Goal: Task Accomplishment & Management: Use online tool/utility

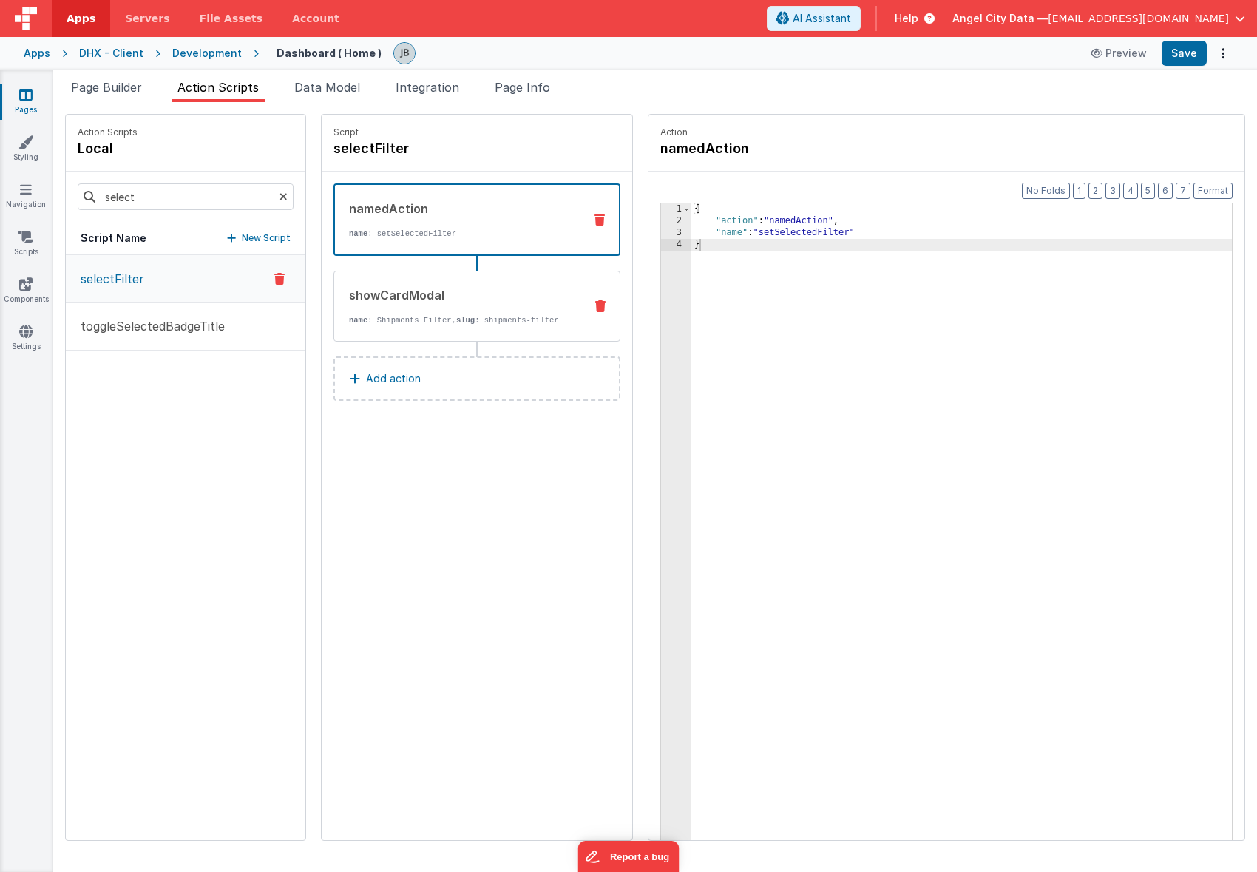
click at [424, 282] on div "showCardModal name : Shipments Filter, slug : shipments-filter" at bounding box center [477, 306] width 287 height 71
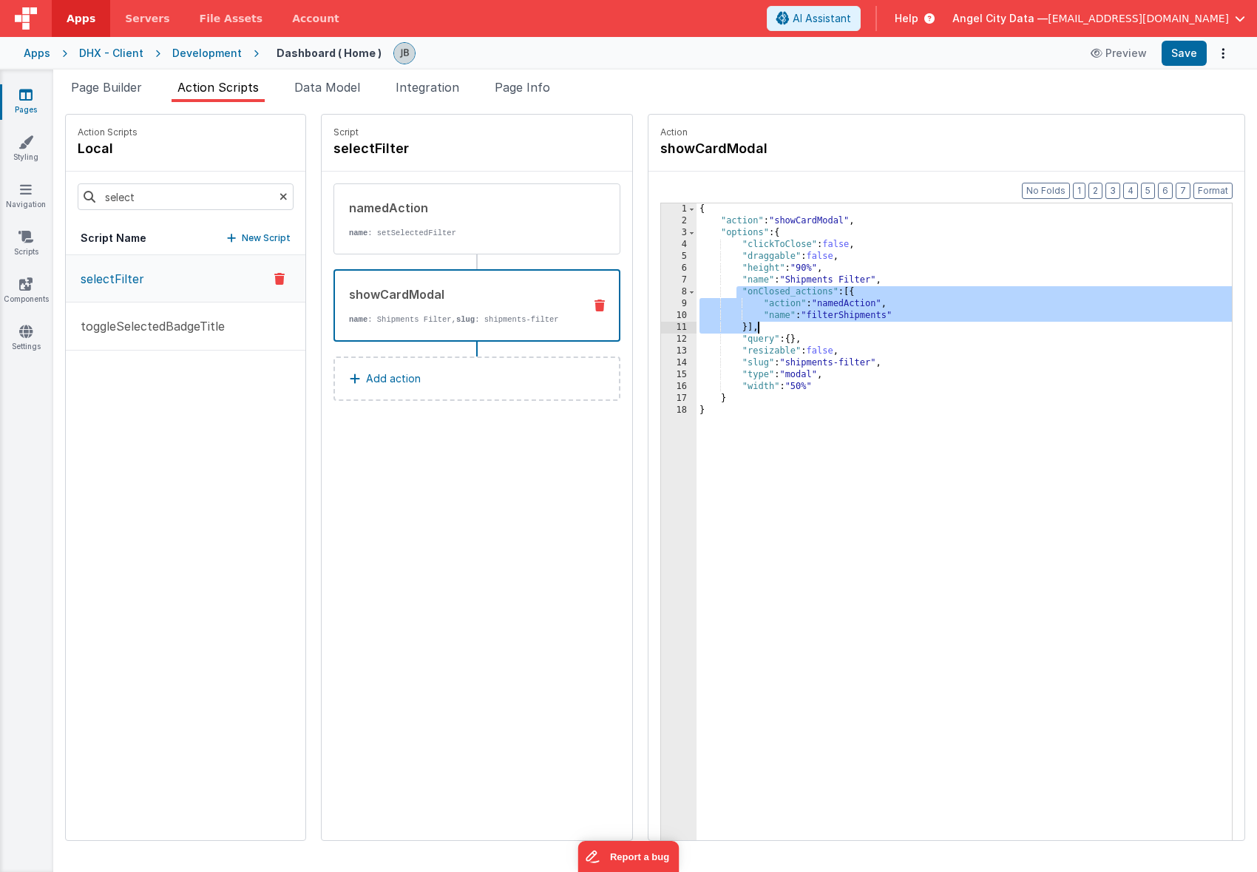
drag, startPoint x: 700, startPoint y: 294, endPoint x: 727, endPoint y: 327, distance: 42.5
click at [727, 327] on div "{ "action" : "showCardModal" , "options" : { "clickToClose" : false , "draggabl…" at bounding box center [983, 556] width 572 height 706
click at [1180, 61] on button "Save" at bounding box center [1184, 53] width 45 height 25
click at [806, 294] on div "{ "action" : "showCardModal" , "options" : { "clickToClose" : false , "draggabl…" at bounding box center [983, 556] width 572 height 706
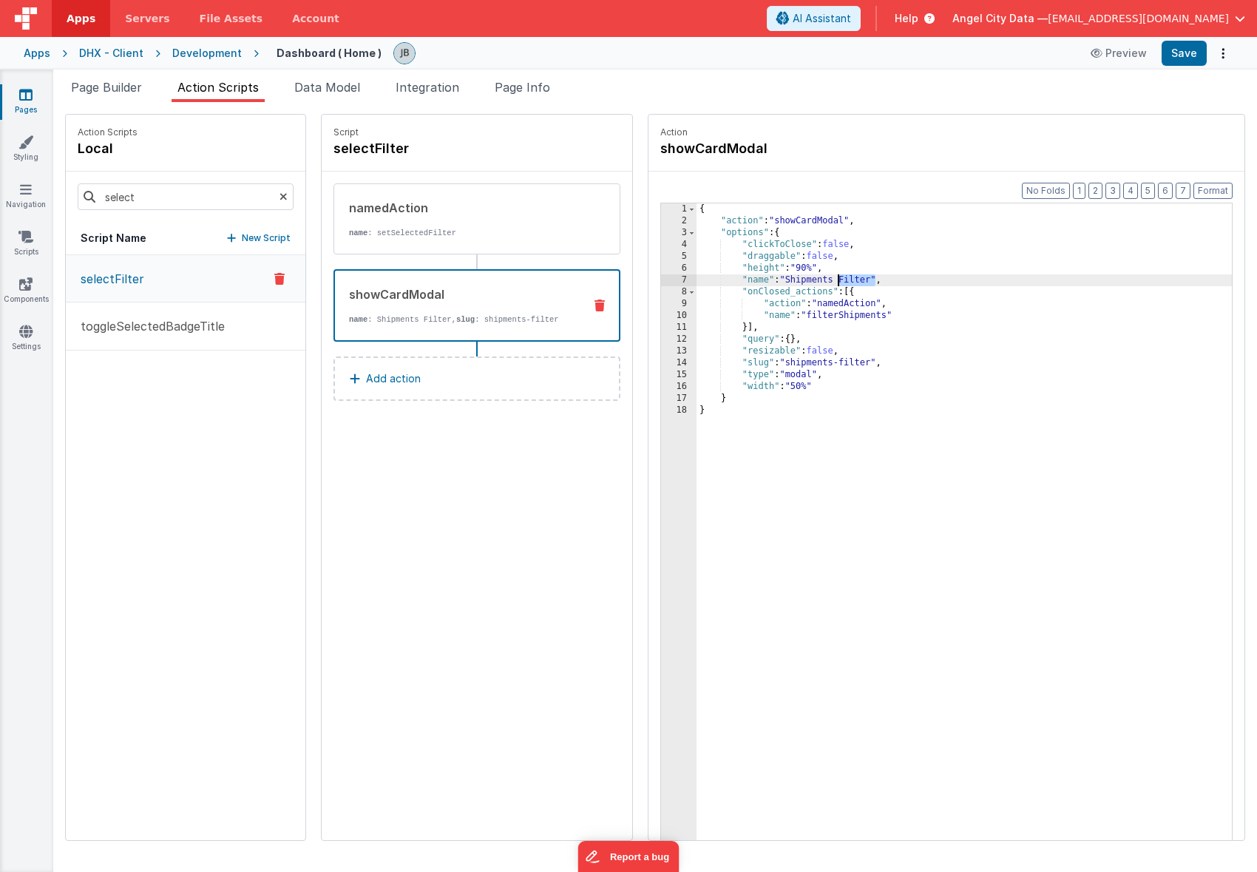
drag, startPoint x: 840, startPoint y: 278, endPoint x: 804, endPoint y: 279, distance: 36.2
click at [804, 279] on div "{ "action" : "showCardModal" , "options" : { "clickToClose" : false , "draggabl…" at bounding box center [983, 556] width 572 height 706
click at [28, 199] on link "Navigation" at bounding box center [25, 197] width 53 height 30
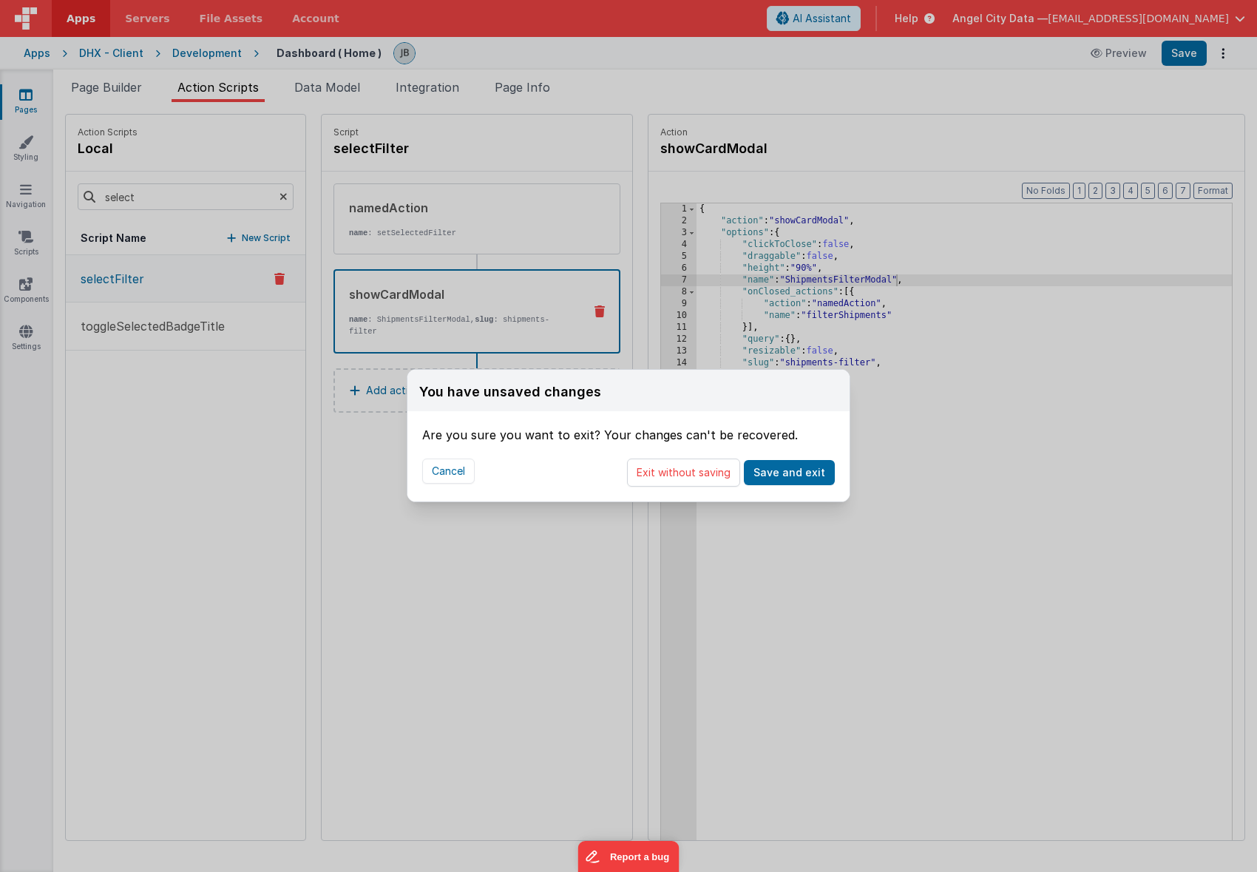
click at [476, 476] on div "Cancel Exit without saving Save and exit" at bounding box center [629, 473] width 442 height 58
click at [454, 477] on button "Cancel" at bounding box center [448, 471] width 53 height 25
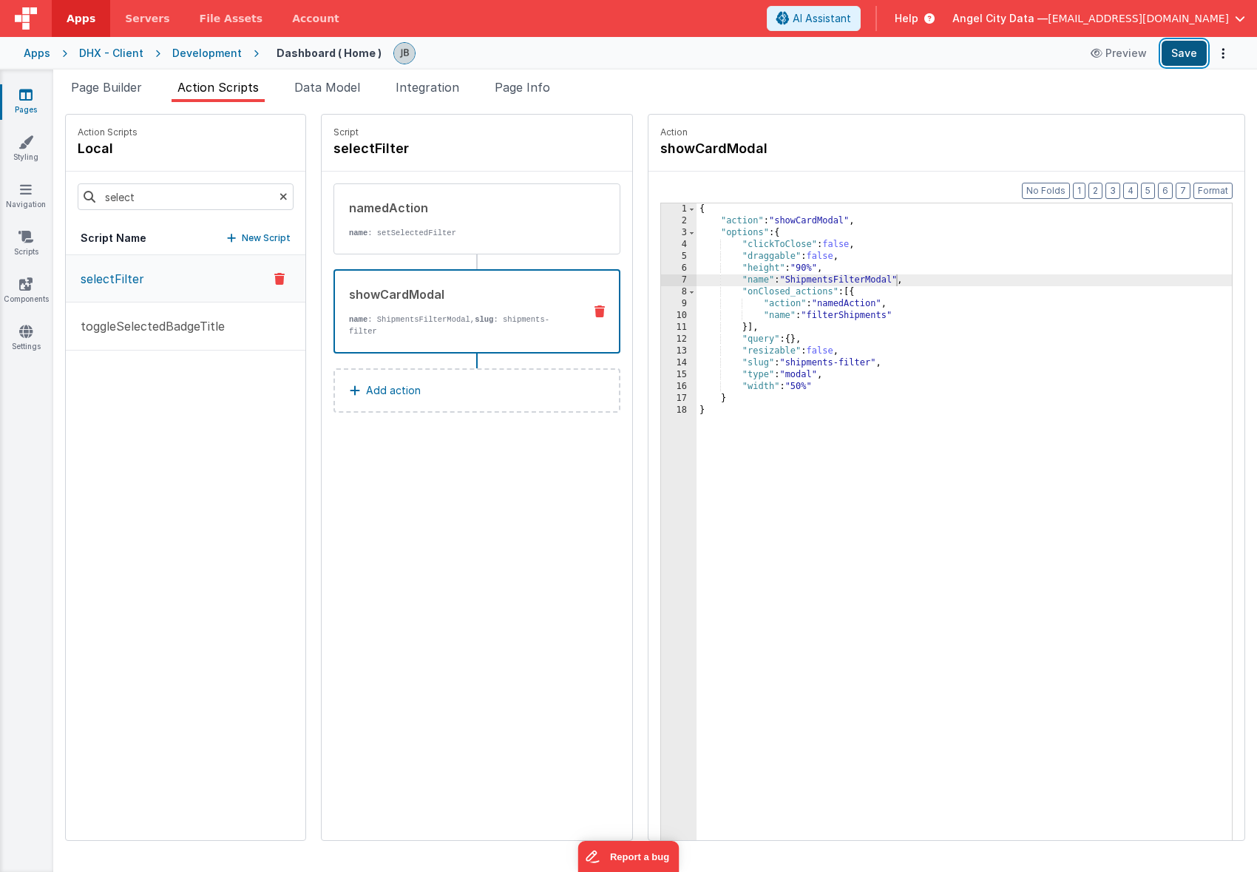
click at [1191, 61] on button "Save" at bounding box center [1184, 53] width 45 height 25
click at [24, 183] on icon at bounding box center [26, 189] width 12 height 15
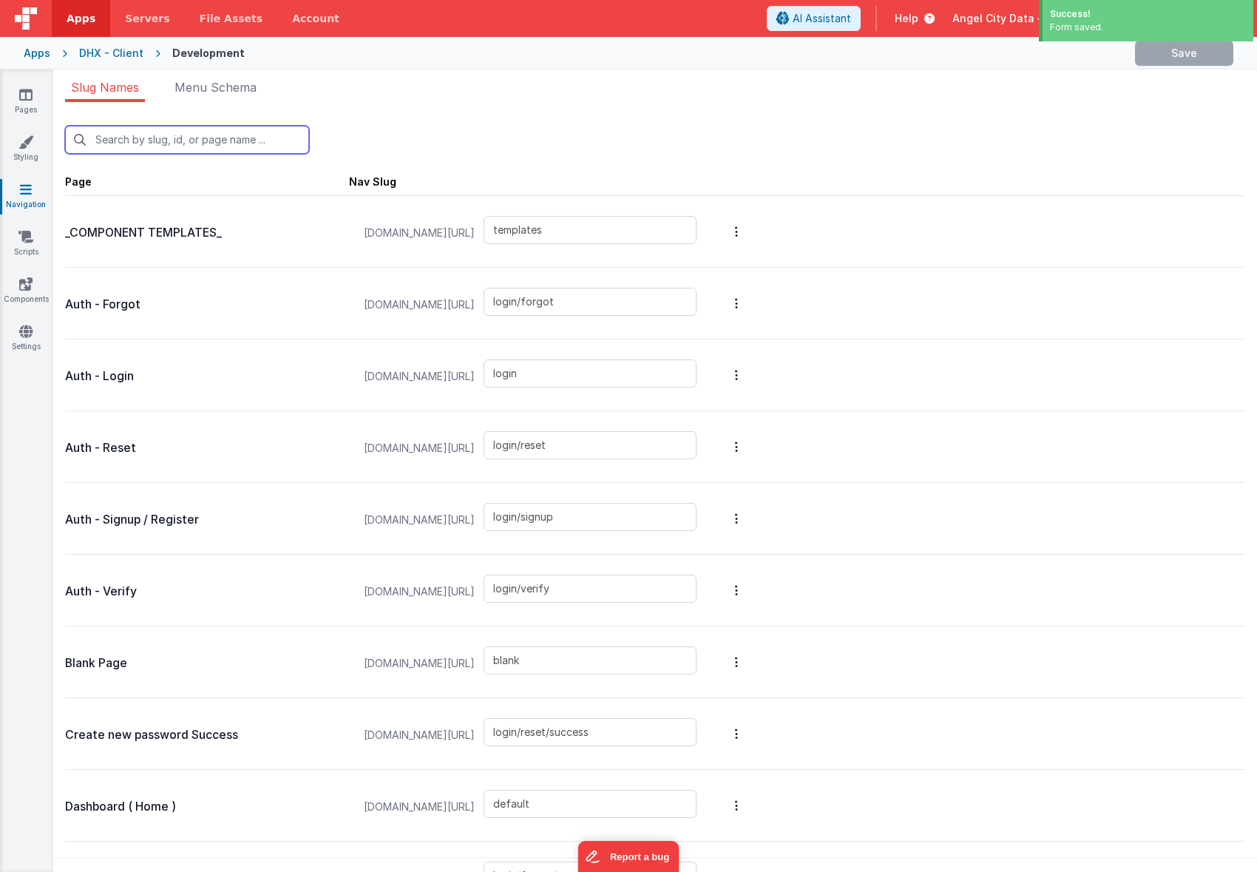
click at [160, 145] on input "text" at bounding box center [187, 140] width 244 height 28
type input "m"
type input "default"
type input "login/forgot/sent"
type input "shipments-filter"
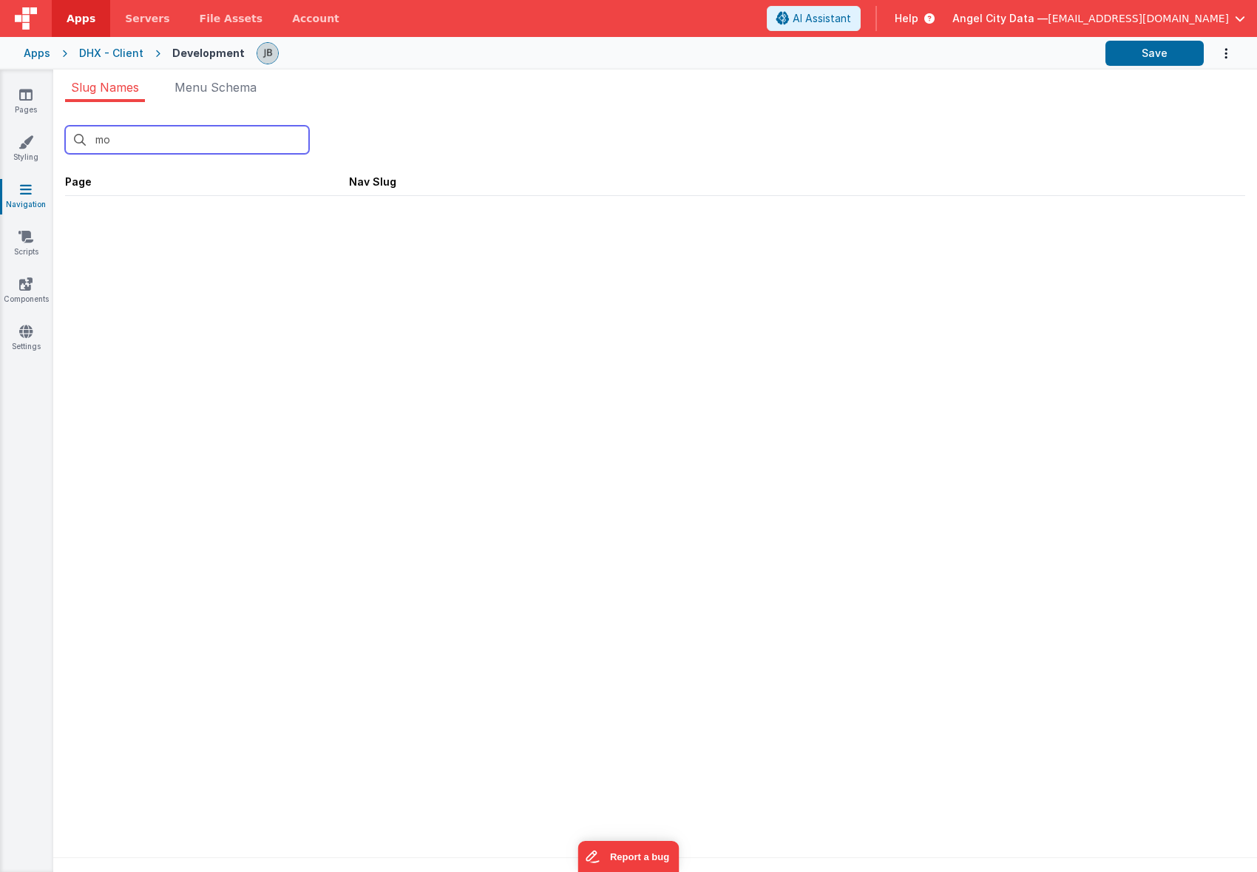
type input "m"
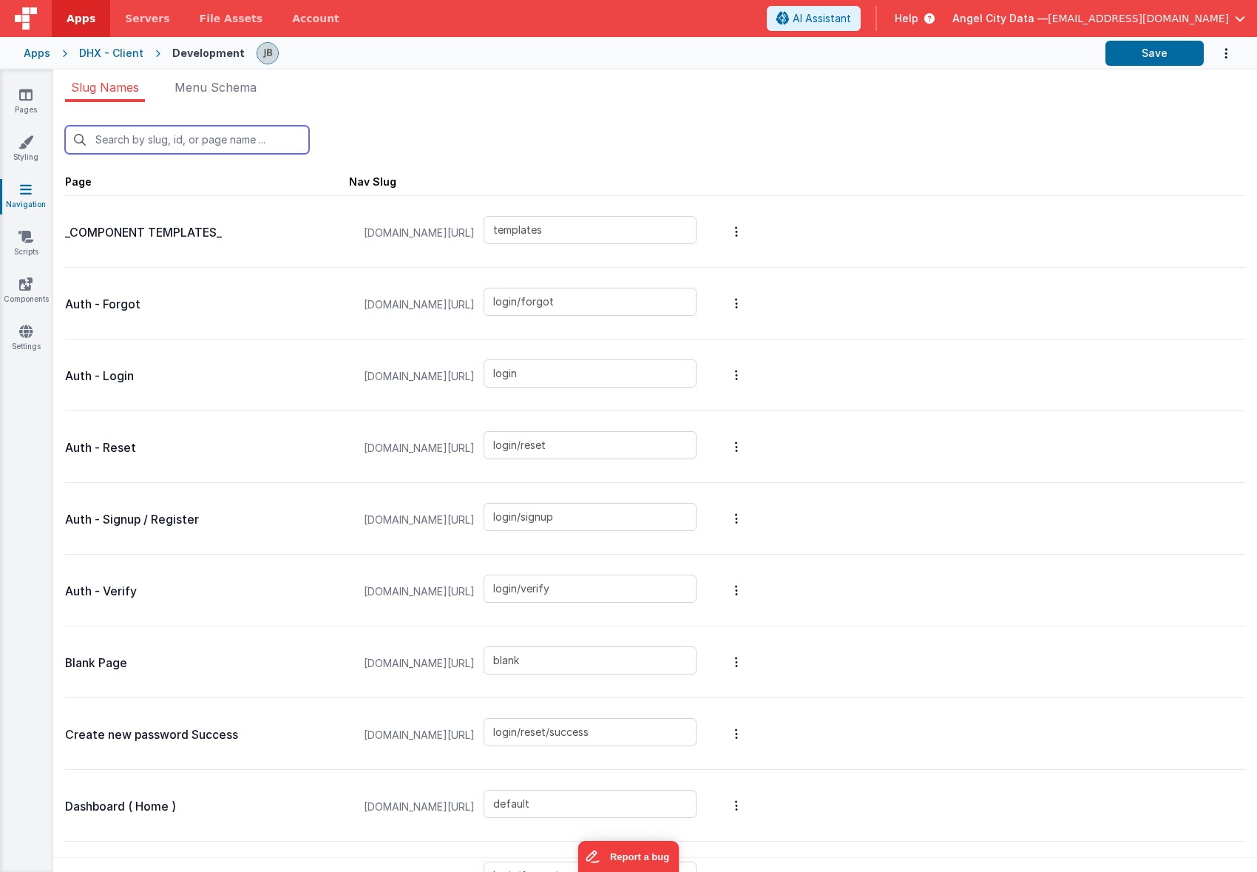
type input "s"
type input "login/reset"
type input "login/signup"
type input "login/reset/success"
type input "default"
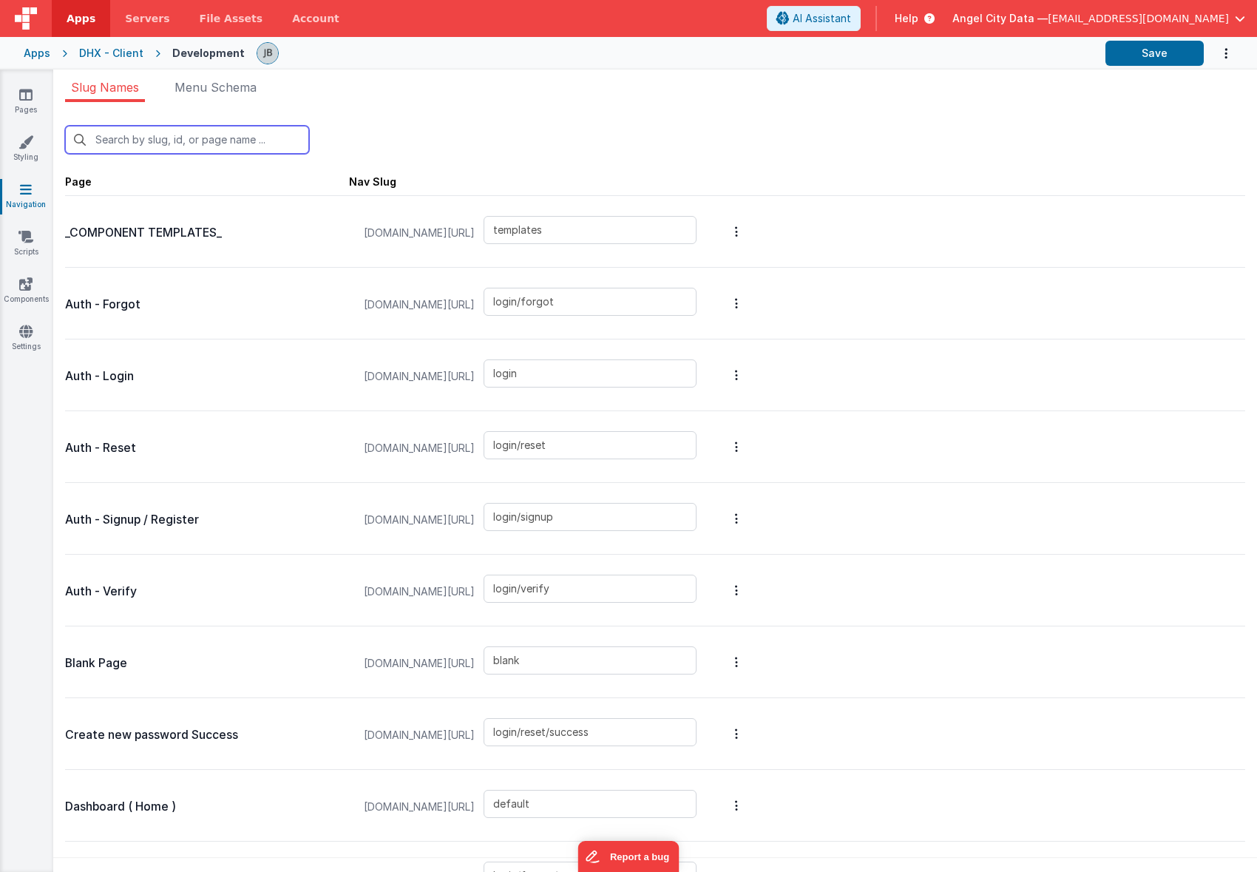
type input "login/forgot/sent"
type input "shipments-filter"
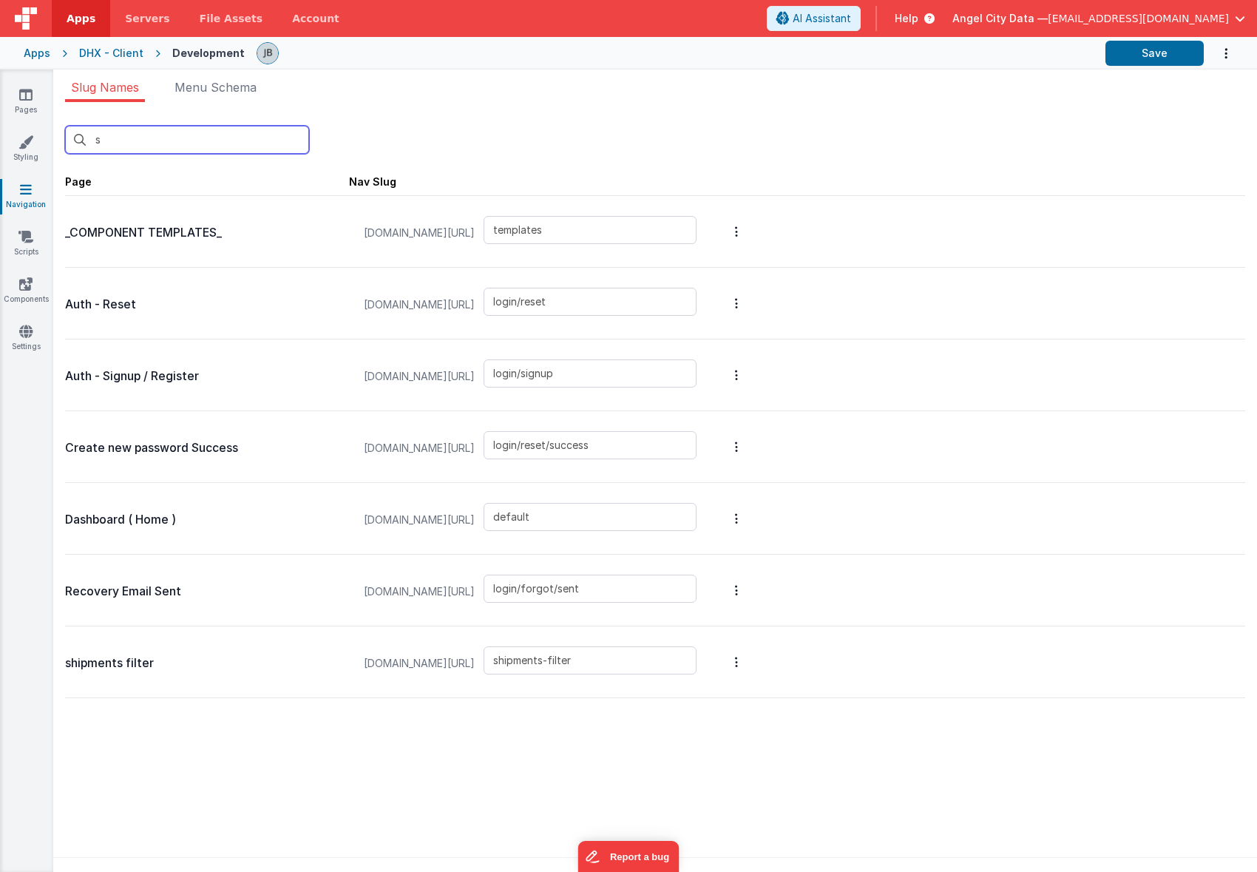
type input "login/forgot"
type input "login"
type input "login/reset"
type input "login/signup"
type input "login/verify"
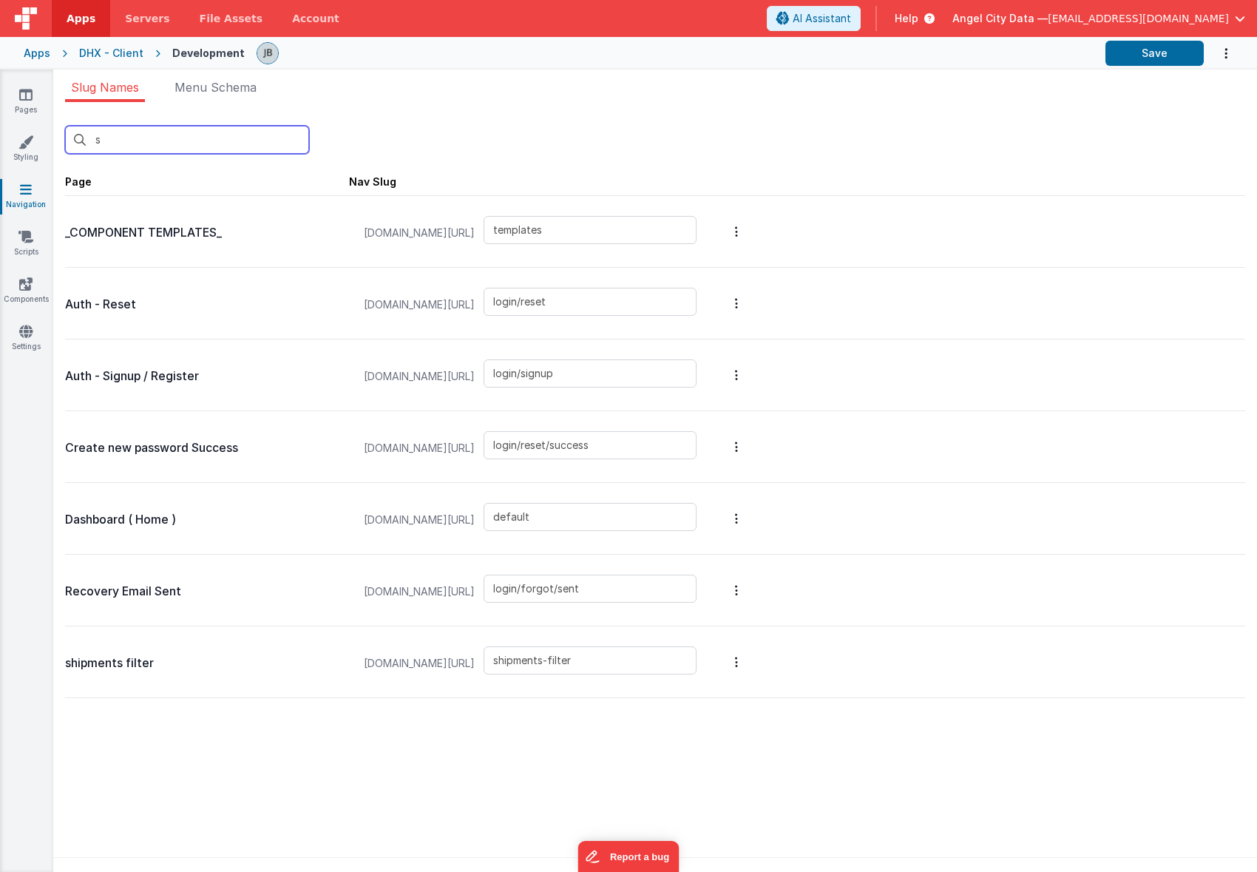
type input "blank"
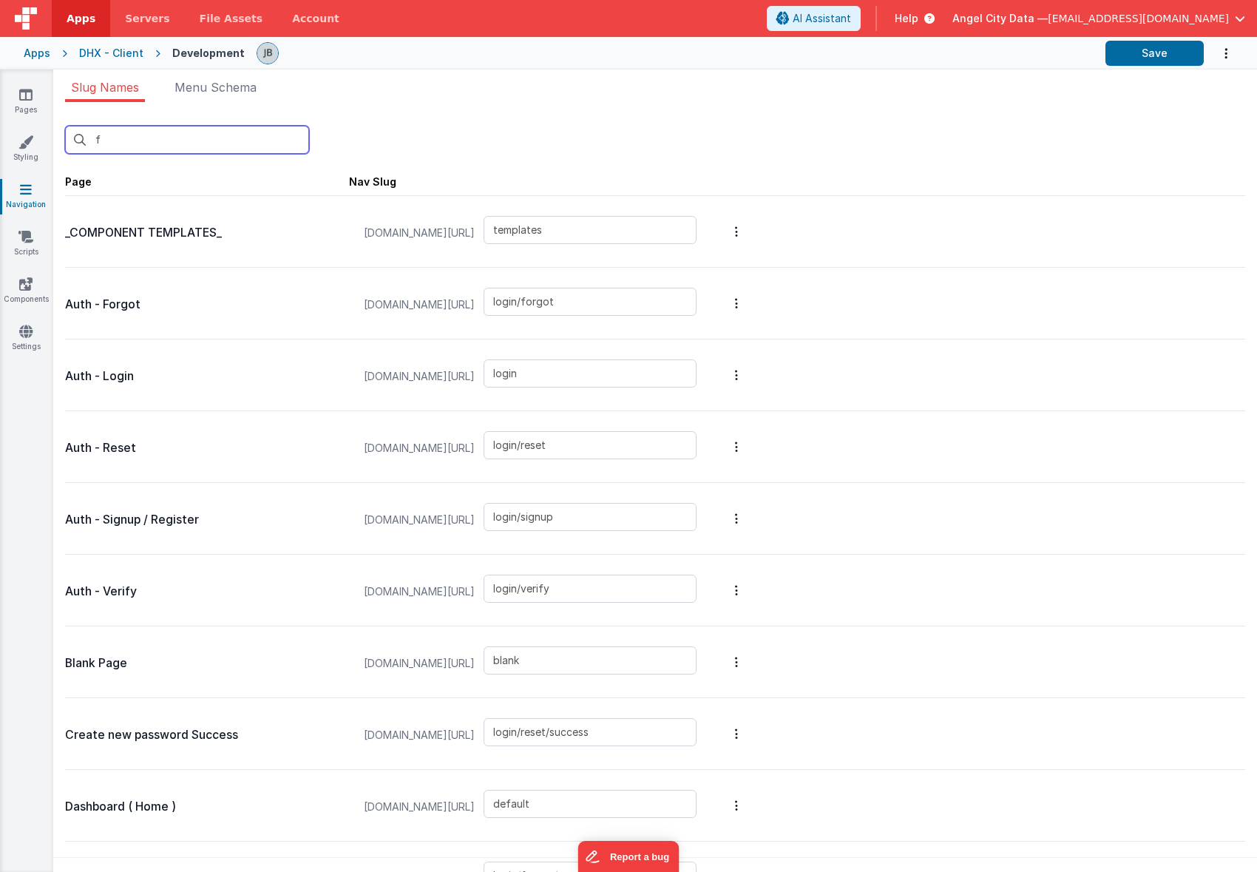
type input "fi"
type input "shipments-filter"
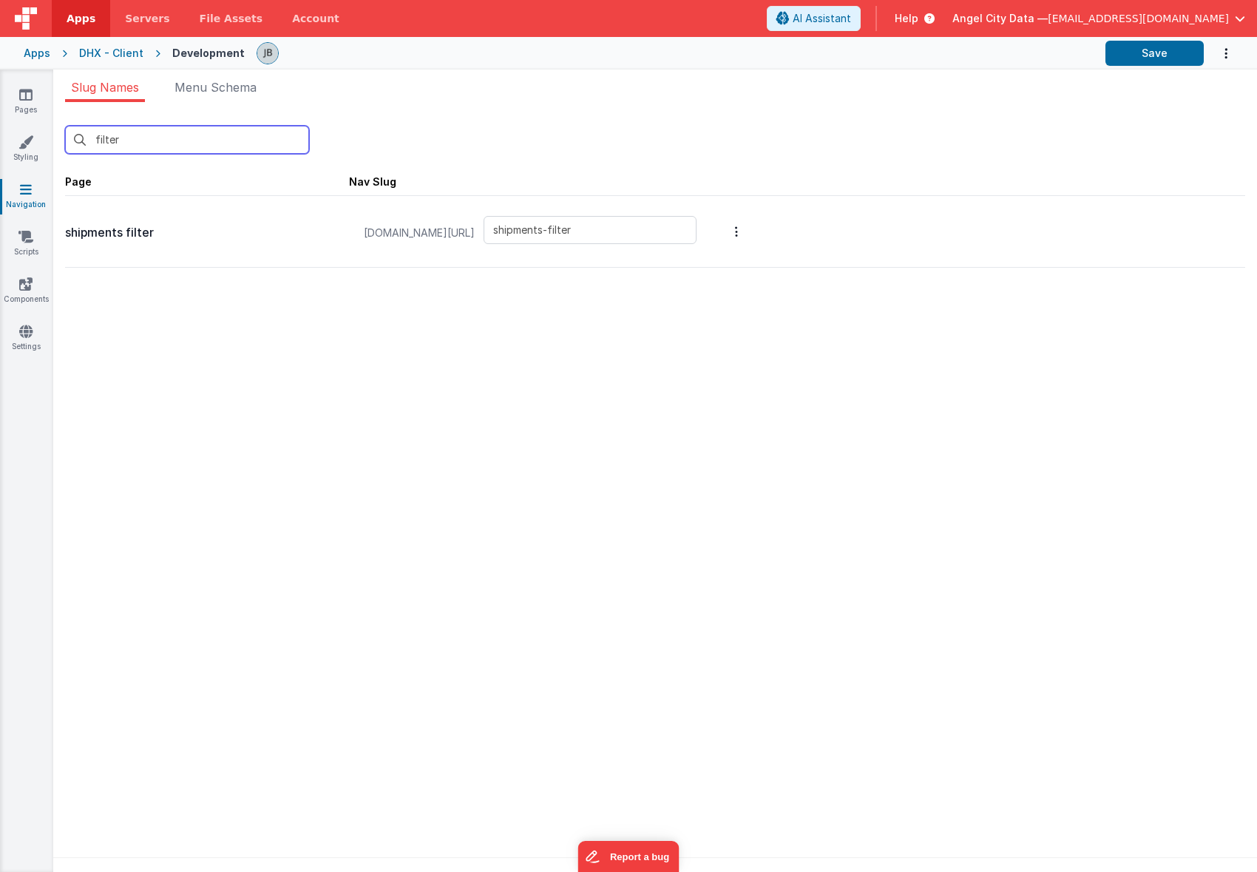
type input "filter"
click at [595, 225] on input "shipments-filter" at bounding box center [590, 230] width 213 height 28
click at [631, 228] on input "shipments-filter" at bounding box center [590, 230] width 213 height 28
click at [747, 226] on button "Options" at bounding box center [736, 231] width 21 height 59
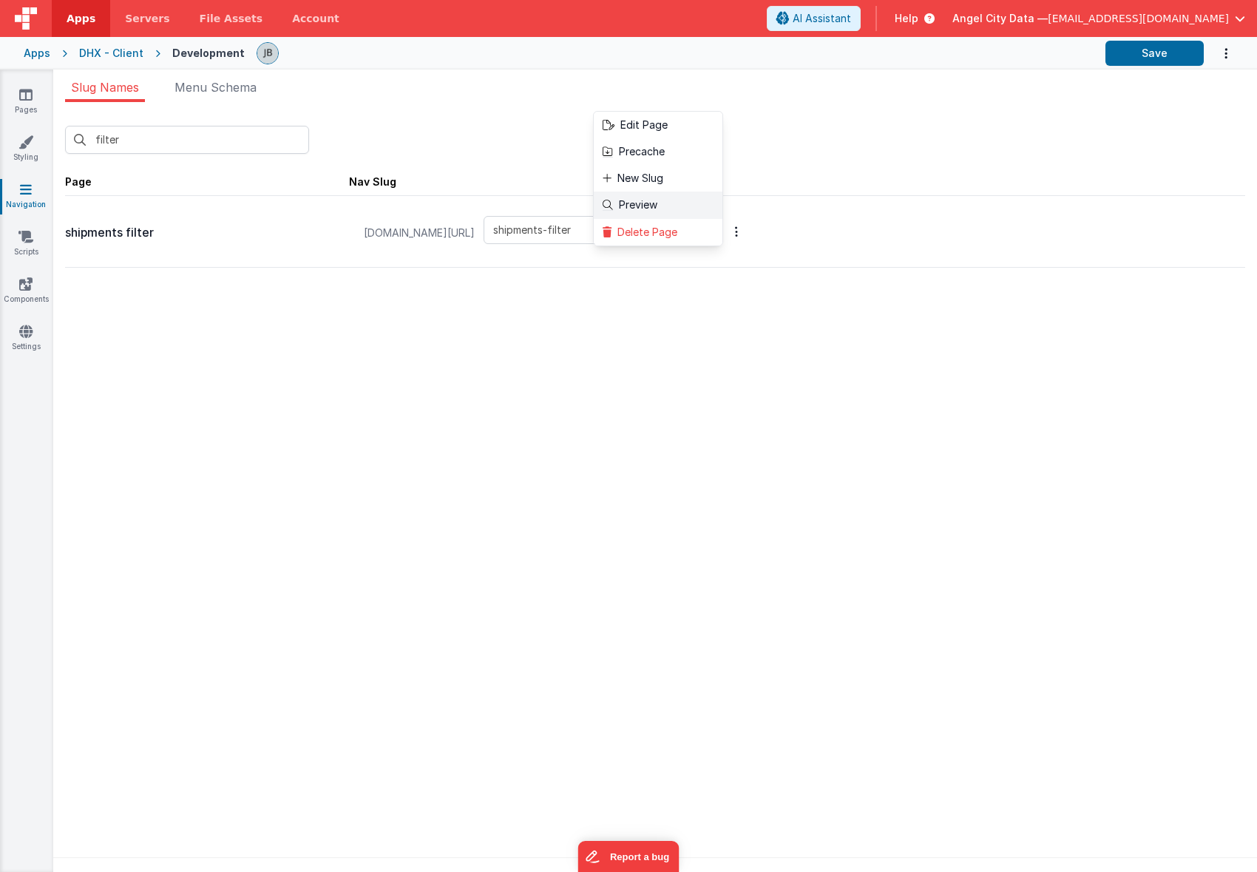
click at [696, 204] on link "Preview" at bounding box center [658, 205] width 129 height 27
click at [263, 315] on button at bounding box center [628, 436] width 1257 height 872
click at [117, 54] on div "DHX - Client" at bounding box center [111, 53] width 64 height 15
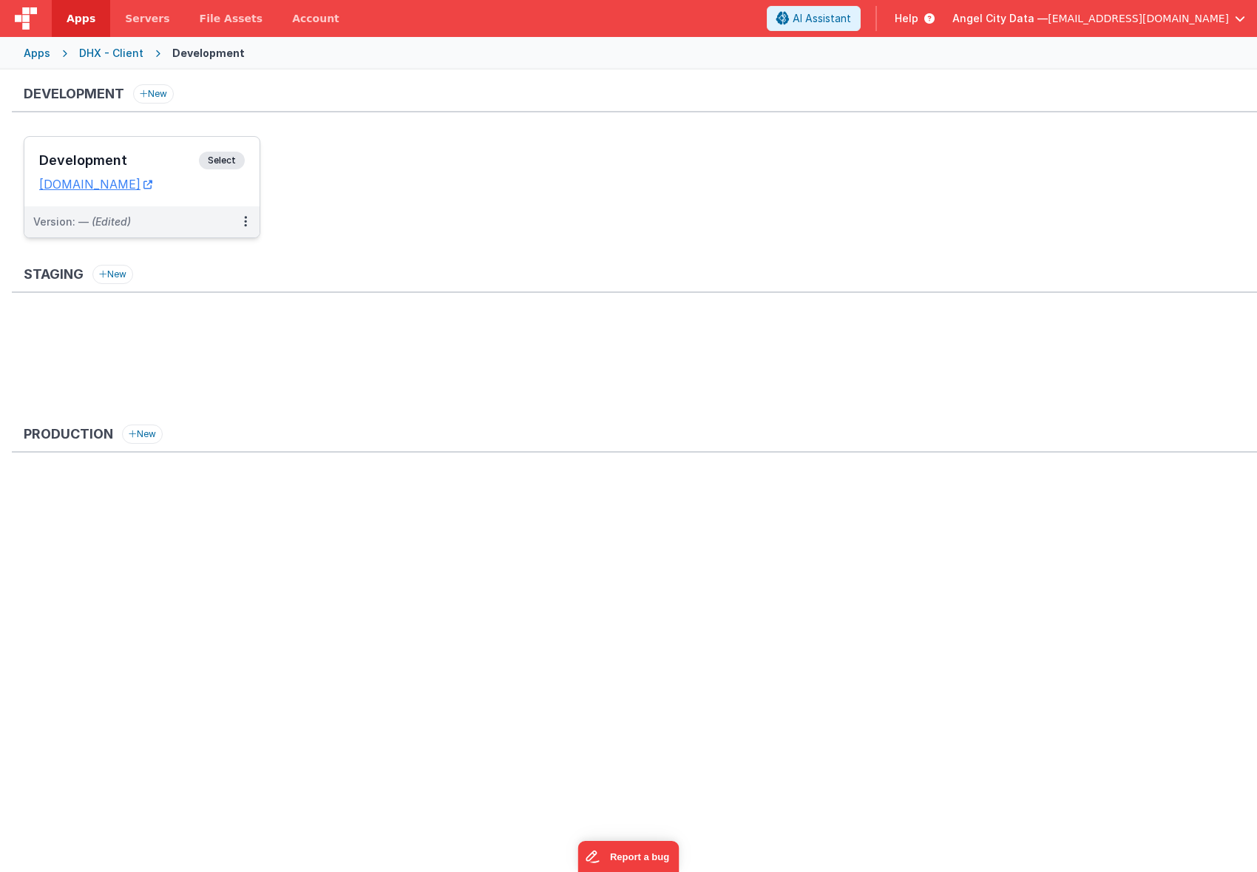
click at [149, 155] on h3 "Development" at bounding box center [119, 160] width 160 height 15
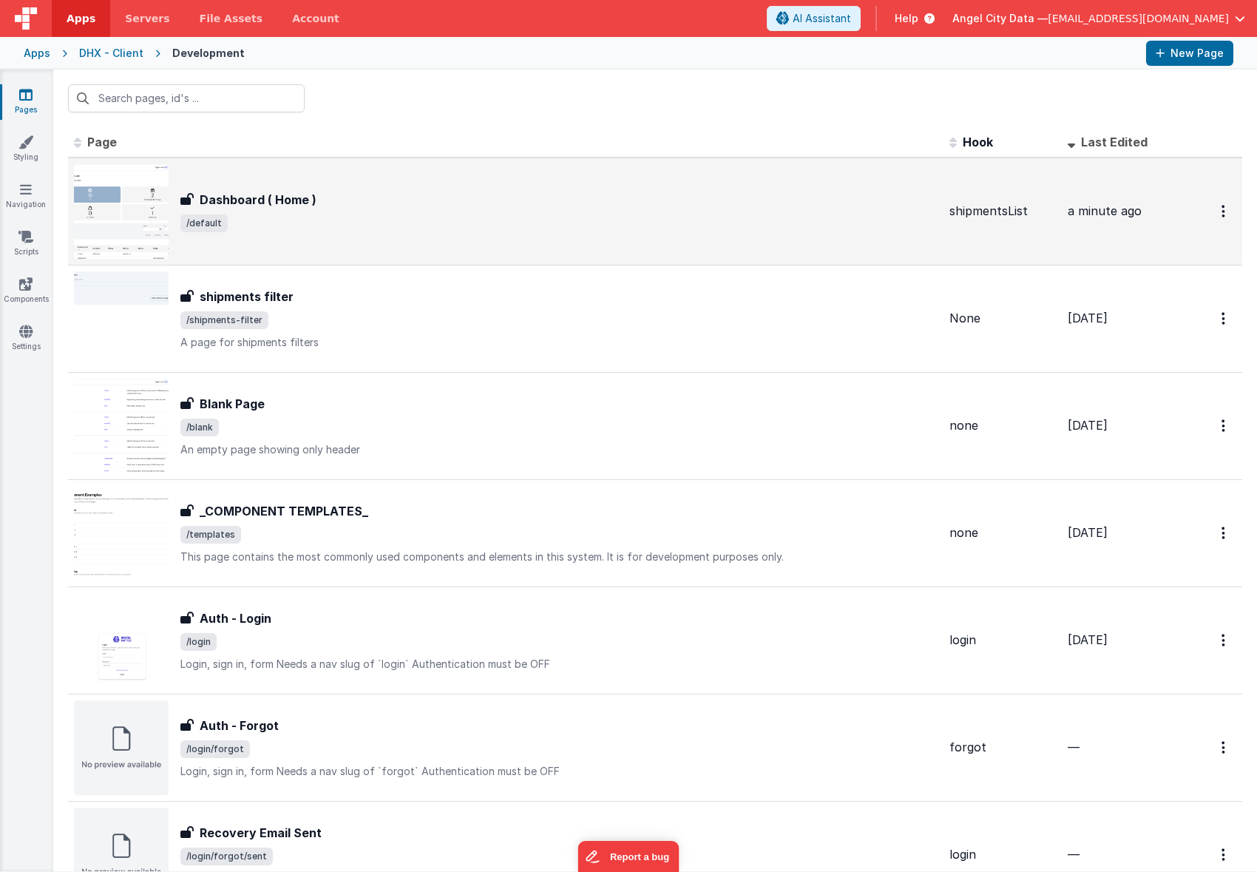
click at [222, 191] on h3 "Dashboard ( Home )" at bounding box center [258, 200] width 117 height 18
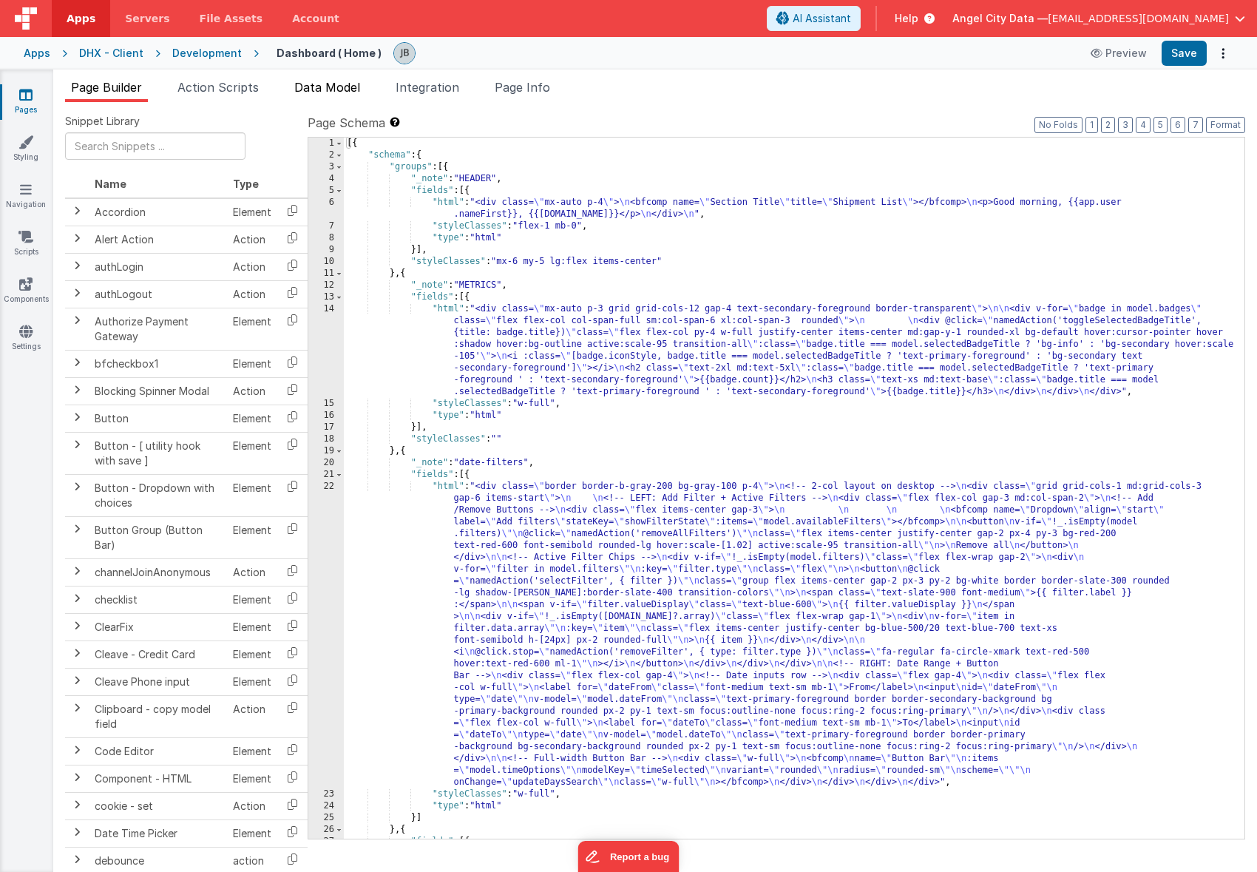
click at [308, 85] on span "Data Model" at bounding box center [327, 87] width 66 height 15
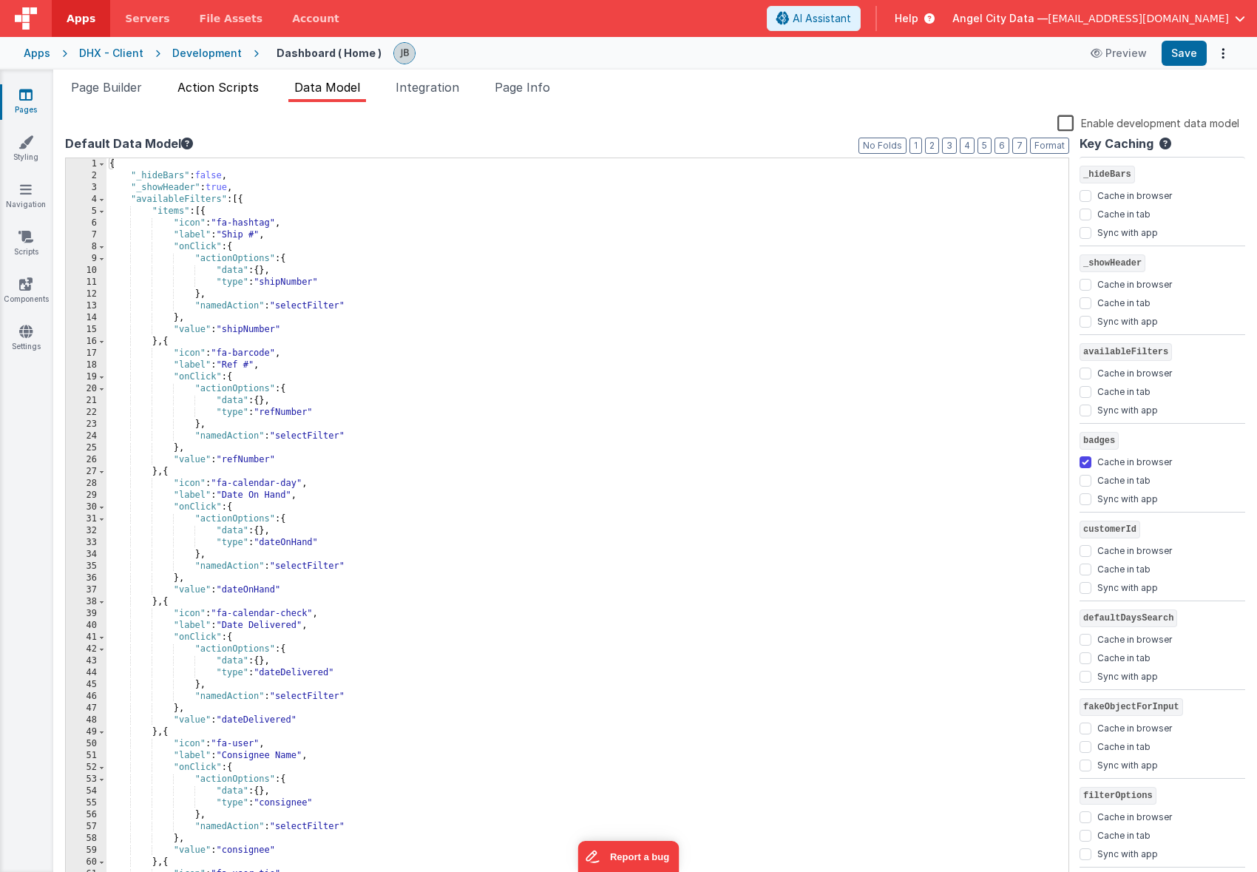
click at [235, 84] on span "Action Scripts" at bounding box center [218, 87] width 81 height 15
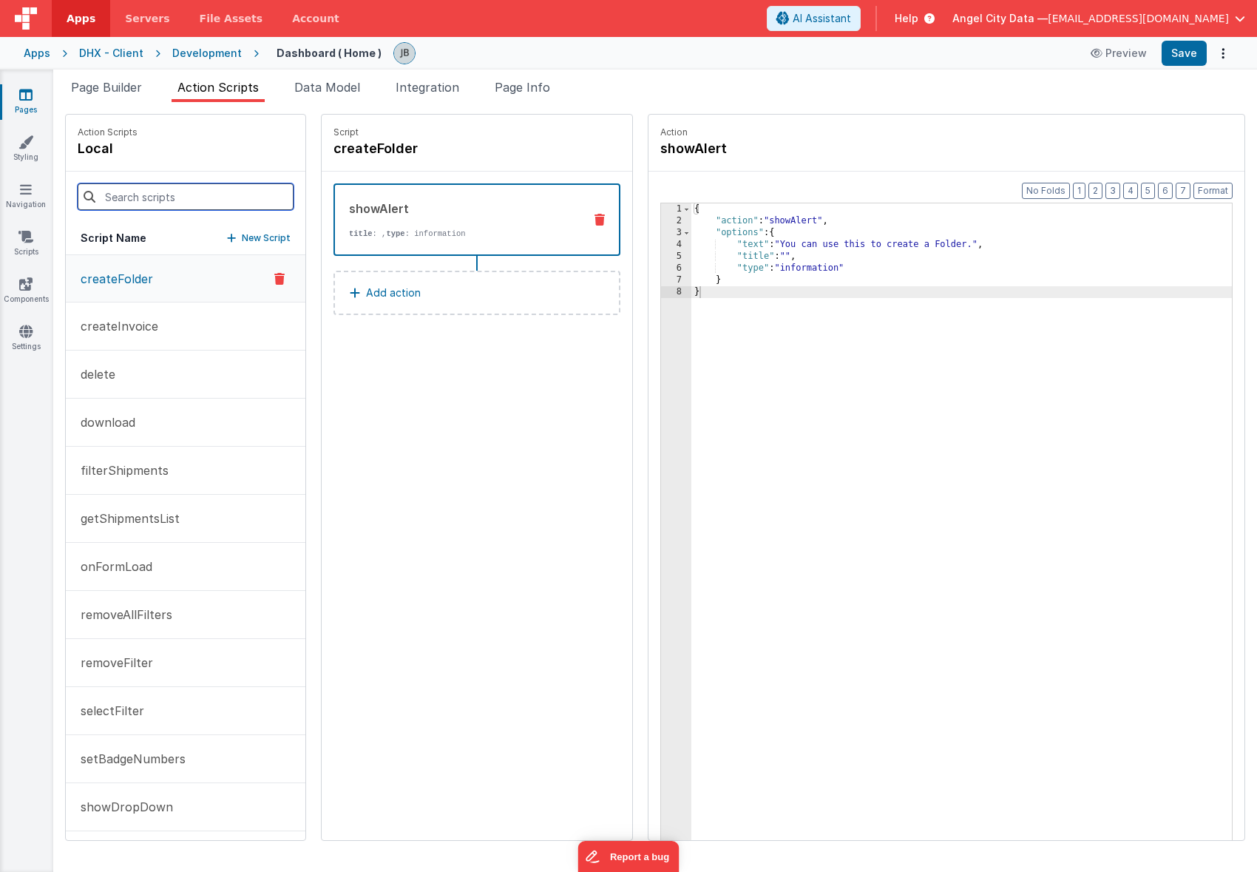
click at [134, 197] on input at bounding box center [186, 196] width 216 height 27
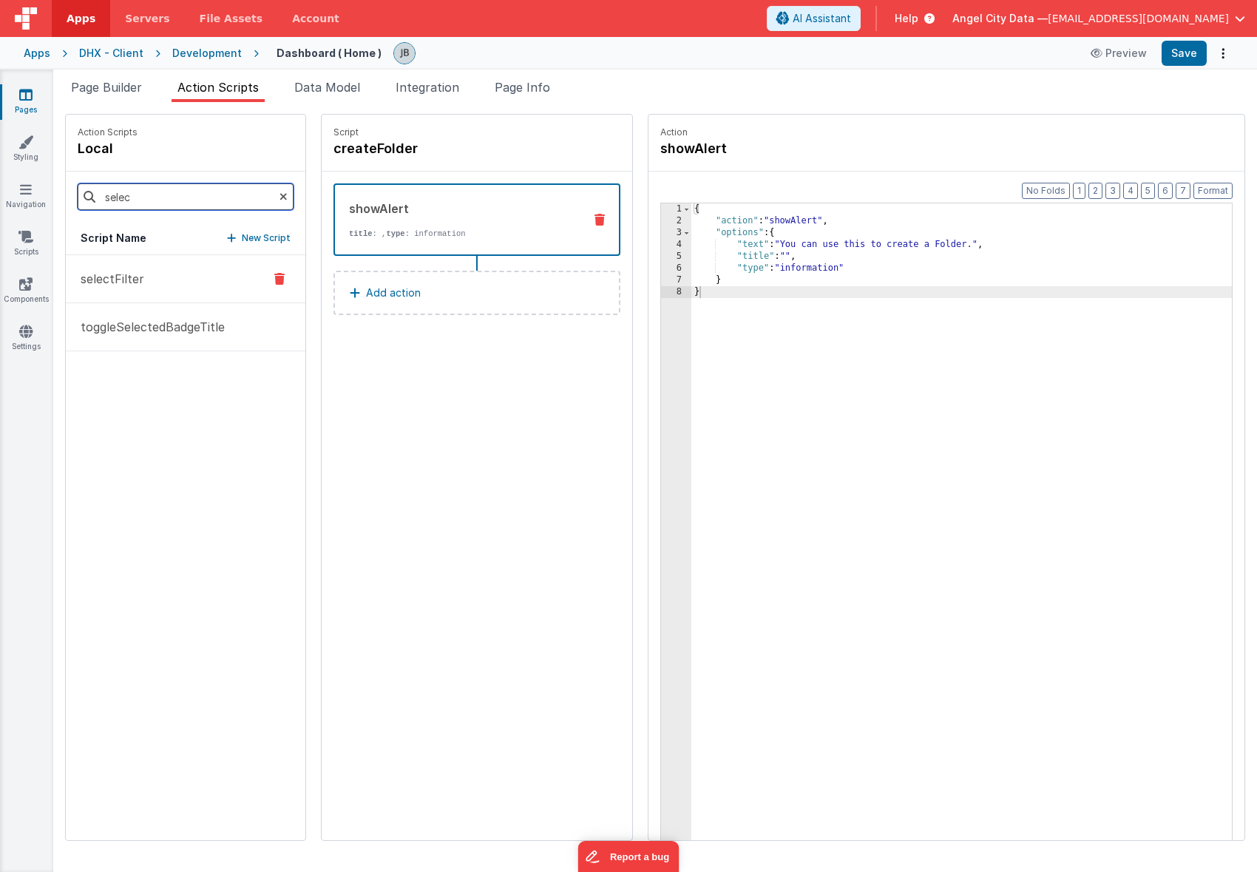
type input "selec"
click at [121, 288] on button "selectFilter" at bounding box center [186, 279] width 240 height 48
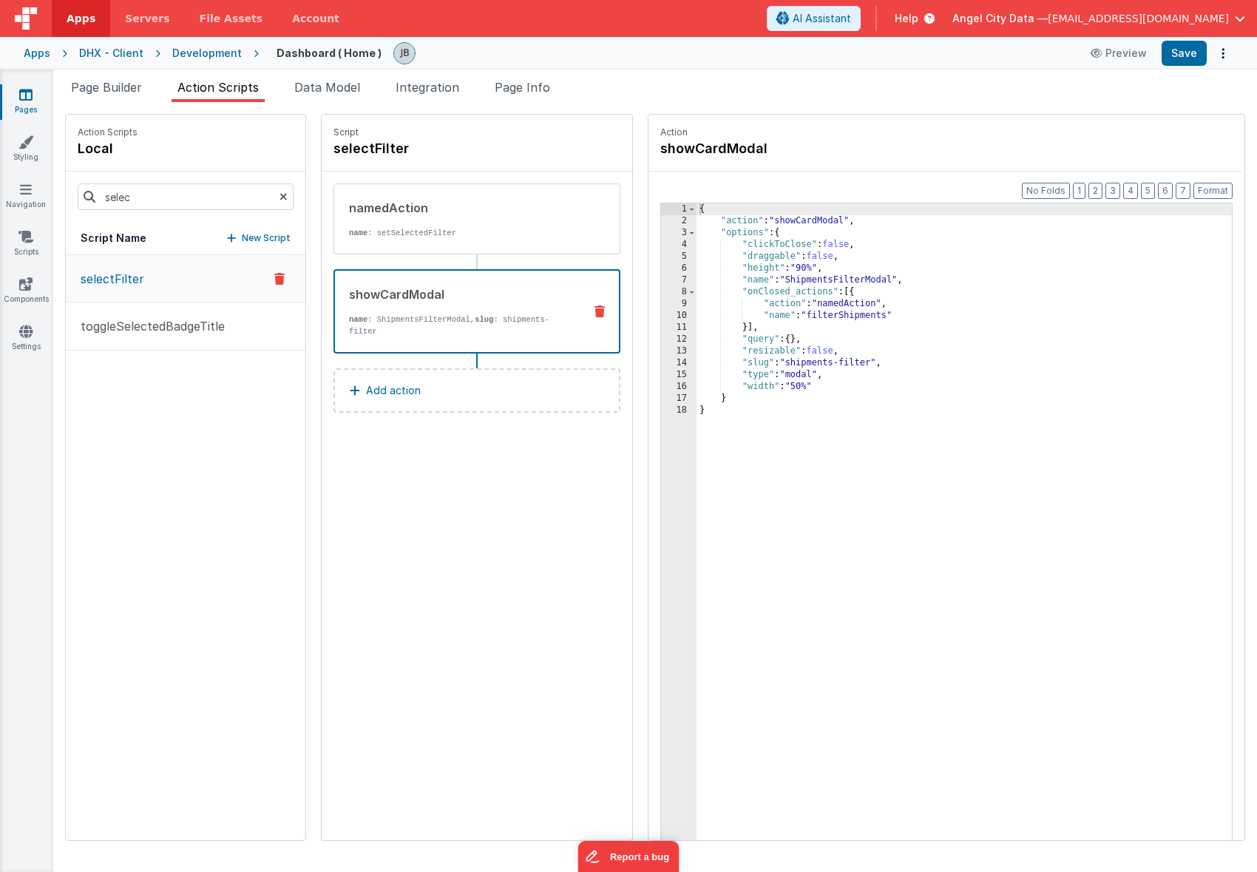
click at [396, 298] on div "showCardModal" at bounding box center [460, 294] width 223 height 18
click at [703, 339] on div "{ "action" : "showCardModal" , "options" : { "clickToClose" : false , "draggabl…" at bounding box center [983, 556] width 572 height 706
click at [688, 236] on span at bounding box center [692, 233] width 8 height 12
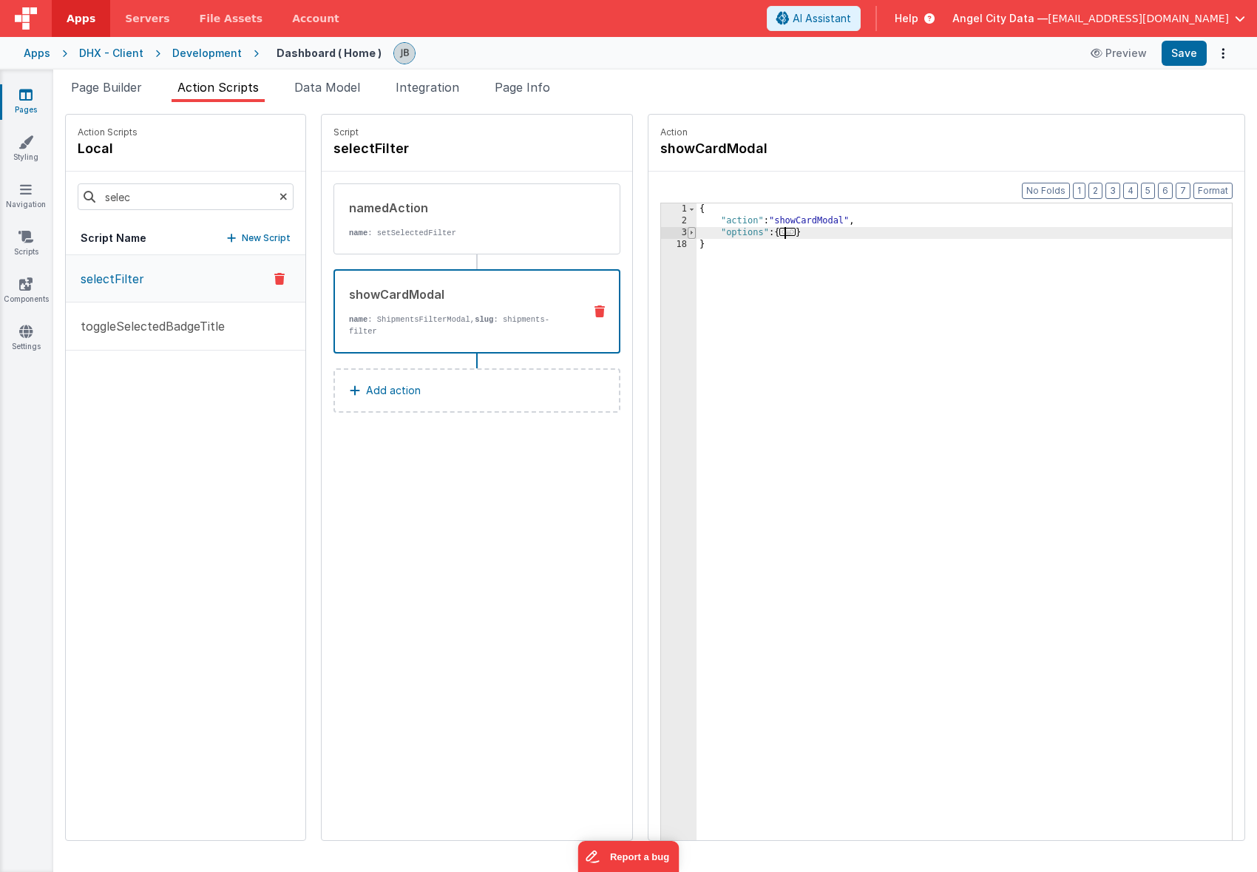
click at [688, 236] on span at bounding box center [692, 233] width 8 height 12
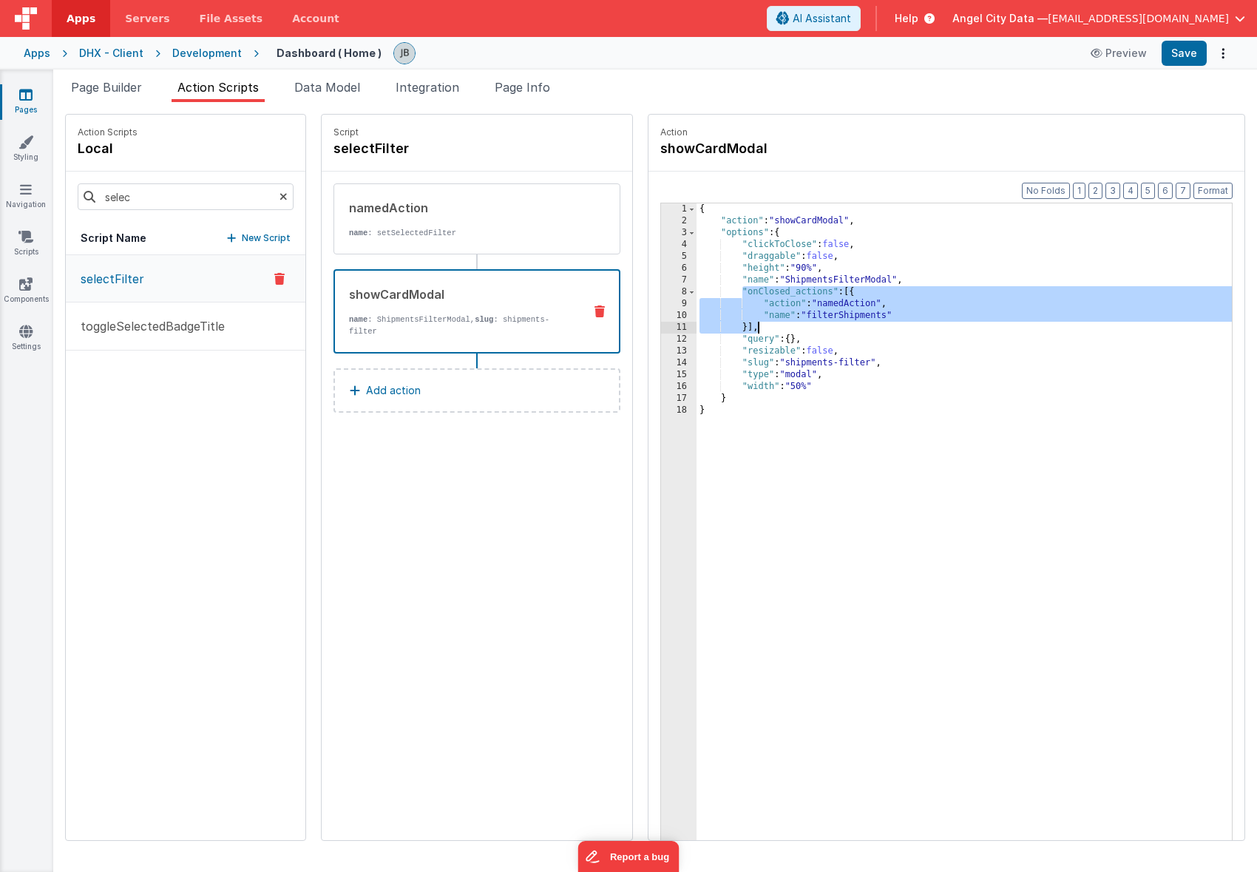
drag, startPoint x: 705, startPoint y: 294, endPoint x: 765, endPoint y: 325, distance: 67.8
click at [765, 325] on div "{ "action" : "showCardModal" , "options" : { "clickToClose" : false , "draggabl…" at bounding box center [983, 556] width 572 height 706
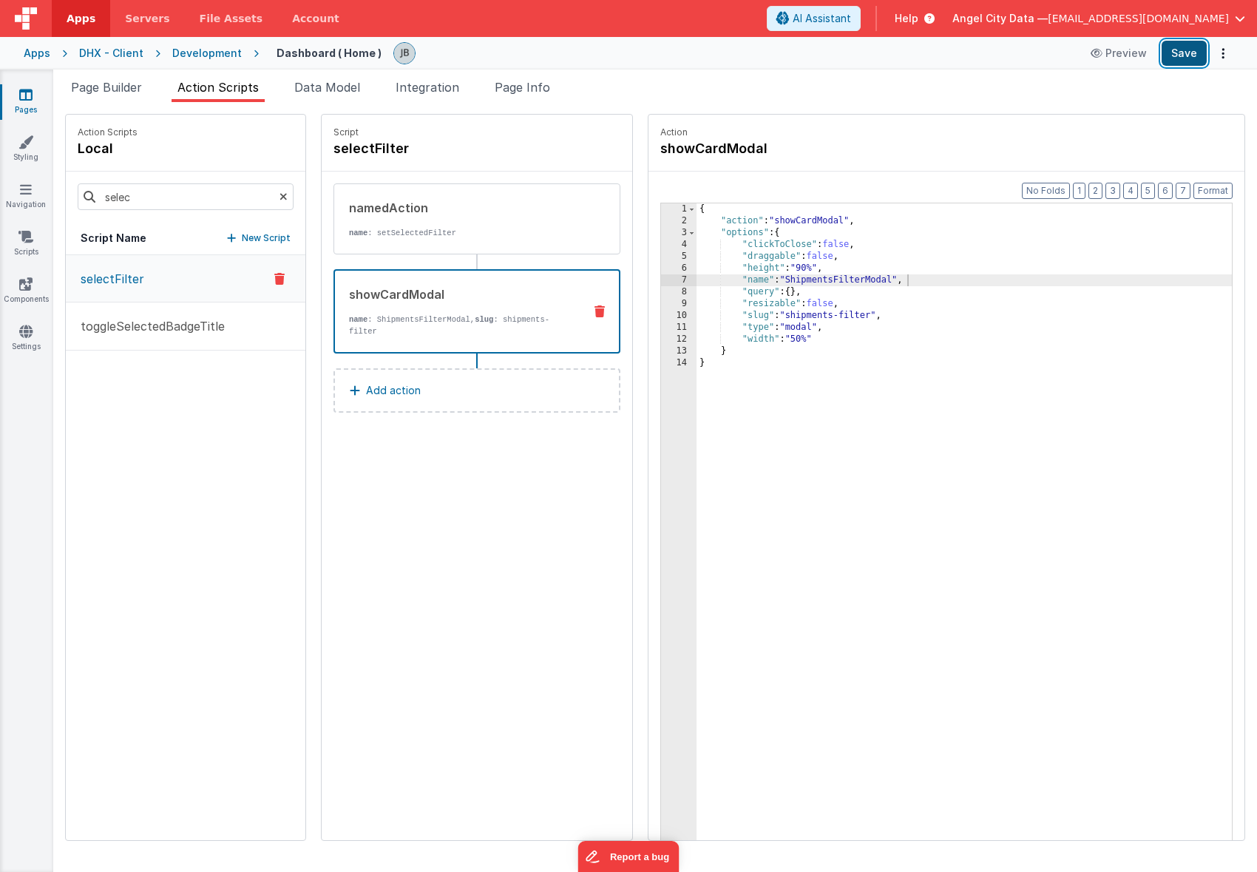
click at [1188, 55] on button "Save" at bounding box center [1184, 53] width 45 height 25
click at [1118, 55] on button "Preview" at bounding box center [1119, 53] width 74 height 24
click at [213, 51] on div "Development" at bounding box center [207, 53] width 70 height 15
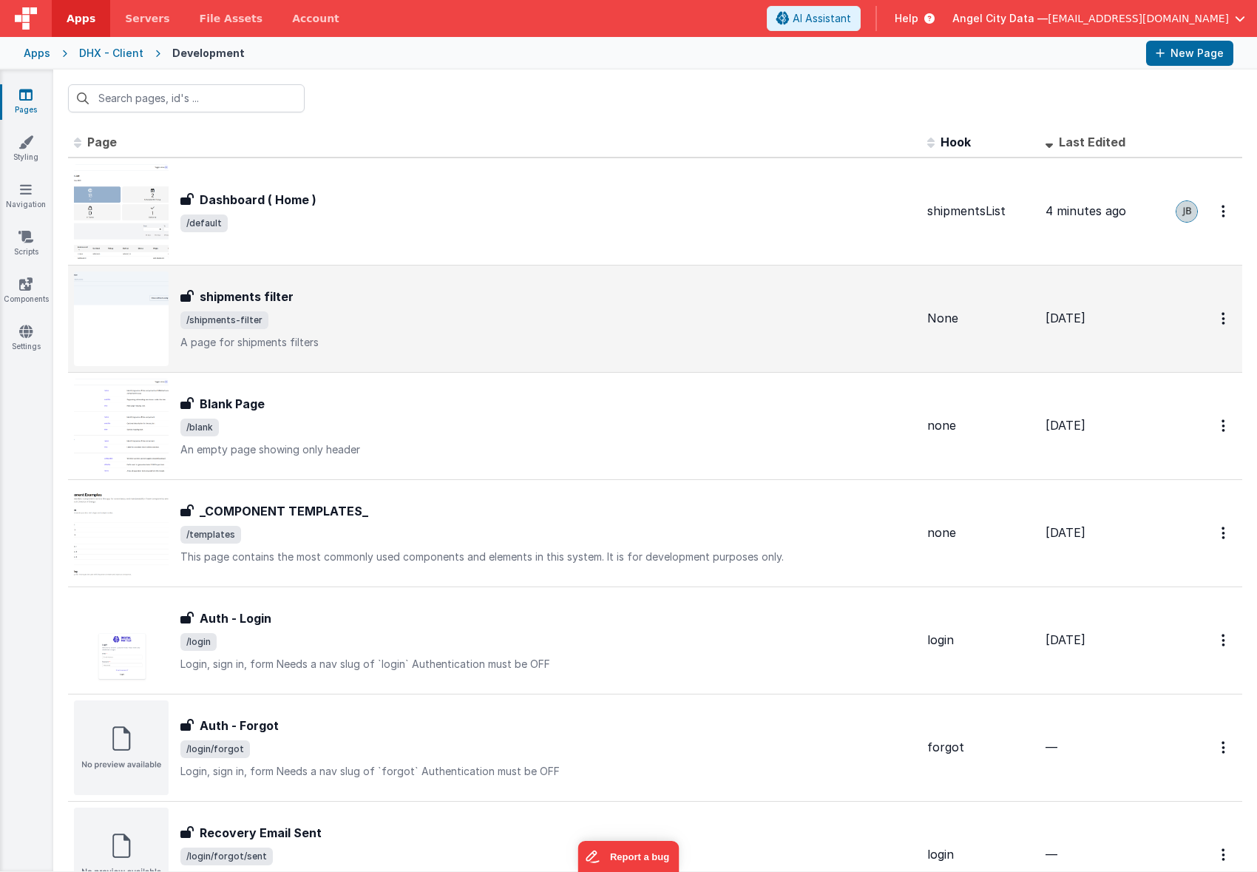
click at [255, 283] on div "shipments filter shipments filter /shipments-filter A page for shipments filters" at bounding box center [495, 318] width 842 height 95
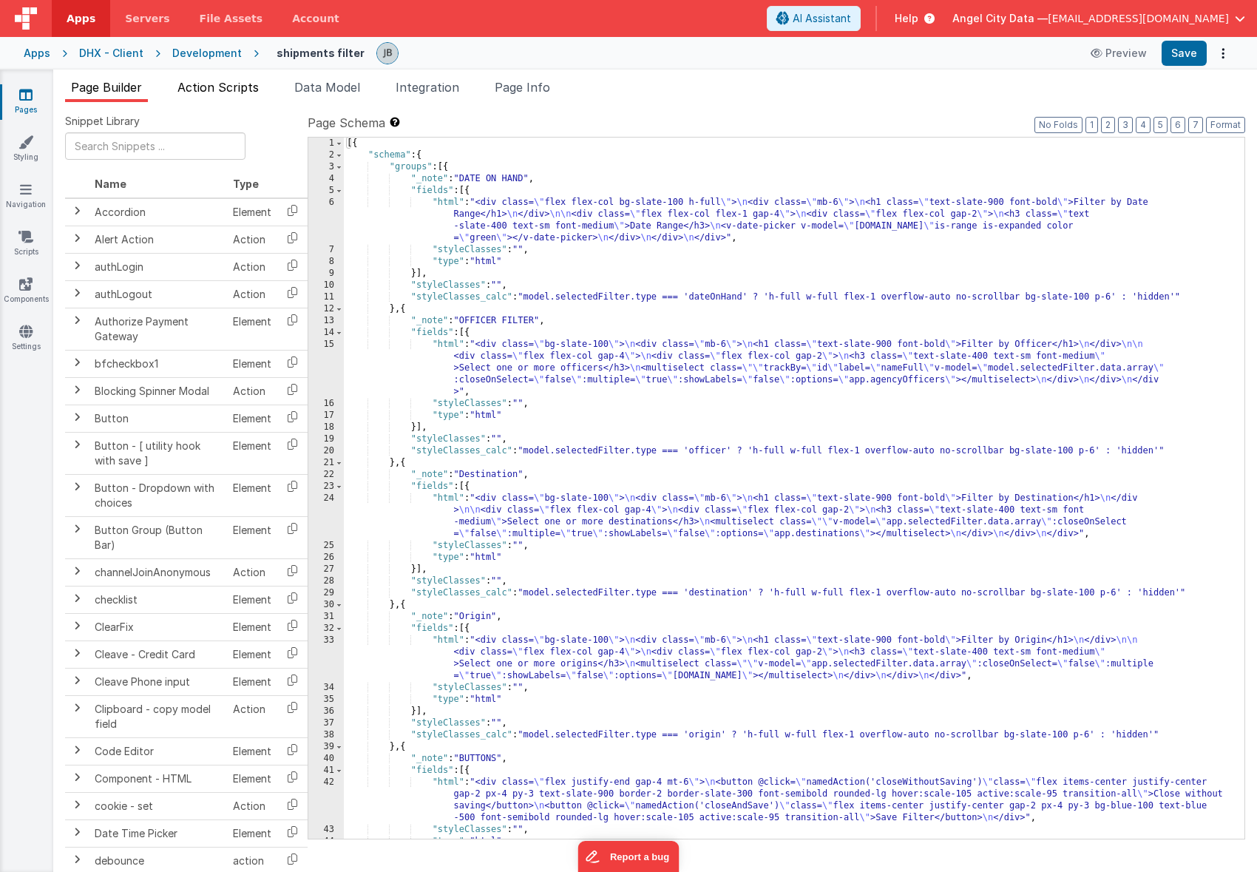
click at [221, 82] on span "Action Scripts" at bounding box center [218, 87] width 81 height 15
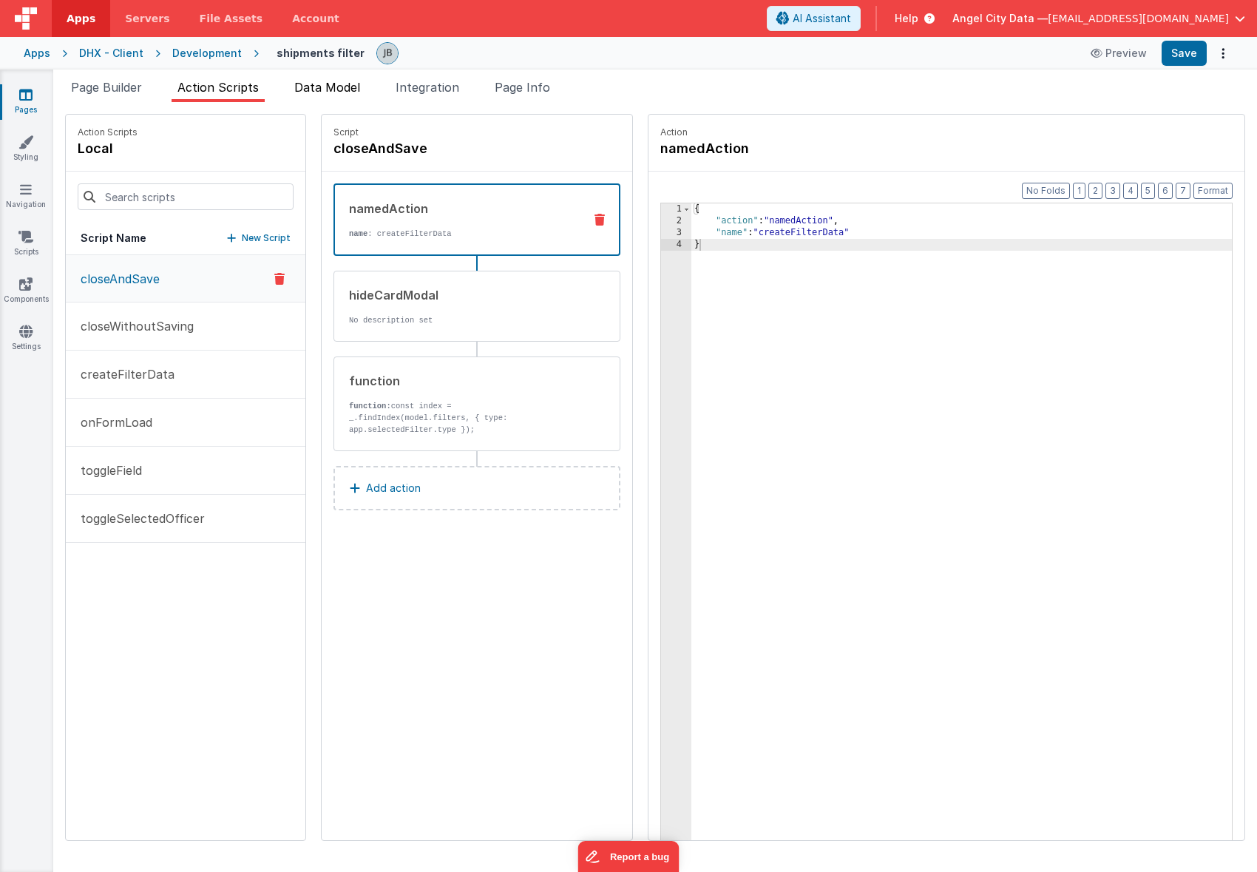
click at [316, 87] on span "Data Model" at bounding box center [327, 87] width 66 height 15
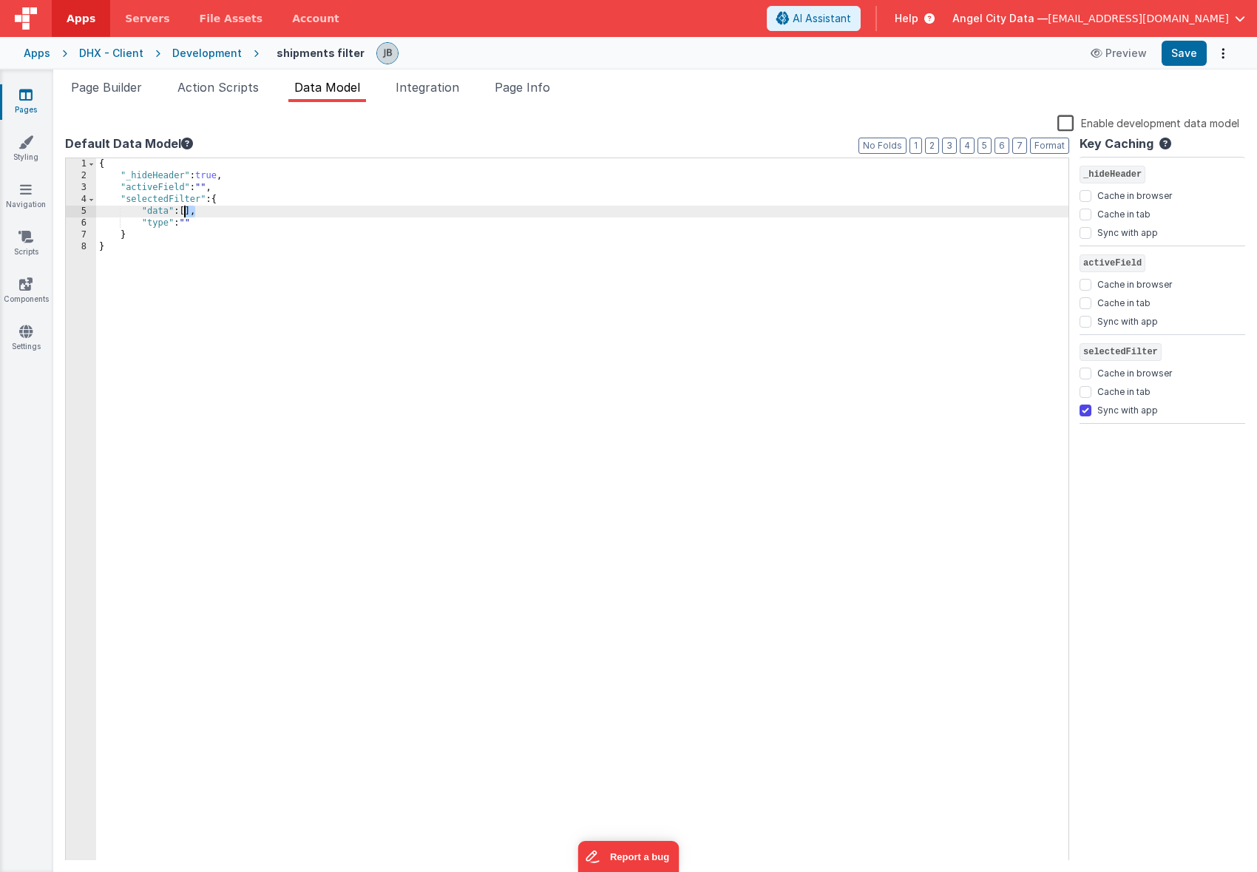
drag, startPoint x: 196, startPoint y: 212, endPoint x: 186, endPoint y: 212, distance: 9.6
click at [186, 212] on div "{ "_hideHeader" : true , "activeField" : "" , "selectedFilter" : { "data" : [ ]…" at bounding box center [582, 521] width 973 height 726
click at [1190, 58] on button "Save" at bounding box center [1184, 53] width 45 height 25
click at [655, 244] on div "{ "_hideHeader" : true , "activeField" : "" , "selectedFilter" : { "data" : { }…" at bounding box center [582, 521] width 973 height 726
click at [232, 87] on span "Action Scripts" at bounding box center [218, 87] width 81 height 15
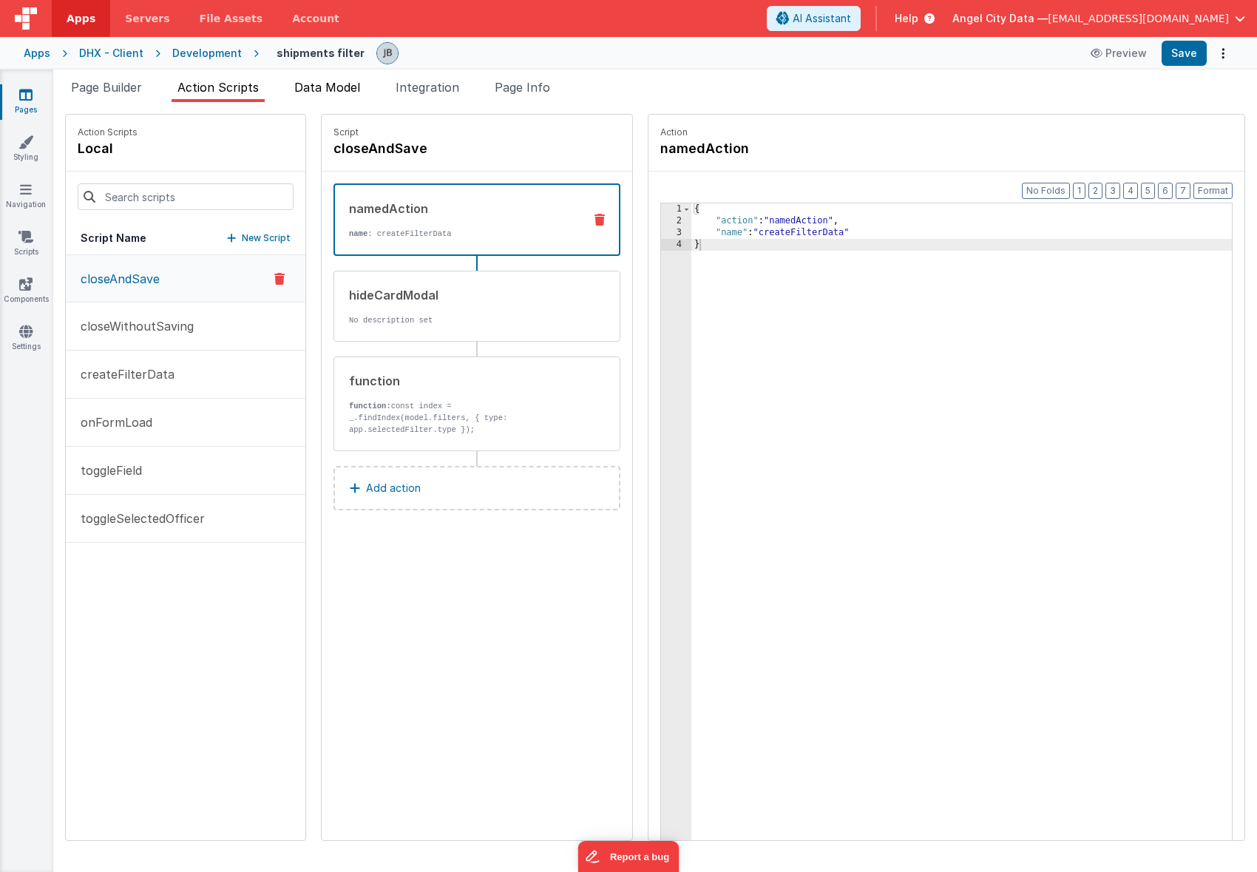
click at [300, 97] on li "Data Model" at bounding box center [327, 90] width 78 height 24
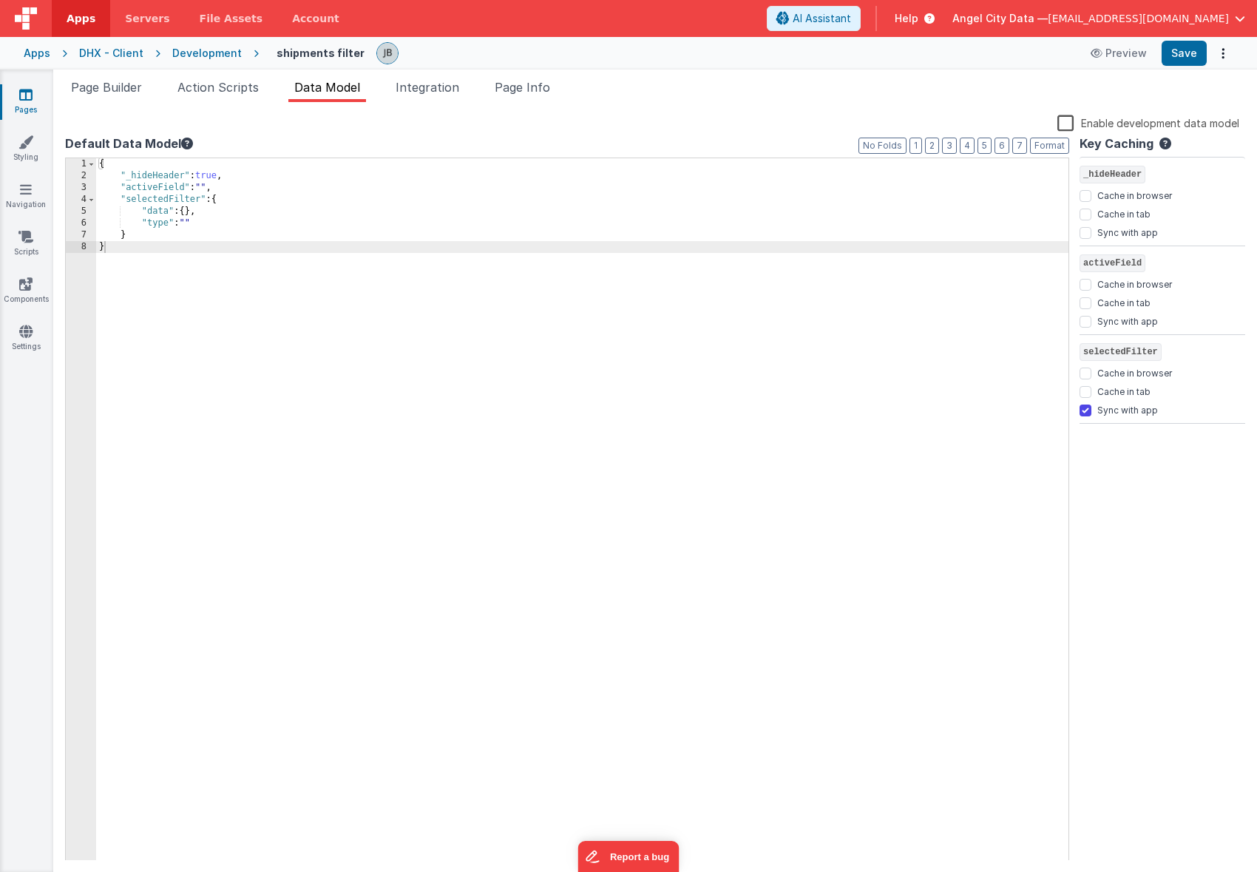
click at [178, 49] on div "Development" at bounding box center [207, 53] width 70 height 15
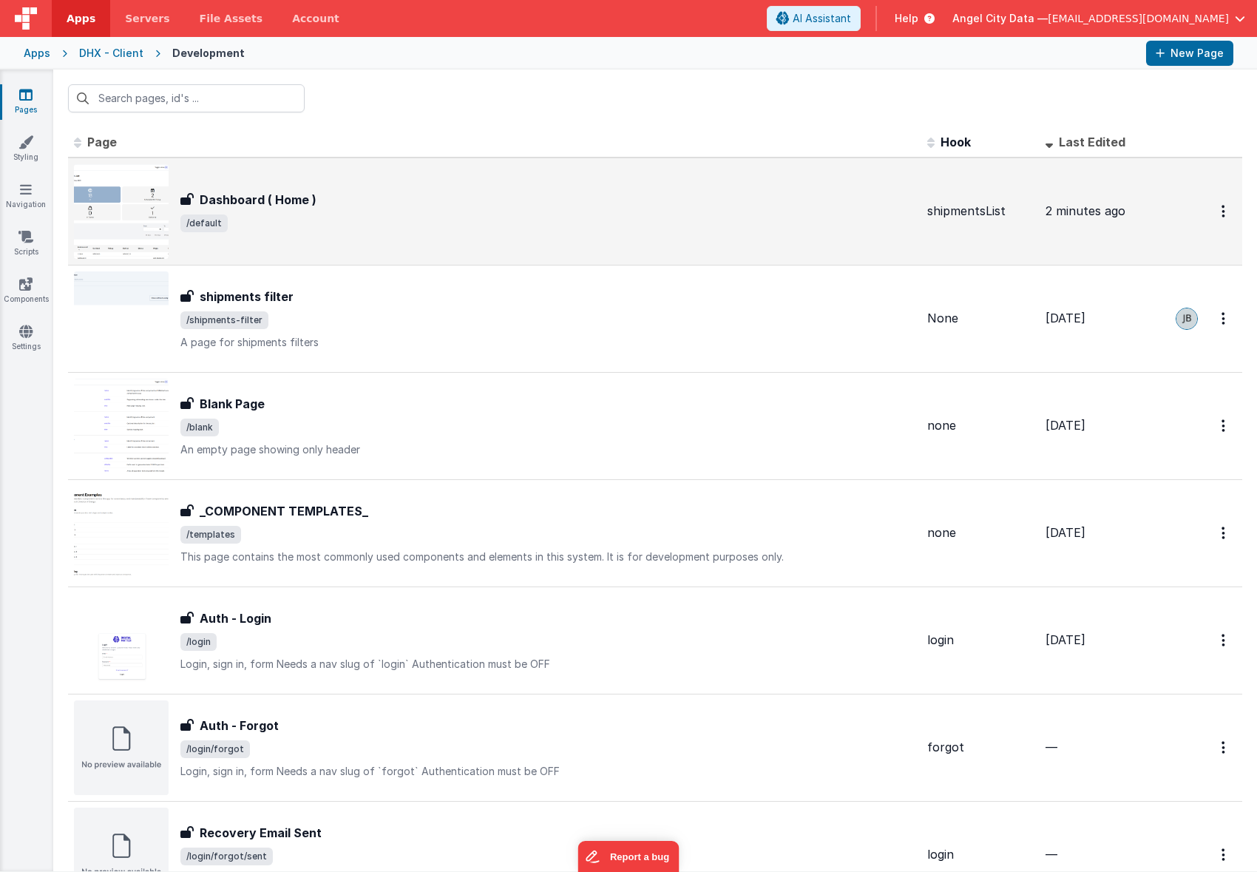
click at [212, 194] on h3 "Dashboard ( Home )" at bounding box center [258, 200] width 117 height 18
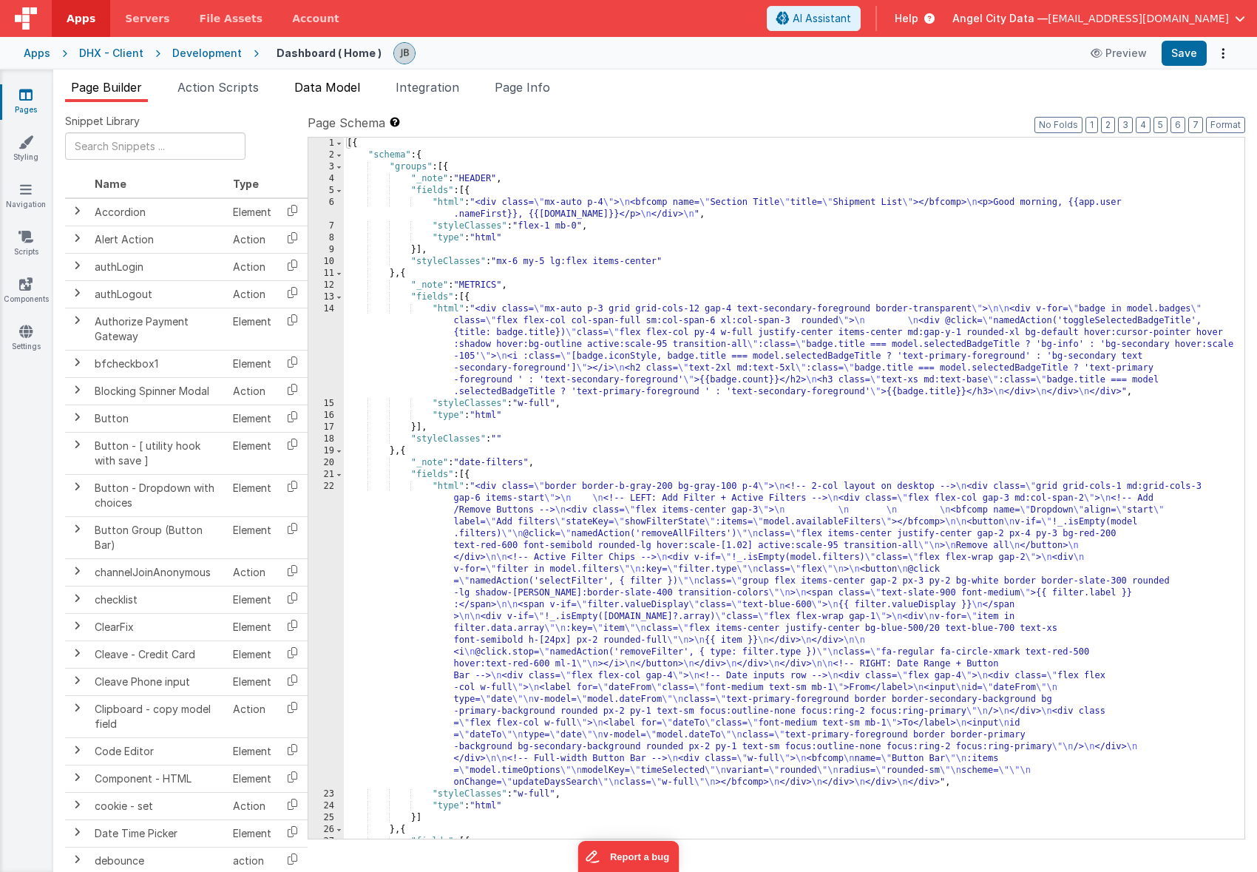
click at [314, 95] on li "Data Model" at bounding box center [327, 90] width 78 height 24
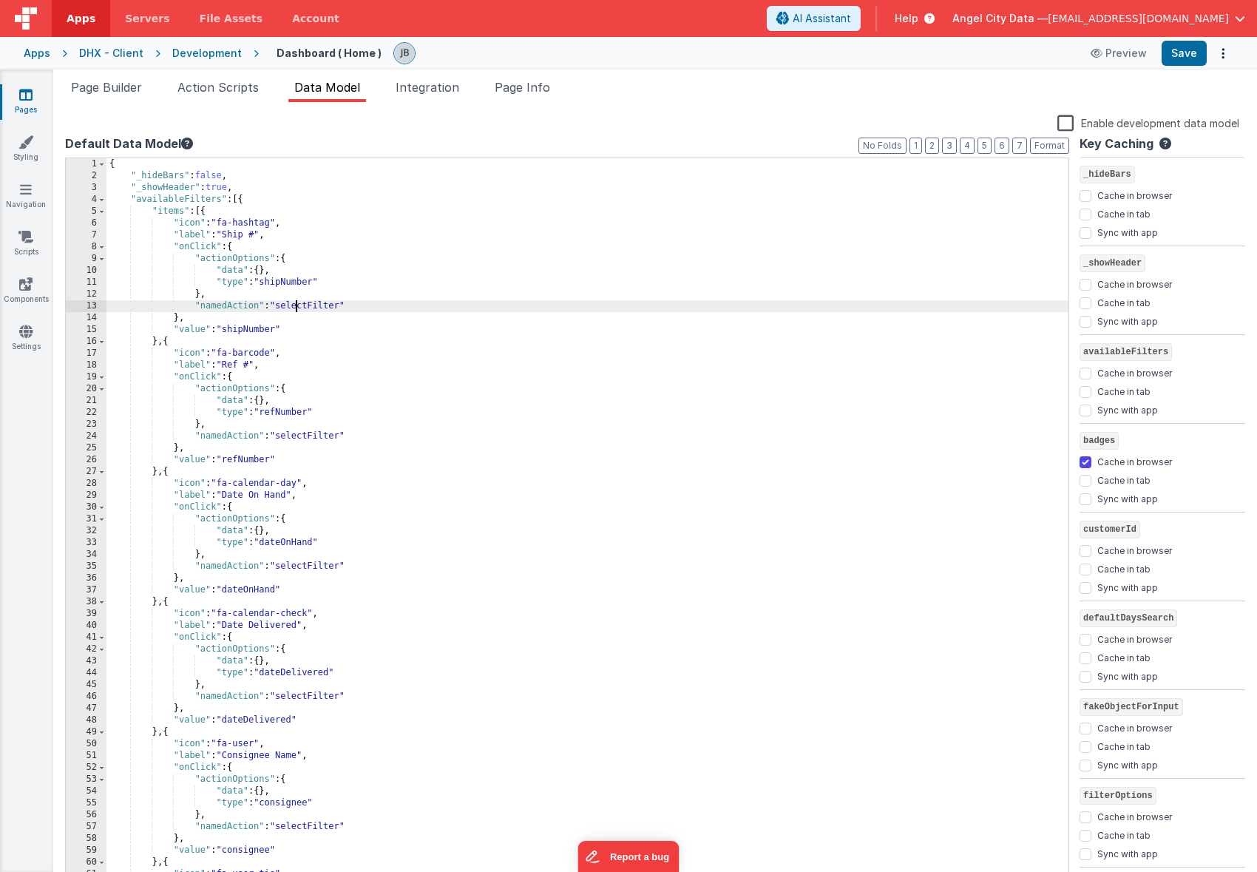
click at [297, 306] on div "{ "_hideBars" : false , "_showHeader" : true , "availableFilters" : [{ "items" …" at bounding box center [588, 533] width 962 height 750
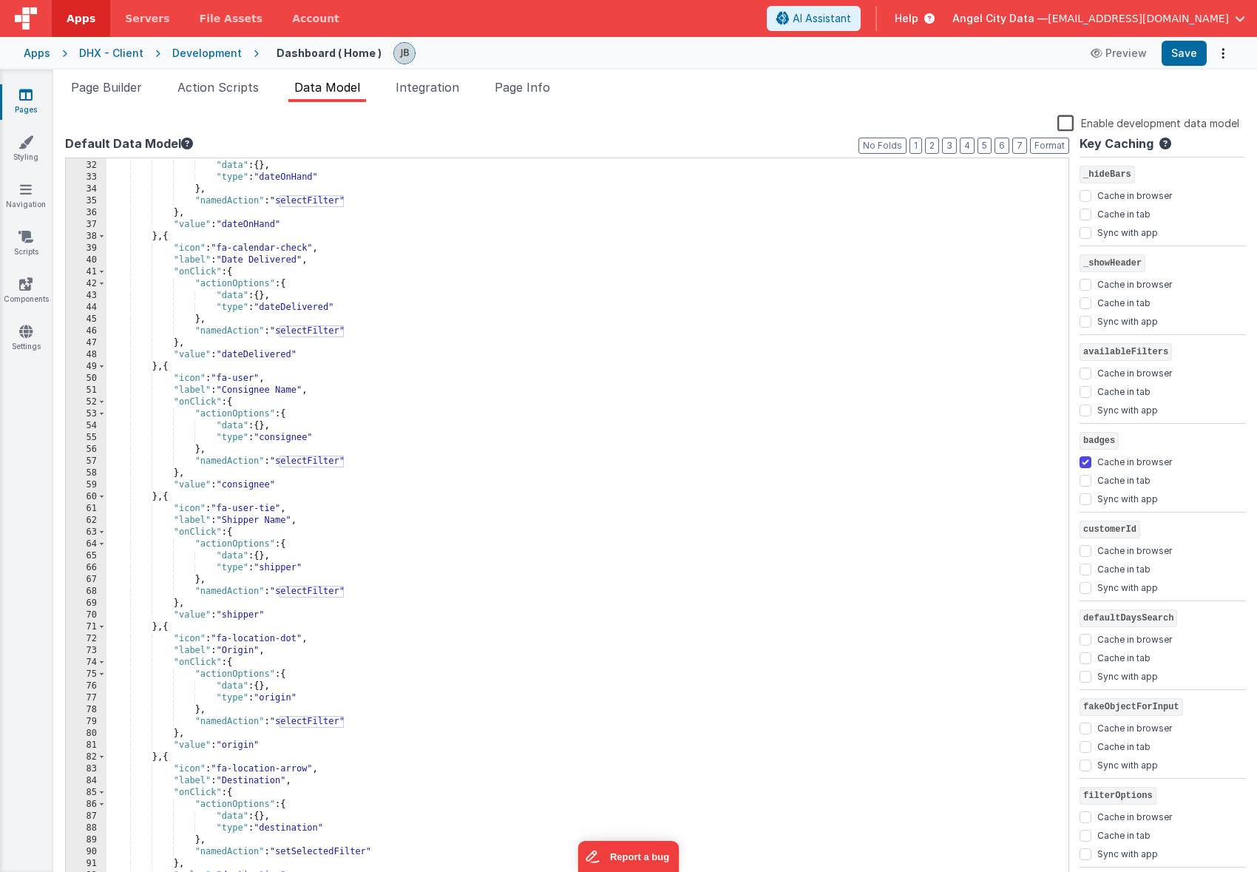
scroll to position [407, 0]
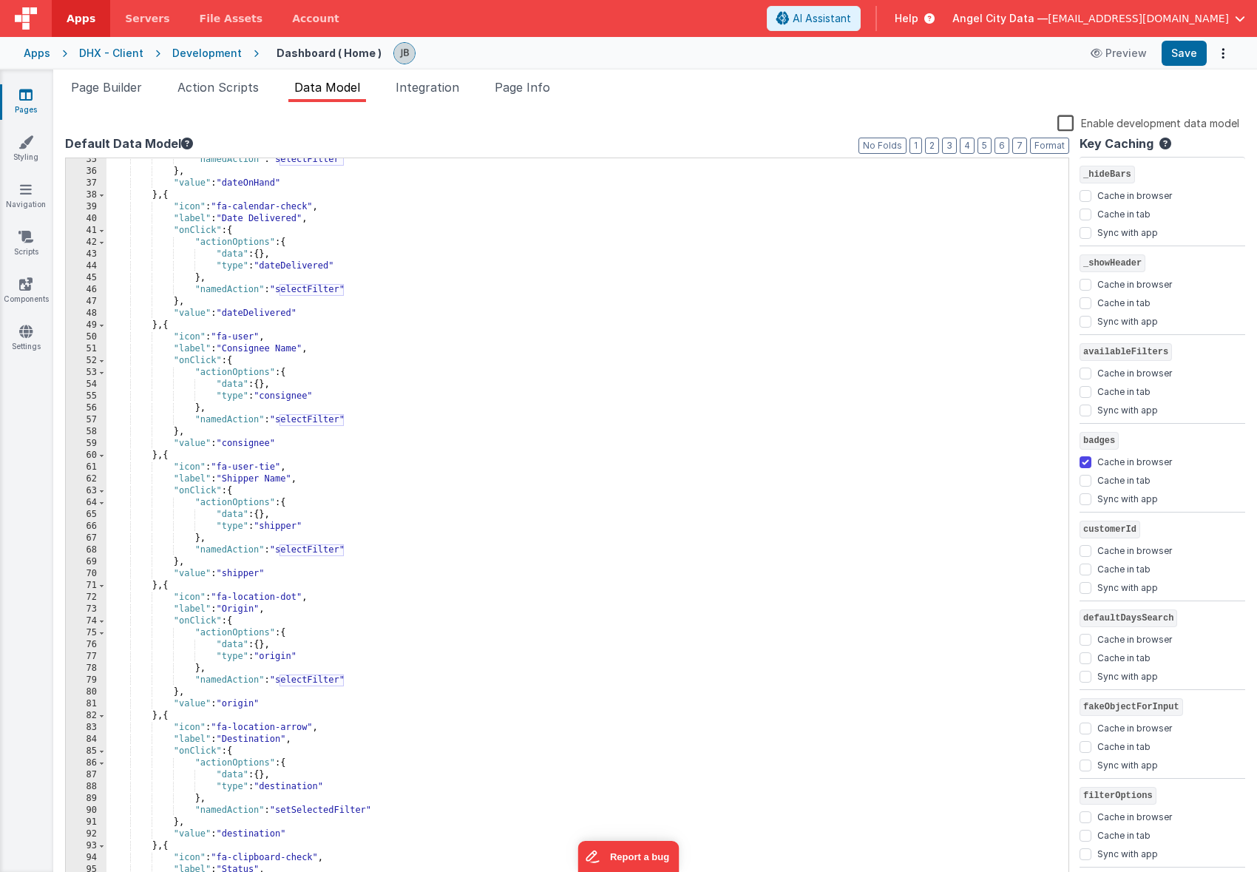
click at [333, 808] on div ""namedAction" : "selectFilter" } , "value" : "dateOnHand" } , { "icon" : "fa-ca…" at bounding box center [588, 529] width 962 height 750
click at [298, 680] on div ""namedAction" : "selectFilter" } , "value" : "dateOnHand" } , { "icon" : "fa-ca…" at bounding box center [588, 529] width 962 height 750
click at [330, 814] on div ""namedAction" : "selectFilter" } , "value" : "dateOnHand" } , { "icon" : "fa-ca…" at bounding box center [588, 529] width 962 height 750
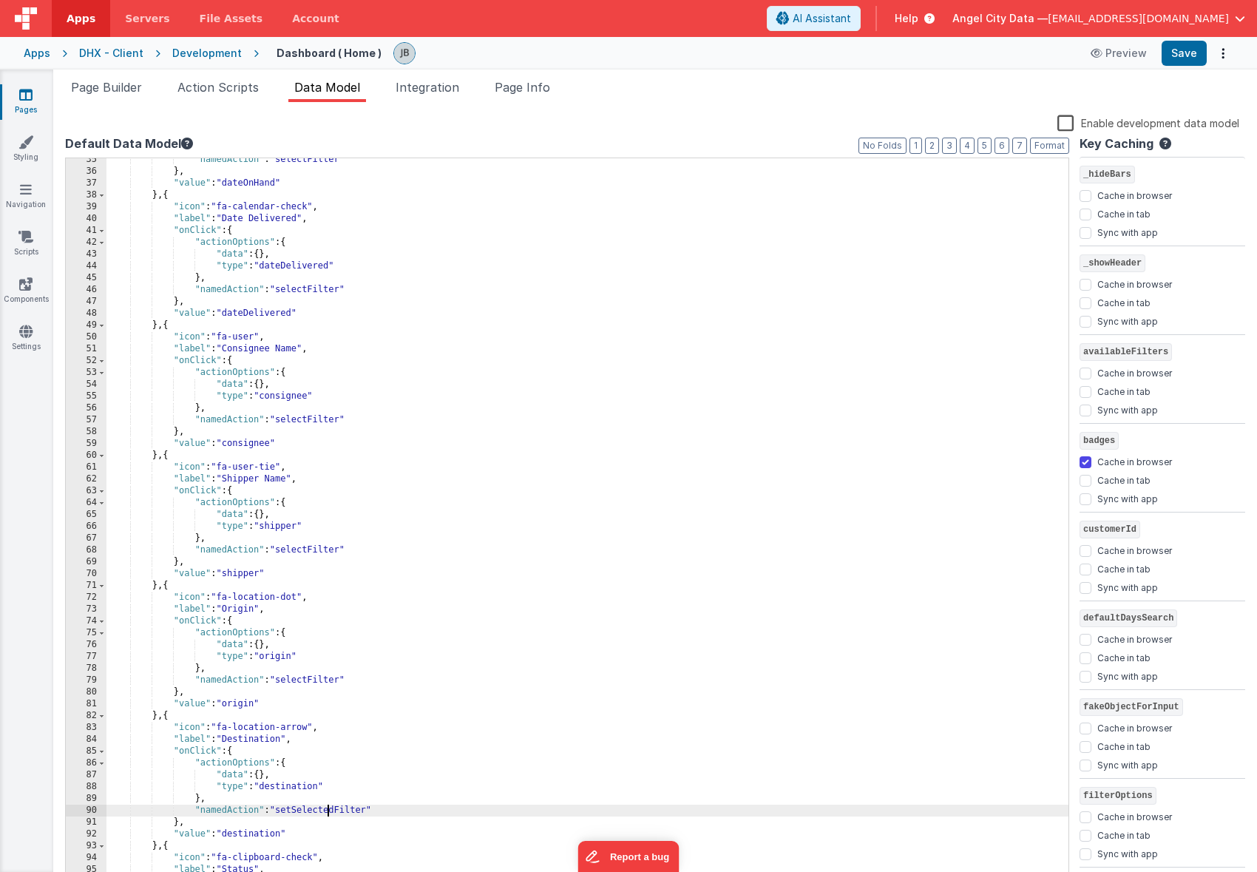
click at [330, 814] on div ""namedAction" : "selectFilter" } , "value" : "dateOnHand" } , { "icon" : "fa-ca…" at bounding box center [588, 529] width 962 height 750
click at [1183, 51] on button "Save" at bounding box center [1184, 53] width 45 height 25
click at [237, 89] on span "Action Scripts" at bounding box center [218, 87] width 81 height 15
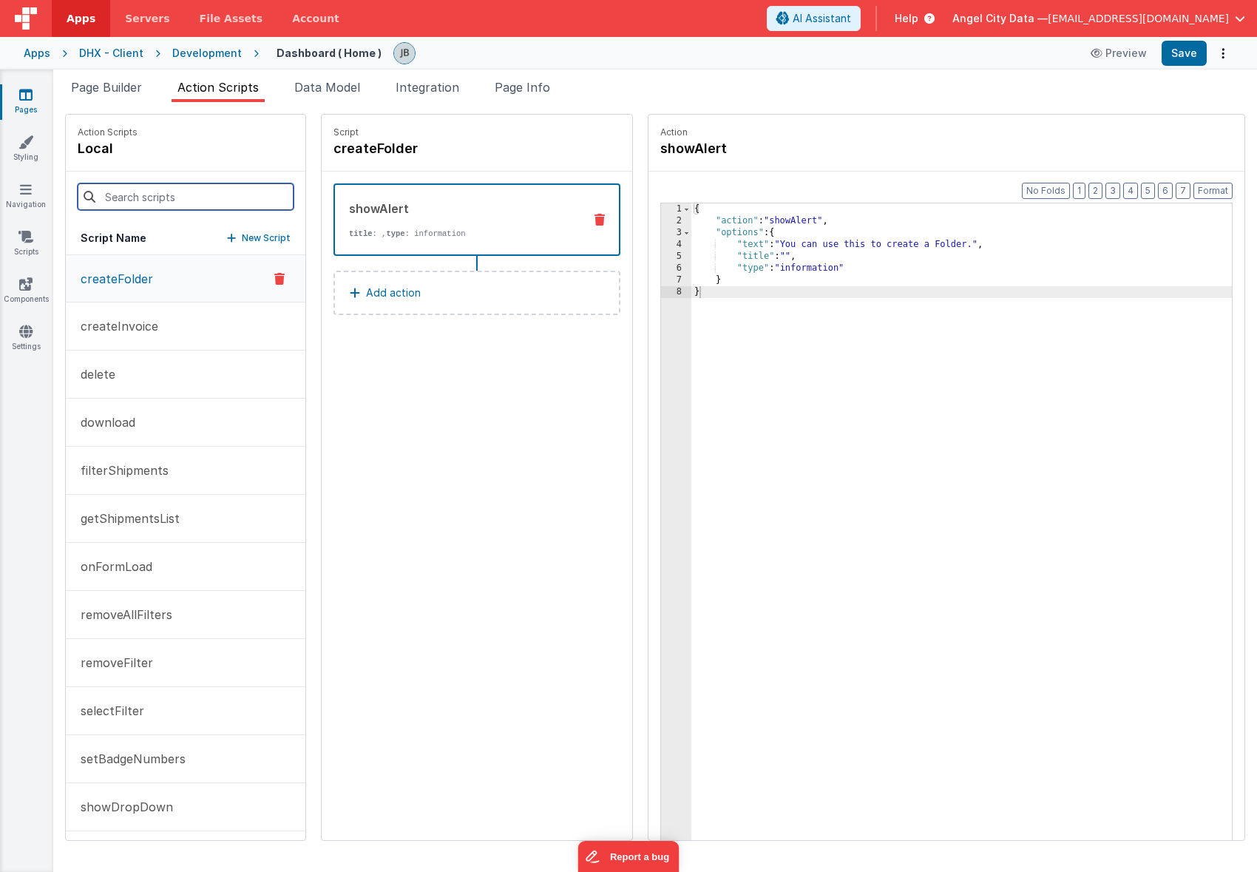
click at [124, 202] on input at bounding box center [186, 196] width 216 height 27
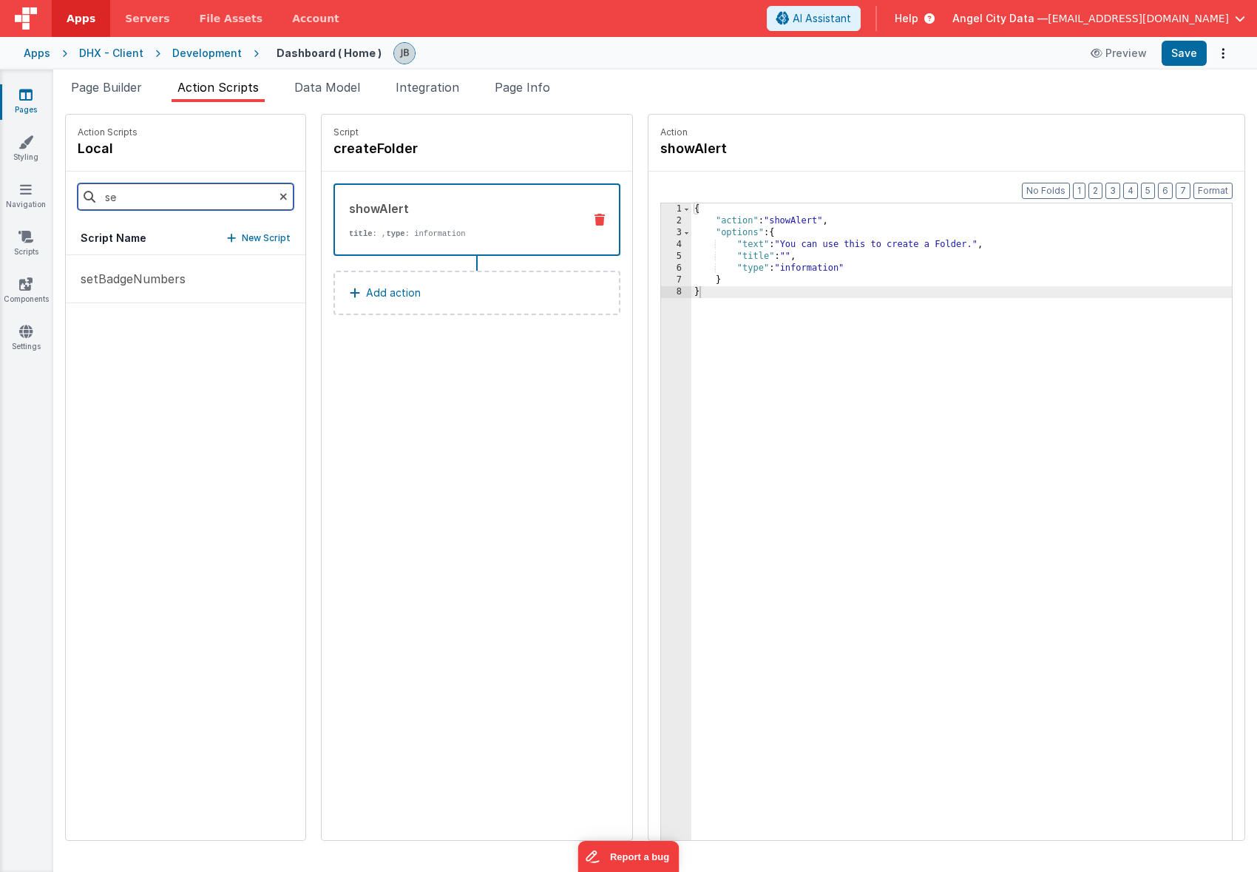
type input "s"
type input "select"
click at [99, 272] on p "selectFilter" at bounding box center [108, 279] width 72 height 18
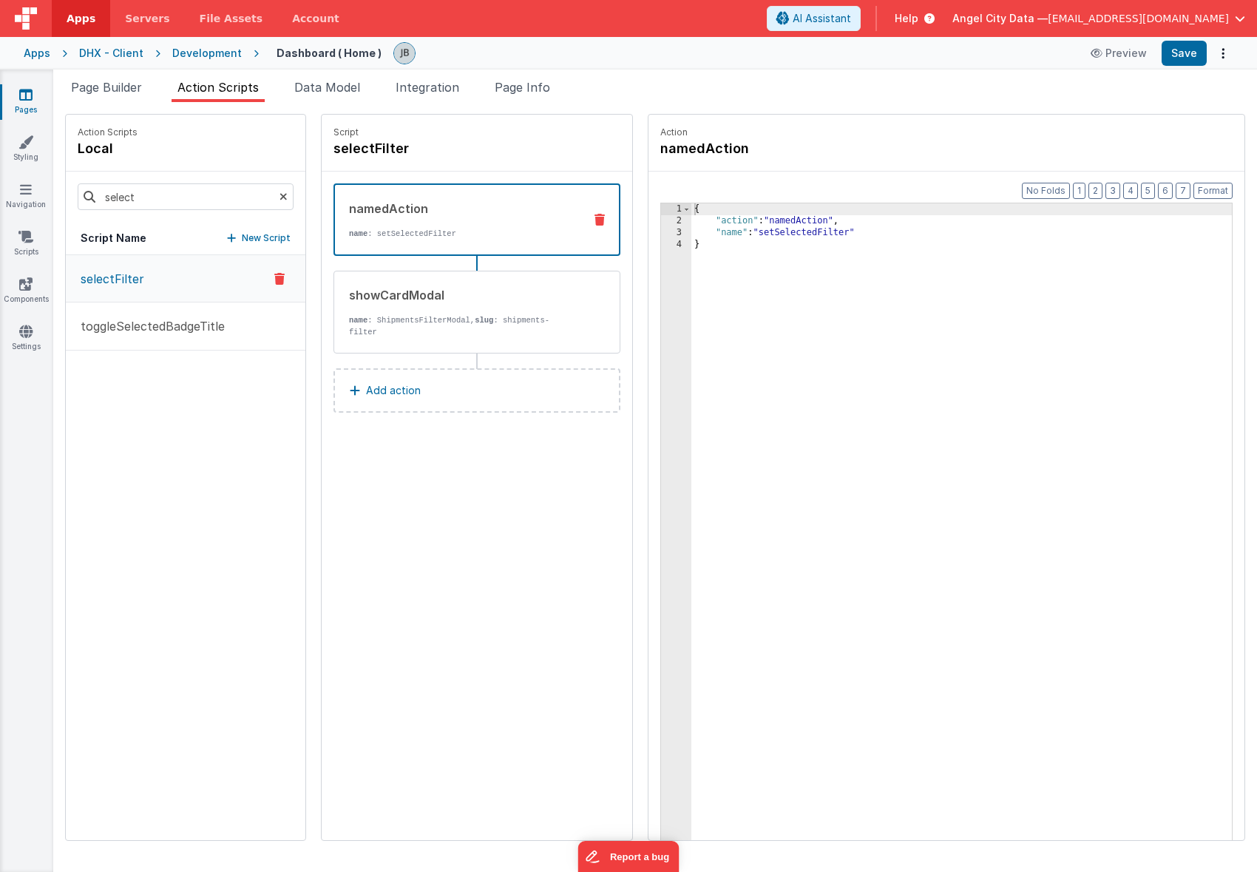
click at [372, 222] on div "namedAction name : setSelectedFilter" at bounding box center [453, 220] width 237 height 40
click at [451, 309] on div "showCardModal name : ShipmentsFilterModal, slug : shipments-filter" at bounding box center [453, 312] width 238 height 52
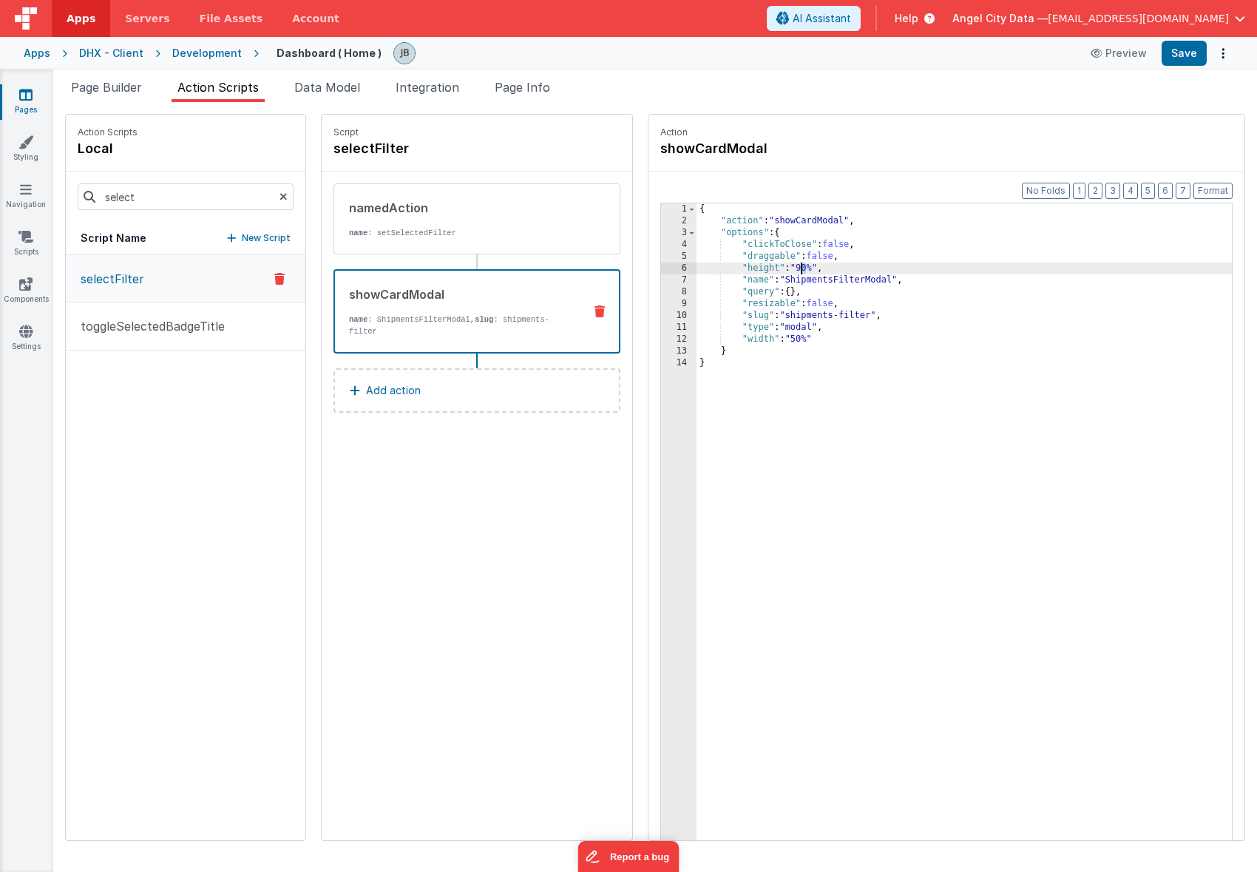
click at [765, 271] on div "{ "action" : "showCardModal" , "options" : { "clickToClose" : false , "draggabl…" at bounding box center [983, 556] width 572 height 706
click at [1199, 46] on button "Save" at bounding box center [1184, 53] width 45 height 25
click at [1130, 58] on button "Preview" at bounding box center [1119, 53] width 74 height 24
click at [23, 186] on icon at bounding box center [26, 189] width 12 height 15
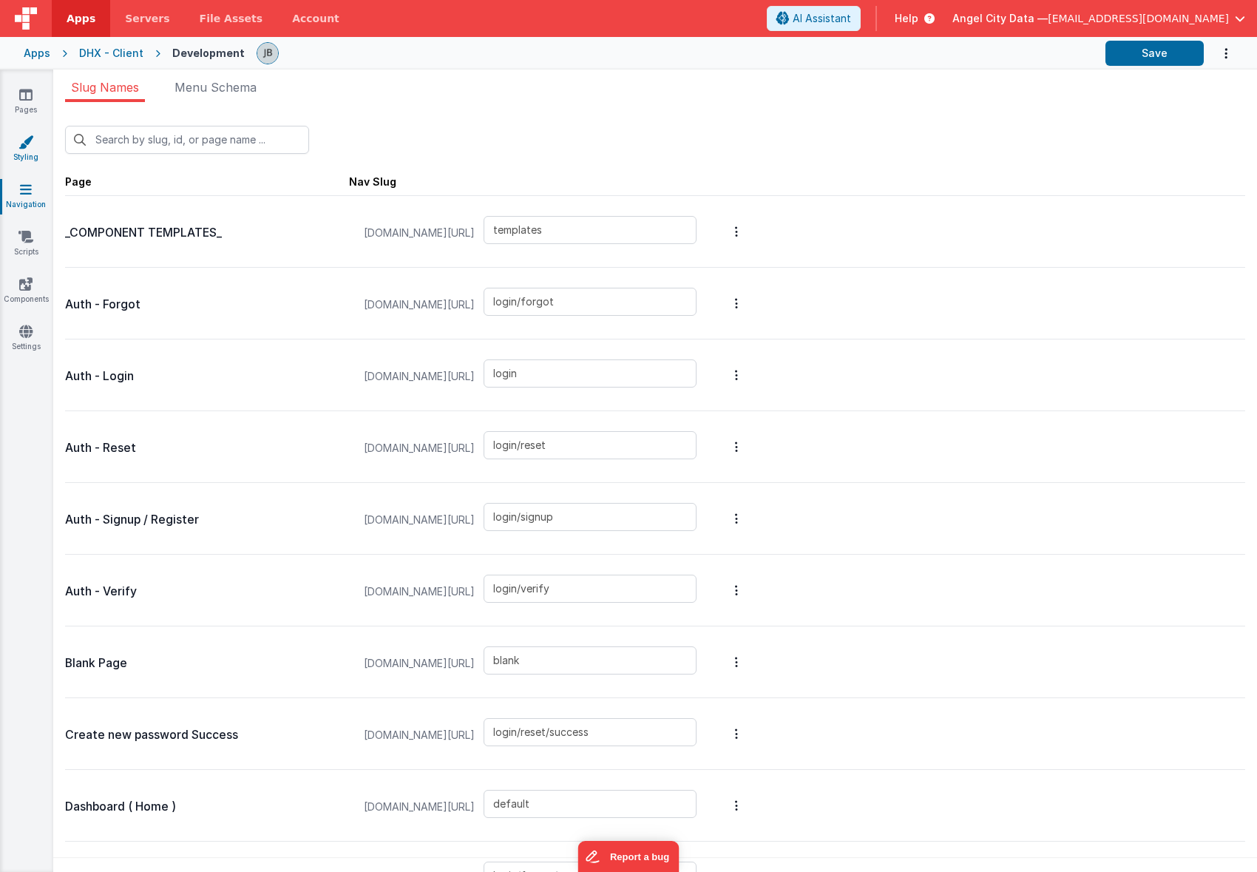
click at [33, 147] on icon at bounding box center [25, 142] width 15 height 15
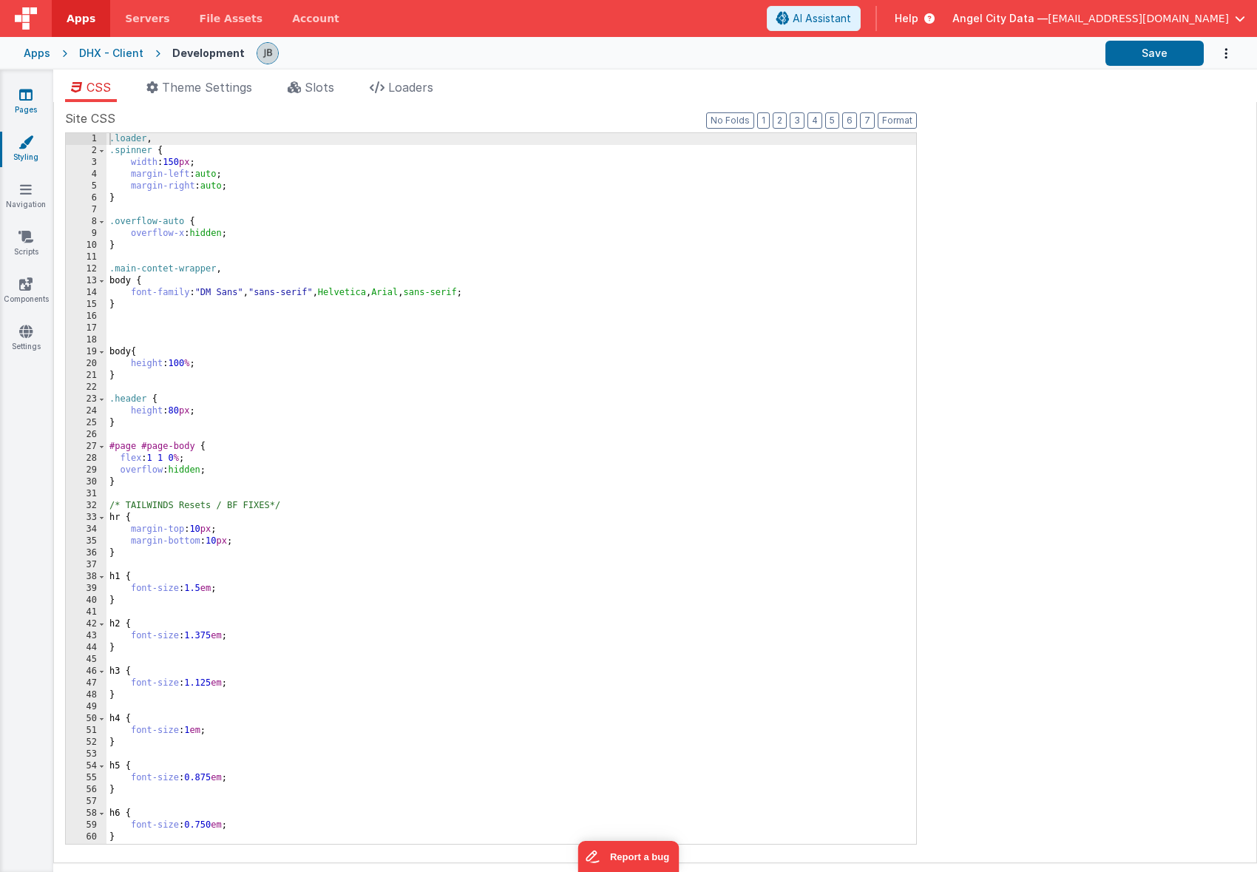
click at [27, 108] on link "Pages" at bounding box center [25, 102] width 53 height 30
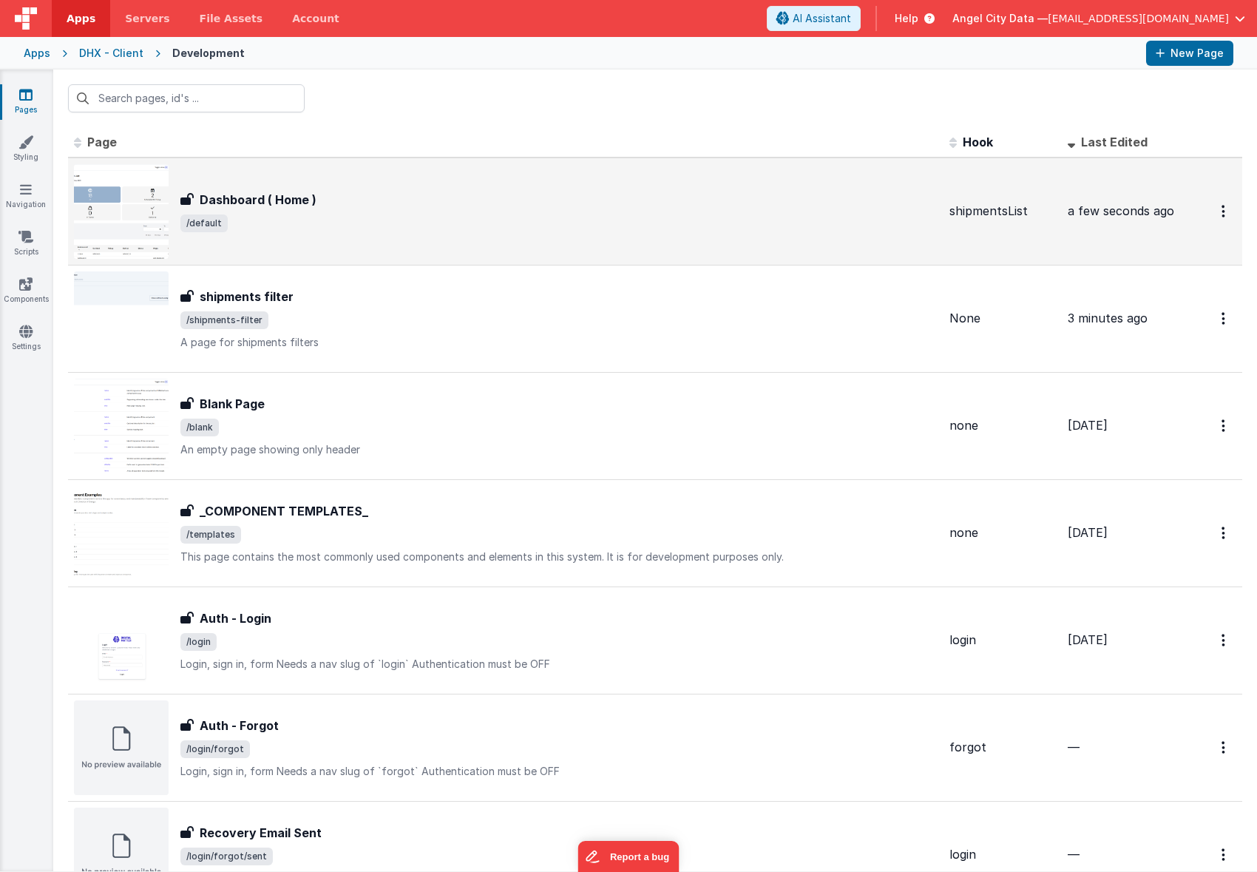
click at [213, 207] on h3 "Dashboard ( Home )" at bounding box center [258, 200] width 117 height 18
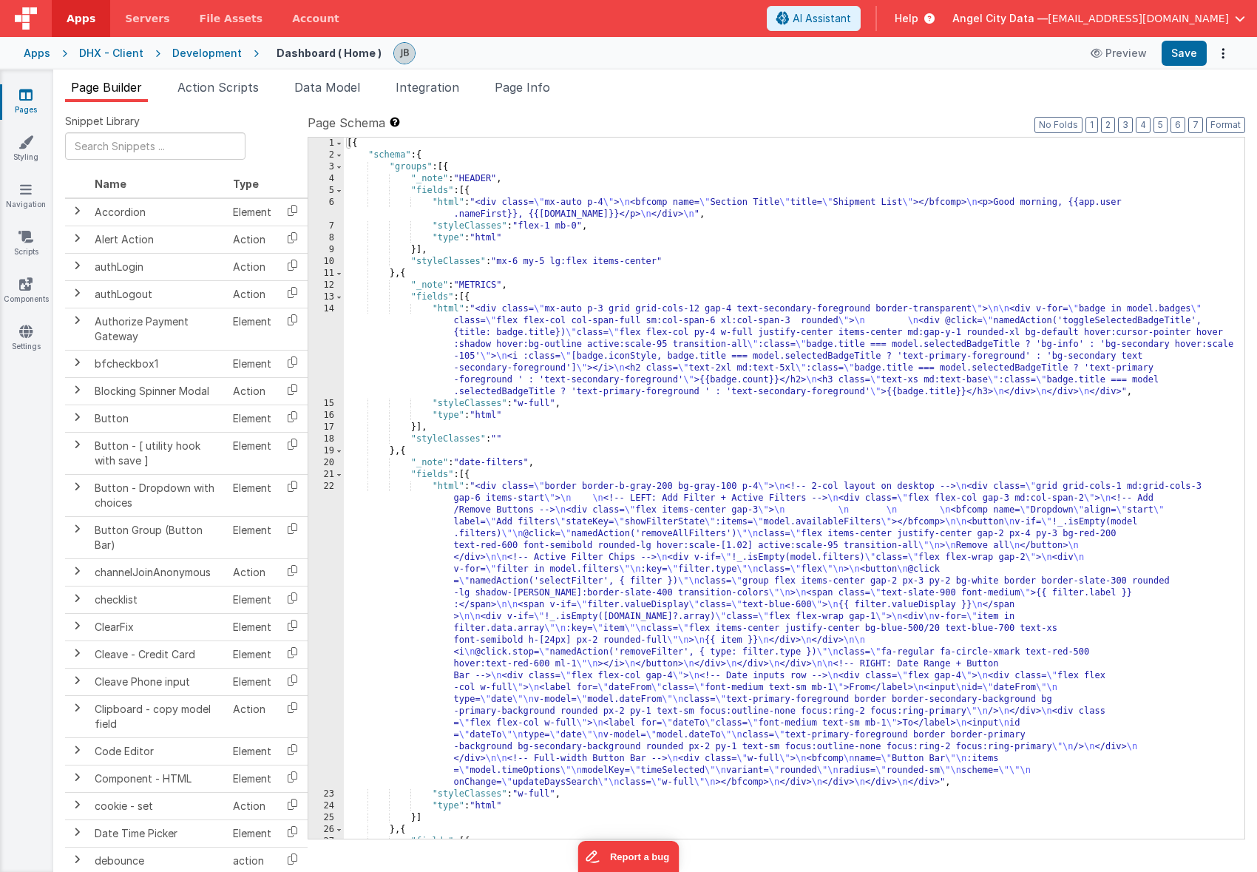
click at [341, 565] on div "22" at bounding box center [326, 635] width 36 height 308
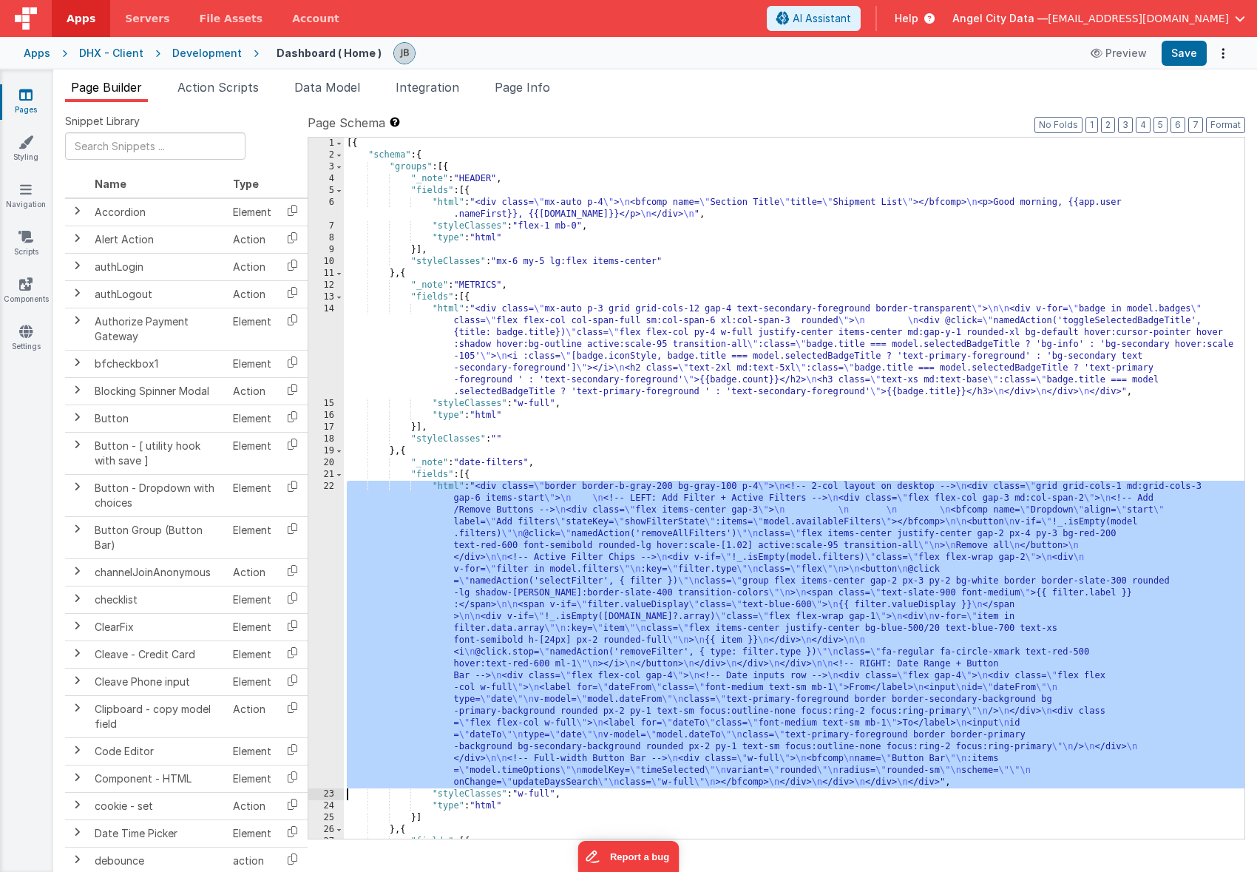
click at [332, 562] on div "22" at bounding box center [326, 635] width 36 height 308
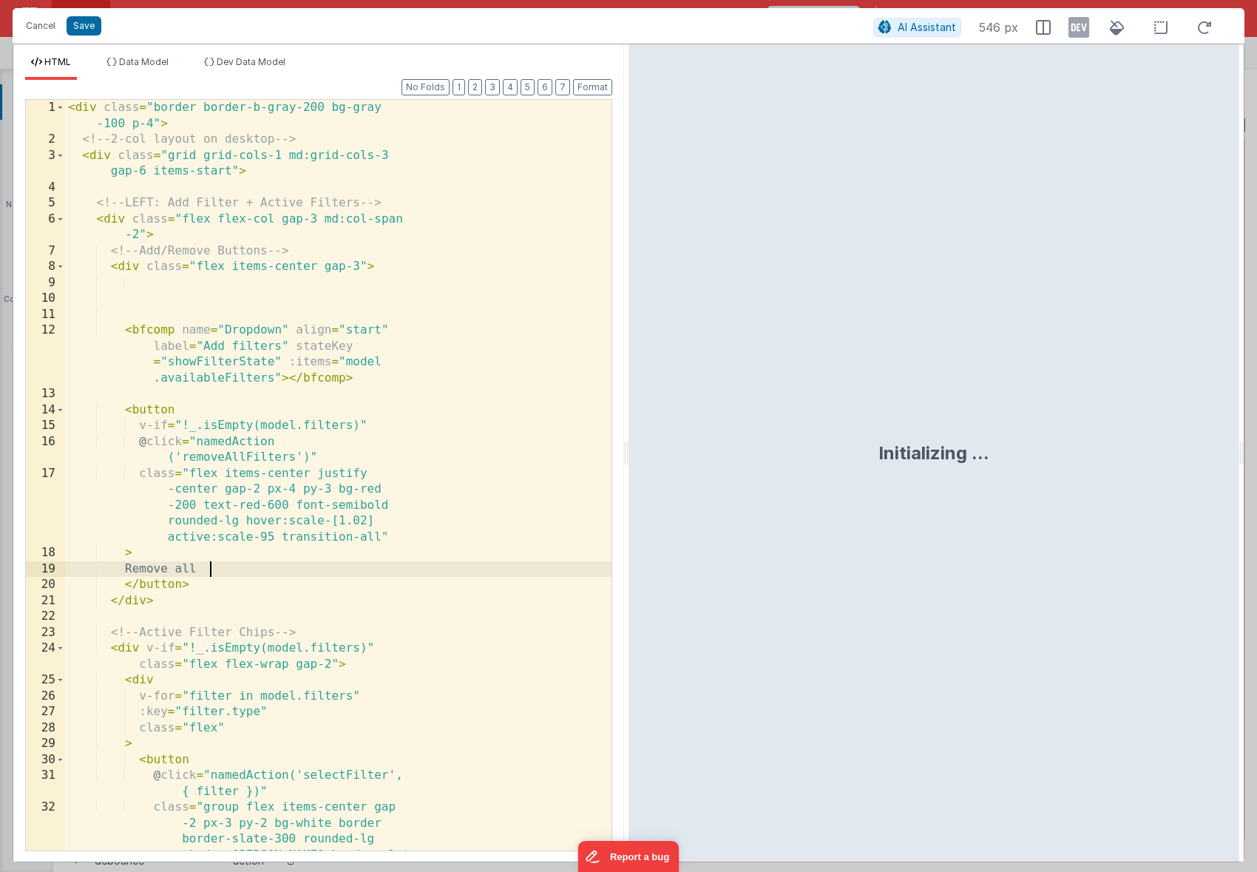
click at [332, 562] on div "< div class = "border border-b-gray-200 bg-gray -100 p-4" > <!-- 2-col layout o…" at bounding box center [338, 531] width 547 height 862
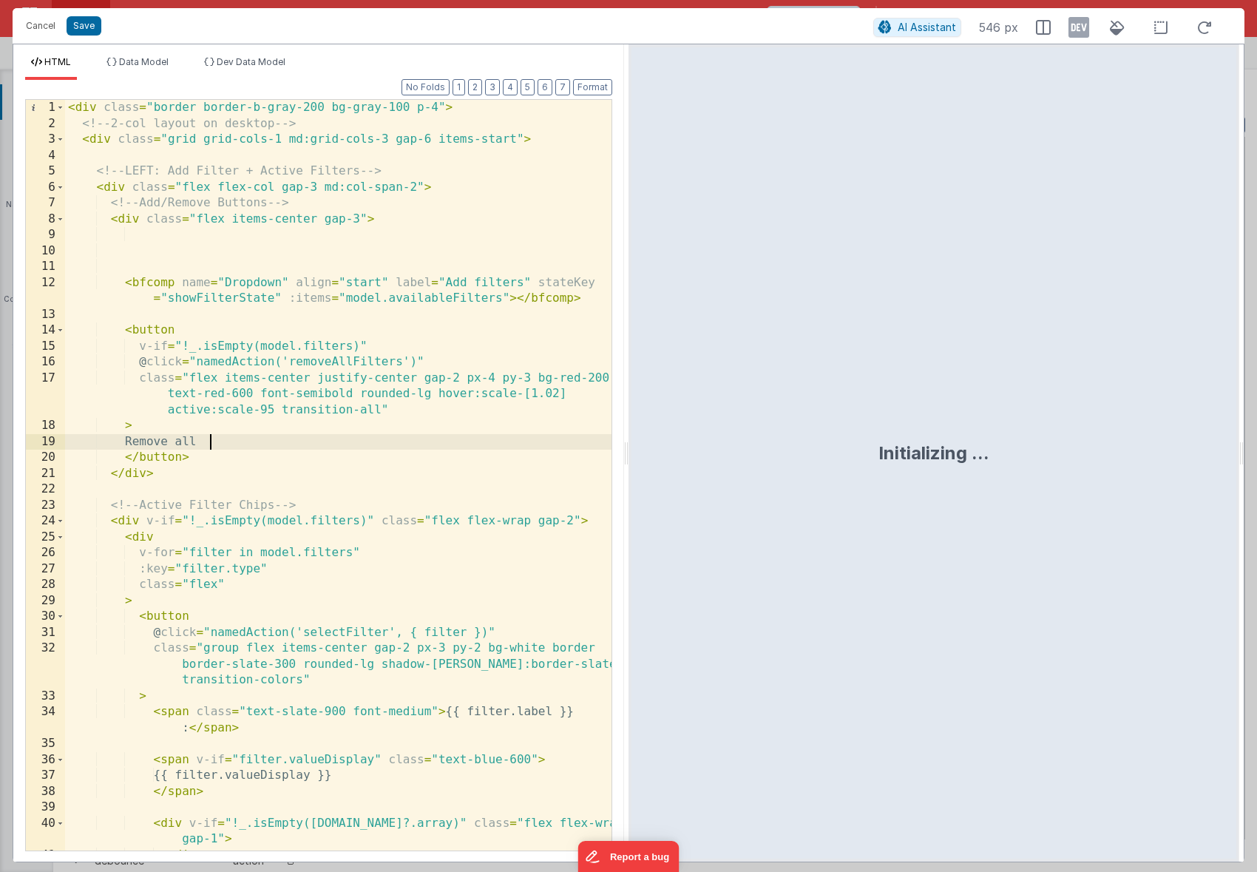
click at [190, 487] on div "< div class = "border border-b-gray-200 bg-gray-100 p-4" > <!-- 2-col layout on…" at bounding box center [338, 491] width 547 height 783
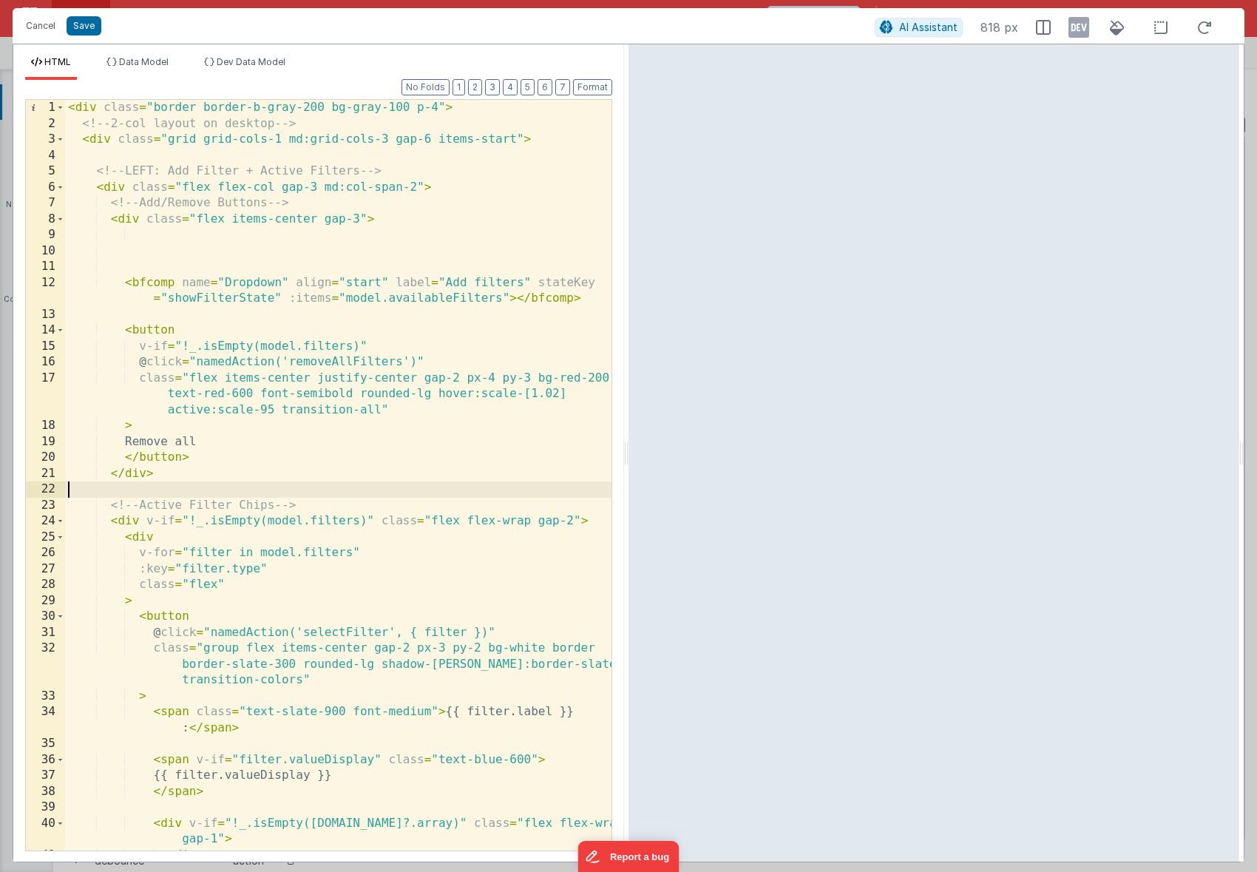
click at [180, 261] on div "< div class = "border border-b-gray-200 bg-gray-100 p-4" > <!-- 2-col layout on…" at bounding box center [338, 491] width 547 height 783
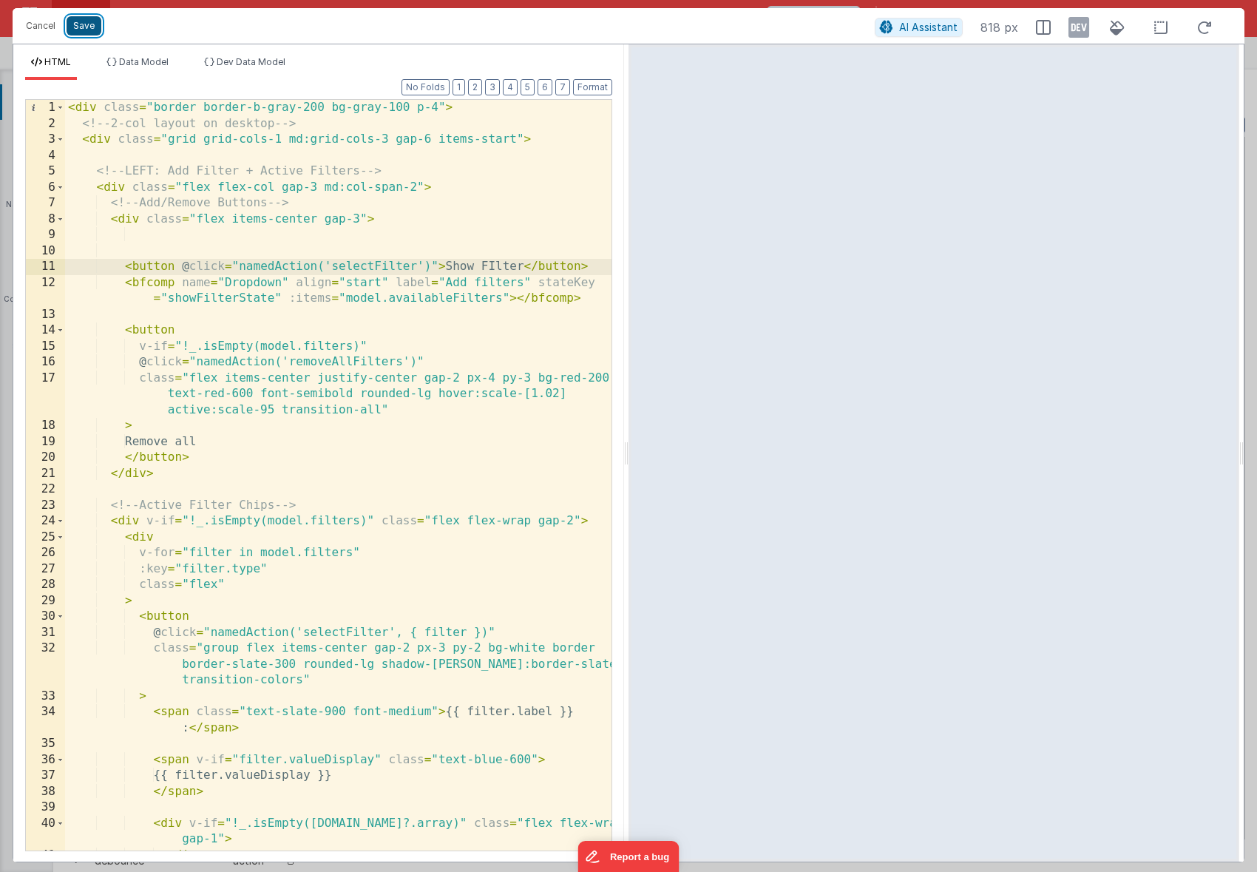
click at [85, 21] on button "Save" at bounding box center [84, 25] width 35 height 19
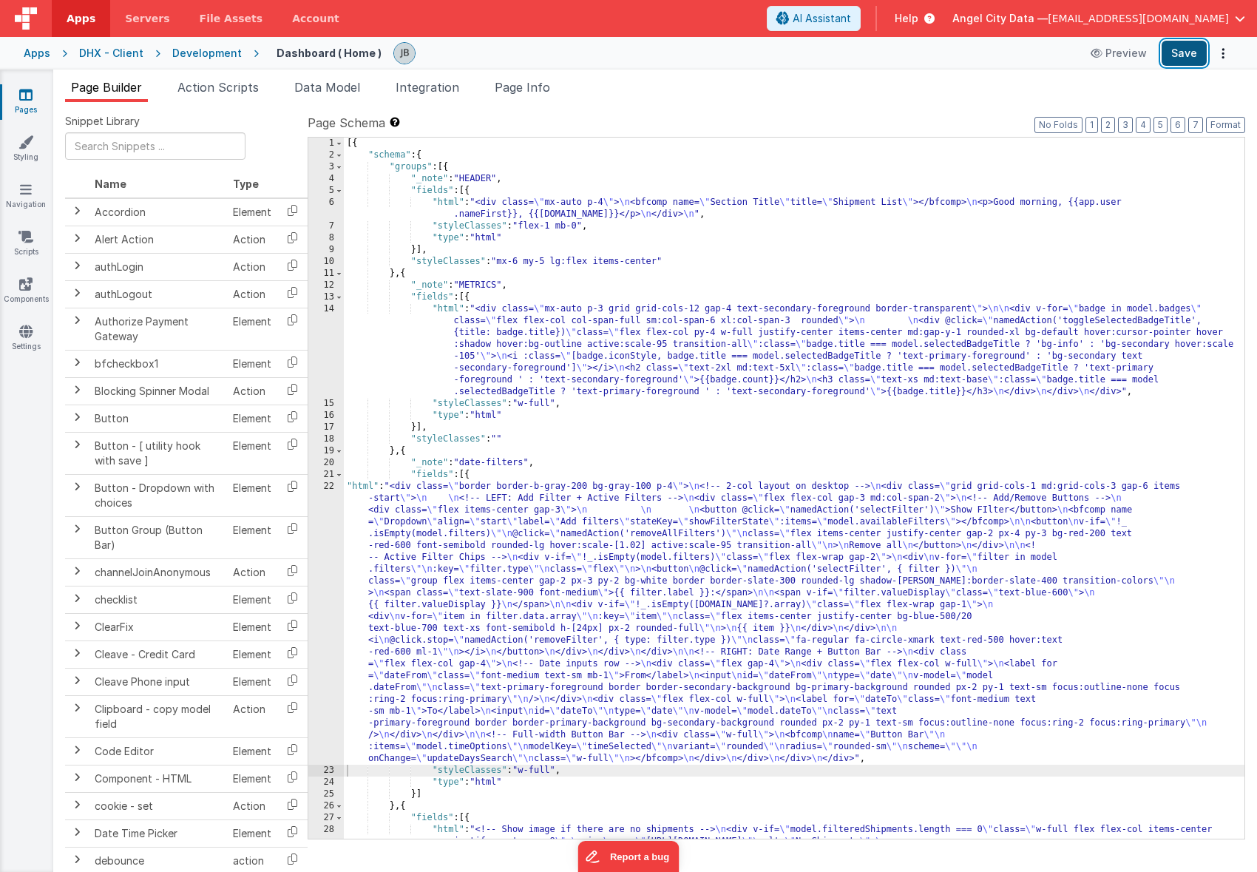
click at [1189, 50] on button "Save" at bounding box center [1184, 53] width 45 height 25
click at [323, 561] on div "22" at bounding box center [326, 623] width 36 height 284
click at [325, 558] on div "22" at bounding box center [326, 623] width 36 height 284
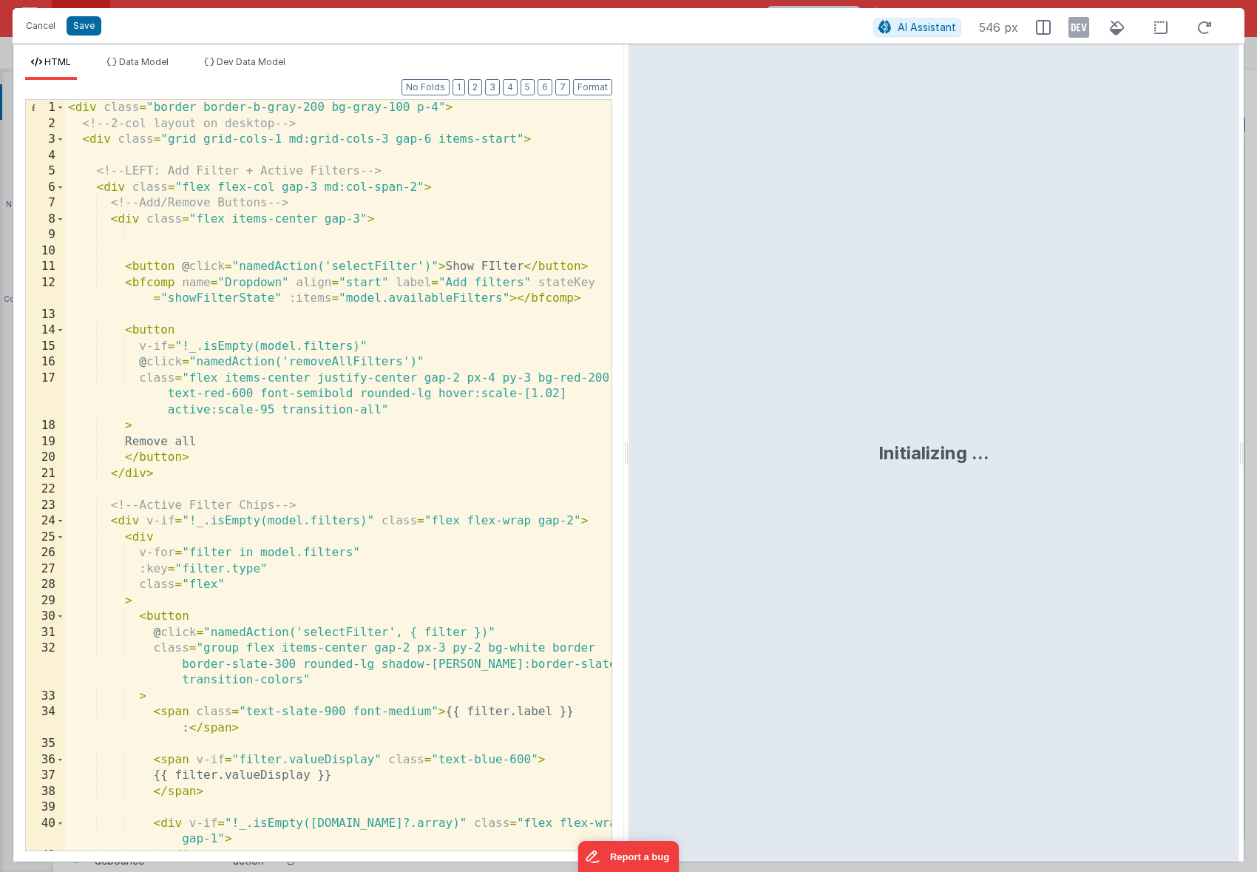
click at [175, 267] on div "< div class = "border border-b-gray-200 bg-gray-100 p-4" > <!-- 2-col layout on…" at bounding box center [338, 491] width 547 height 783
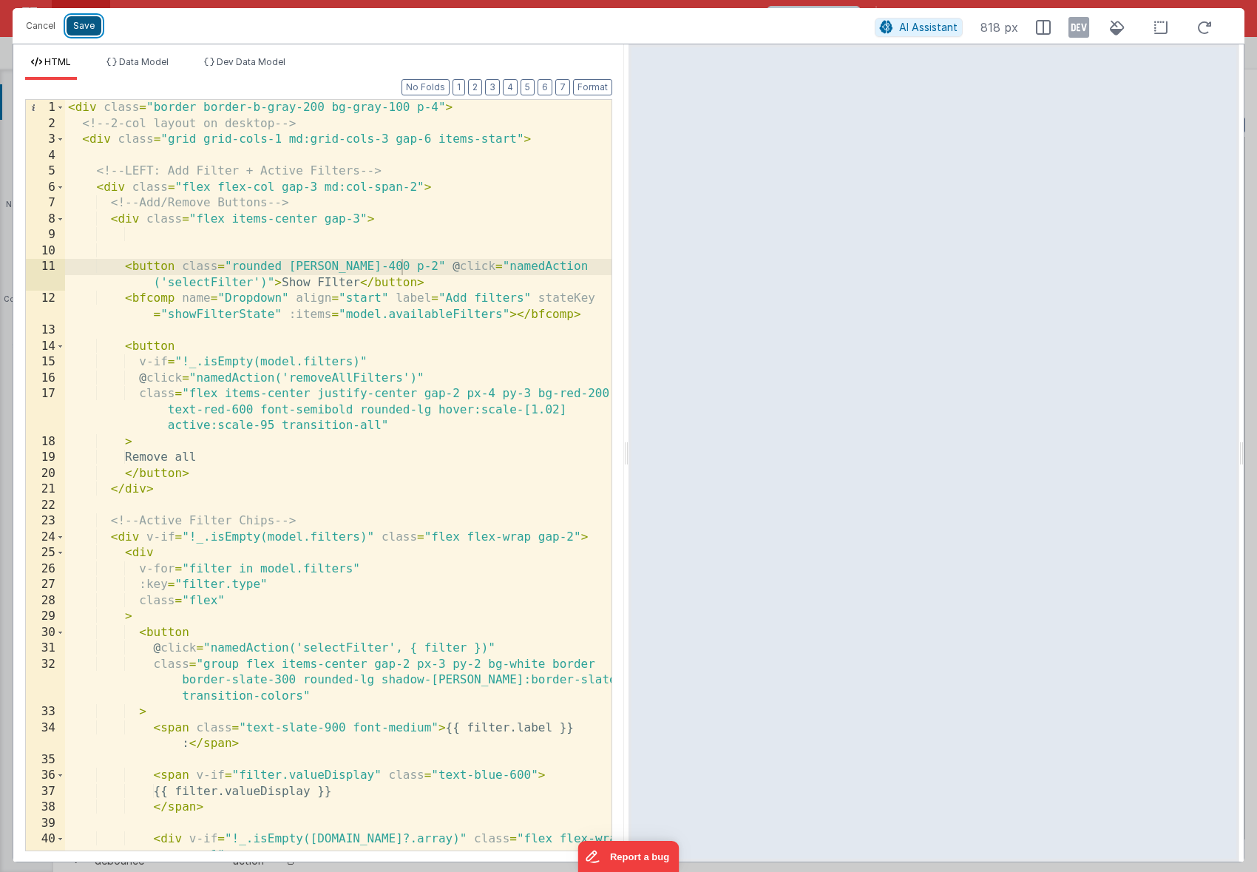
click at [84, 25] on button "Save" at bounding box center [84, 25] width 35 height 19
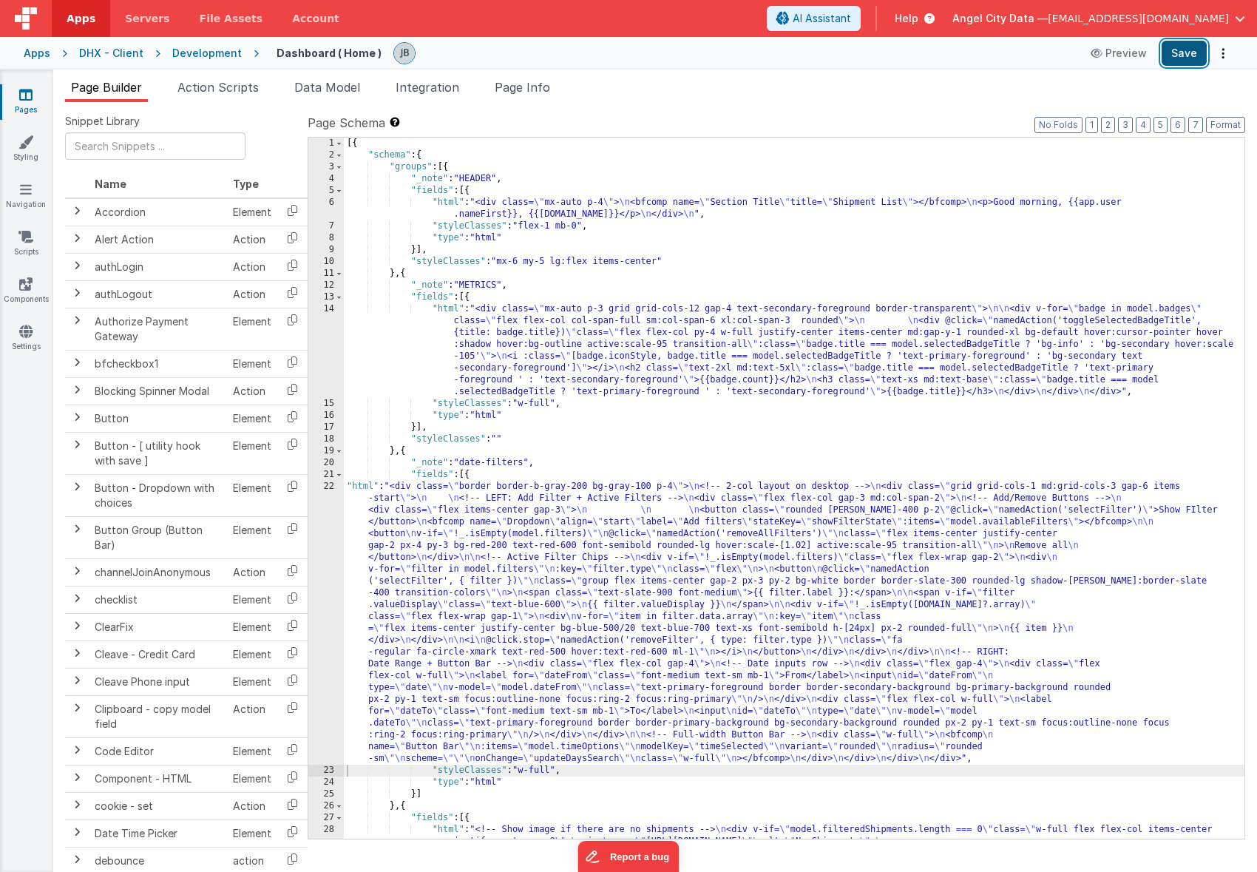
click at [1177, 61] on button "Save" at bounding box center [1184, 53] width 45 height 25
click at [320, 559] on div "22" at bounding box center [326, 623] width 36 height 284
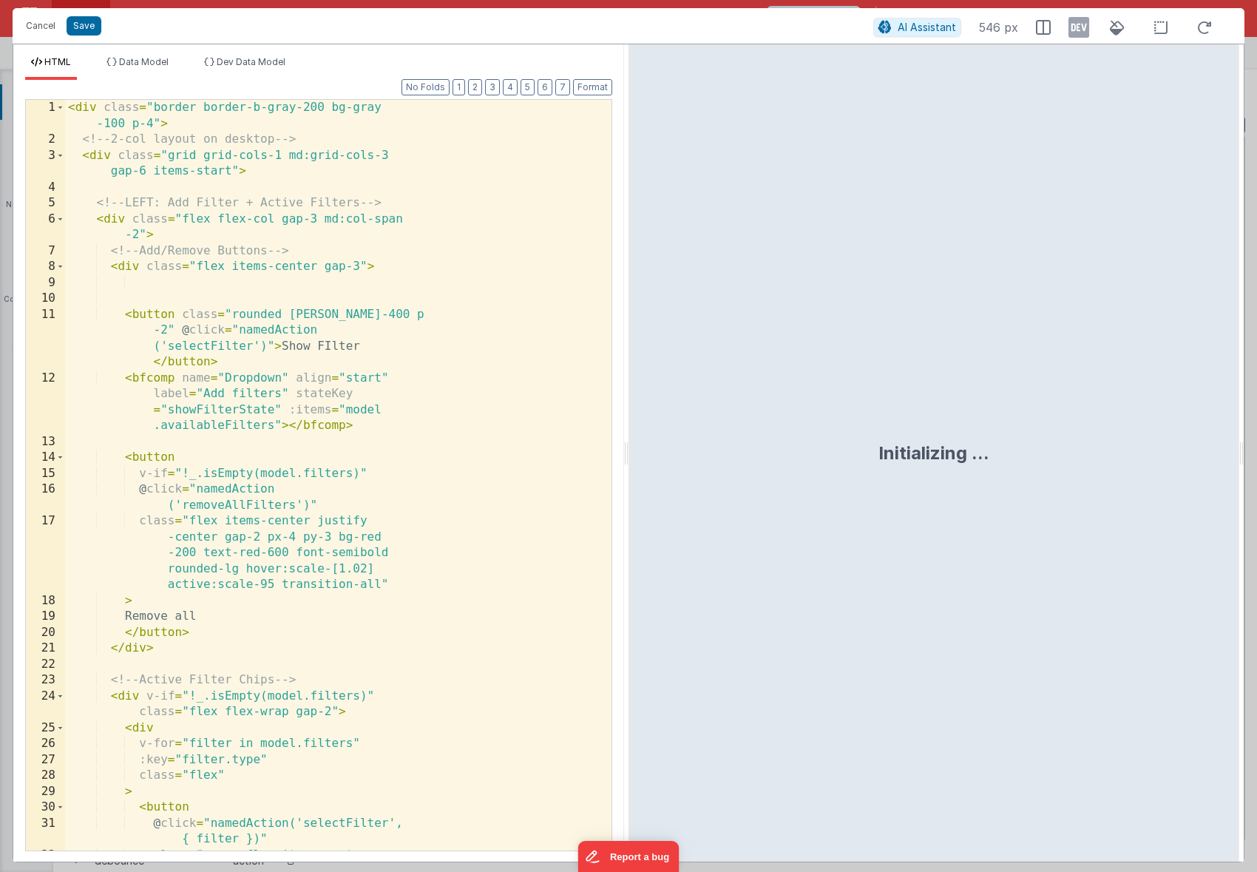
click at [322, 544] on div "< div class = "border border-b-gray-200 bg-gray -100 p-4" > <!-- 2-col layout o…" at bounding box center [338, 531] width 547 height 862
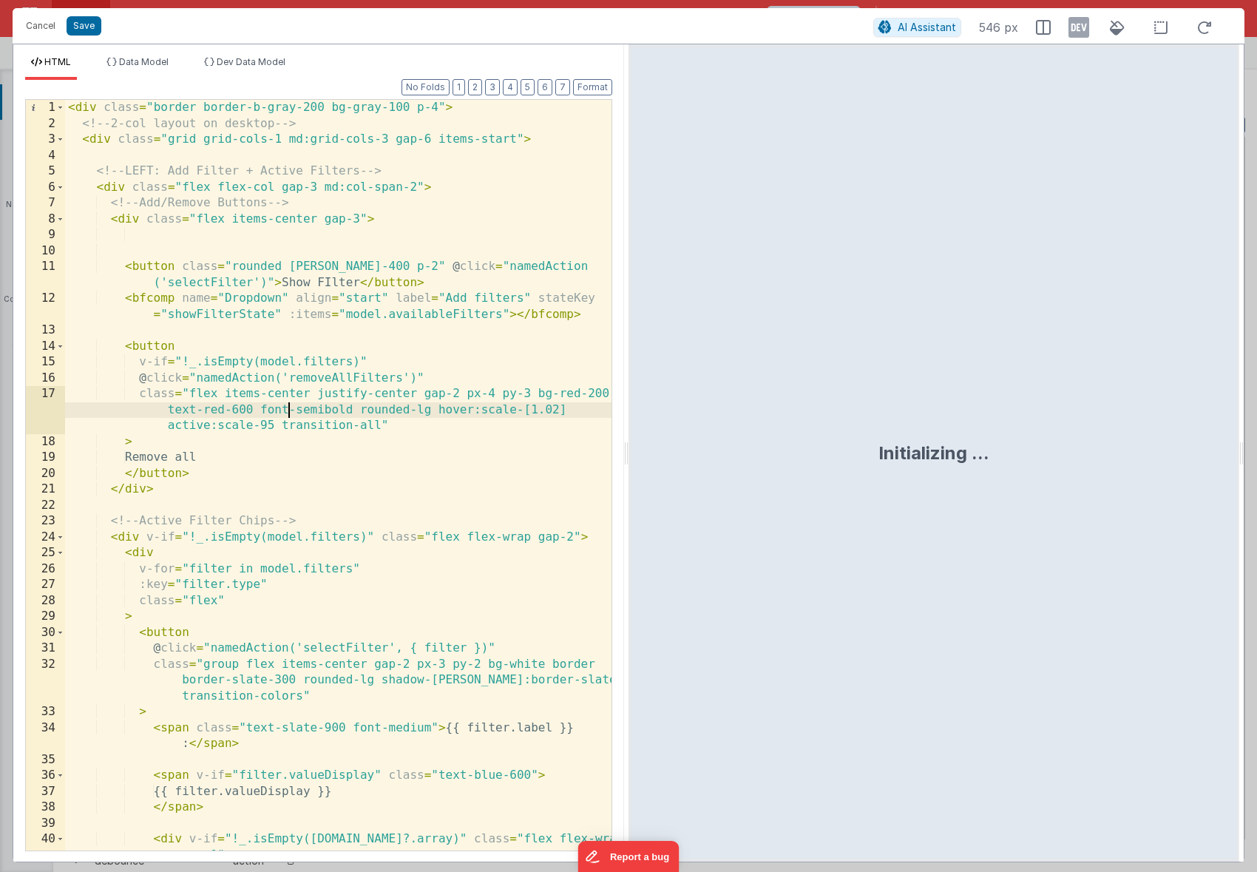
click at [168, 326] on div "< div class = "border border-b-gray-200 bg-gray-100 p-4" > <!-- 2-col layout on…" at bounding box center [338, 491] width 547 height 783
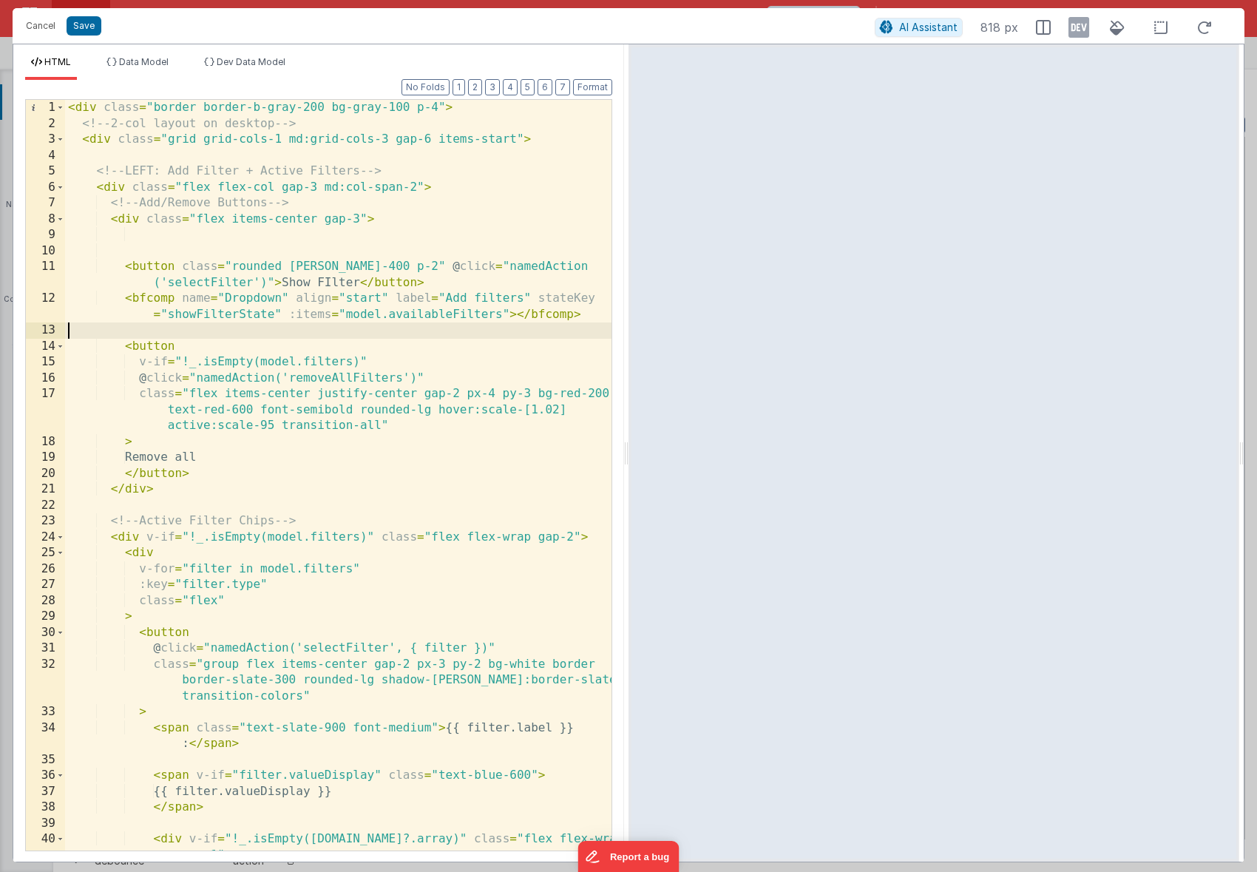
click at [453, 281] on div "< div class = "border border-b-gray-200 bg-gray-100 p-4" > <!-- 2-col layout on…" at bounding box center [338, 491] width 547 height 783
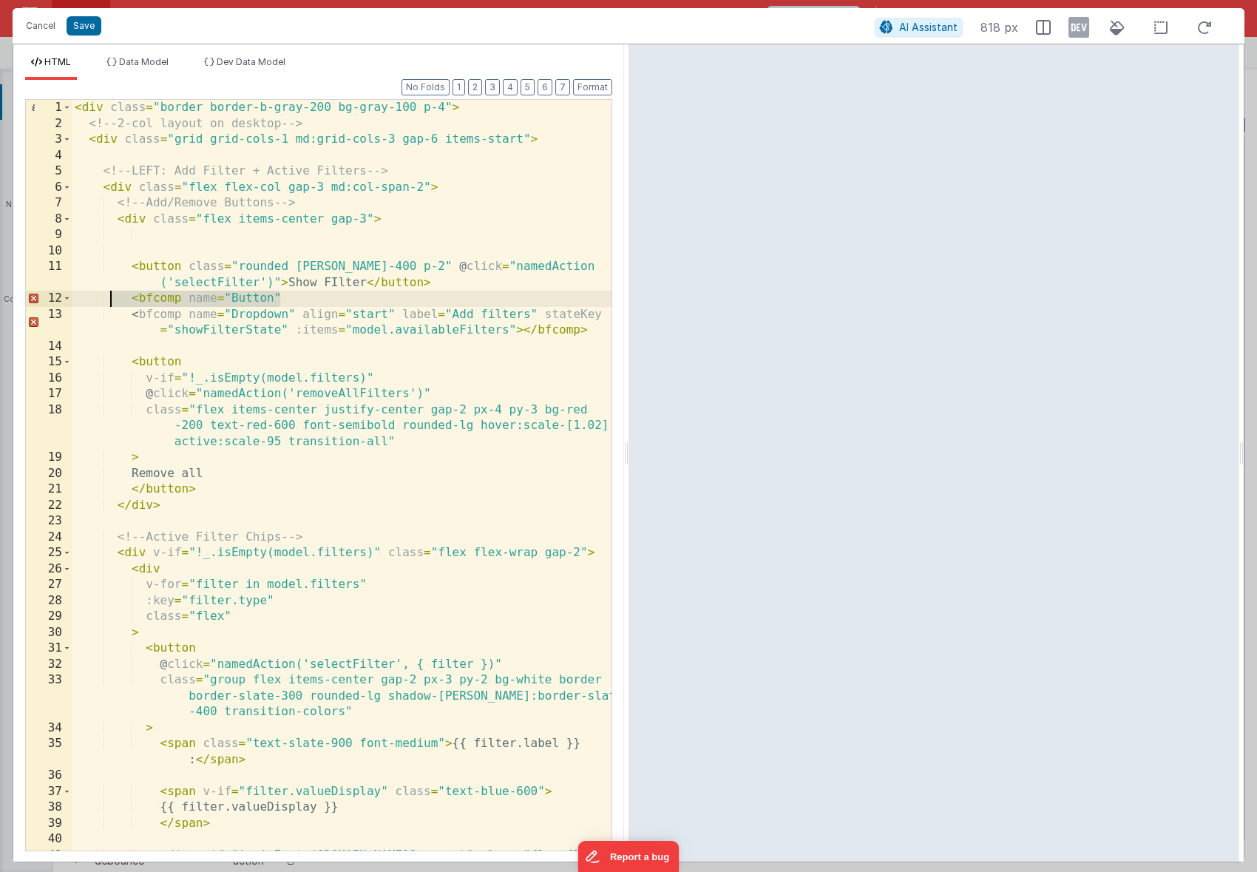
drag, startPoint x: 292, startPoint y: 300, endPoint x: 110, endPoint y: 305, distance: 182.0
click at [110, 305] on div "< div class = "border border-b-gray-200 bg-gray-100 p-4" > <!-- 2-col layout on…" at bounding box center [342, 499] width 540 height 799
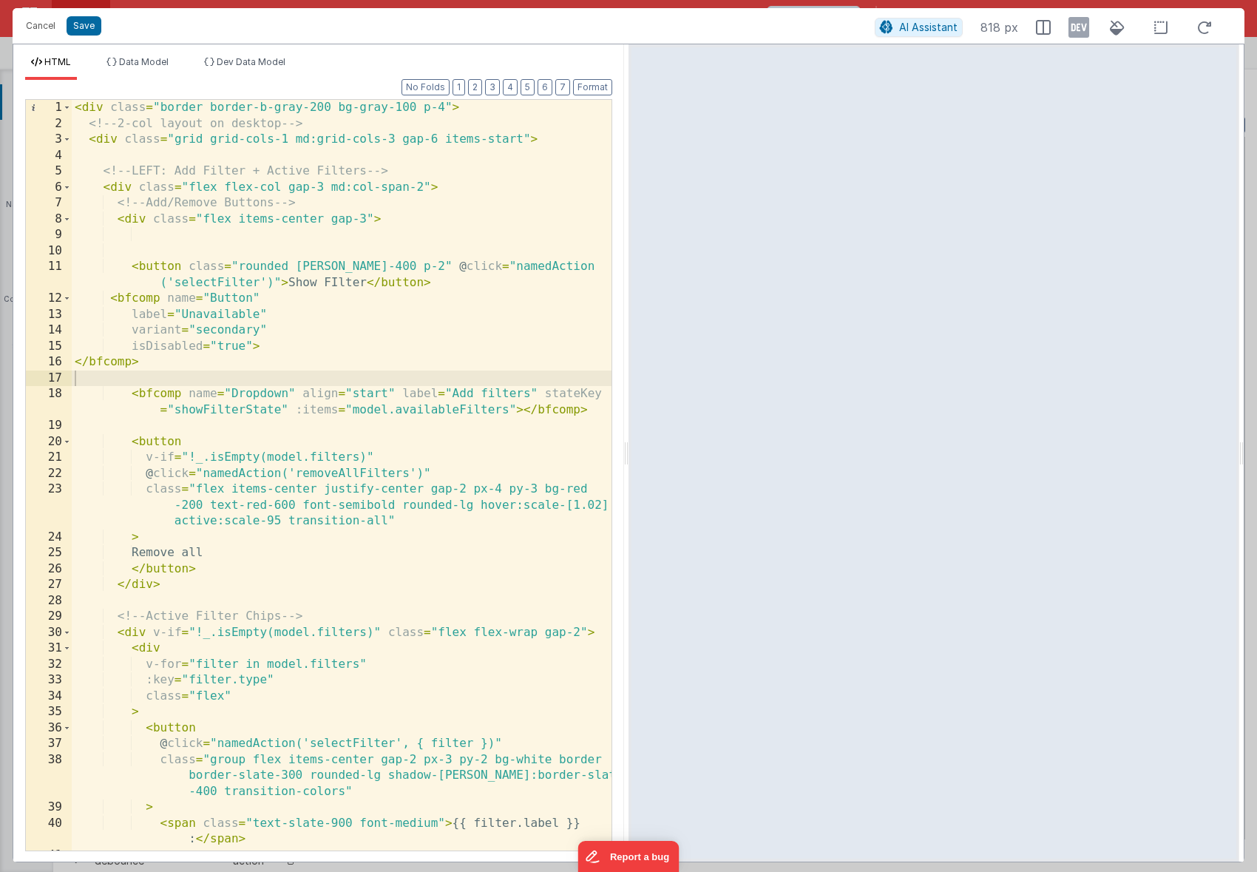
click at [231, 343] on div "< div class = "border border-b-gray-200 bg-gray-100 p-4" > <!-- 2-col layout on…" at bounding box center [342, 491] width 540 height 783
click at [223, 320] on div "< div class = "border border-b-gray-200 bg-gray-100 p-4" > <!-- 2-col layout on…" at bounding box center [342, 491] width 540 height 783
click at [229, 332] on div "< div class = "border border-b-gray-200 bg-gray-100 p-4" > <!-- 2-col layout on…" at bounding box center [342, 491] width 540 height 783
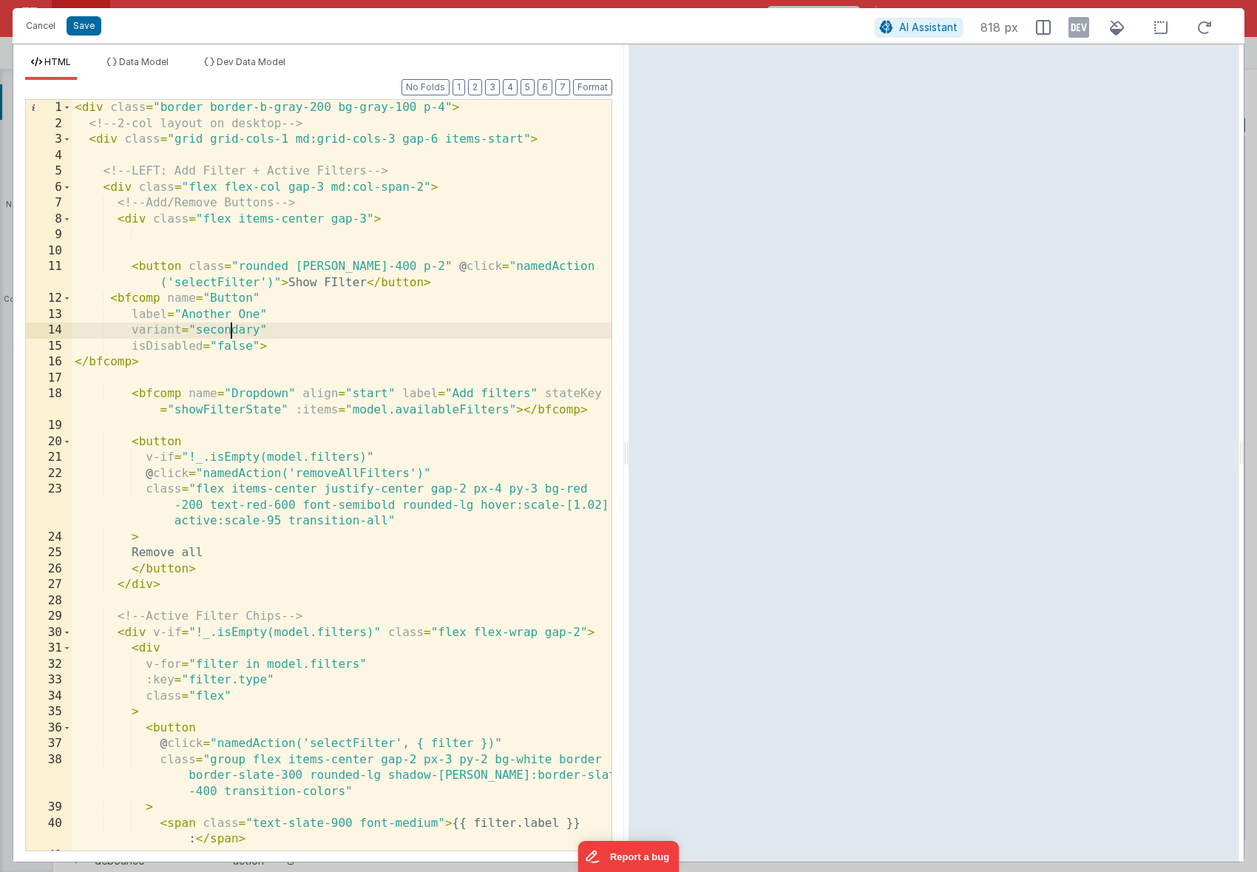
click at [229, 332] on div "< div class = "border border-b-gray-200 bg-gray-100 p-4" > <!-- 2-col layout on…" at bounding box center [342, 491] width 540 height 783
click at [297, 343] on div "< div class = "border border-b-gray-200 bg-gray-100 p-4" > <!-- 2-col layout on…" at bounding box center [342, 491] width 540 height 783
click at [276, 337] on div "< div class = "border border-b-gray-200 bg-gray-100 p-4" > <!-- 2-col layout on…" at bounding box center [342, 491] width 540 height 783
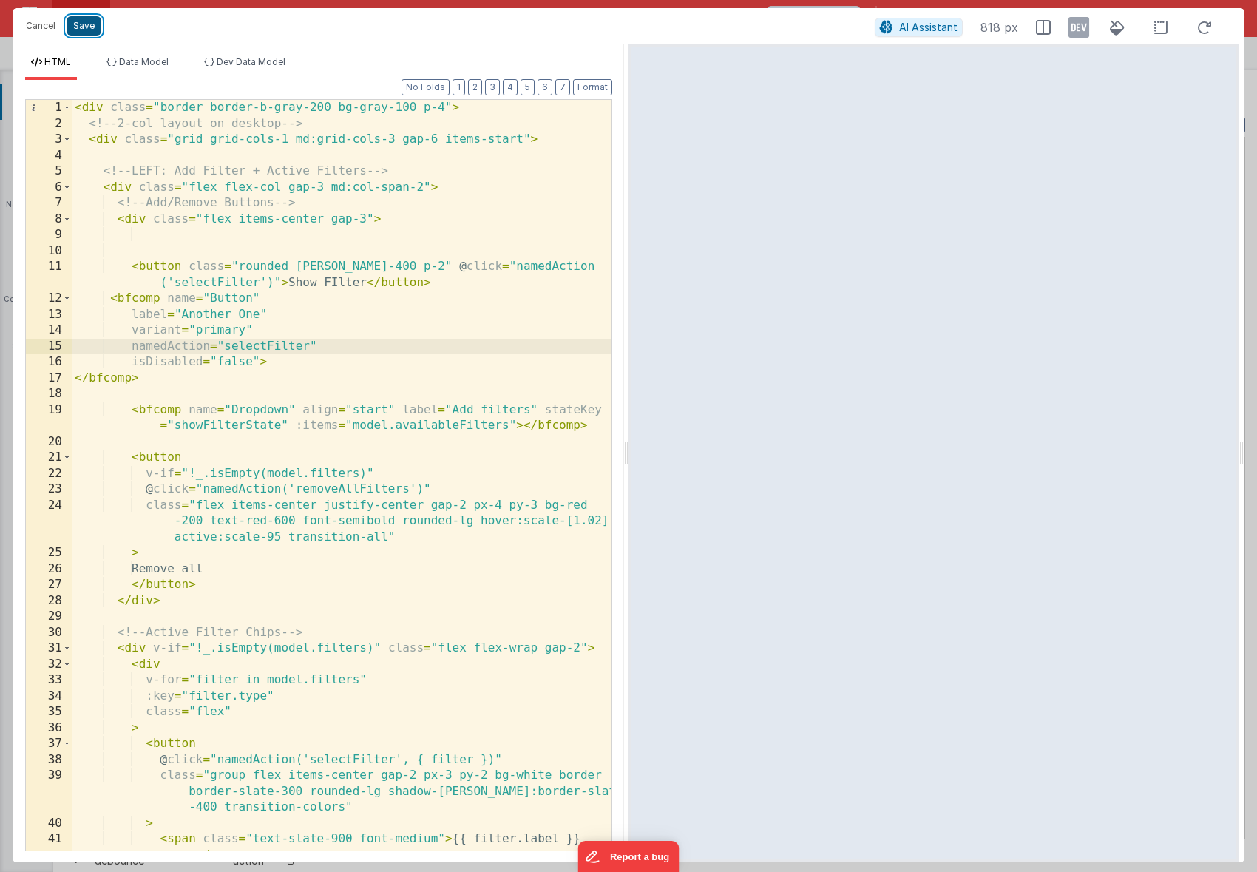
click at [92, 25] on button "Save" at bounding box center [84, 25] width 35 height 19
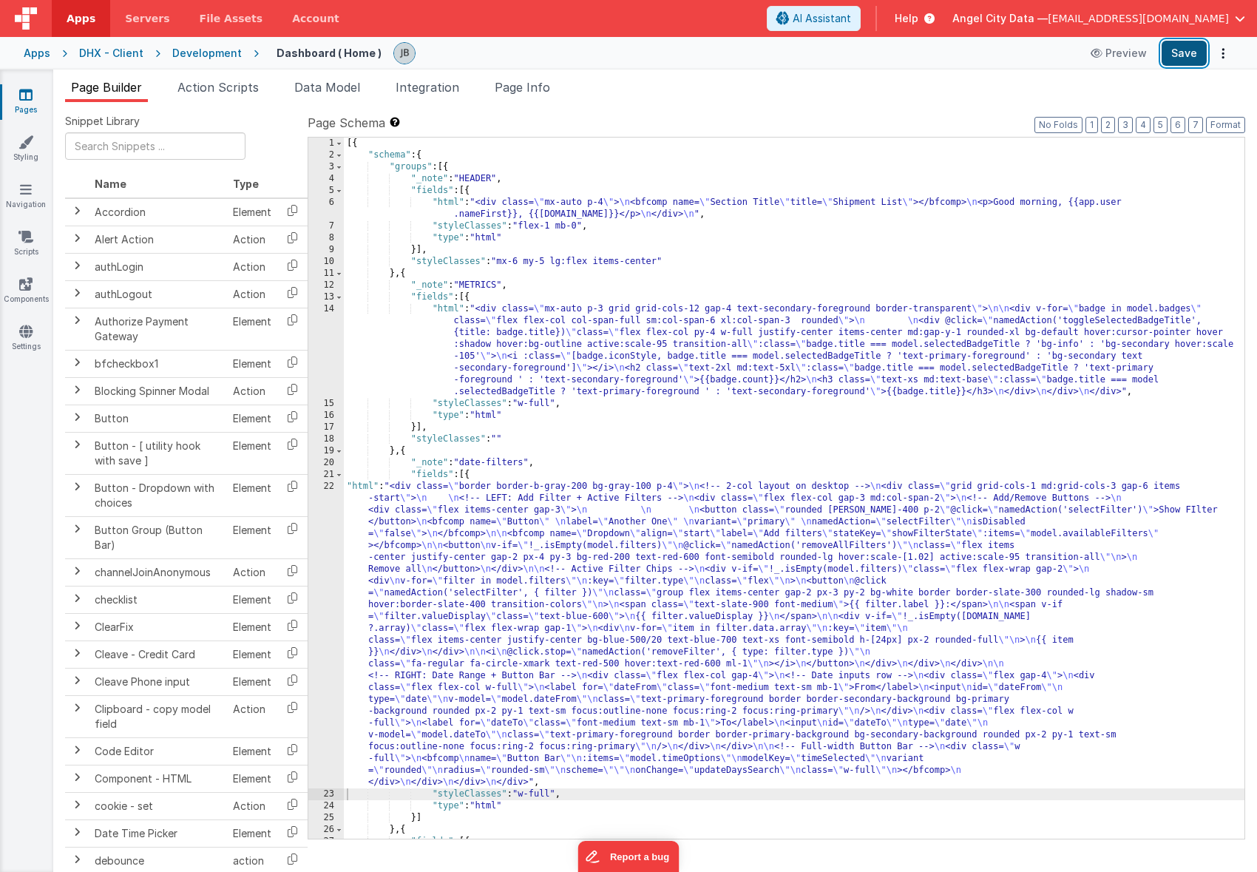
click at [1189, 50] on button "Save" at bounding box center [1184, 53] width 45 height 25
drag, startPoint x: 216, startPoint y: 53, endPoint x: 231, endPoint y: 84, distance: 33.7
click at [232, 84] on div "Apps Servers File Assets Account Some FUTURE Slot AI Assistant Help Angel City …" at bounding box center [628, 436] width 1257 height 872
click at [231, 84] on span "Action Scripts" at bounding box center [218, 87] width 81 height 15
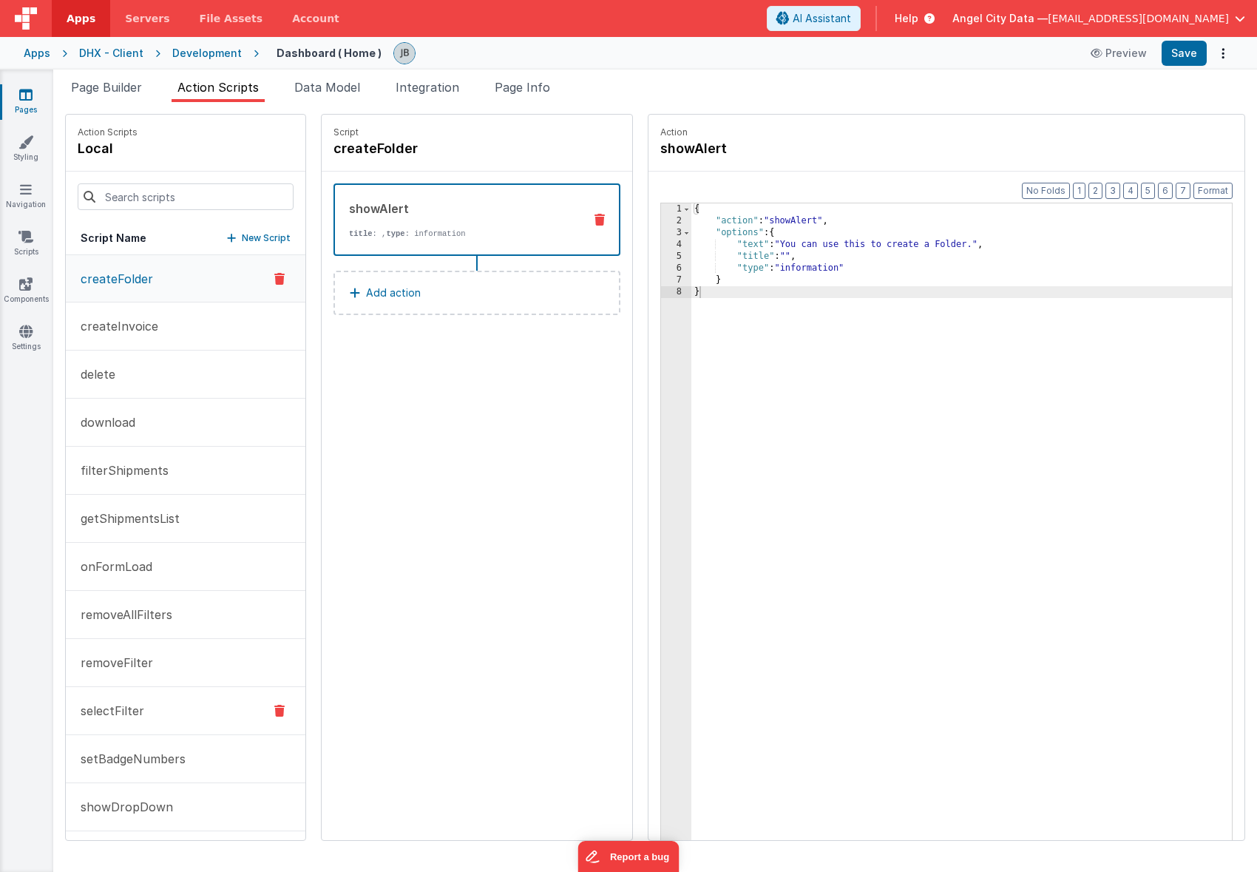
click at [174, 704] on button "selectFilter" at bounding box center [186, 711] width 240 height 48
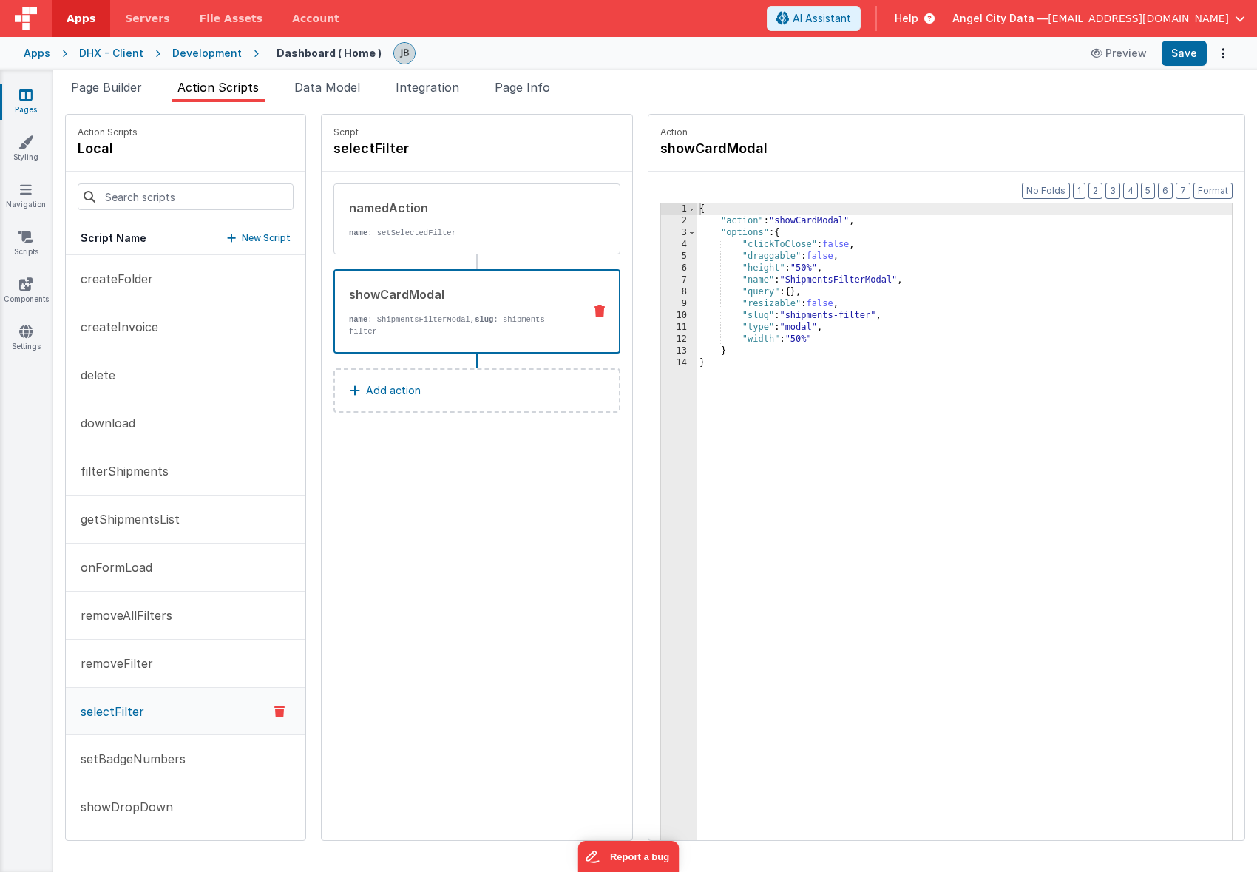
click at [462, 307] on div "showCardModal name : ShipmentsFilterModal, slug : shipments-filter" at bounding box center [453, 311] width 237 height 52
click at [393, 227] on p "name : setSelectedFilter" at bounding box center [460, 233] width 223 height 12
click at [410, 307] on div "showCardModal name : ShipmentsFilterModal, slug : shipments-filter" at bounding box center [453, 311] width 237 height 52
click at [364, 203] on div "namedAction" at bounding box center [460, 208] width 223 height 18
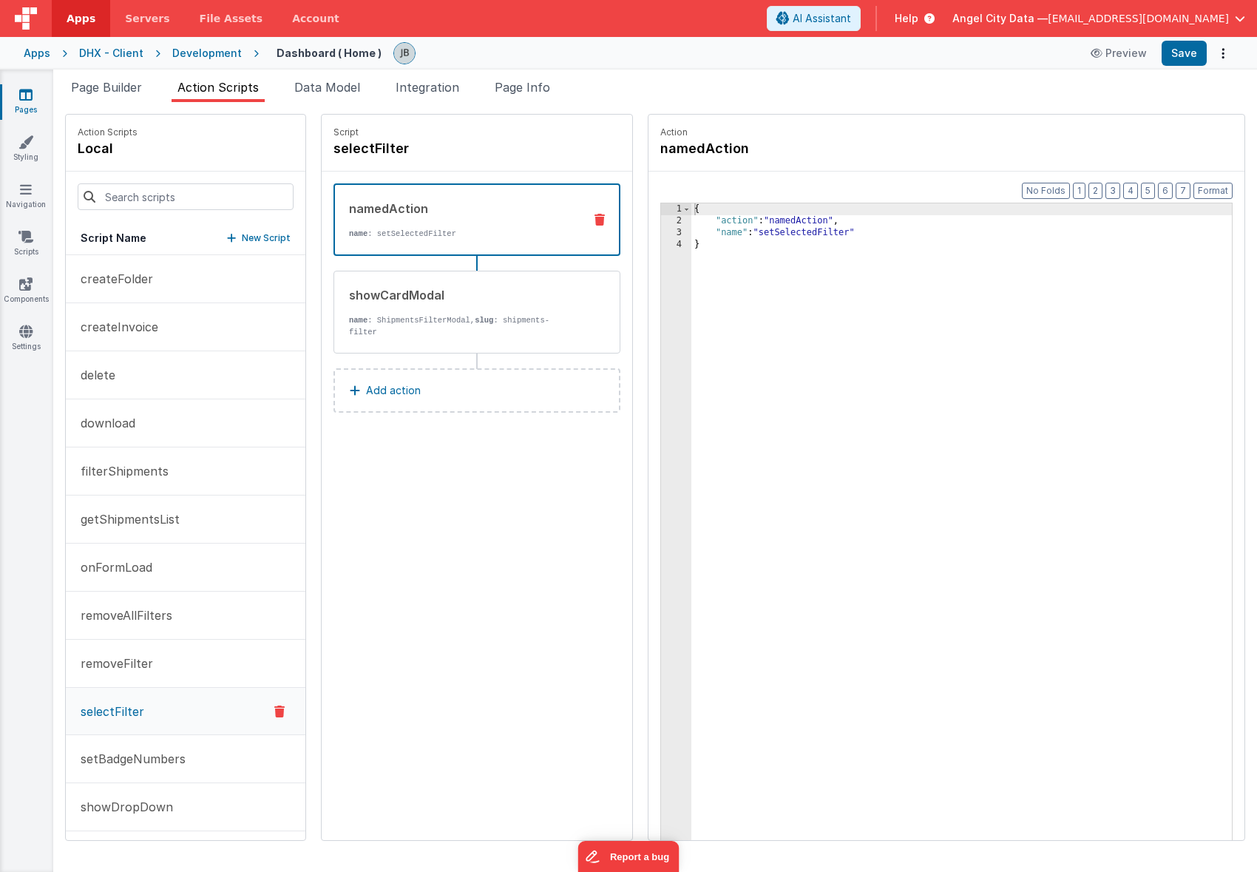
click at [402, 382] on button "Add action" at bounding box center [477, 390] width 287 height 44
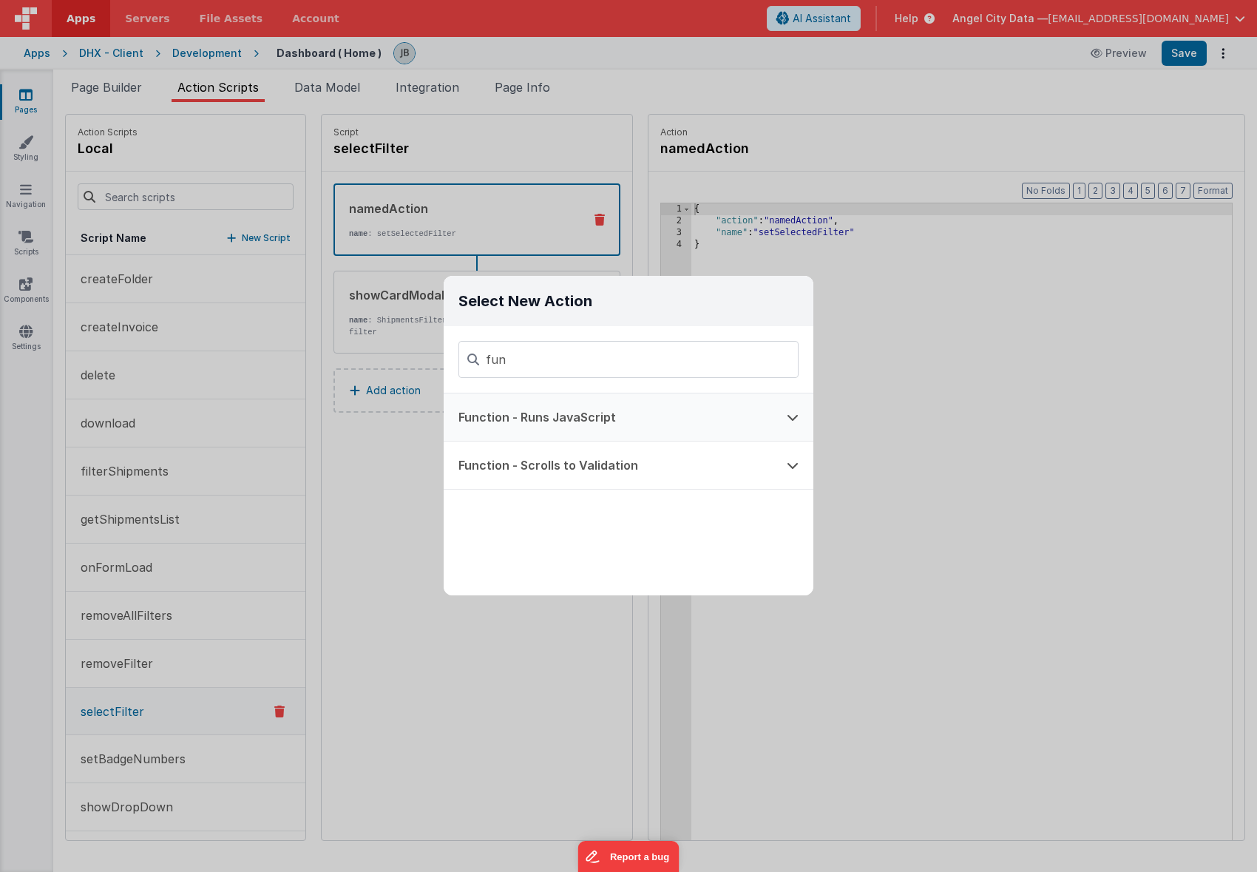
type input "fun"
click at [533, 413] on button "Function - Runs JavaScript" at bounding box center [608, 416] width 328 height 47
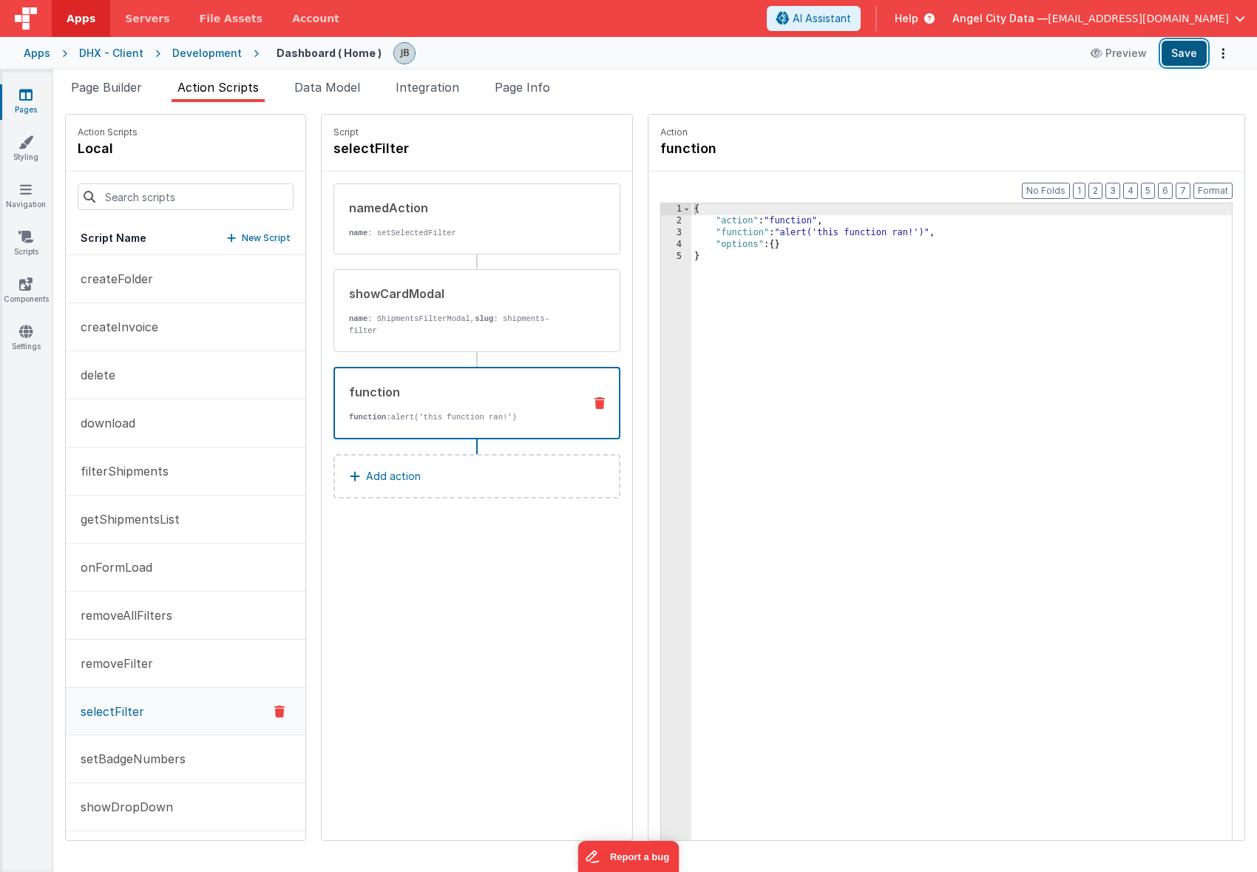
click at [1172, 60] on button "Save" at bounding box center [1184, 53] width 45 height 25
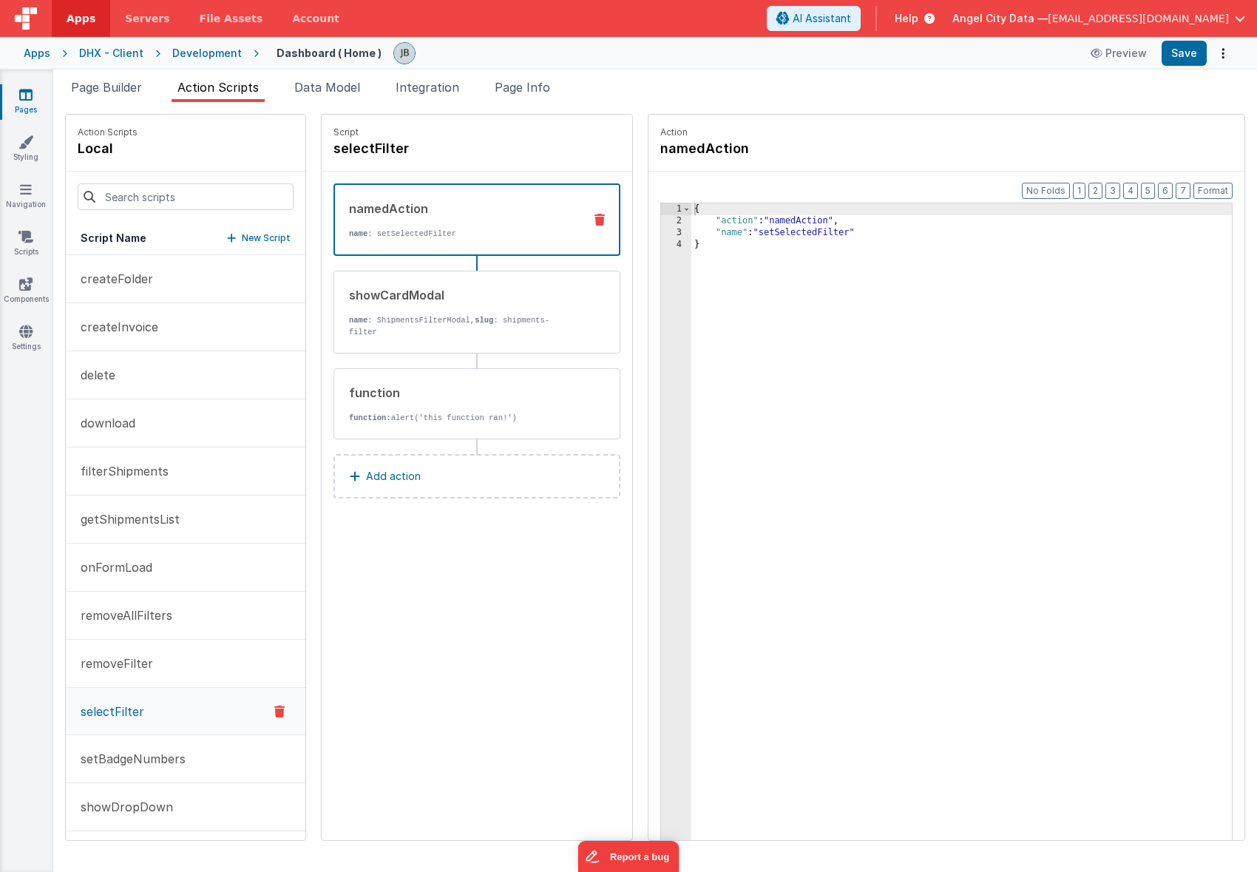
click at [381, 233] on p "name : setSelectedFilter" at bounding box center [460, 234] width 223 height 12
click at [29, 243] on icon at bounding box center [25, 236] width 15 height 15
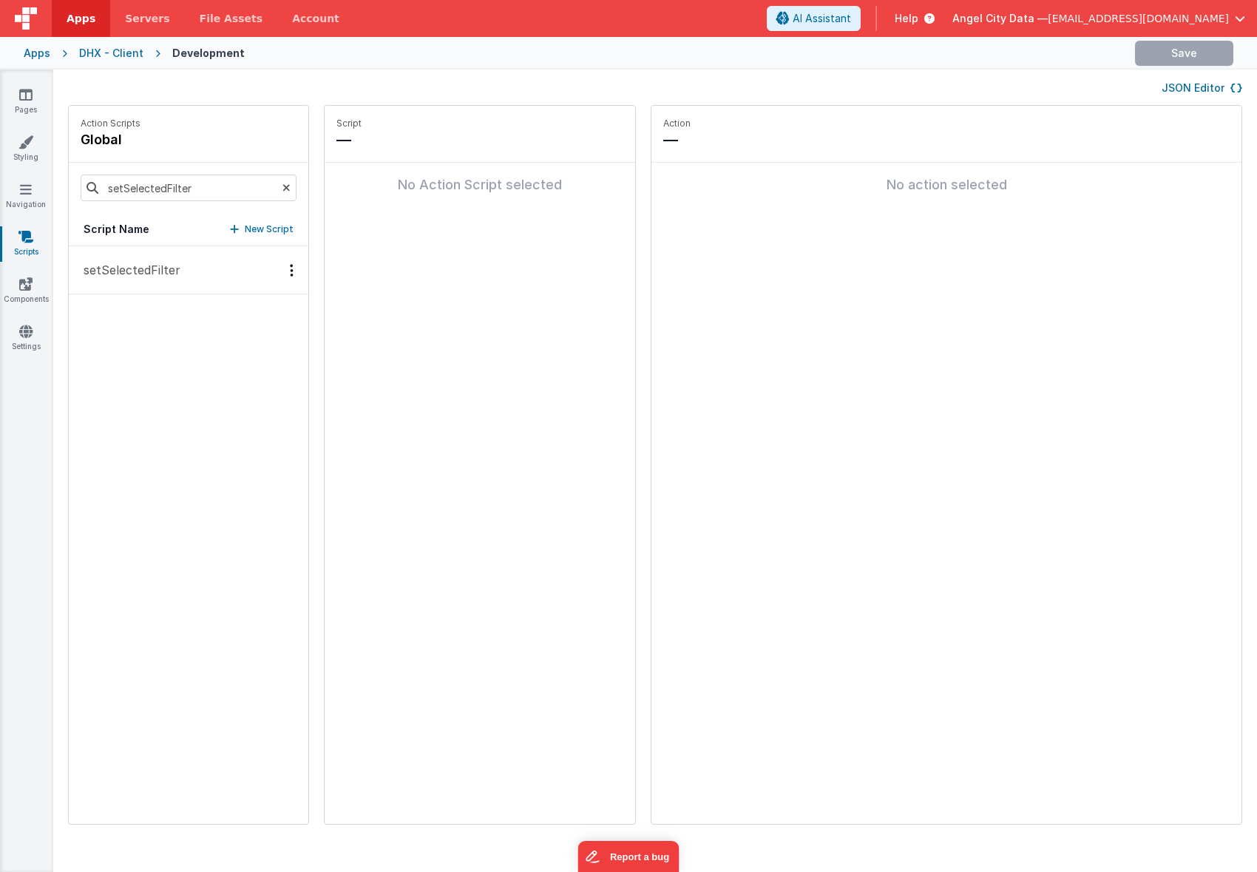
click at [138, 261] on p "setSelectedFilter" at bounding box center [128, 270] width 106 height 18
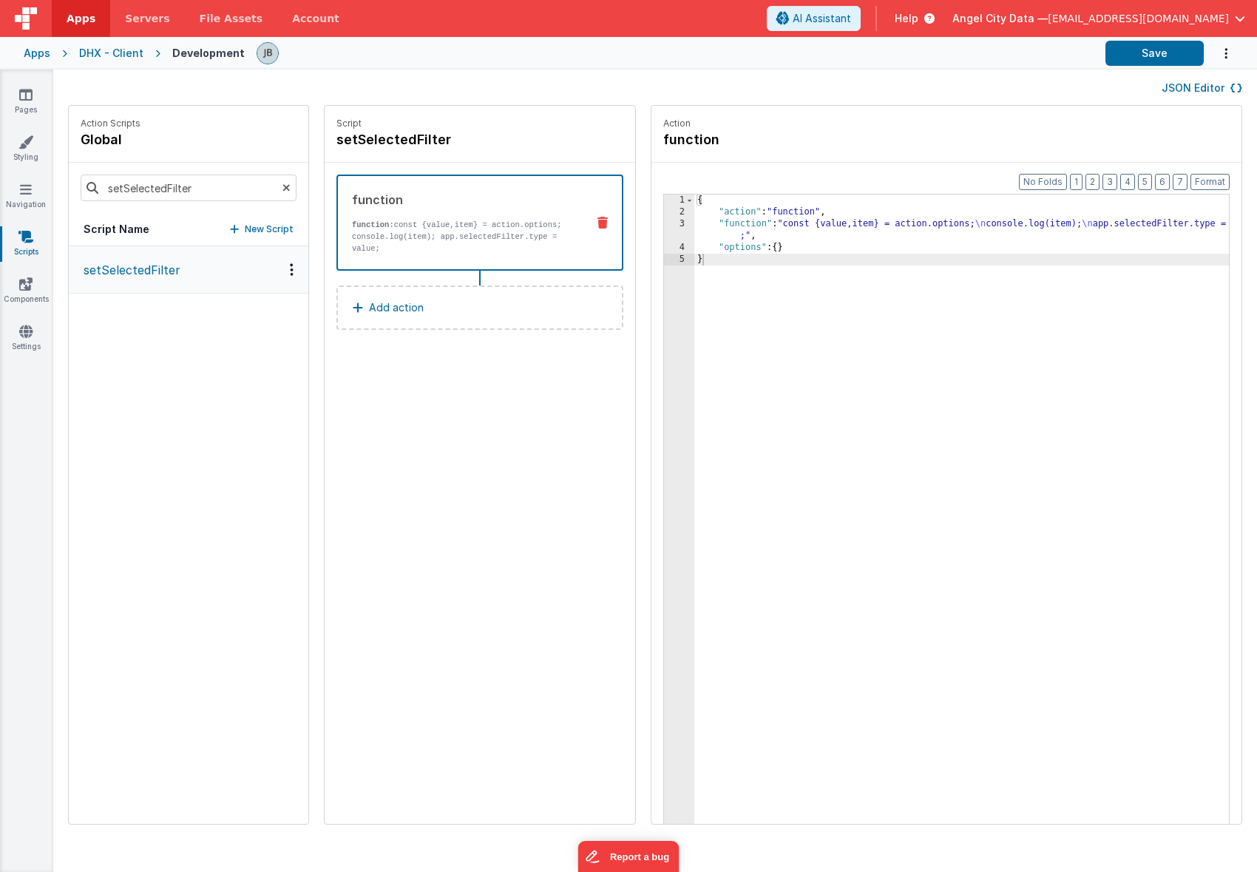
click at [664, 224] on div "3" at bounding box center [679, 230] width 30 height 24
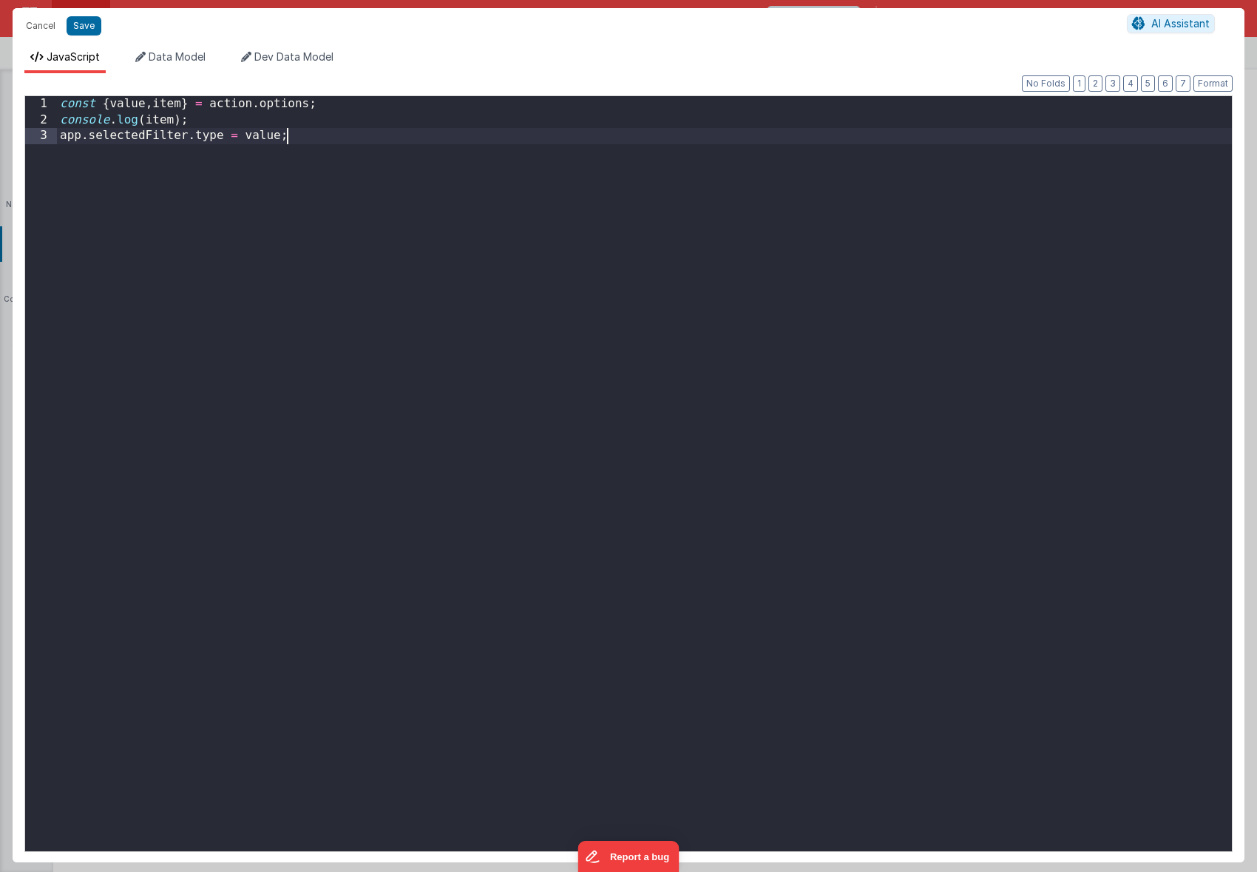
click at [634, 224] on div "const { value , item } = action . options ; console . log ( item ) ; app . sele…" at bounding box center [644, 489] width 1175 height 787
drag, startPoint x: 326, startPoint y: 105, endPoint x: 251, endPoint y: 104, distance: 75.4
click at [259, 104] on div "const { value , item } = action . options ; console . log ( item ) ; app . sele…" at bounding box center [644, 489] width 1175 height 787
click at [223, 119] on div "const { value , item } = action . options ; console . log ( item ) ; app . sele…" at bounding box center [644, 489] width 1175 height 787
click at [254, 136] on div "const { value , item } = action . options ; console . log ( item ) ; app . sele…" at bounding box center [644, 489] width 1175 height 787
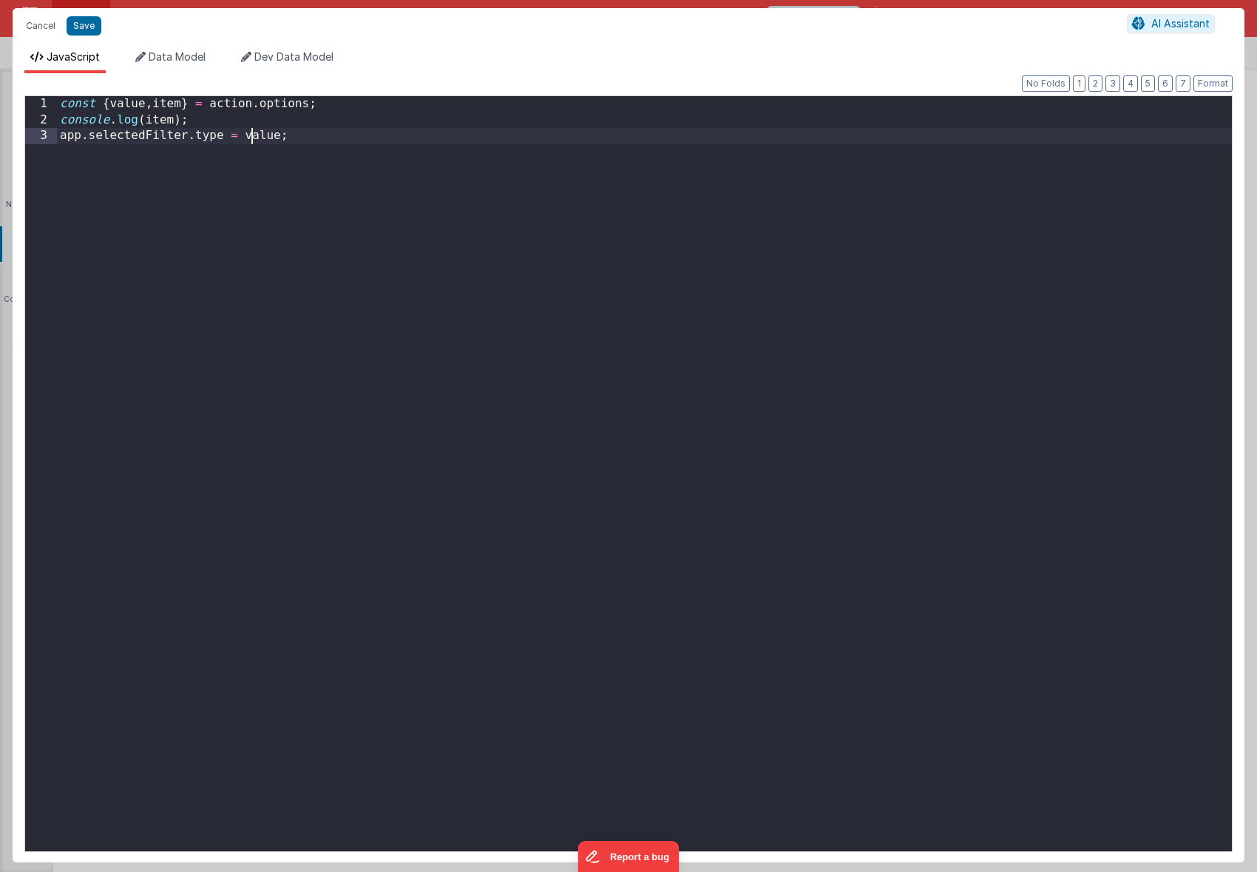
click at [254, 136] on div "const { value , item } = action . options ; console . log ( item ) ; app . sele…" at bounding box center [644, 489] width 1175 height 787
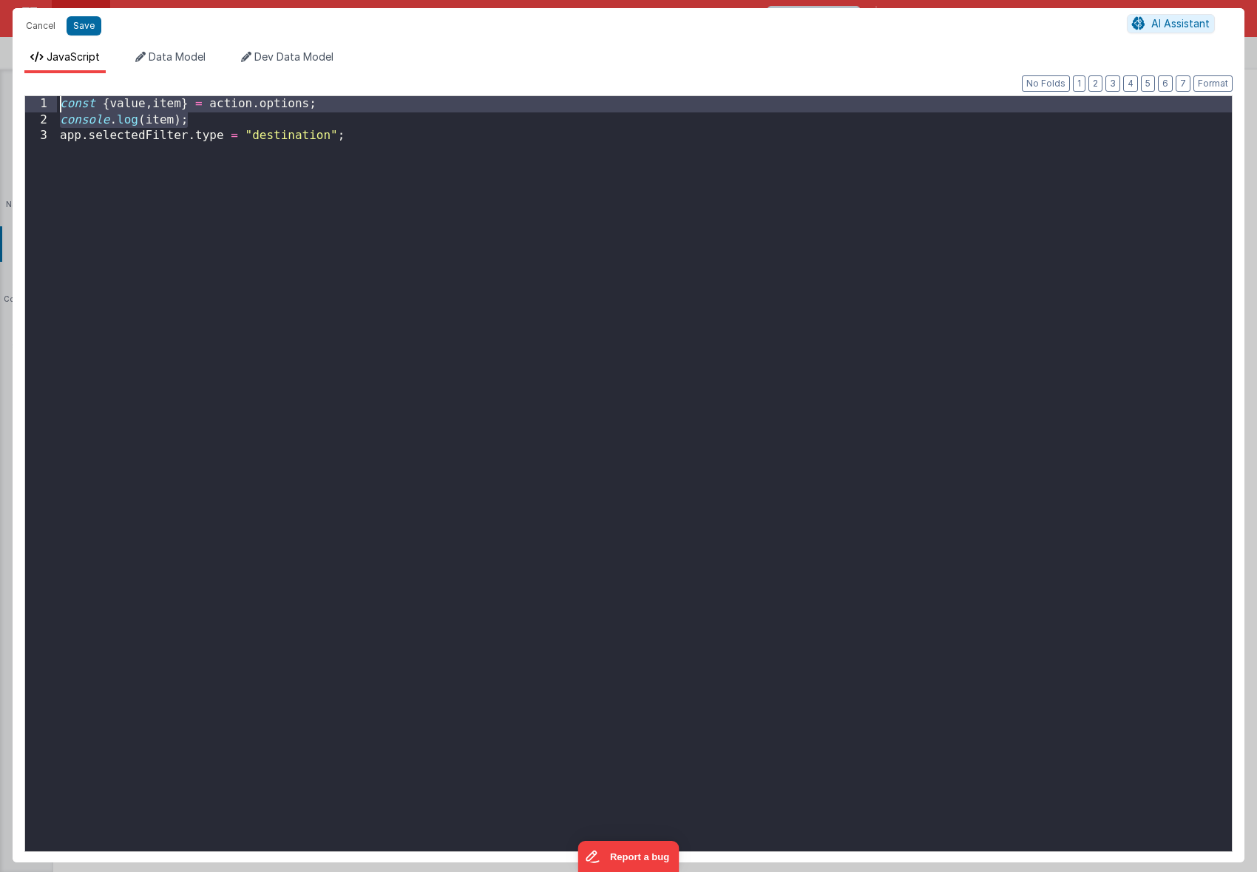
drag, startPoint x: 188, startPoint y: 116, endPoint x: 30, endPoint y: 87, distance: 160.2
click at [30, 87] on div "Format 7 6 5 4 3 2 1 No Folds 1 2 3 const { value , item } = action . options ;…" at bounding box center [628, 468] width 1209 height 766
click at [81, 25] on button "Save" at bounding box center [84, 25] width 35 height 19
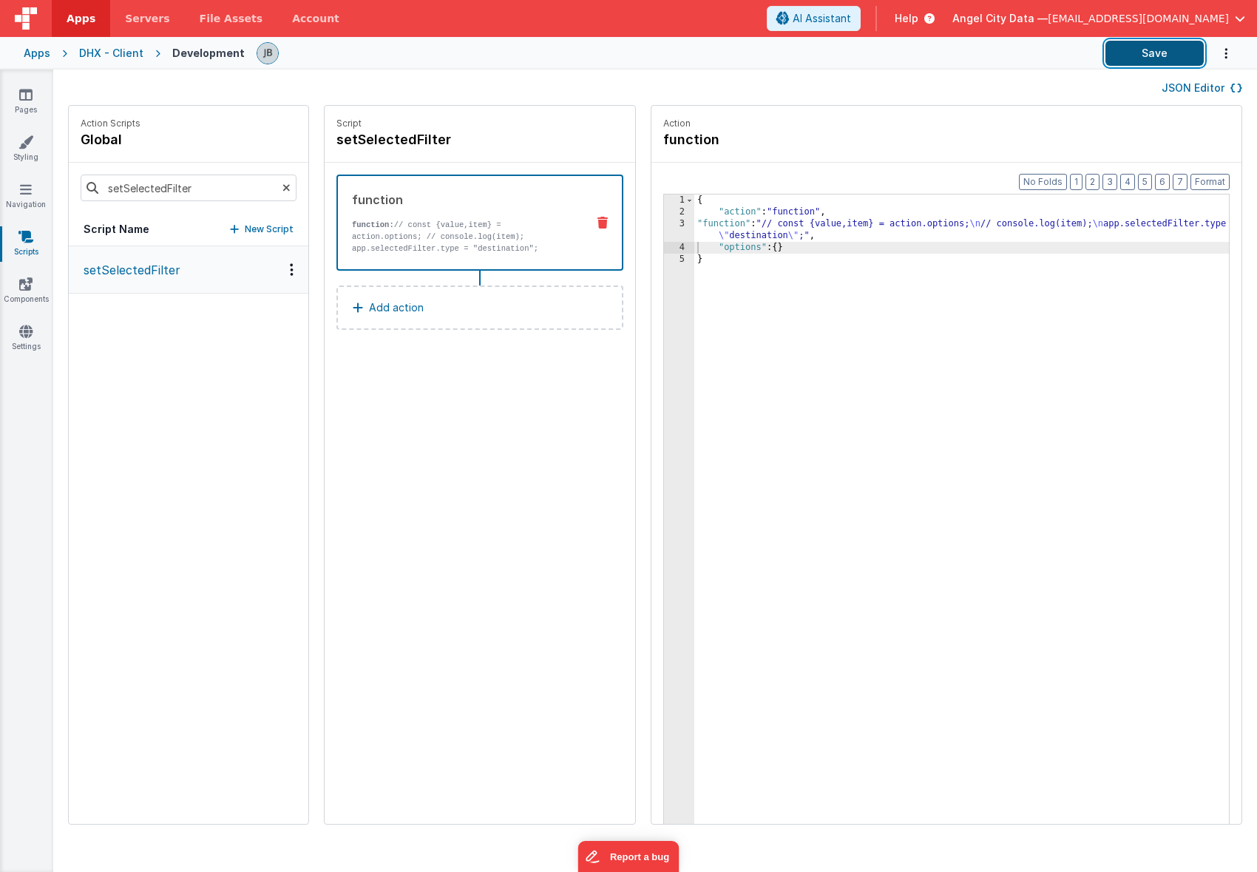
click at [1143, 46] on button "Save" at bounding box center [1155, 53] width 98 height 25
click at [109, 50] on div "DHX - Client" at bounding box center [111, 53] width 64 height 15
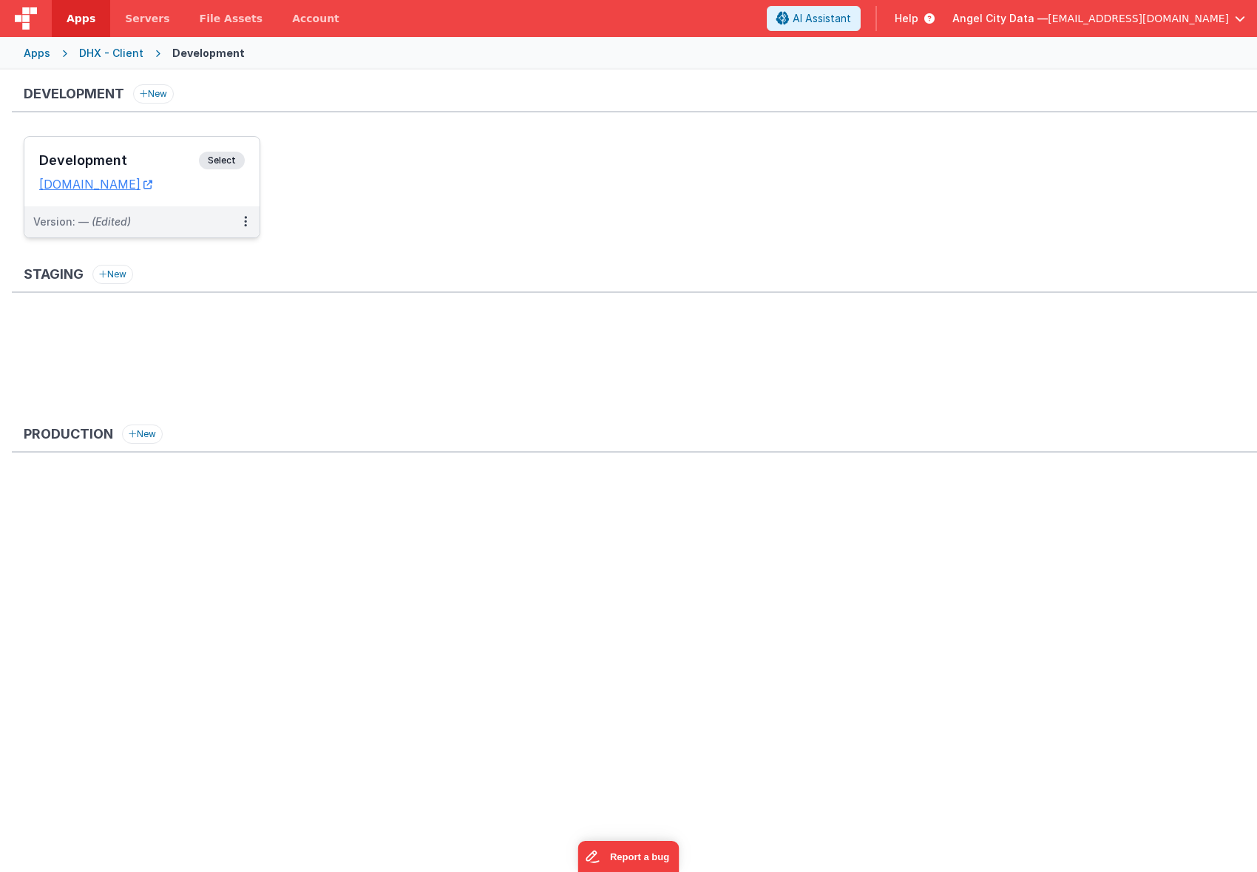
click at [149, 152] on div "Development Select" at bounding box center [142, 164] width 206 height 25
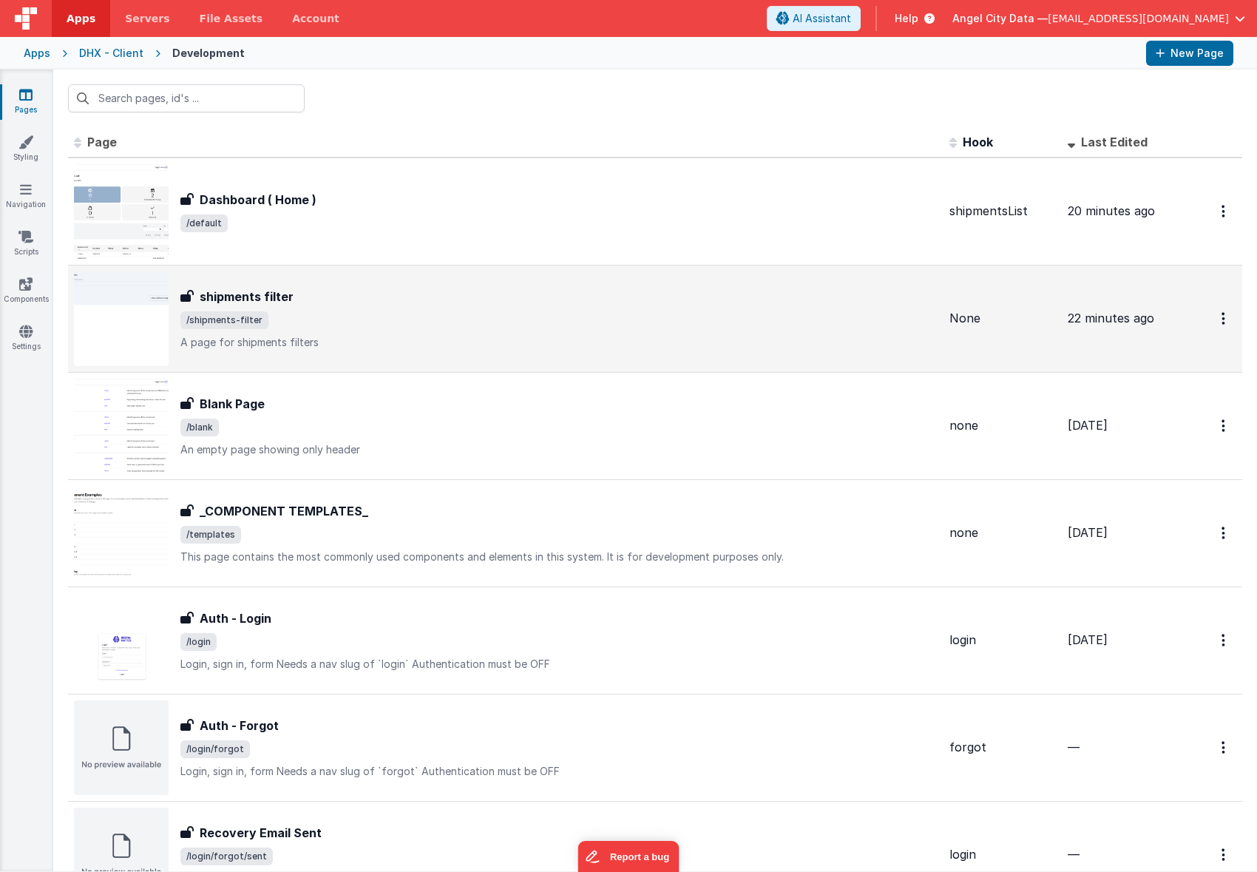
click at [237, 291] on h3 "shipments filter" at bounding box center [247, 297] width 94 height 18
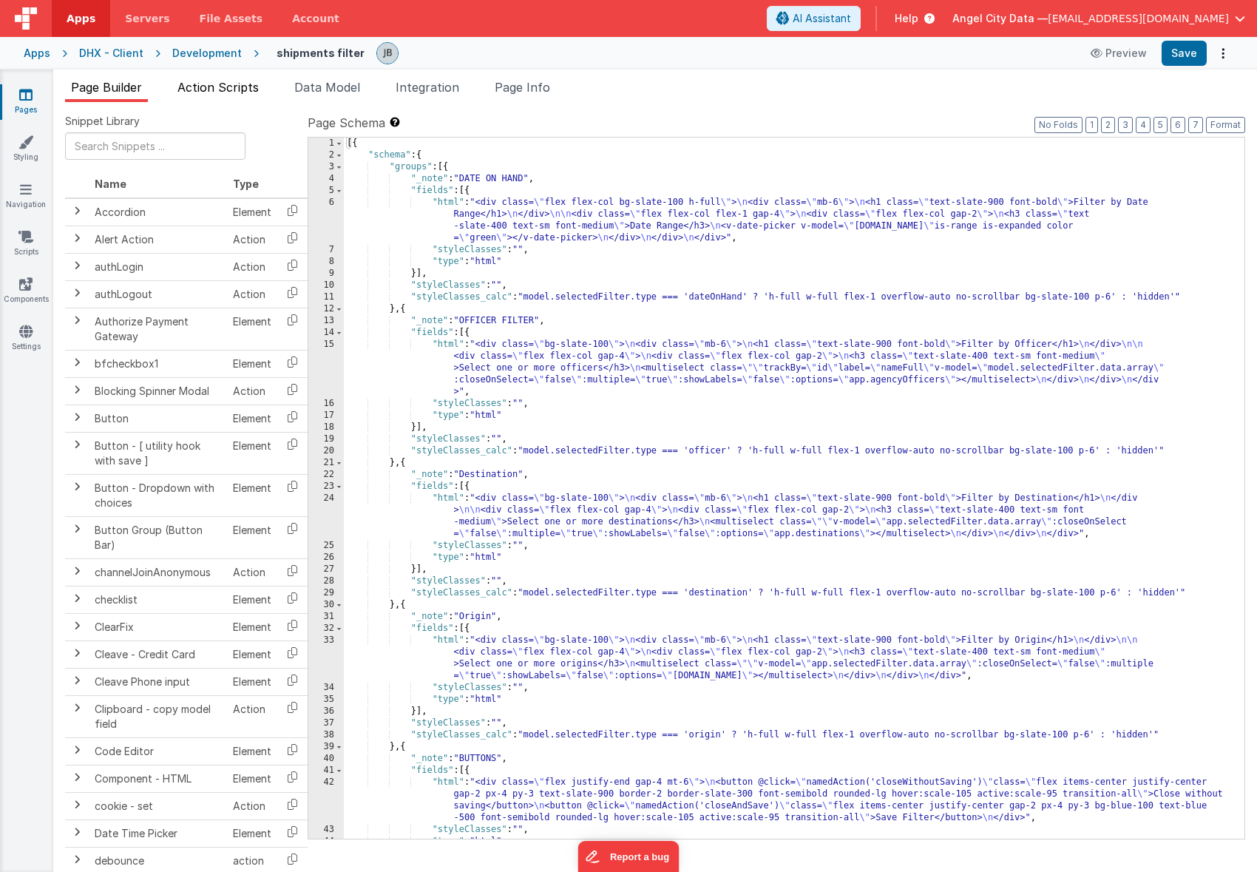
click at [230, 88] on span "Action Scripts" at bounding box center [218, 87] width 81 height 15
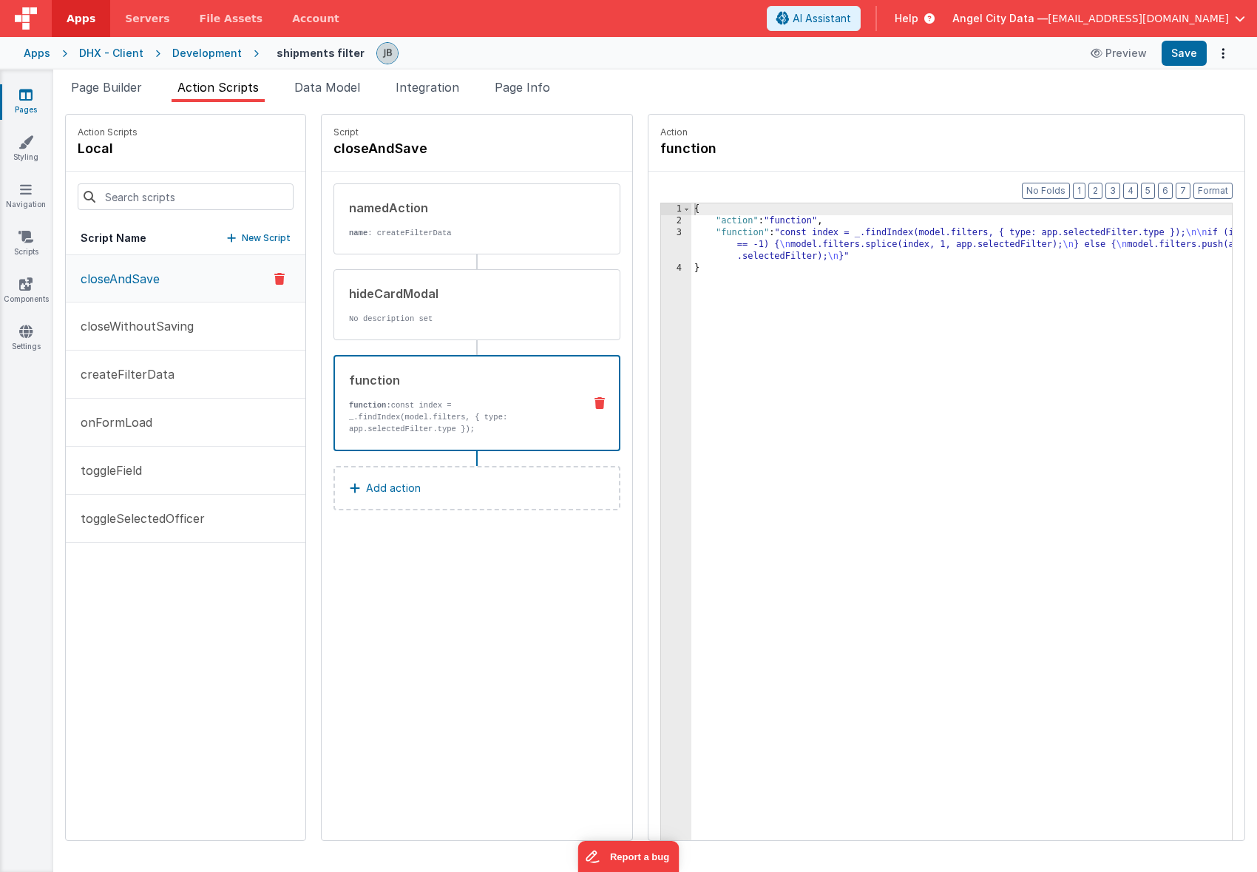
click at [349, 414] on p "function: const index = _.findIndex(model.filters, { type: app.selectedFilter.t…" at bounding box center [460, 417] width 223 height 36
click at [339, 337] on div "hideCardModal No description set" at bounding box center [477, 304] width 287 height 71
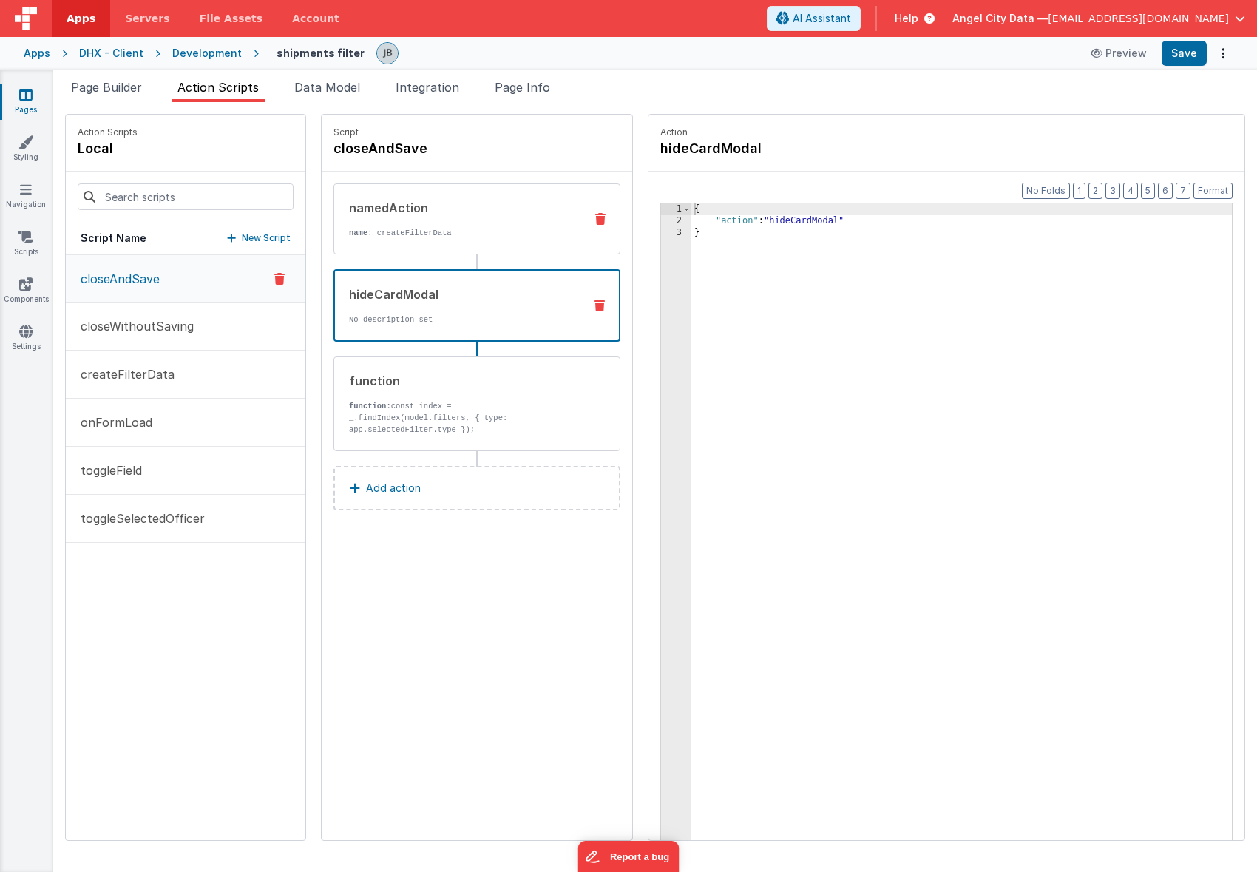
click at [346, 221] on div "namedAction name : createFilterData" at bounding box center [453, 219] width 238 height 40
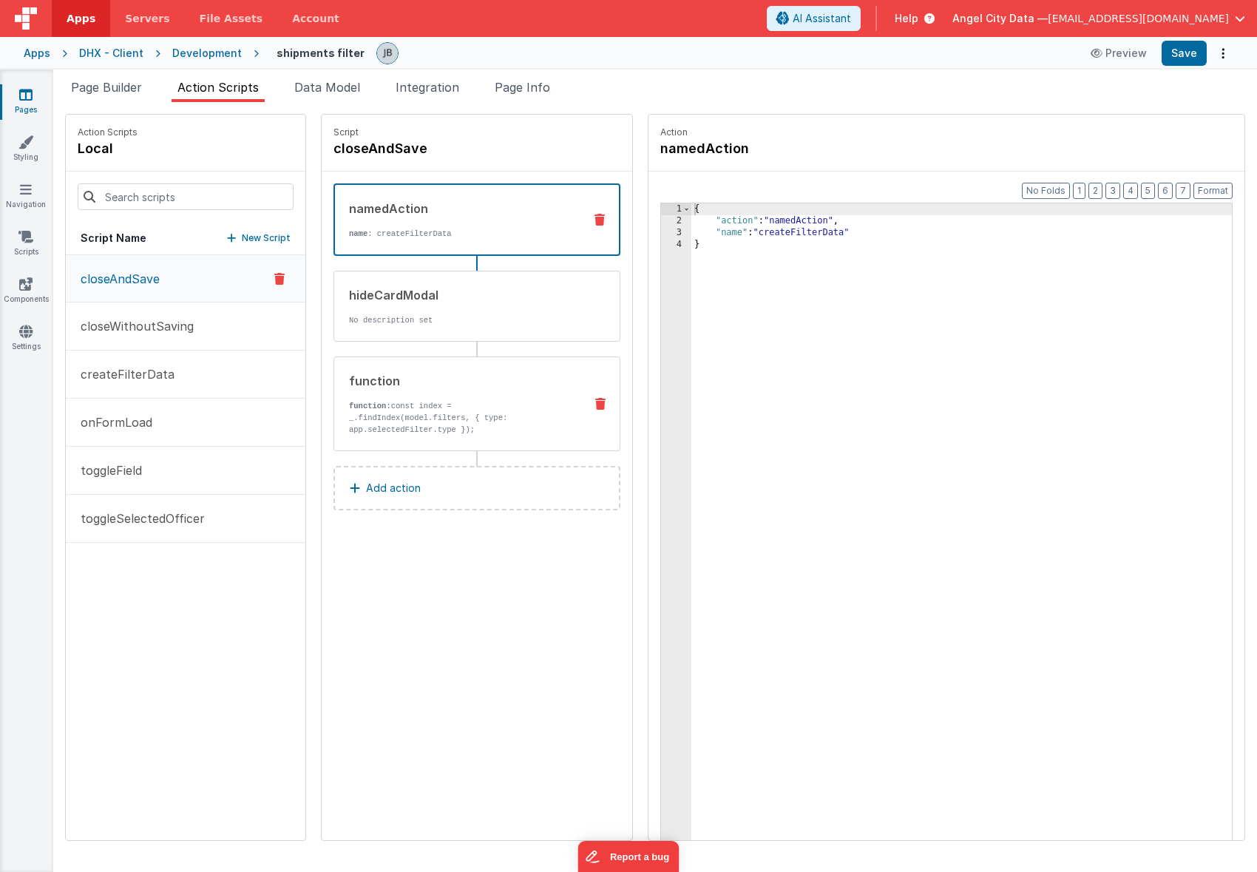
click at [358, 450] on div "function function: const index = _.findIndex(model.filters, { type: app.selecte…" at bounding box center [477, 404] width 287 height 95
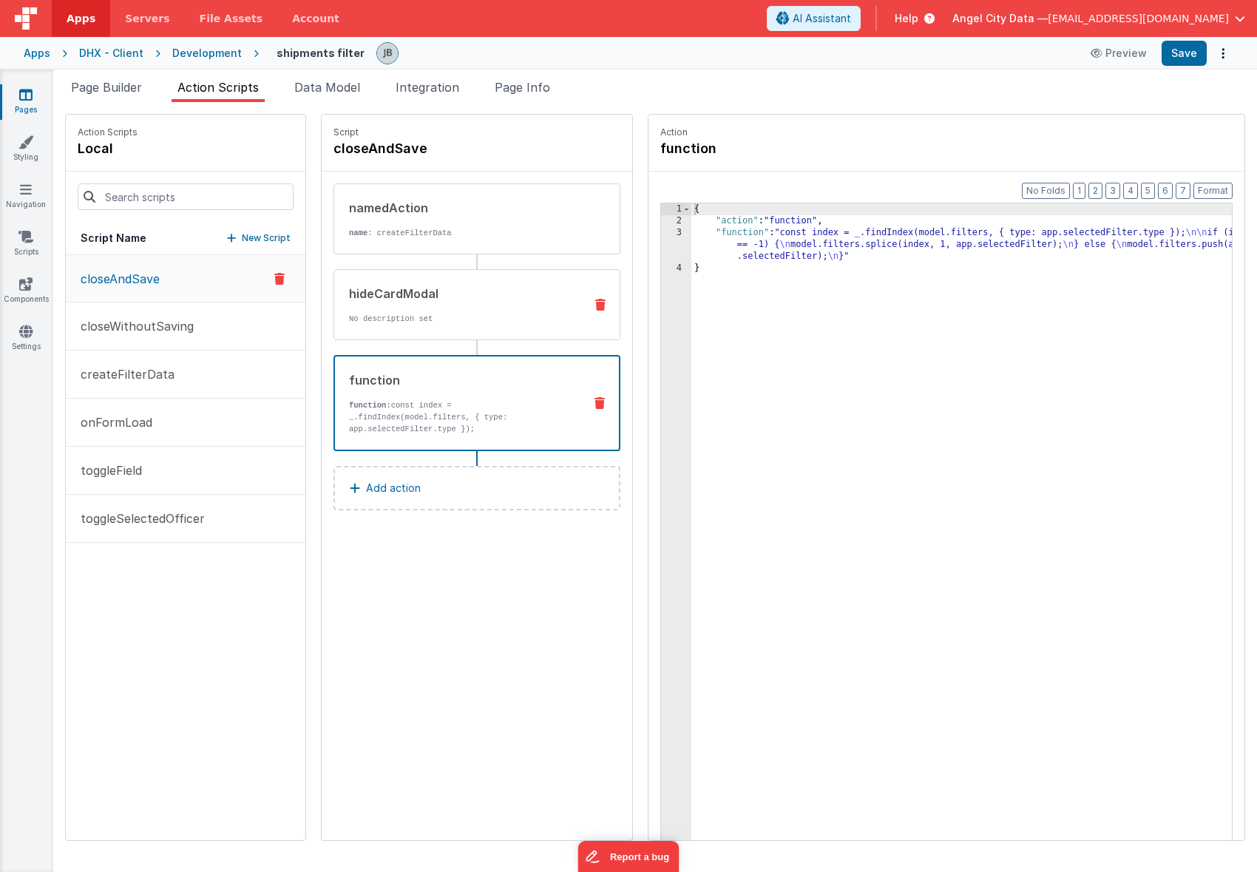
click at [358, 328] on div "hideCardModal No description set" at bounding box center [477, 304] width 287 height 71
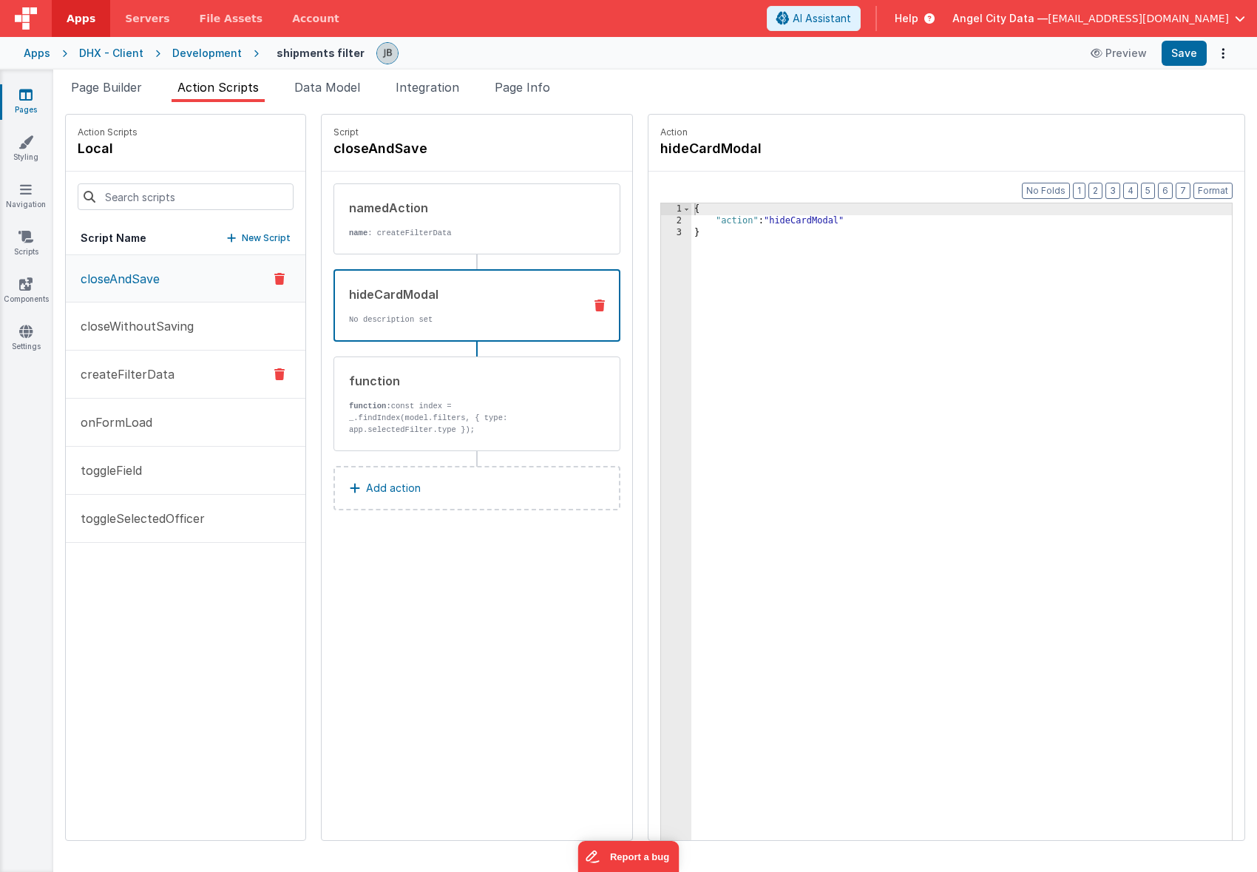
click at [149, 379] on p "createFilterData" at bounding box center [123, 374] width 103 height 18
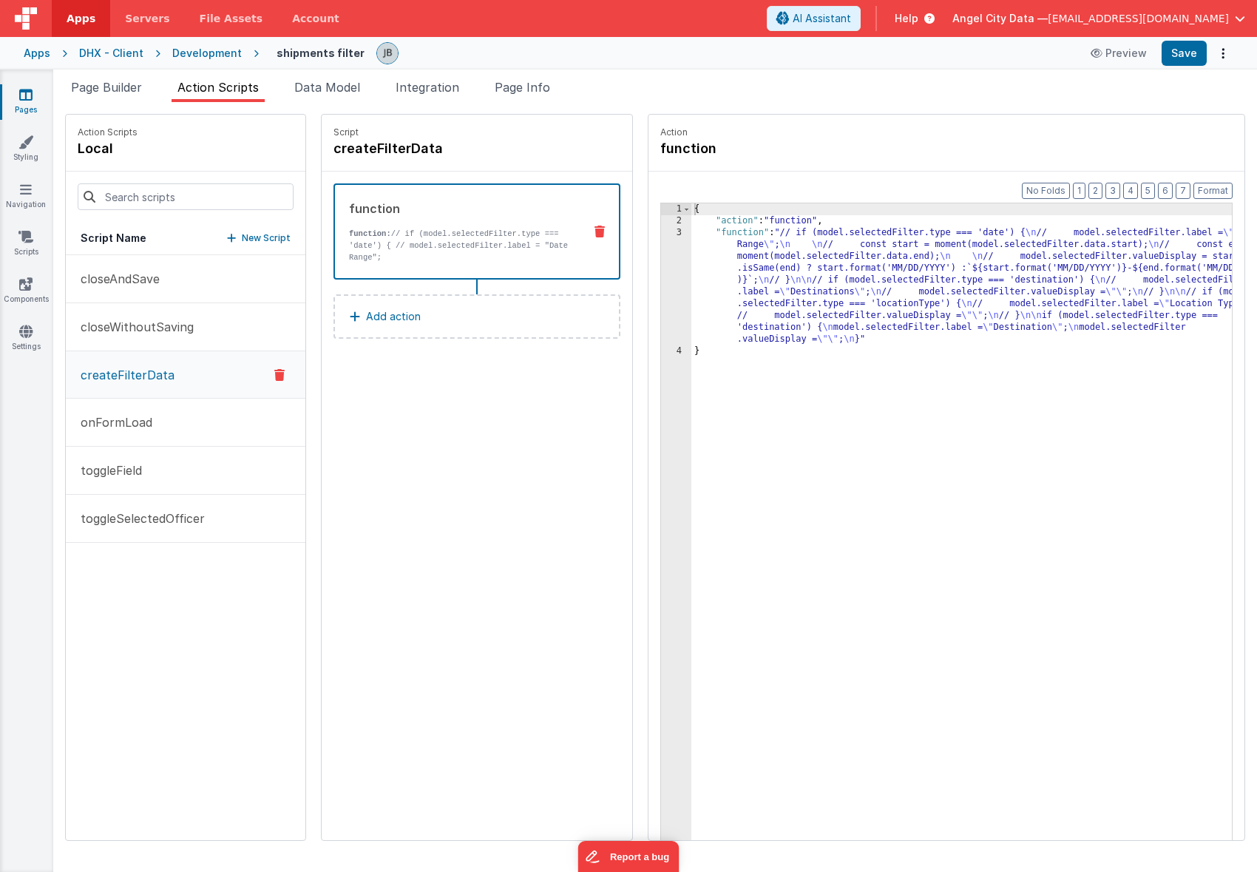
click at [212, 53] on div "Development" at bounding box center [207, 53] width 70 height 15
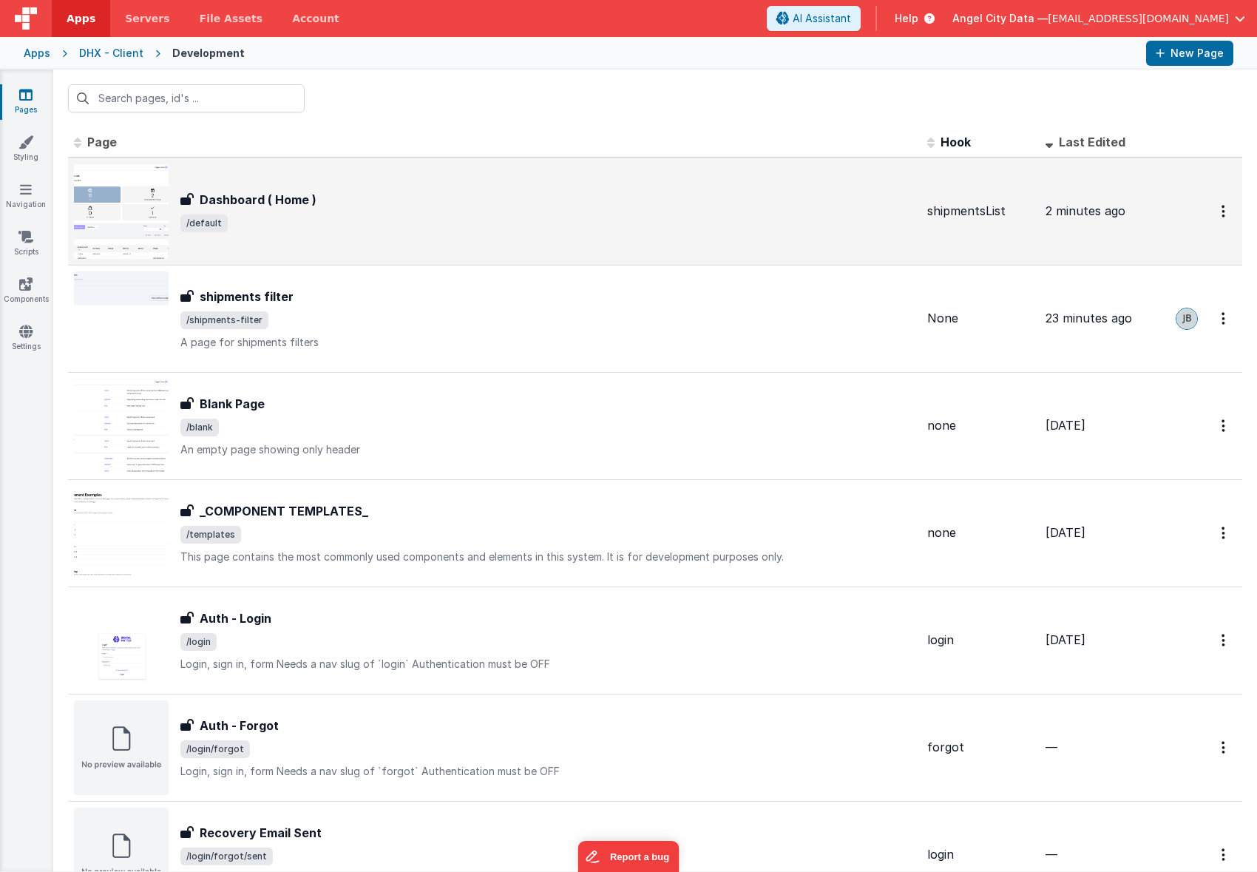
click at [245, 192] on h3 "Dashboard ( Home )" at bounding box center [258, 200] width 117 height 18
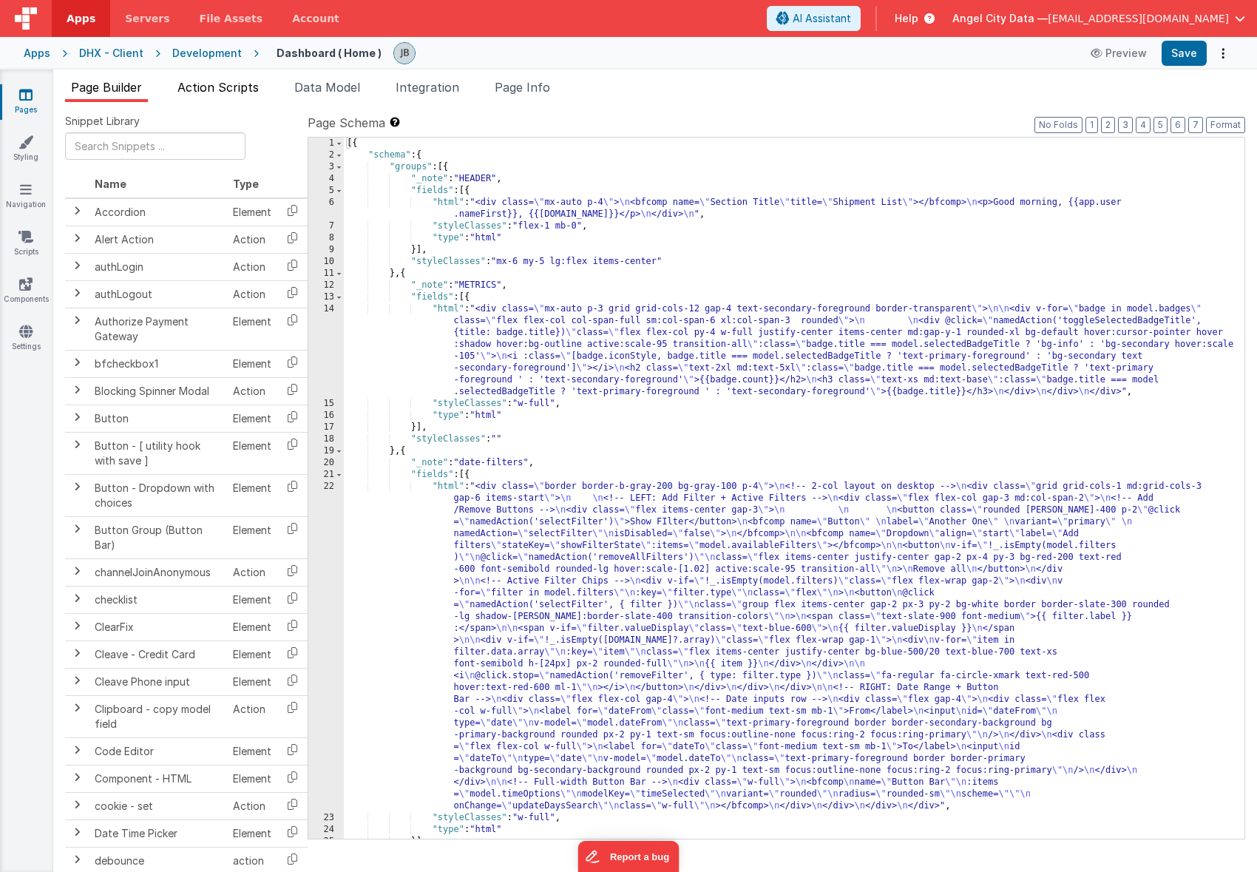
click at [231, 80] on span "Action Scripts" at bounding box center [218, 87] width 81 height 15
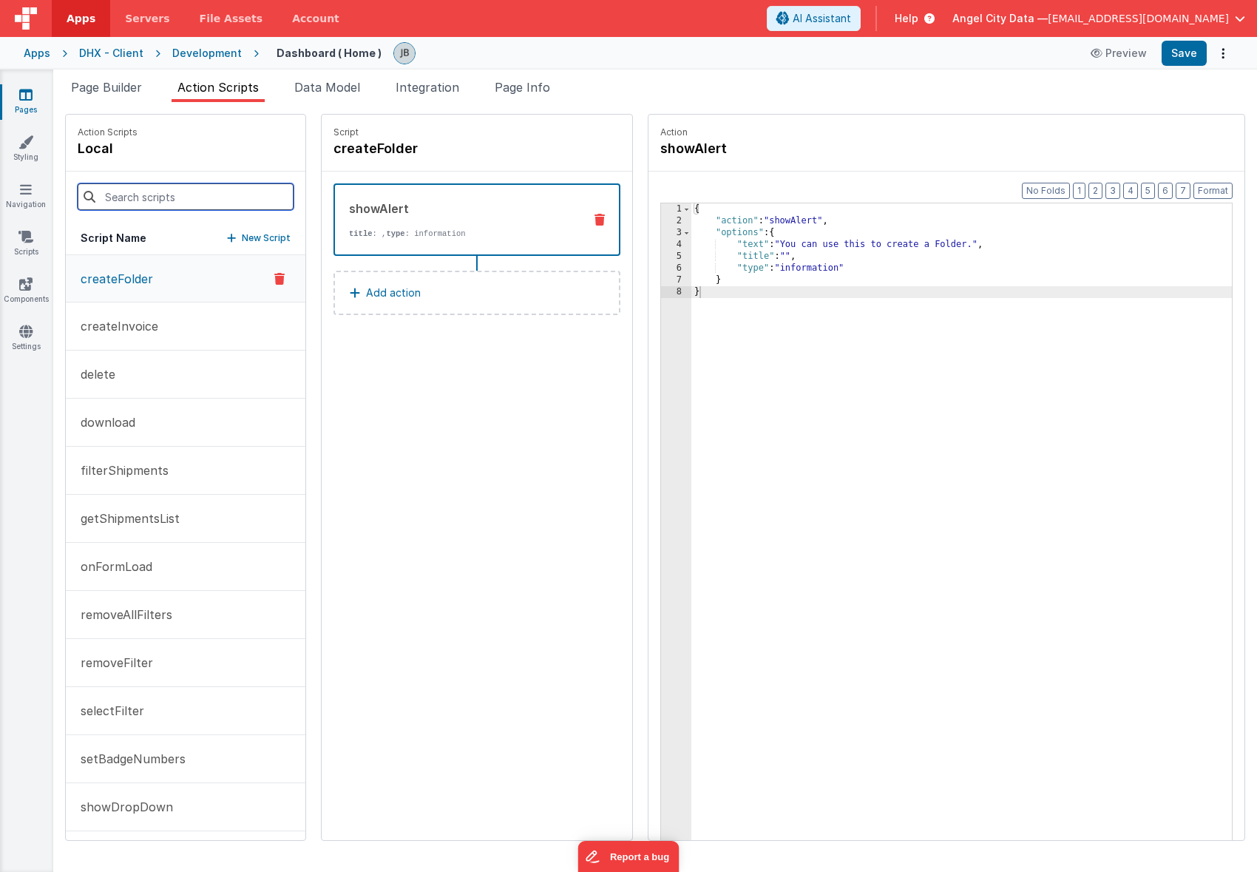
click at [146, 197] on input at bounding box center [186, 196] width 216 height 27
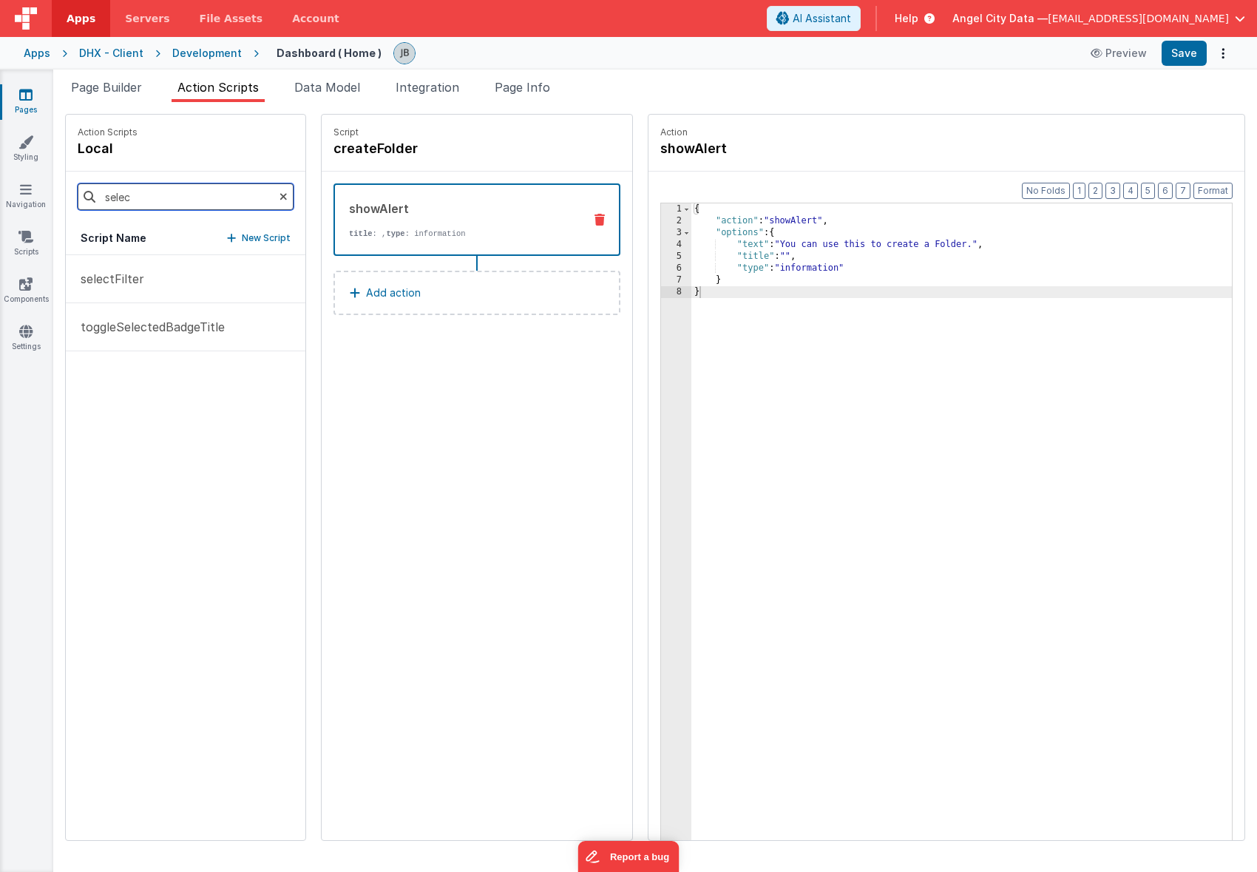
type input "selectFilter"
click at [141, 272] on p "selectFilter" at bounding box center [108, 279] width 72 height 18
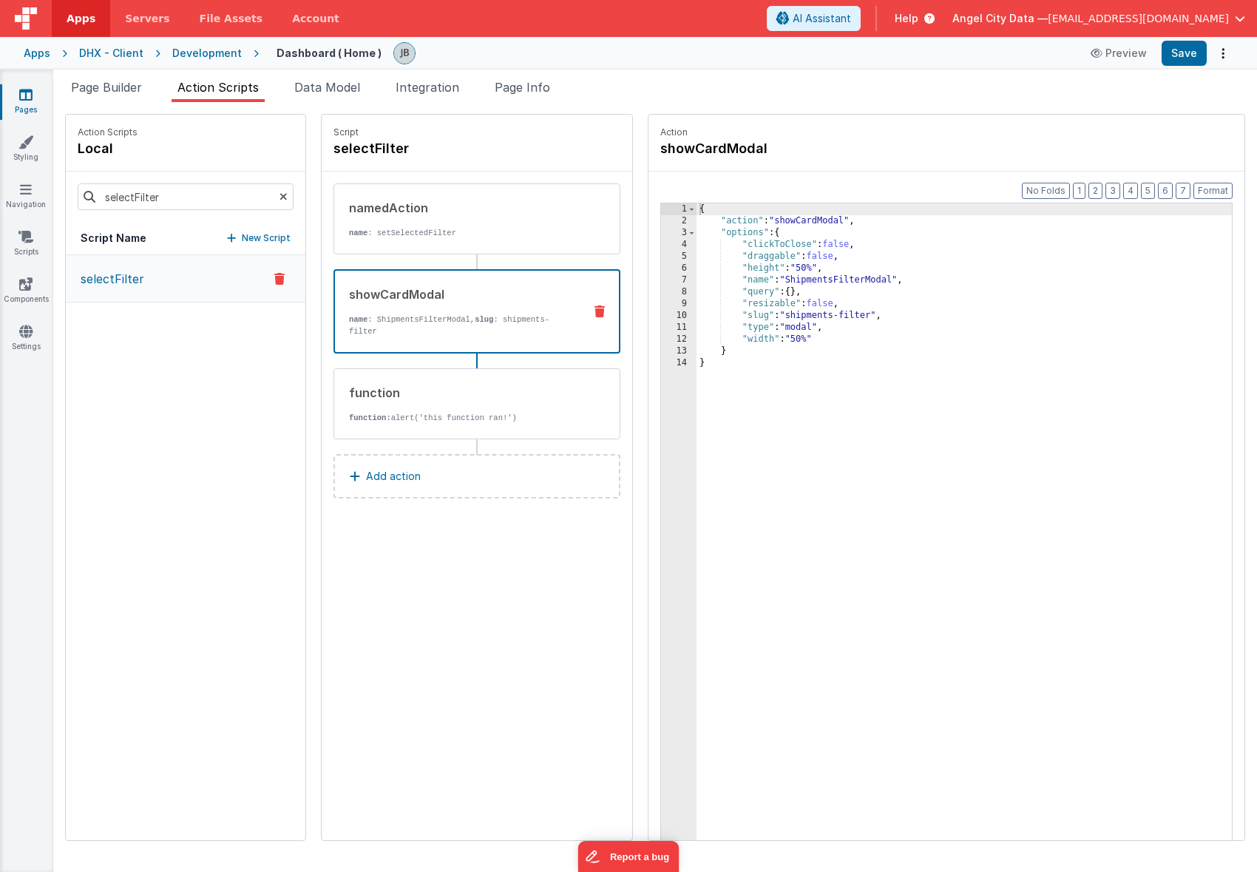
click at [426, 306] on div "showCardModal name : ShipmentsFilterModal, slug : shipments-filter" at bounding box center [453, 311] width 237 height 52
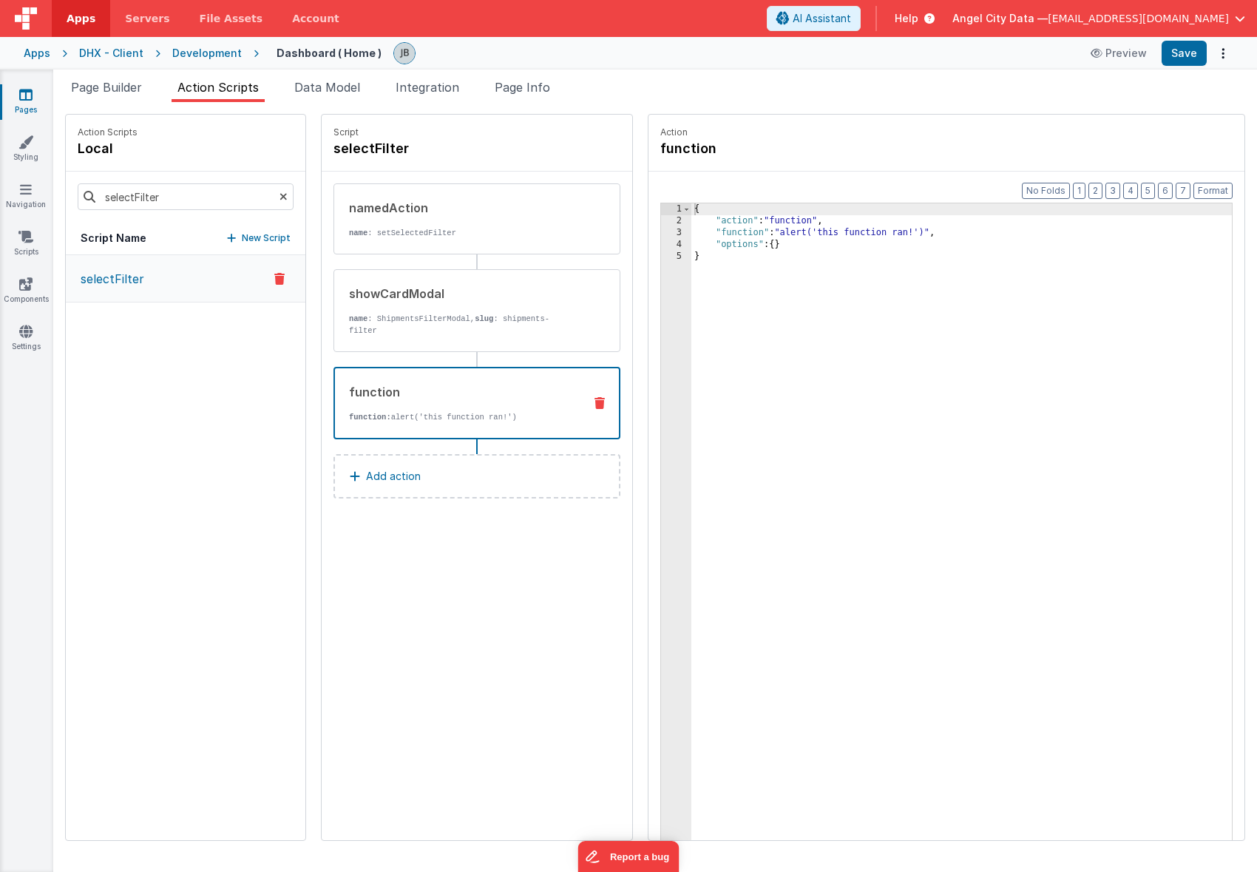
click at [393, 394] on div "function" at bounding box center [460, 392] width 223 height 18
click at [393, 189] on div "namedAction name : setSelectedFilter" at bounding box center [477, 218] width 287 height 71
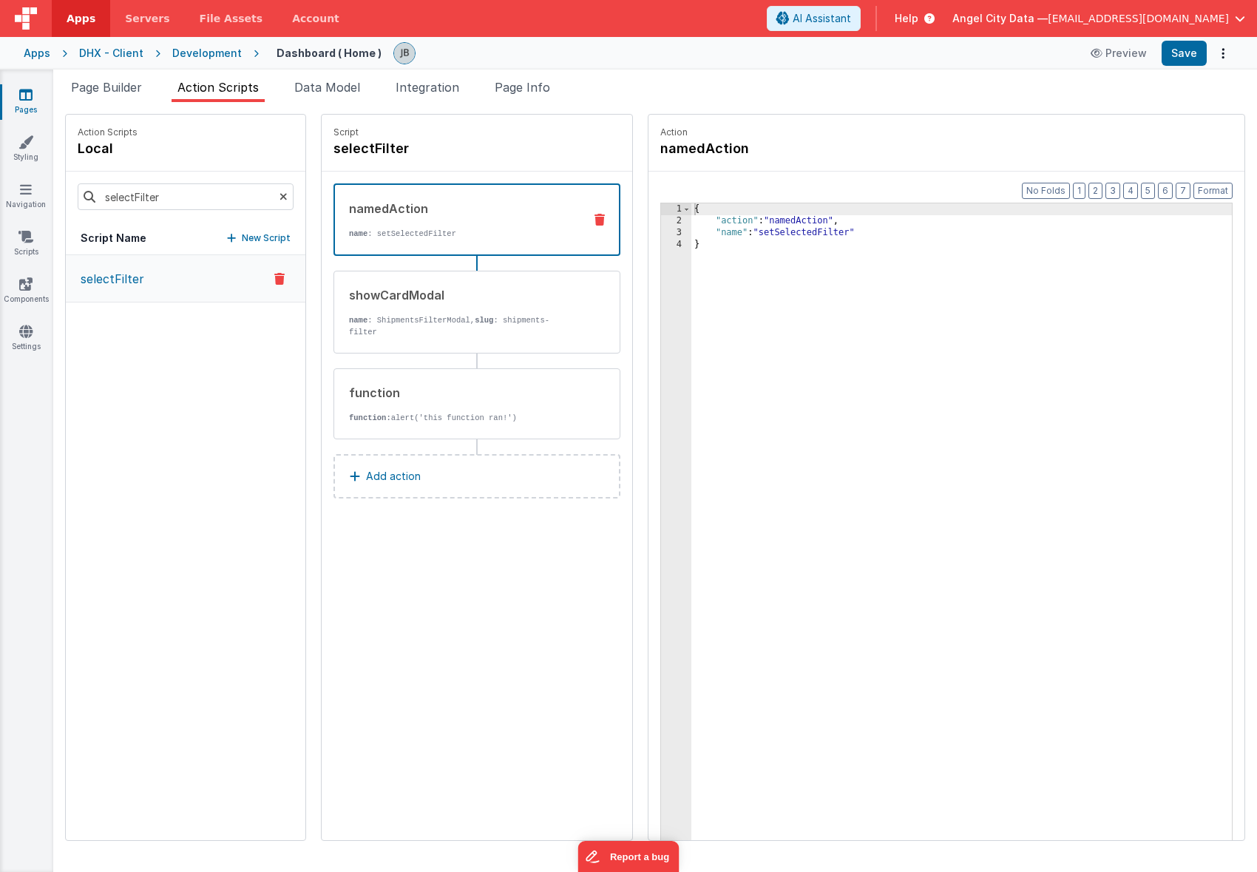
click at [206, 53] on div "Development" at bounding box center [207, 53] width 70 height 15
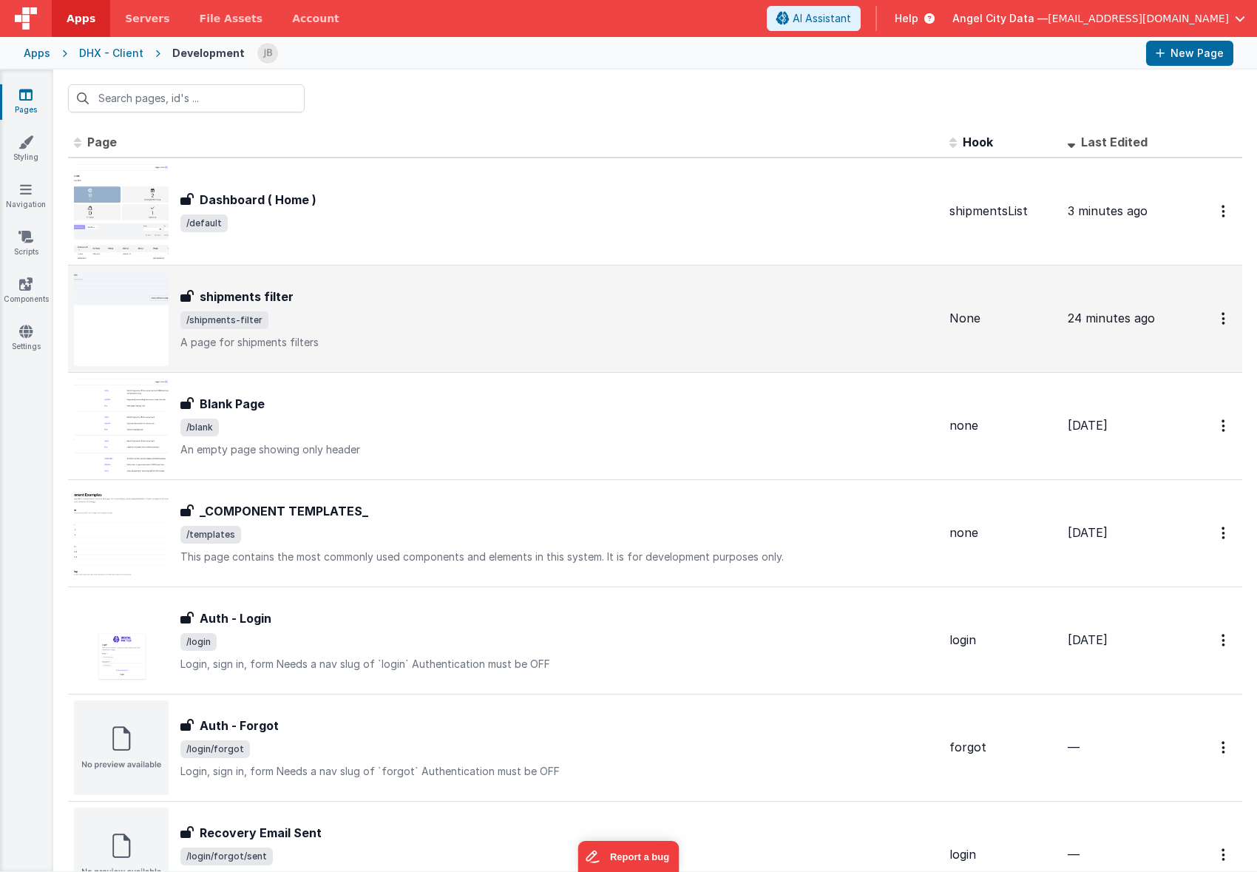
click at [270, 291] on h3 "shipments filter" at bounding box center [247, 297] width 94 height 18
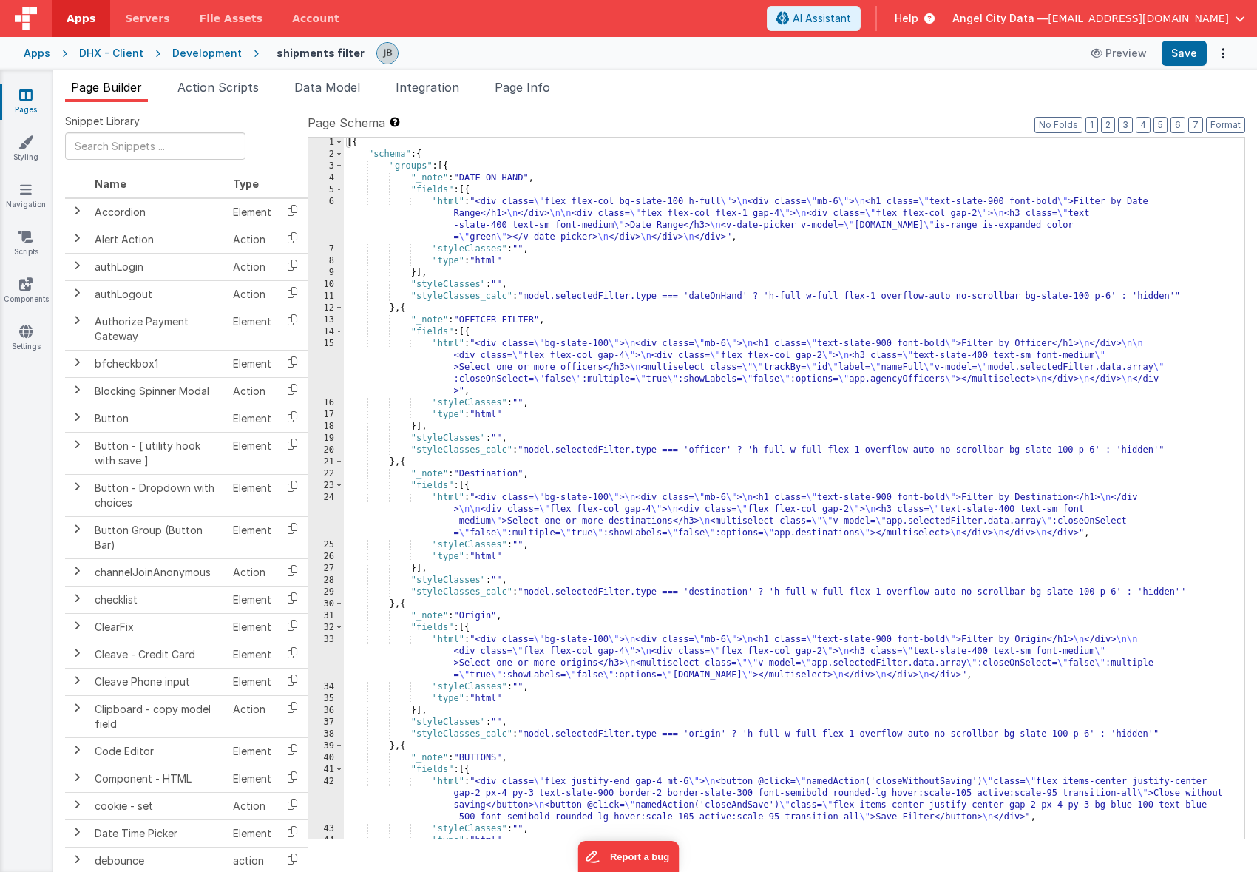
scroll to position [68, 0]
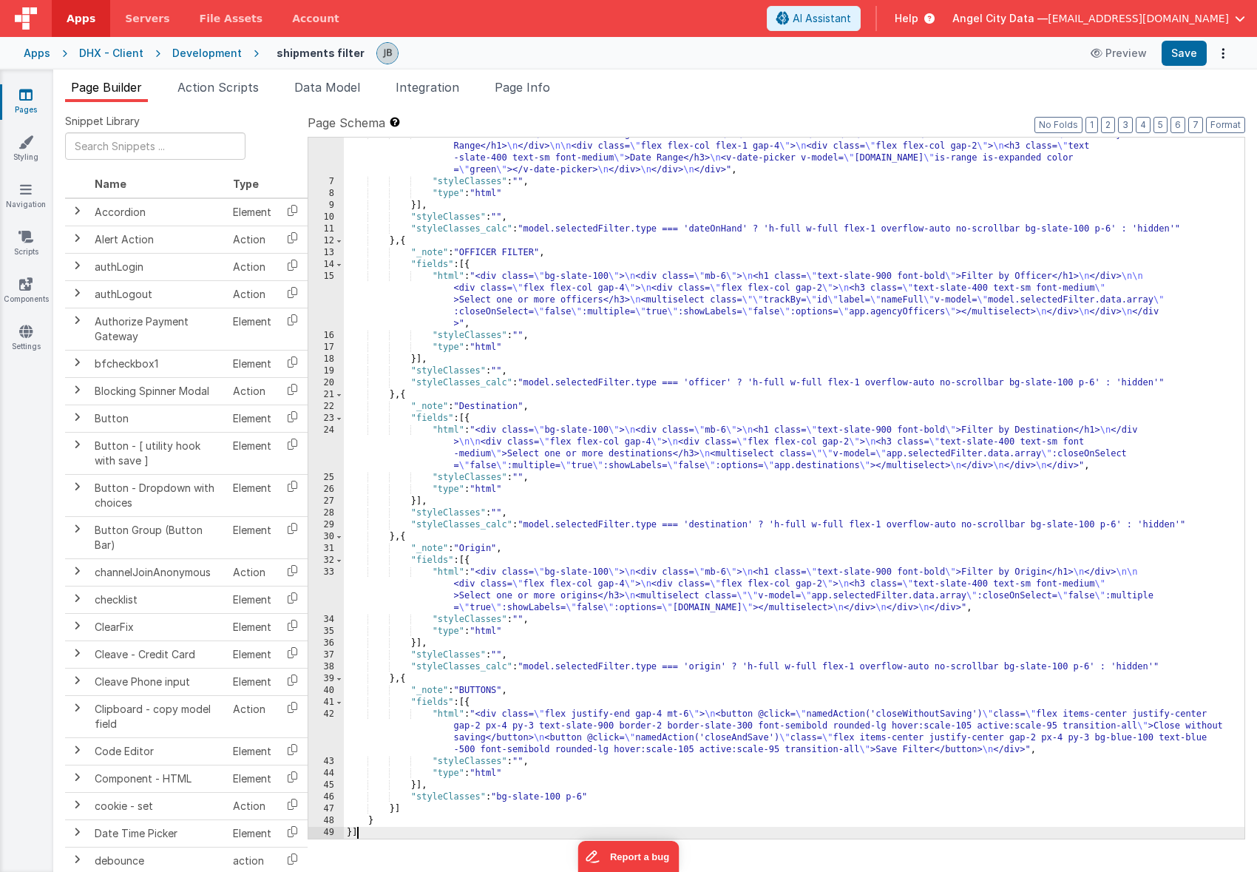
click at [331, 722] on div "42" at bounding box center [326, 732] width 36 height 47
click at [344, 727] on div ""html" : "<div class= \" flex flex-col bg-slate-100 h-full \" > \n <div class= …" at bounding box center [794, 509] width 901 height 760
click at [344, 740] on div ""html" : "<div class= \" flex flex-col bg-slate-100 h-full \" > \n <div class= …" at bounding box center [794, 509] width 901 height 760
click at [344, 731] on div ""html" : "<div class= \" flex flex-col bg-slate-100 h-full \" > \n <div class= …" at bounding box center [794, 509] width 901 height 760
click at [357, 742] on div ""html" : "<div class= \" flex flex-col bg-slate-100 h-full \" > \n <div class= …" at bounding box center [794, 509] width 901 height 760
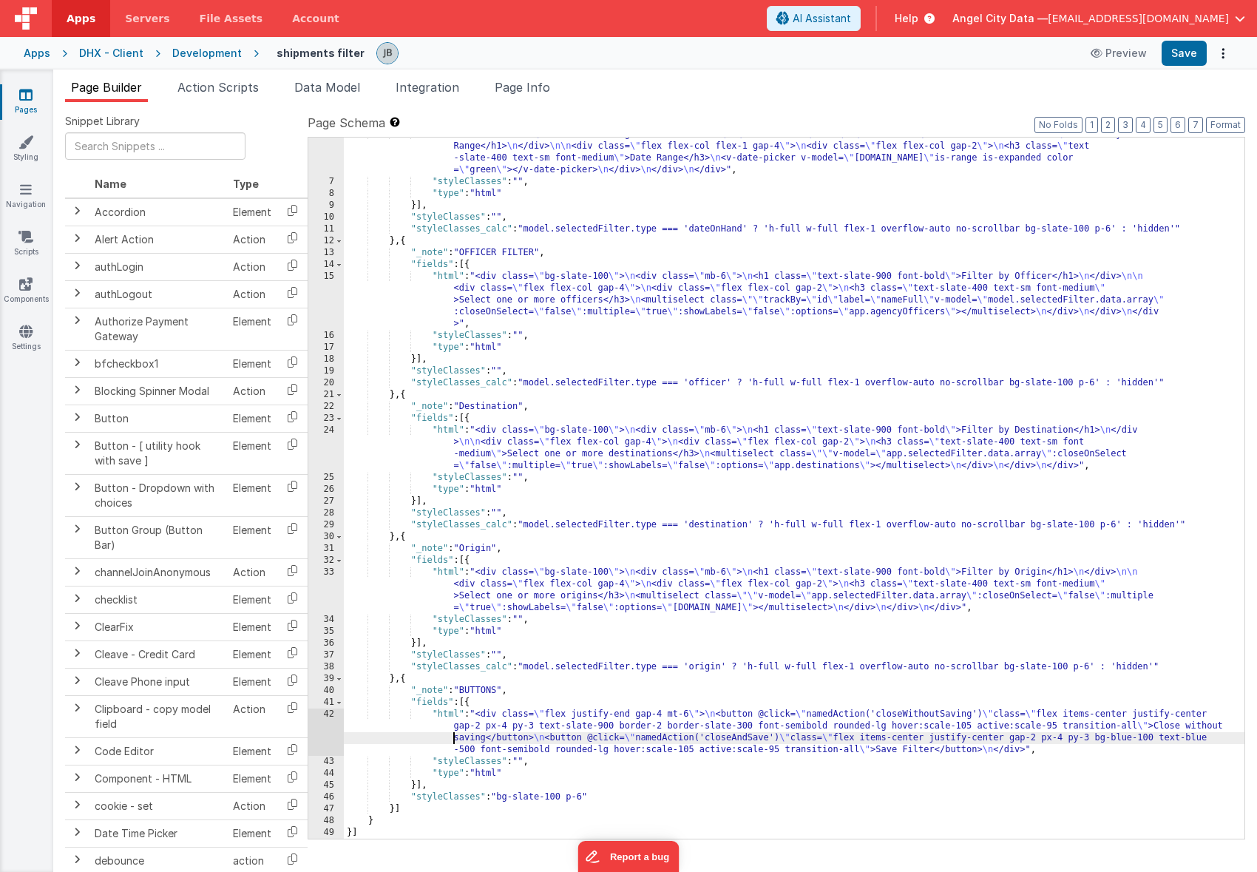
click at [329, 726] on div "42" at bounding box center [326, 732] width 36 height 47
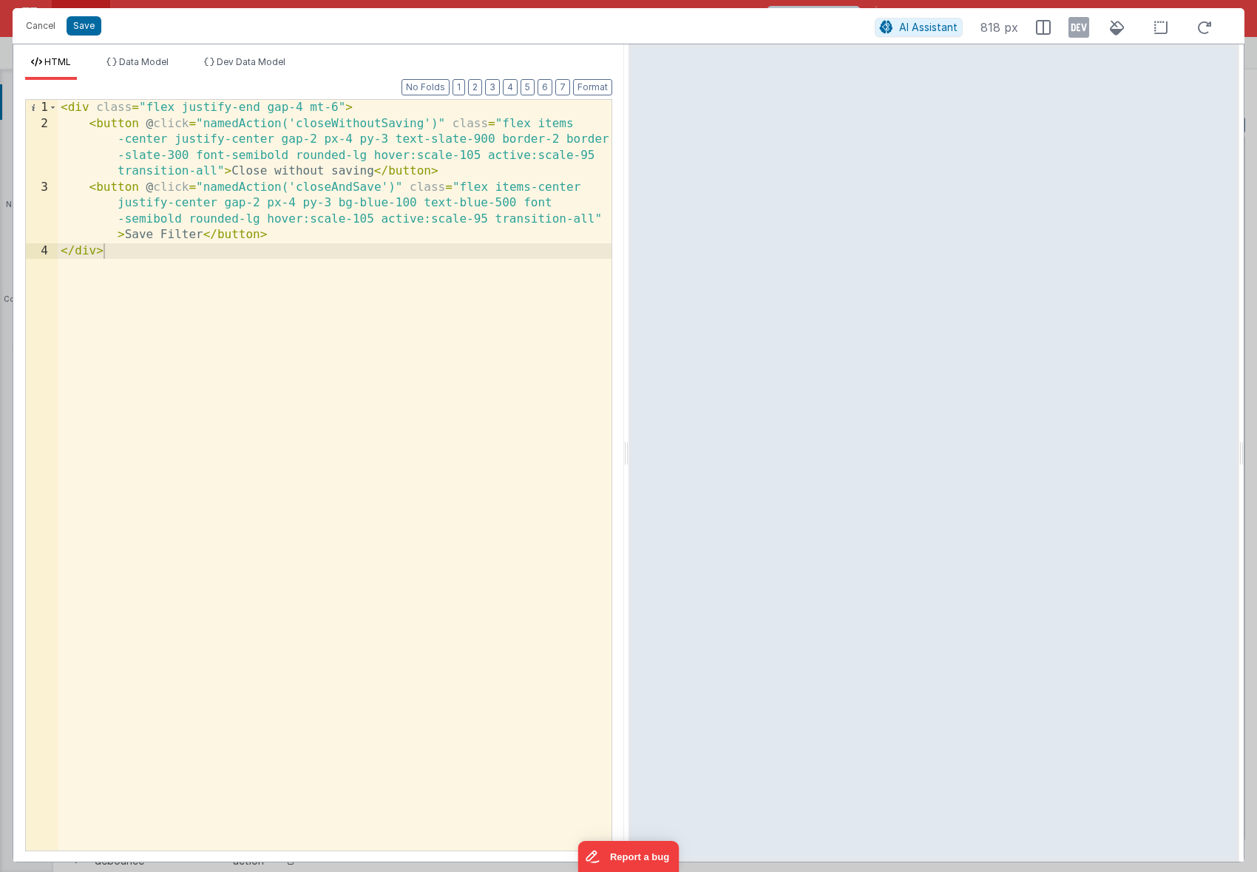
click at [341, 189] on div "< div class = "flex justify-end gap-4 mt-6" > < button @ click = "namedAction('…" at bounding box center [335, 491] width 554 height 783
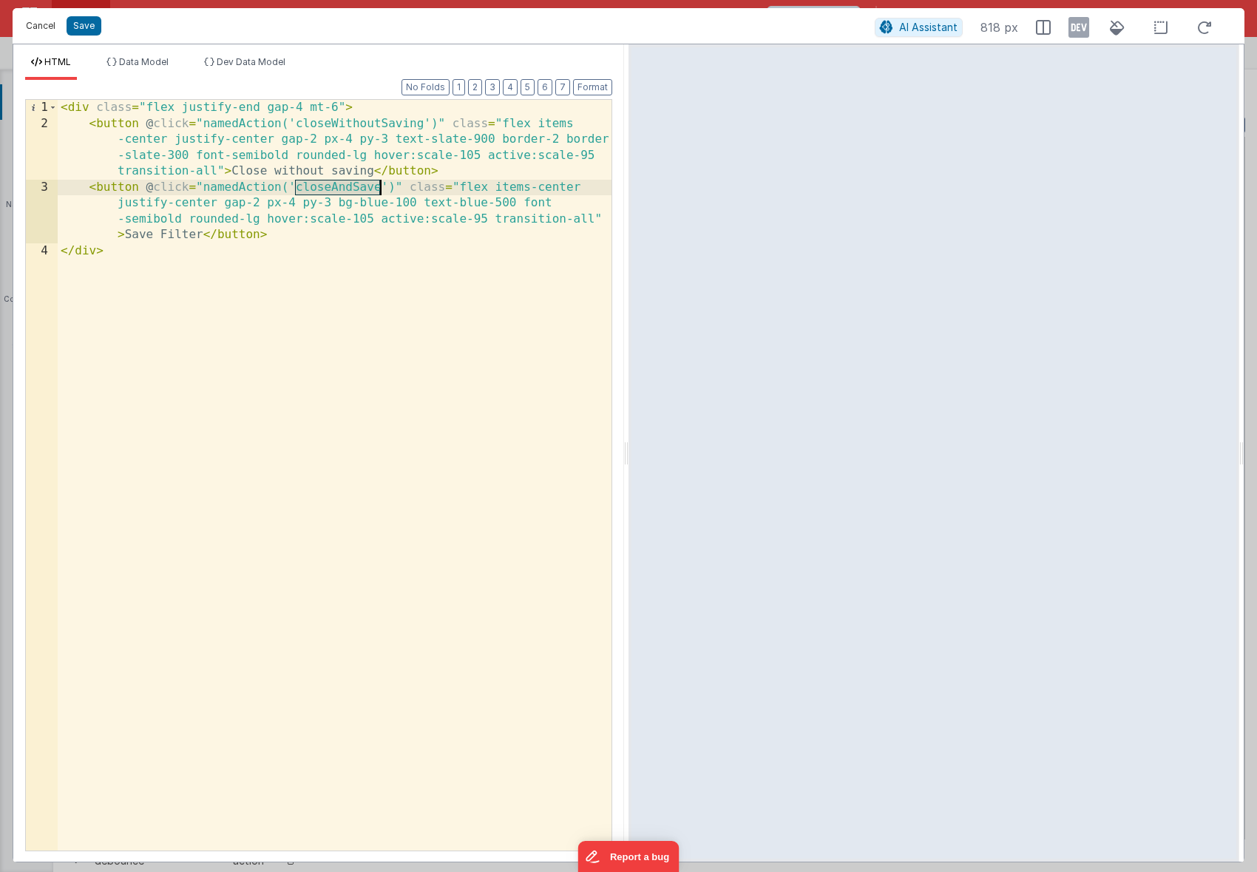
click at [39, 26] on button "Cancel" at bounding box center [40, 26] width 44 height 21
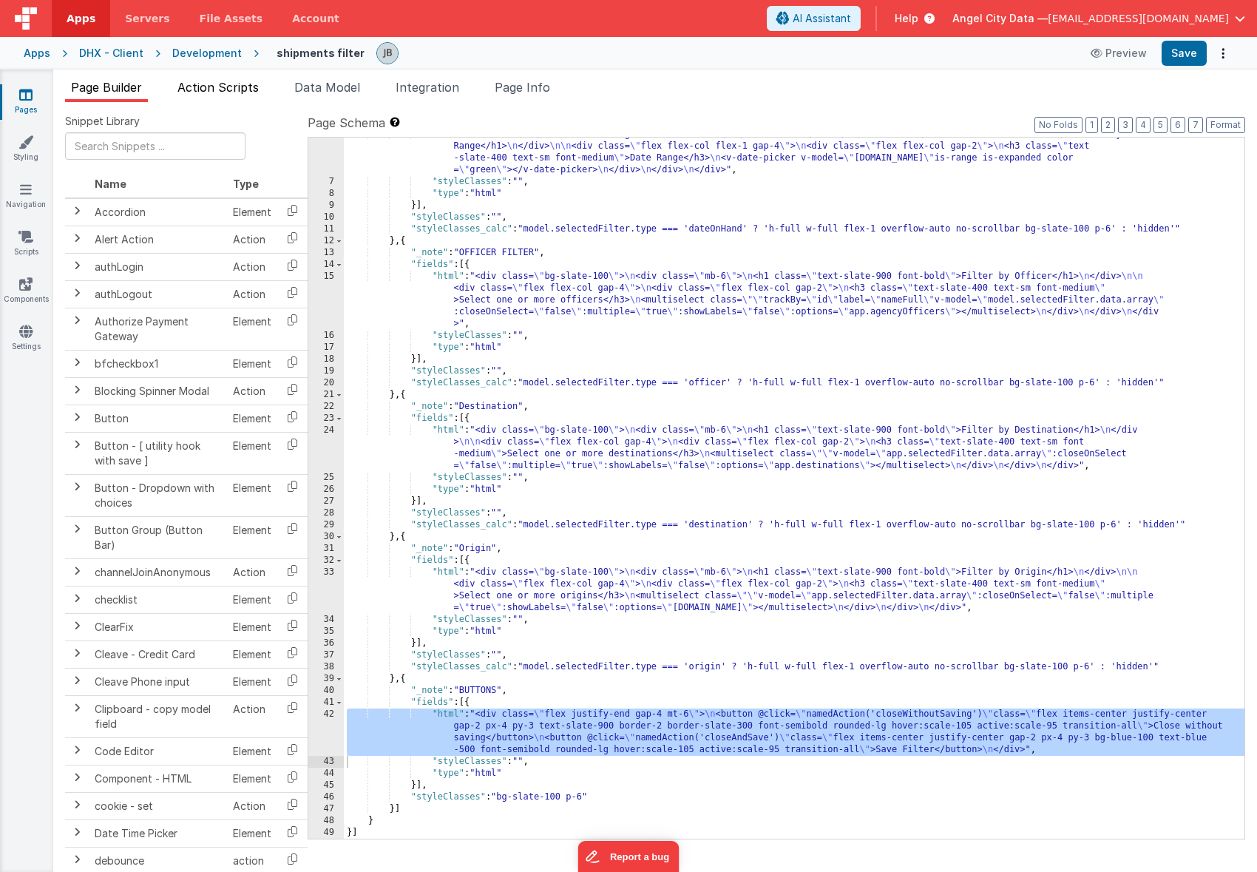
click at [228, 92] on span "Action Scripts" at bounding box center [218, 87] width 81 height 15
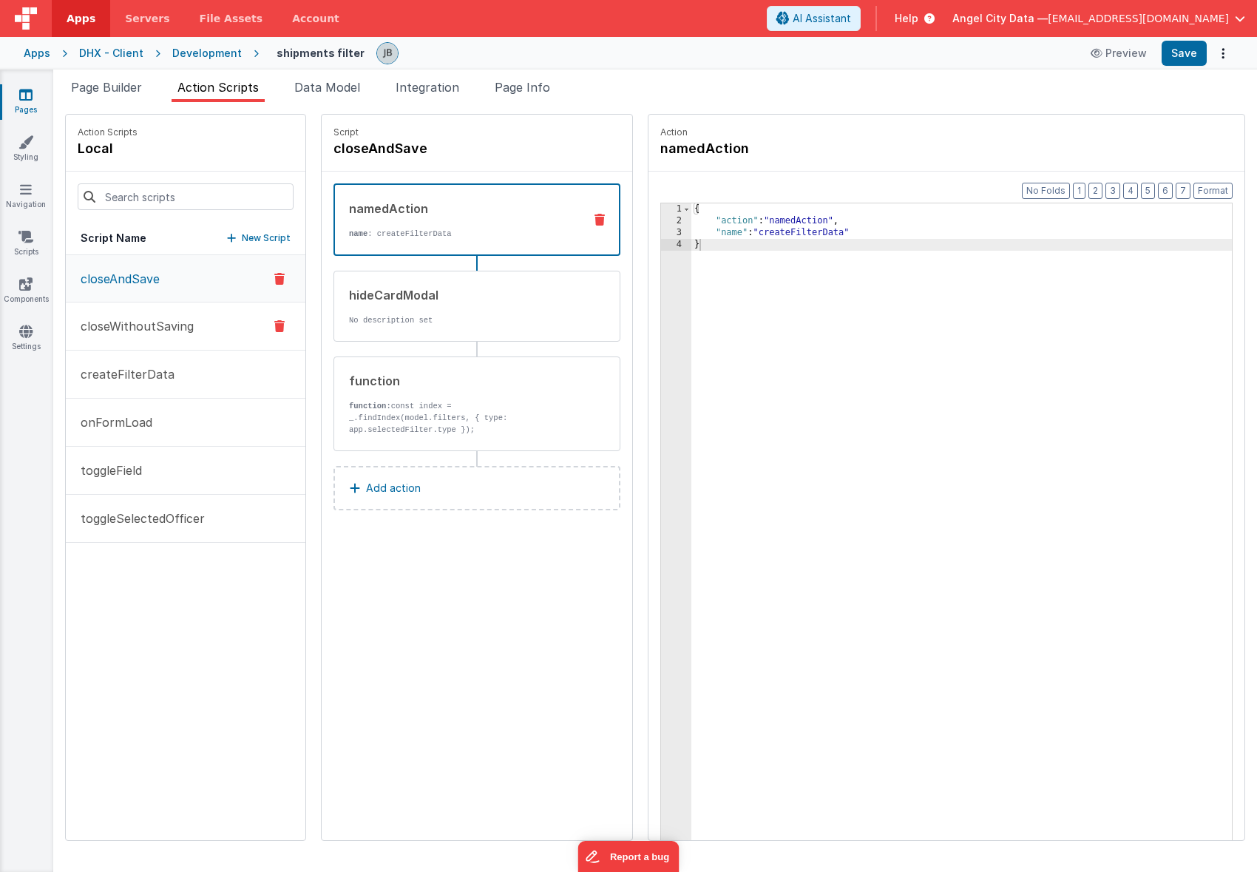
click at [120, 327] on p "closeWithoutSaving" at bounding box center [133, 326] width 122 height 18
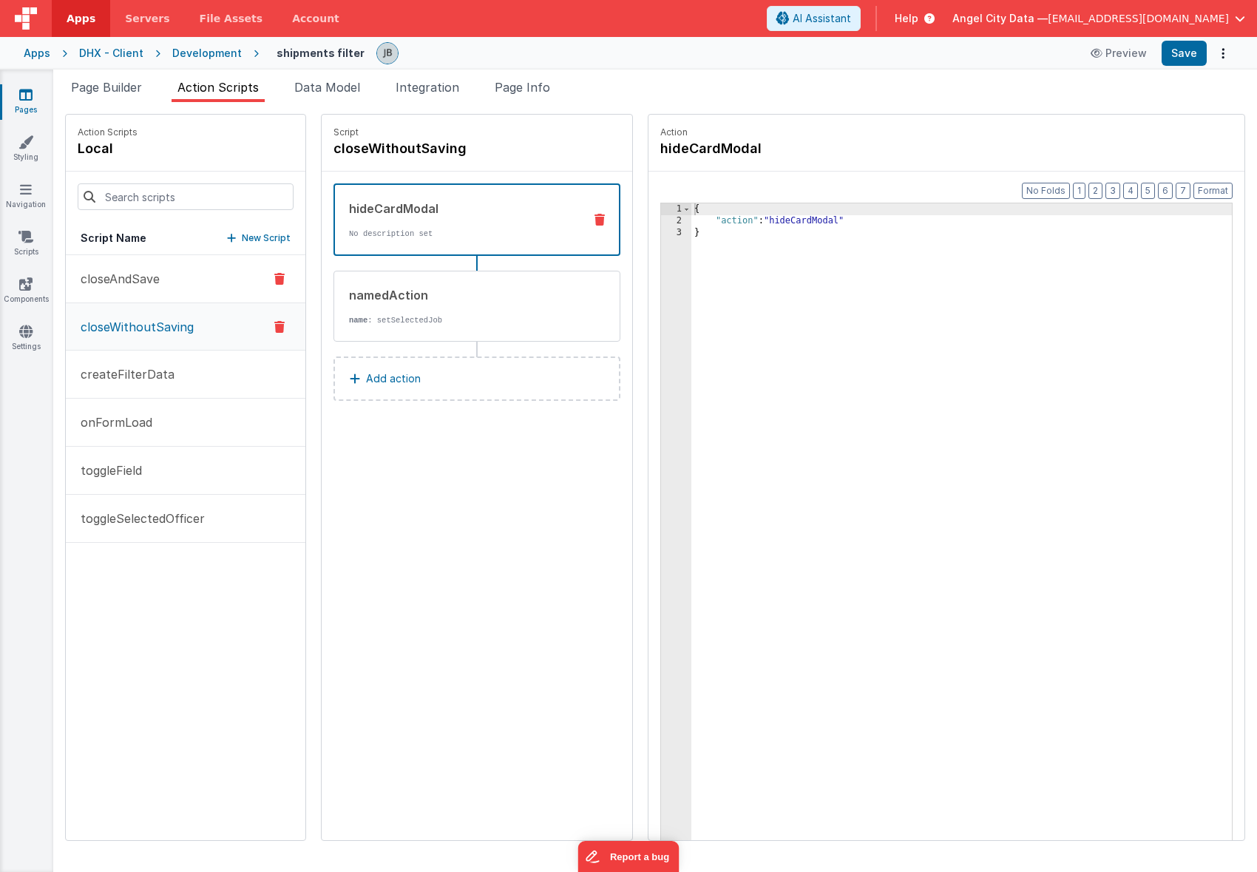
click at [130, 288] on button "closeAndSave" at bounding box center [186, 279] width 240 height 48
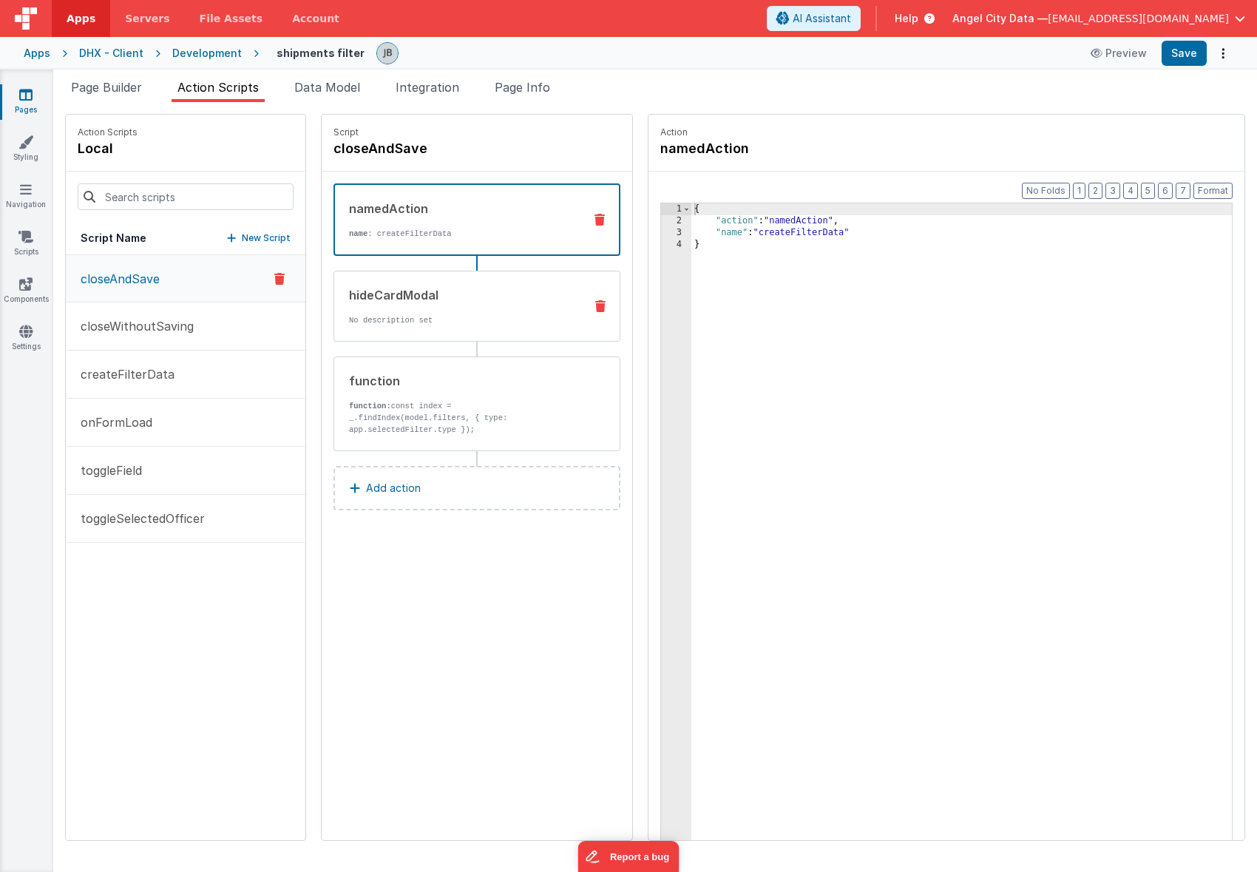
click at [349, 296] on div "hideCardModal" at bounding box center [460, 295] width 223 height 18
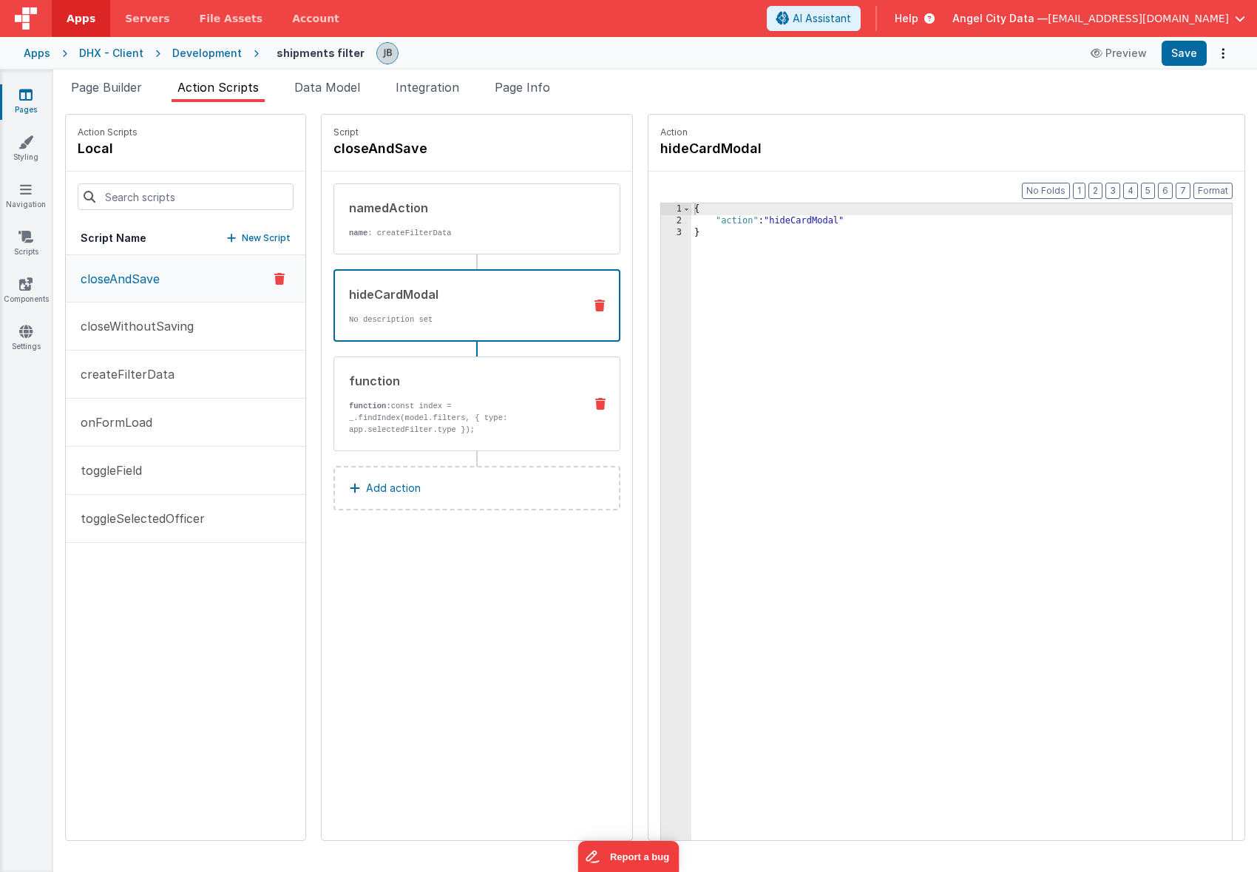
click at [349, 372] on div "function" at bounding box center [460, 381] width 223 height 18
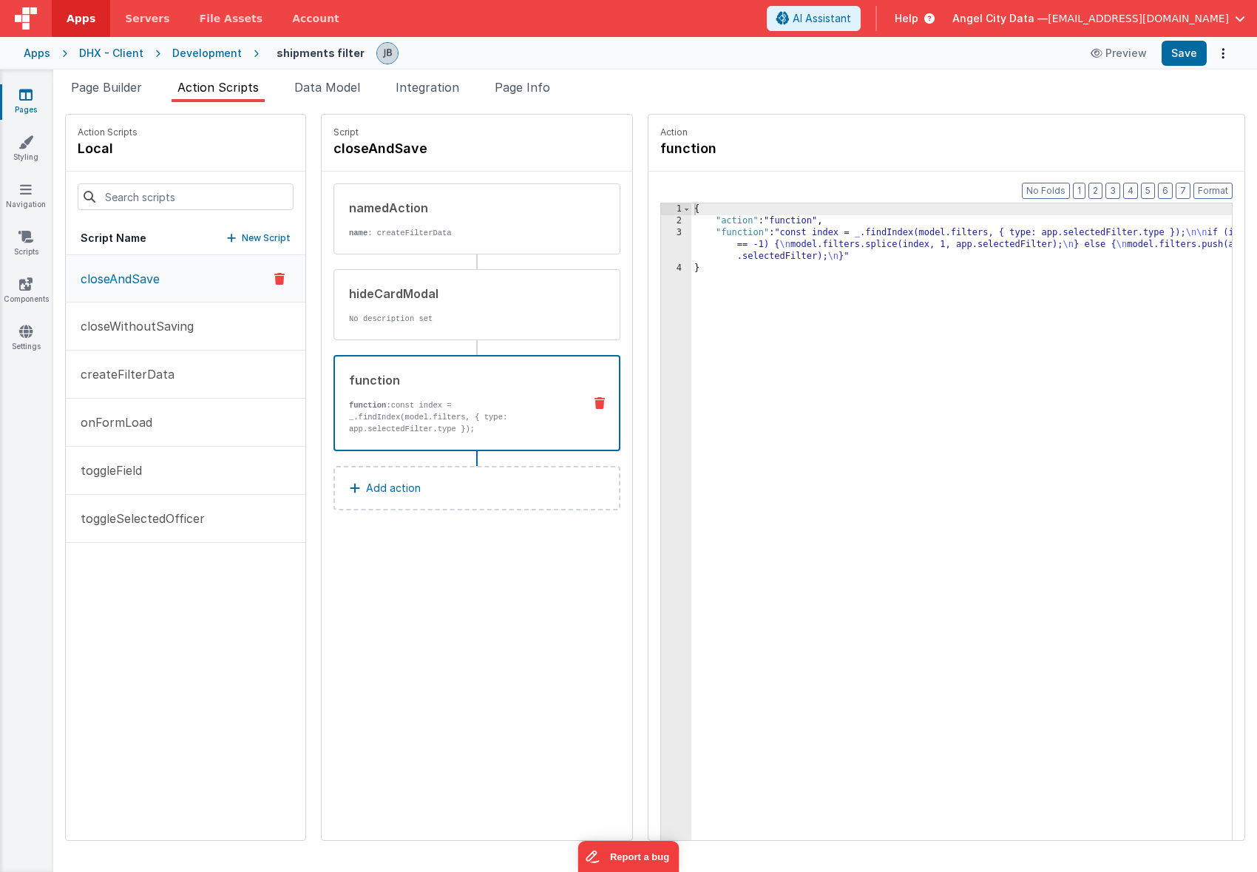
click at [661, 242] on div "3" at bounding box center [676, 245] width 30 height 36
click at [661, 235] on div "3" at bounding box center [676, 245] width 30 height 36
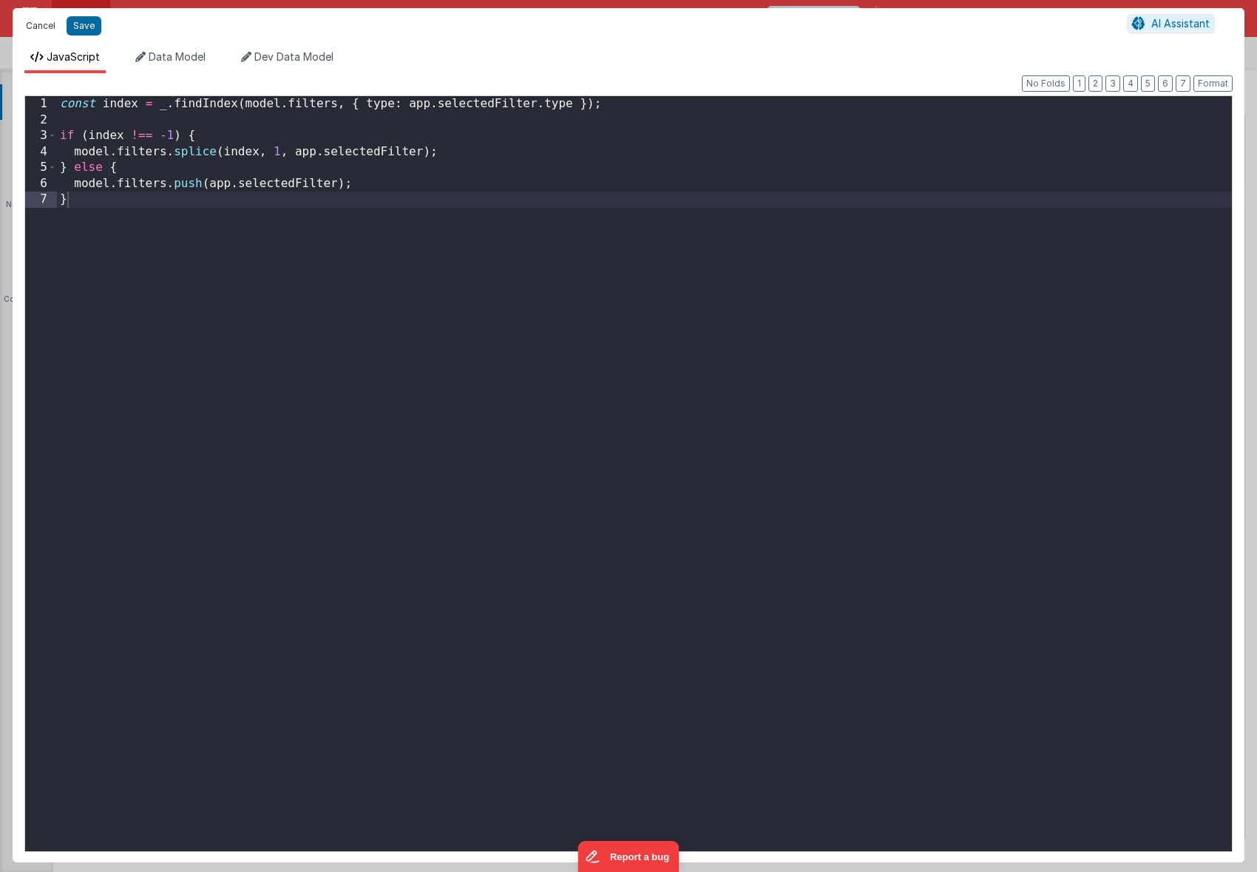
click at [47, 26] on button "Cancel" at bounding box center [40, 26] width 44 height 21
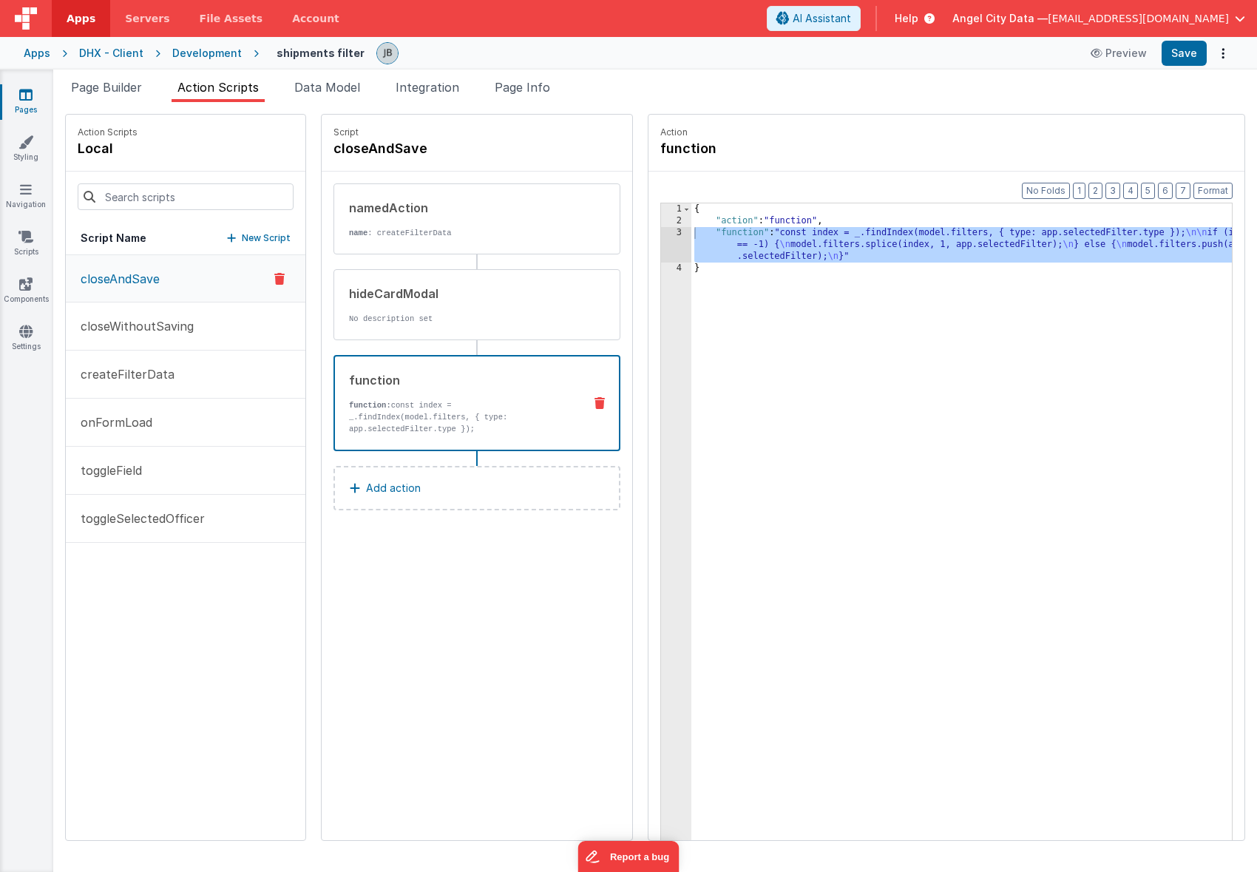
click at [517, 77] on div "Page Builder Action Scripts Data Model Integration Page Info Snippet Library Na…" at bounding box center [655, 471] width 1204 height 802
click at [531, 96] on li "Page Info" at bounding box center [522, 90] width 67 height 24
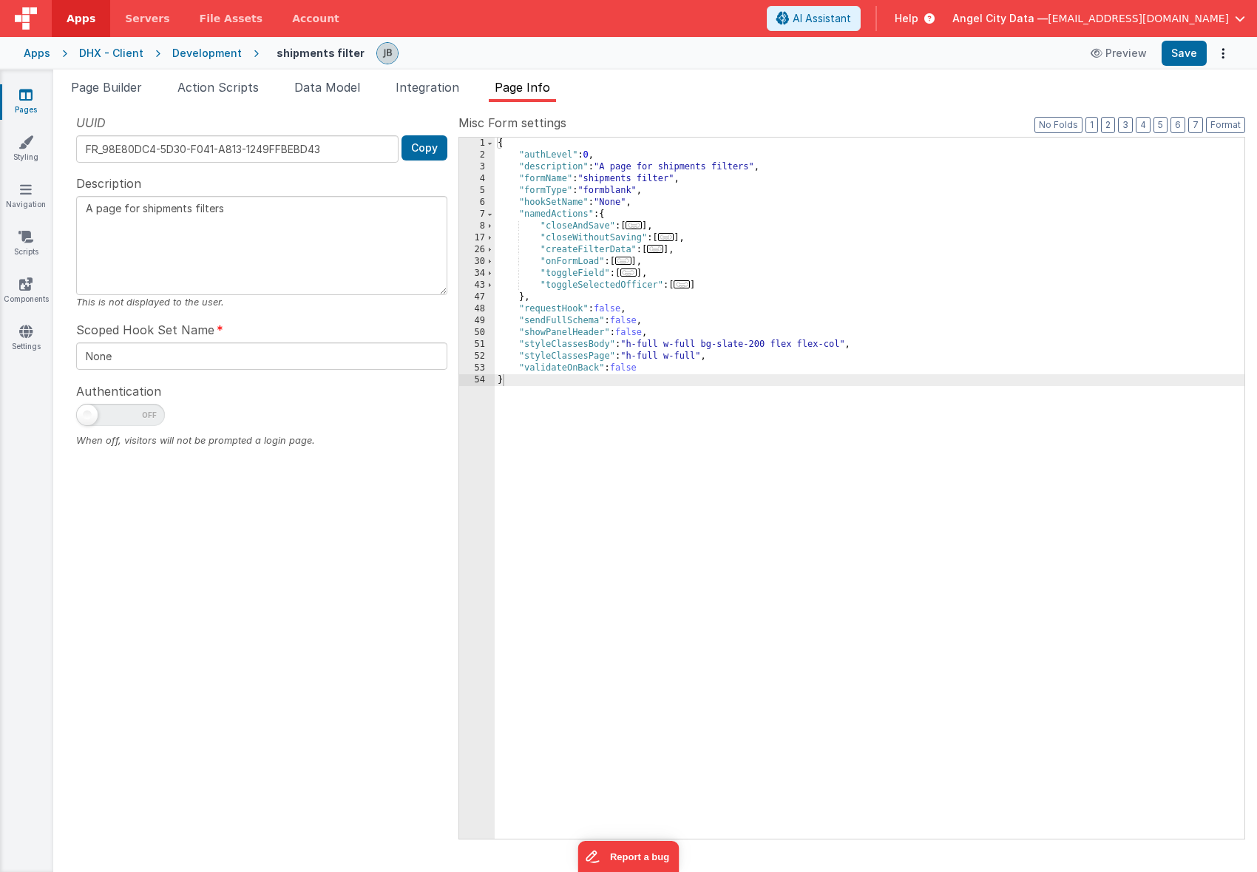
click at [591, 283] on div "{ "authLevel" : 0 , "description" : "A page for shipments filters" , "formName"…" at bounding box center [870, 500] width 750 height 725
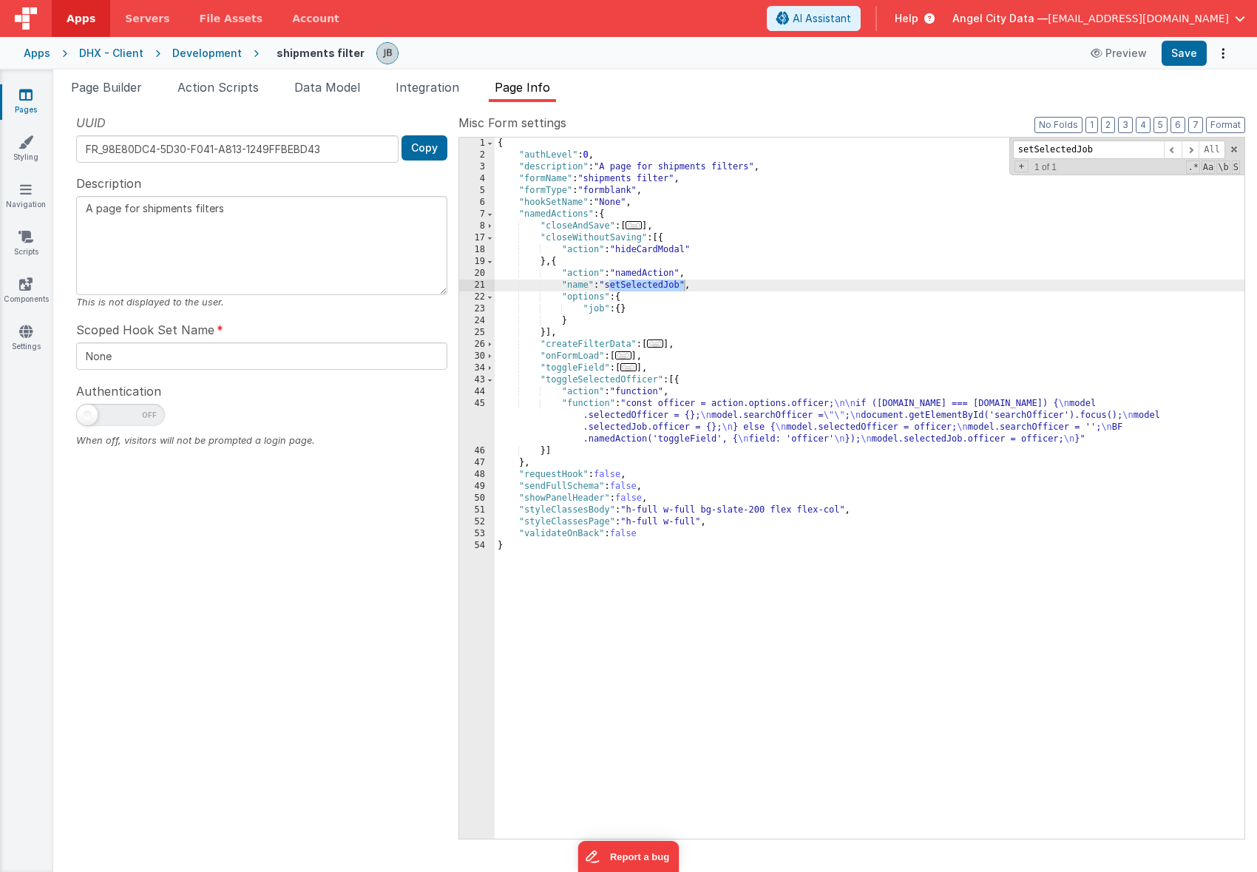
type input "setSelectedJob"
click at [665, 286] on div "{ "authLevel" : 0 , "description" : "A page for shipments filters" , "formName"…" at bounding box center [870, 500] width 750 height 725
click at [629, 285] on div "{ "authLevel" : 0 , "description" : "A page for shipments filters" , "formName"…" at bounding box center [870, 500] width 750 height 725
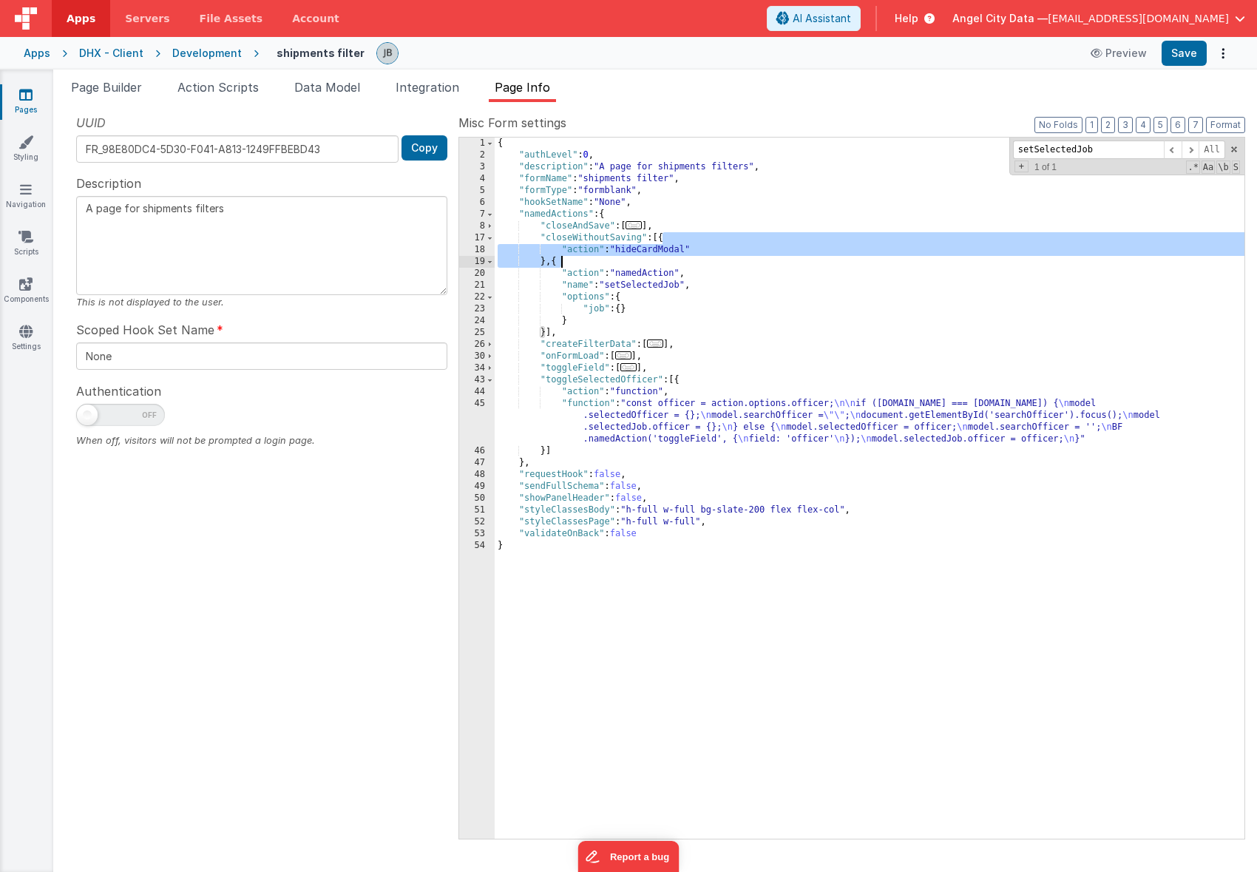
drag, startPoint x: 661, startPoint y: 238, endPoint x: 645, endPoint y: 255, distance: 23.5
click at [645, 255] on div "{ "authLevel" : 0 , "description" : "A page for shipments filters" , "formName"…" at bounding box center [870, 500] width 750 height 725
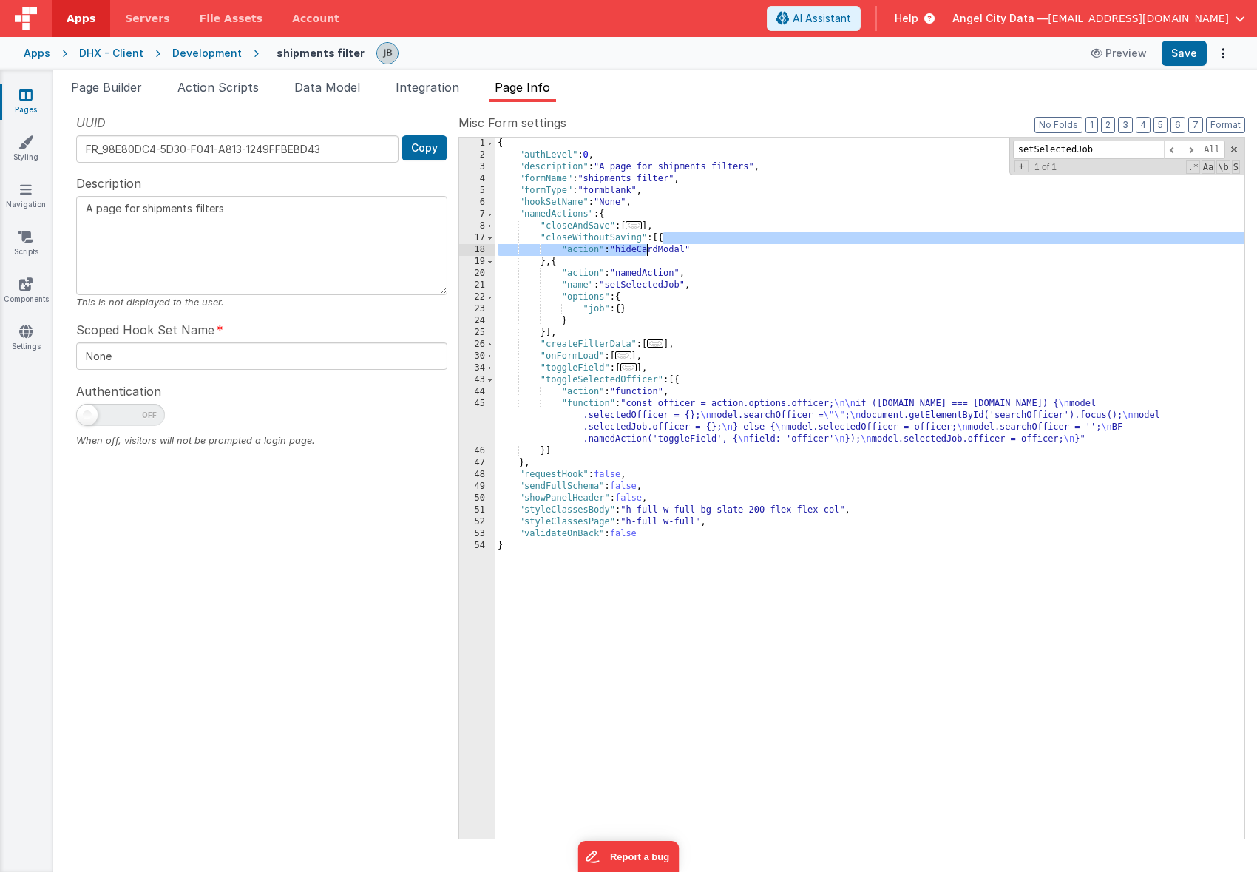
click at [645, 255] on div "{ "authLevel" : 0 , "description" : "A page for shipments filters" , "formName"…" at bounding box center [870, 500] width 750 height 725
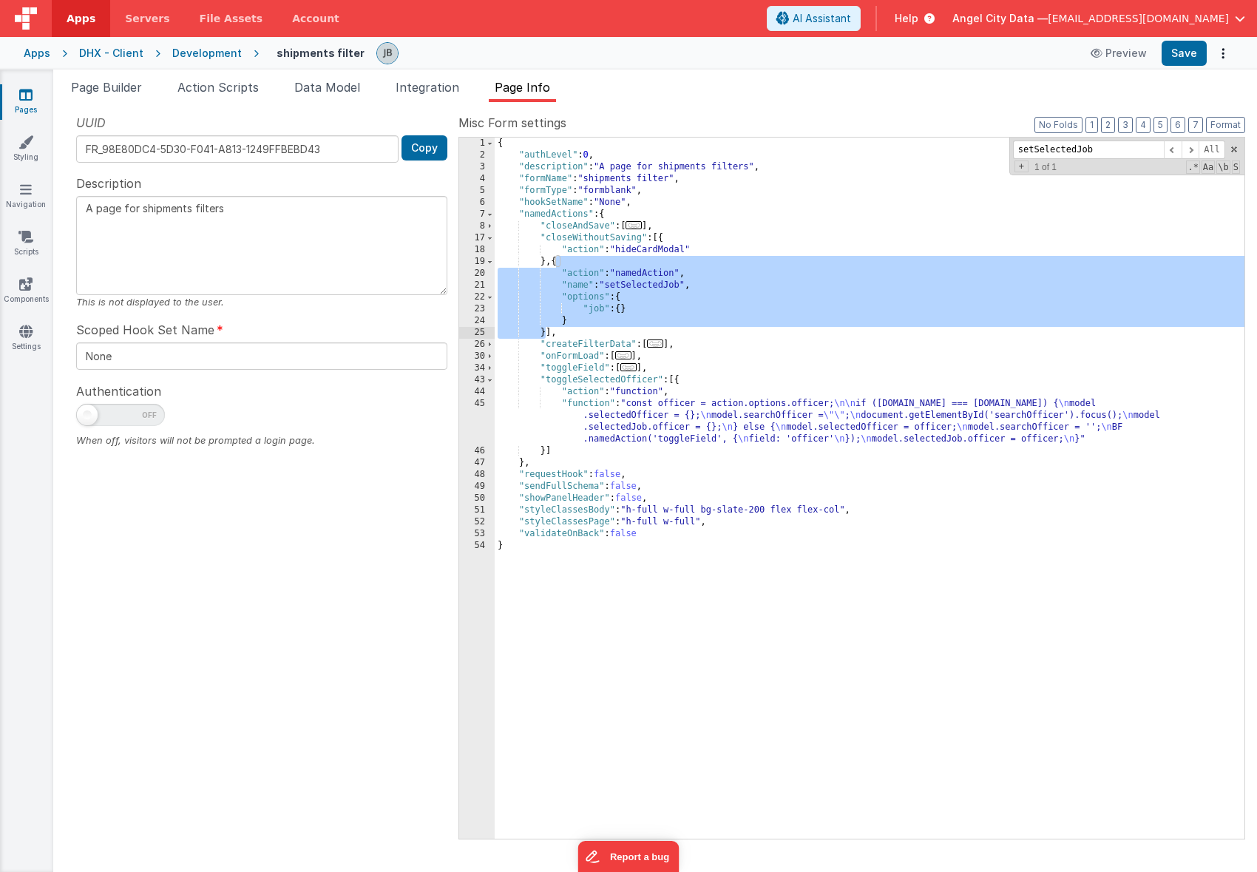
drag, startPoint x: 557, startPoint y: 257, endPoint x: 545, endPoint y: 331, distance: 74.2
click at [545, 331] on div "{ "authLevel" : 0 , "description" : "A page for shipments filters" , "formName"…" at bounding box center [870, 500] width 750 height 725
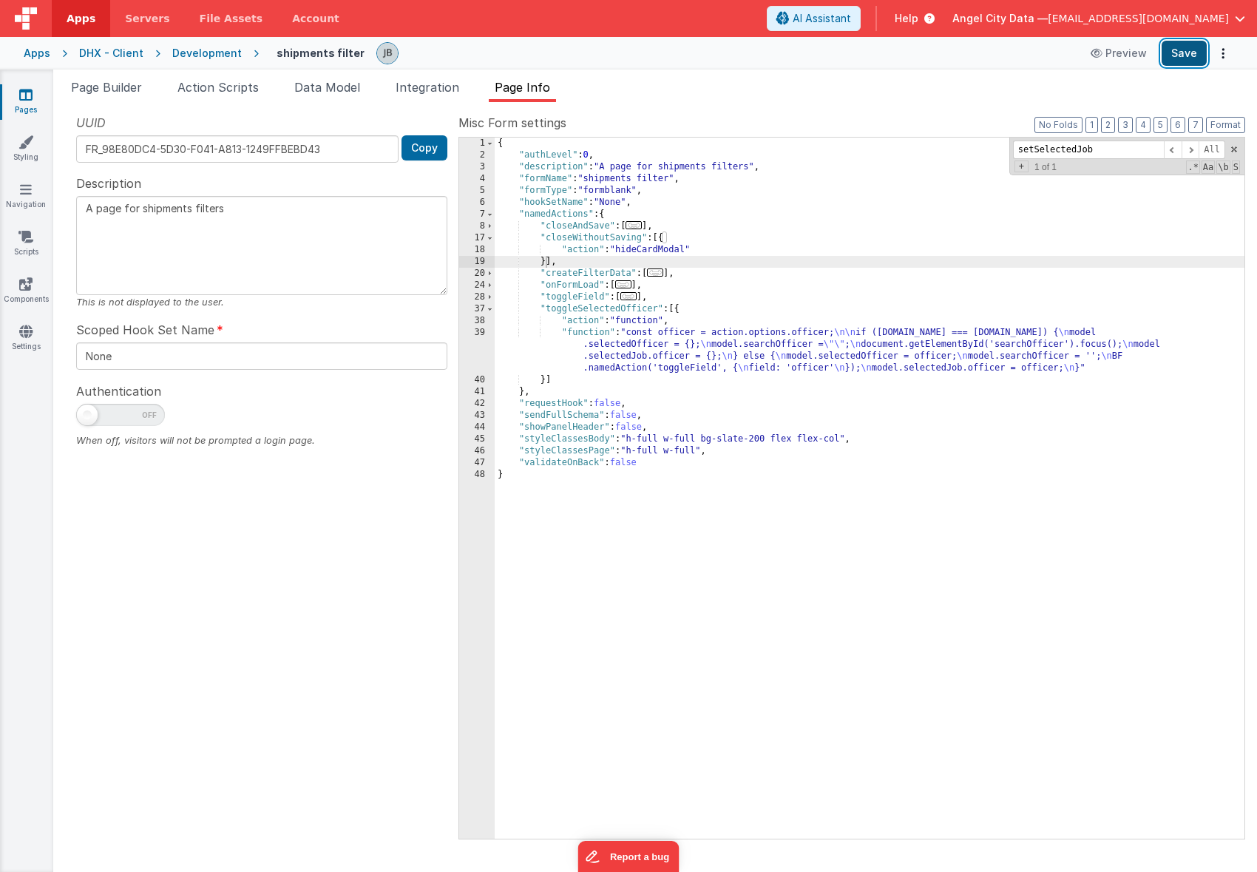
click at [1199, 52] on button "Save" at bounding box center [1184, 53] width 45 height 25
click at [487, 272] on span at bounding box center [490, 274] width 8 height 12
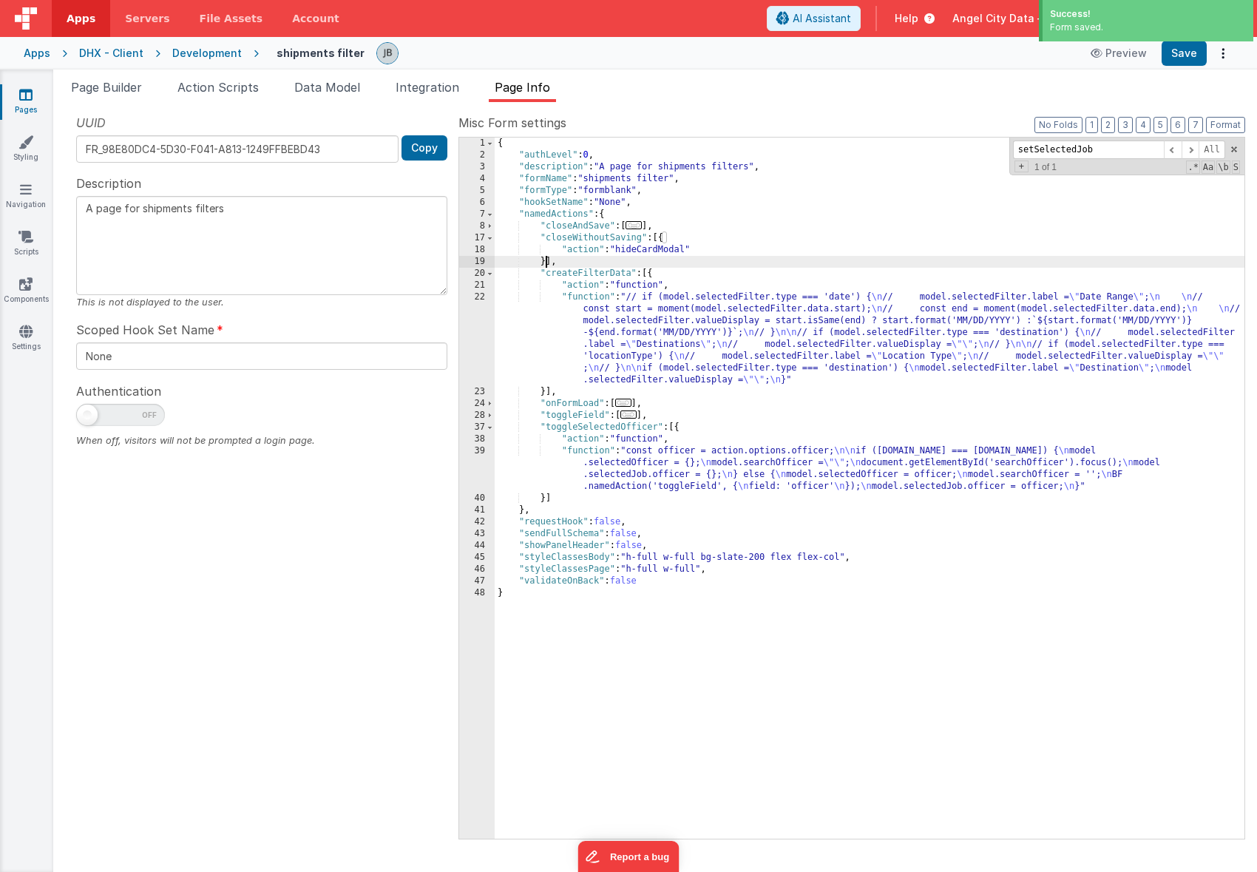
click at [493, 315] on div "22" at bounding box center [477, 338] width 36 height 95
click at [486, 315] on div "22" at bounding box center [477, 338] width 36 height 95
click at [477, 305] on div "22" at bounding box center [477, 338] width 36 height 95
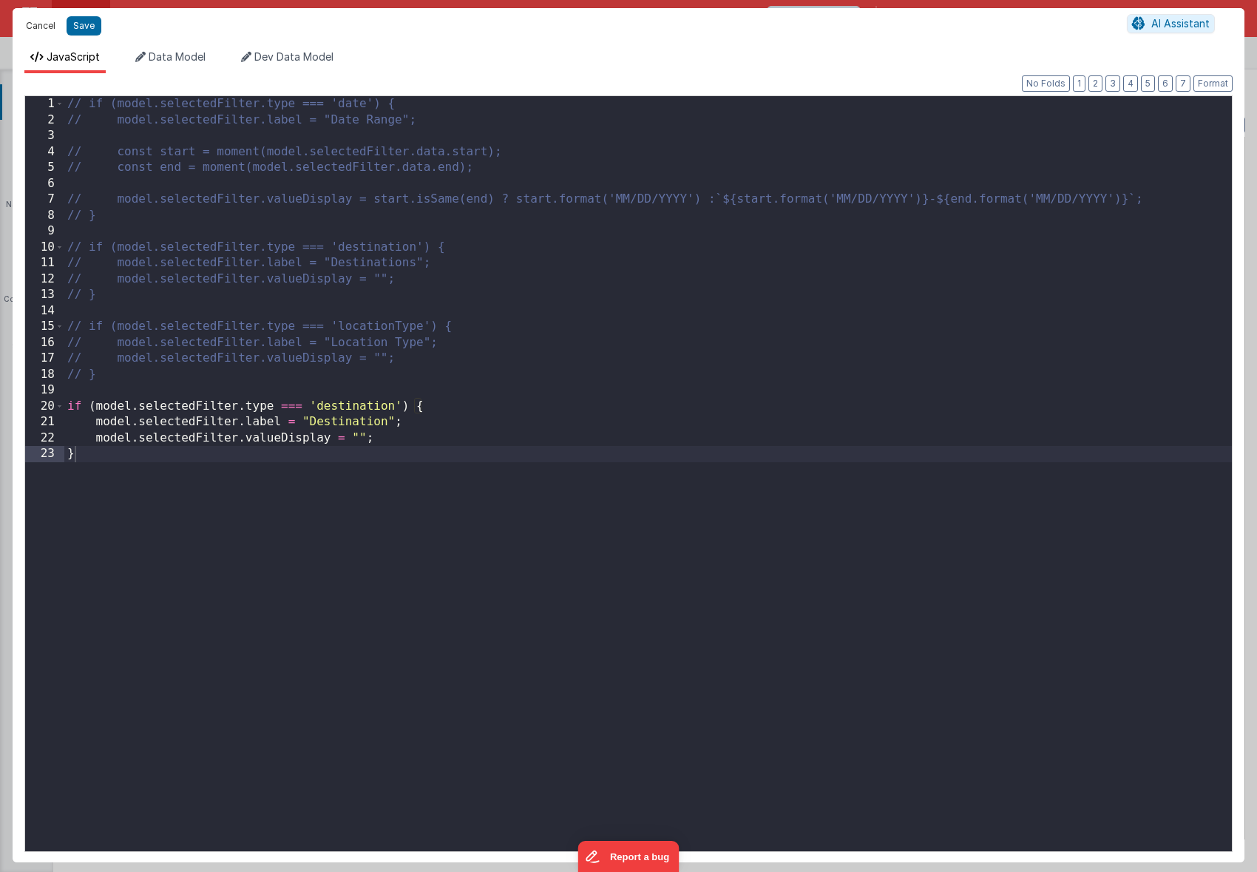
click at [46, 24] on button "Cancel" at bounding box center [40, 26] width 44 height 21
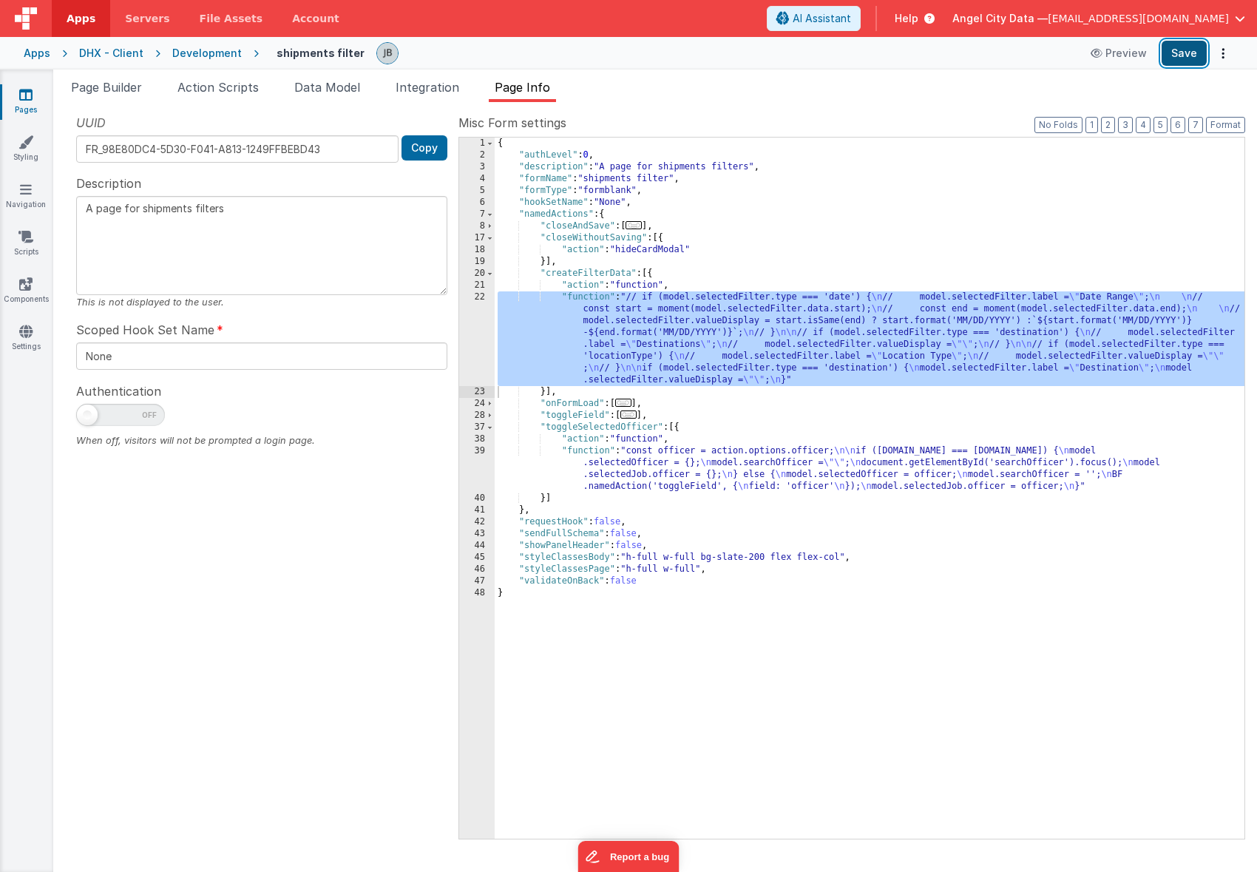
click at [1182, 47] on button "Save" at bounding box center [1184, 53] width 45 height 25
click at [241, 99] on li "Action Scripts" at bounding box center [218, 90] width 93 height 24
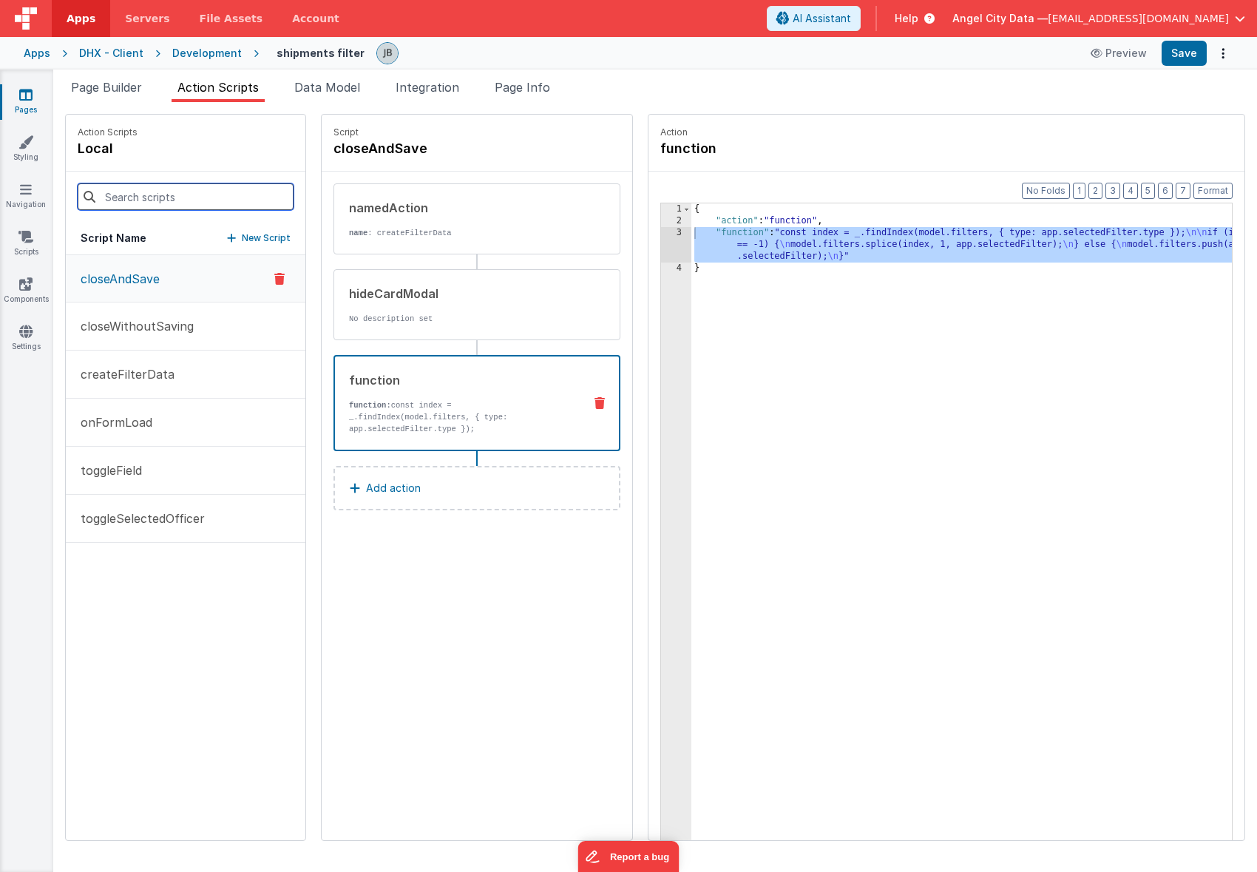
click at [200, 187] on input at bounding box center [186, 196] width 216 height 27
type input "filter"
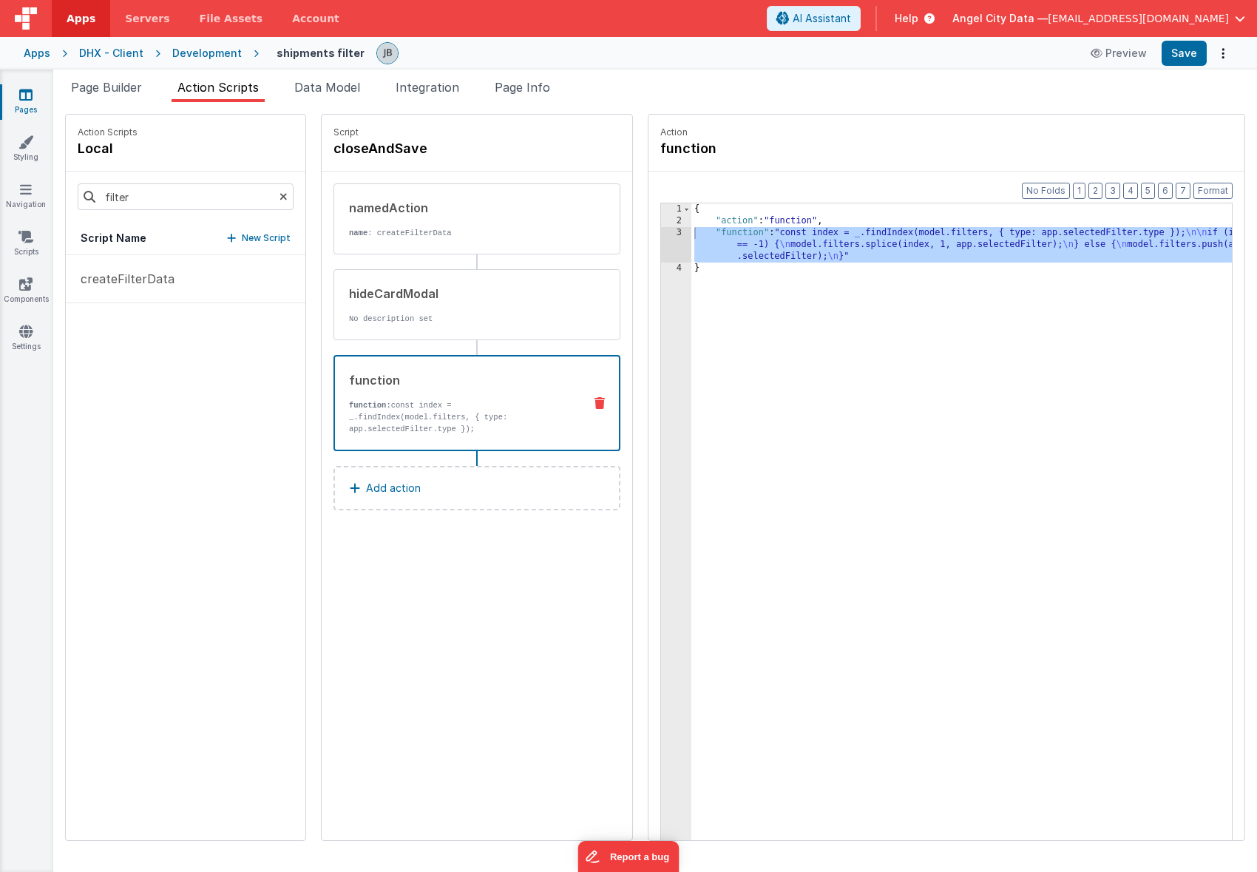
click at [197, 49] on div "Development" at bounding box center [207, 53] width 70 height 15
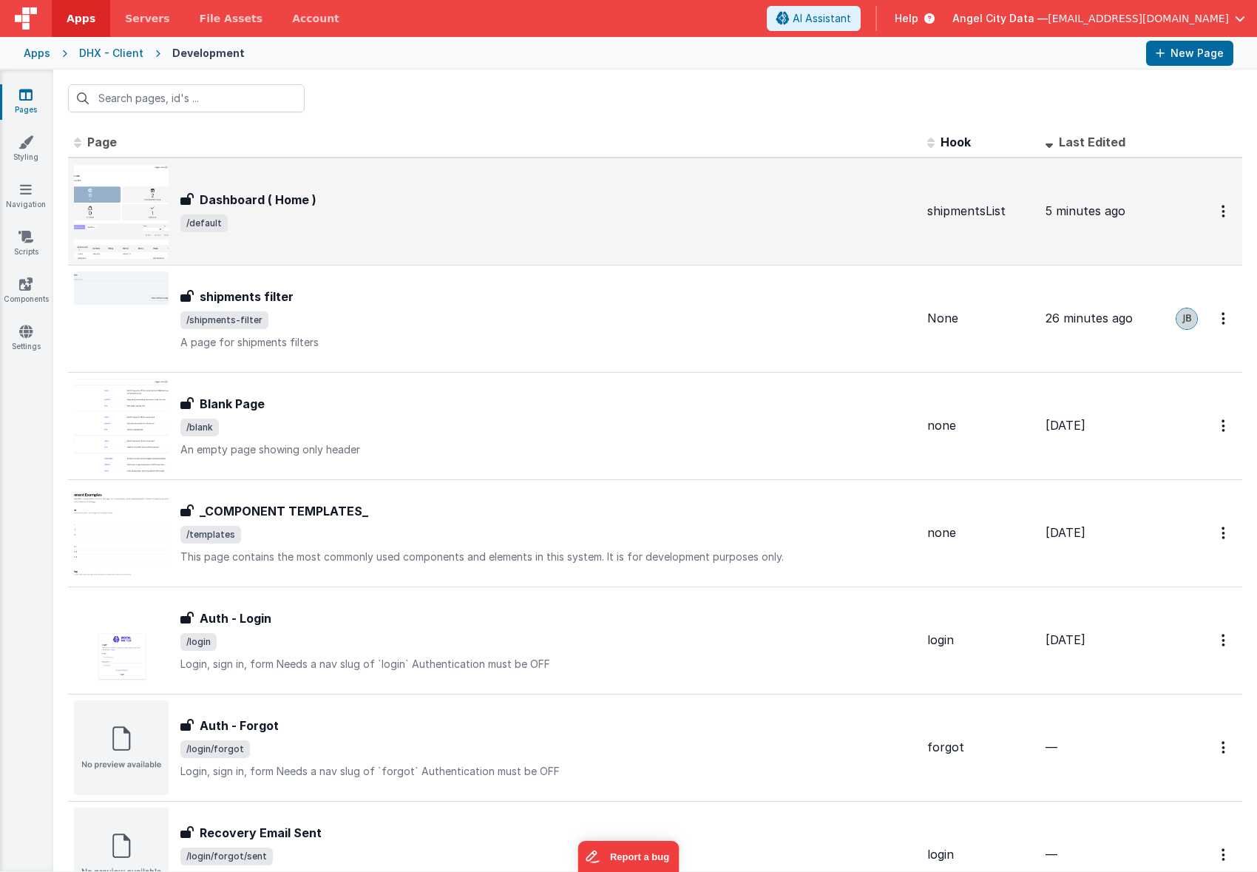
click at [223, 205] on h3 "Dashboard ( Home )" at bounding box center [258, 200] width 117 height 18
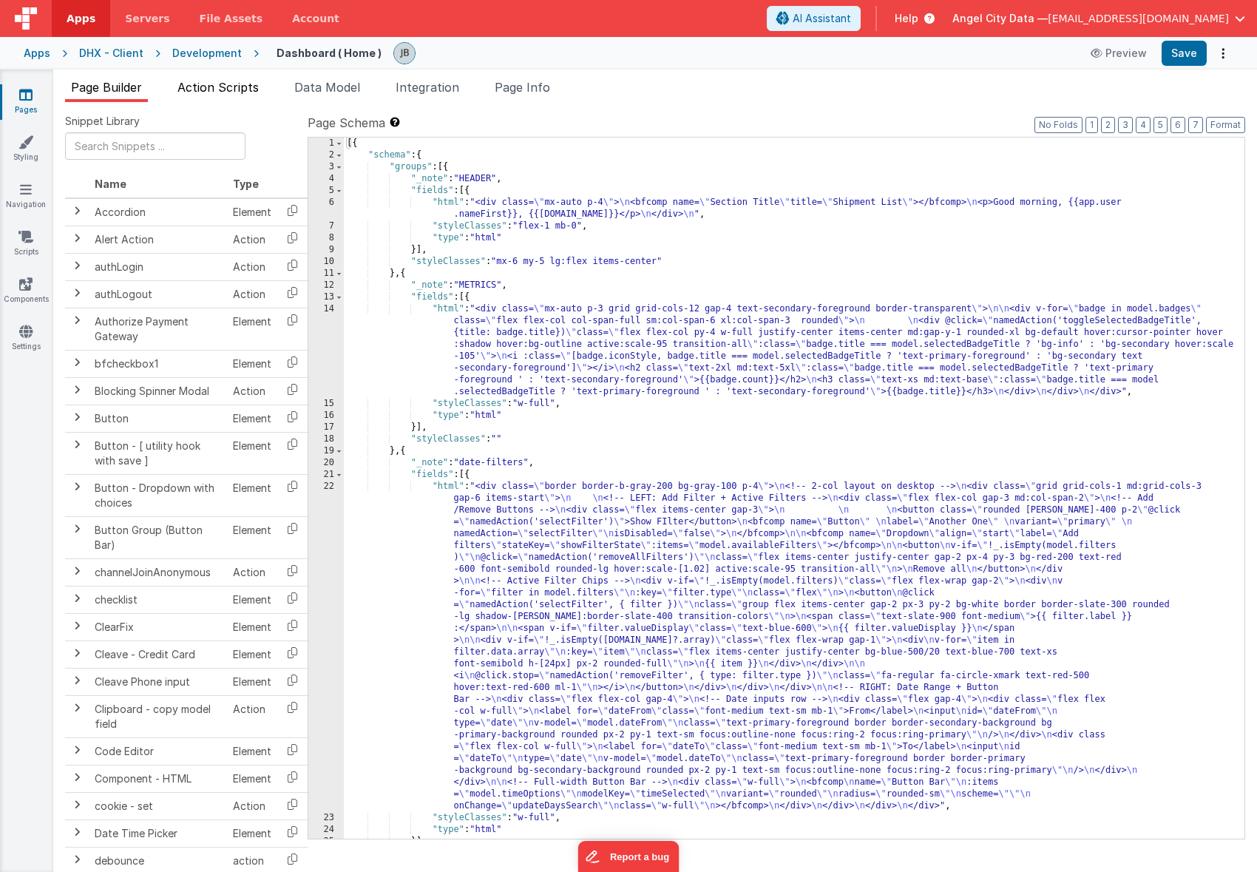
click at [208, 89] on span "Action Scripts" at bounding box center [218, 87] width 81 height 15
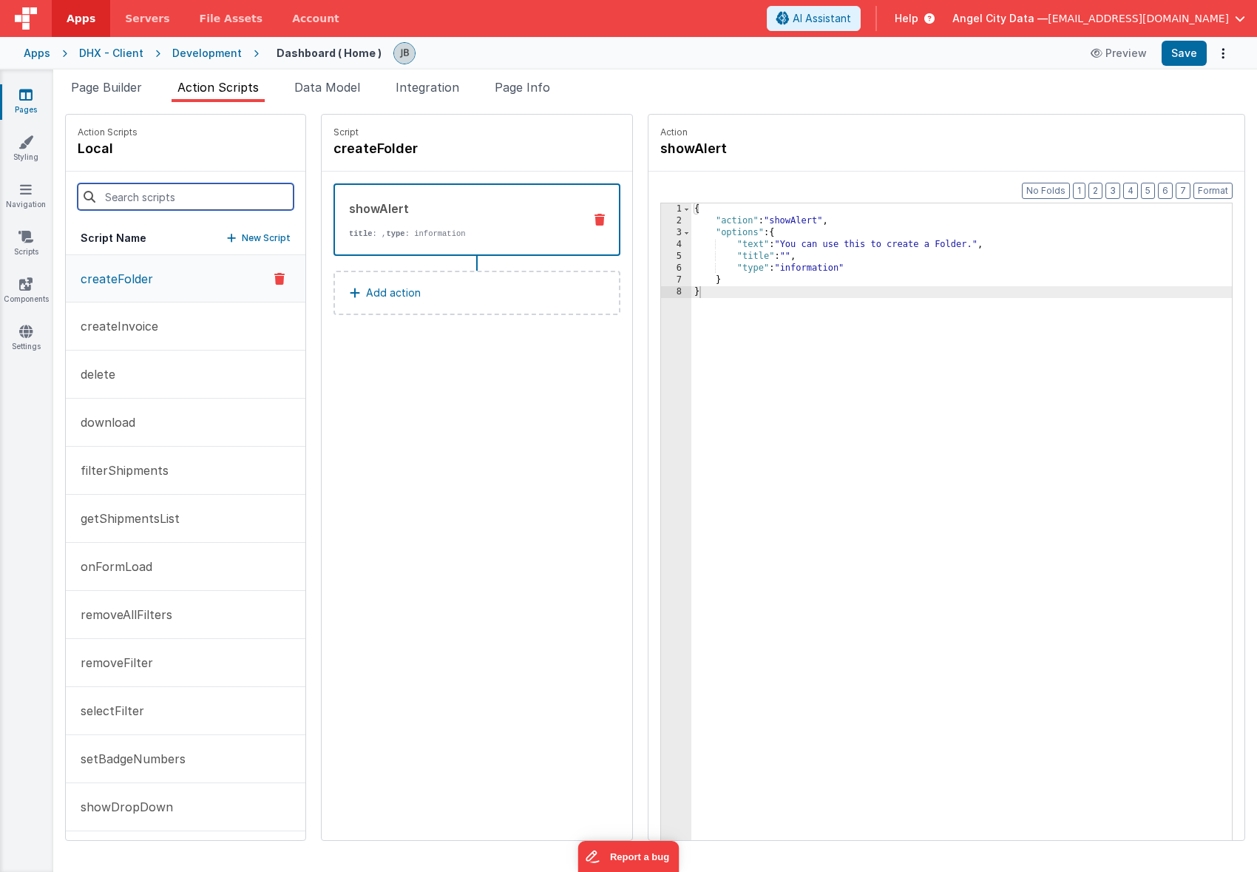
click at [165, 202] on input at bounding box center [186, 196] width 216 height 27
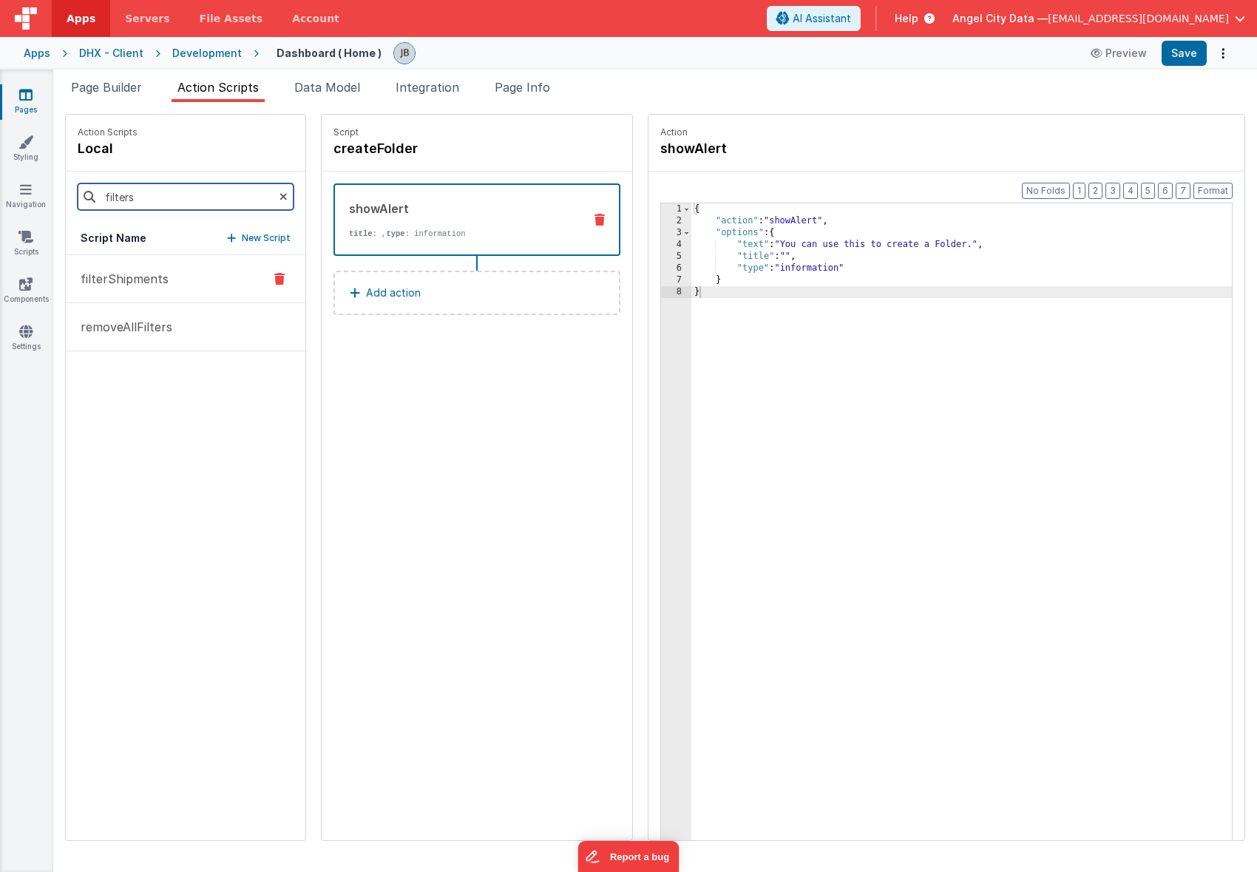
type input "filters"
click at [140, 286] on p "filterShipments" at bounding box center [120, 279] width 97 height 18
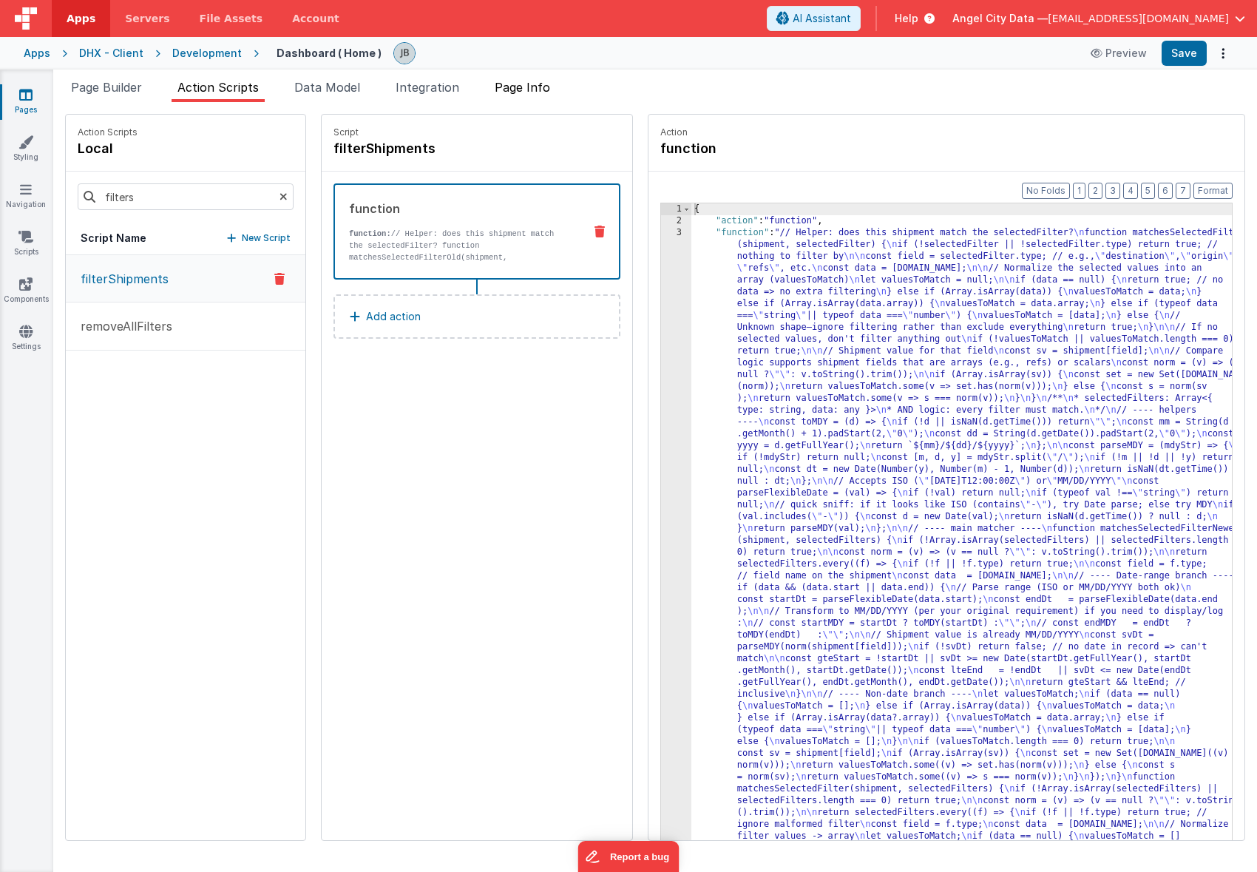
click at [535, 89] on span "Page Info" at bounding box center [522, 87] width 55 height 15
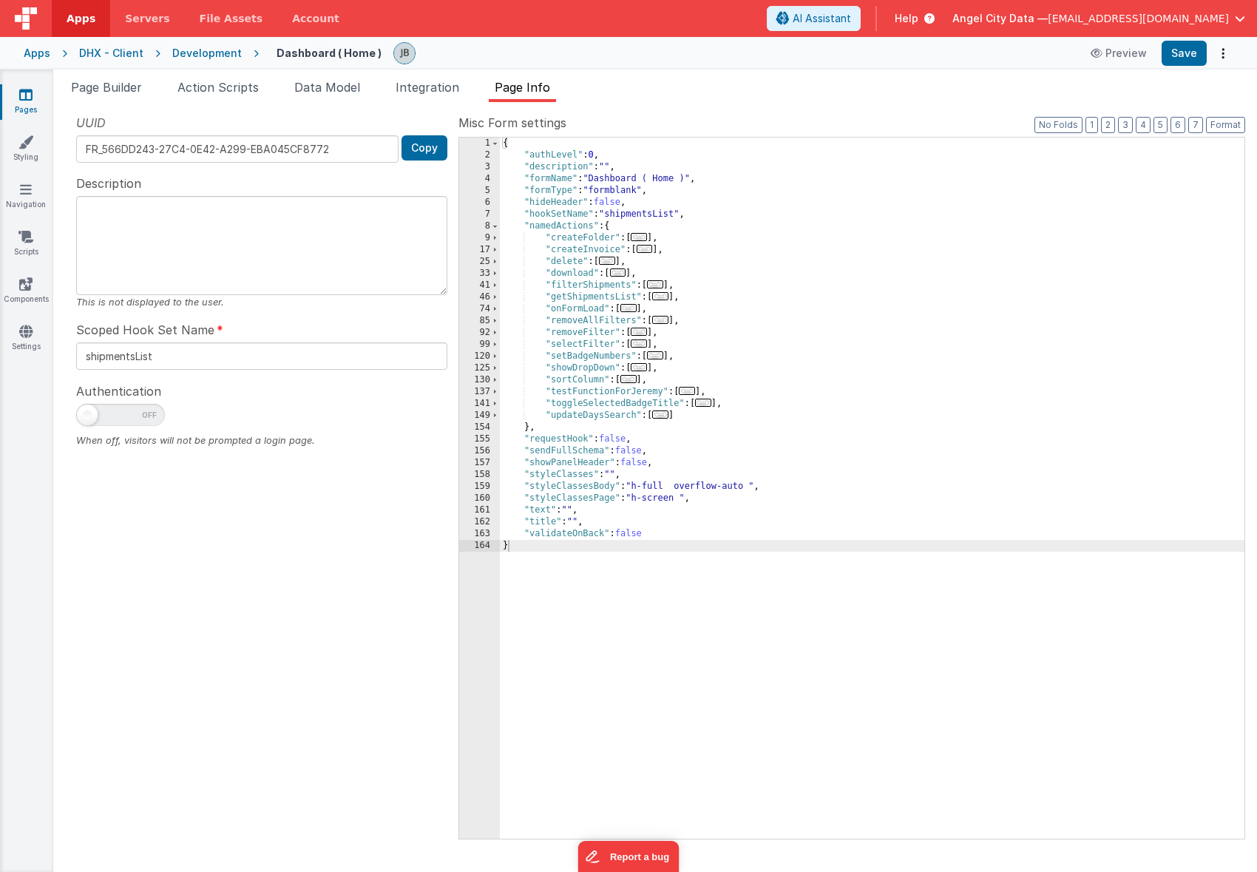
click at [680, 249] on div "{ "authLevel" : 0 , "description" : "" , "formName" : "Dashboard ( Home )" , "f…" at bounding box center [872, 500] width 745 height 725
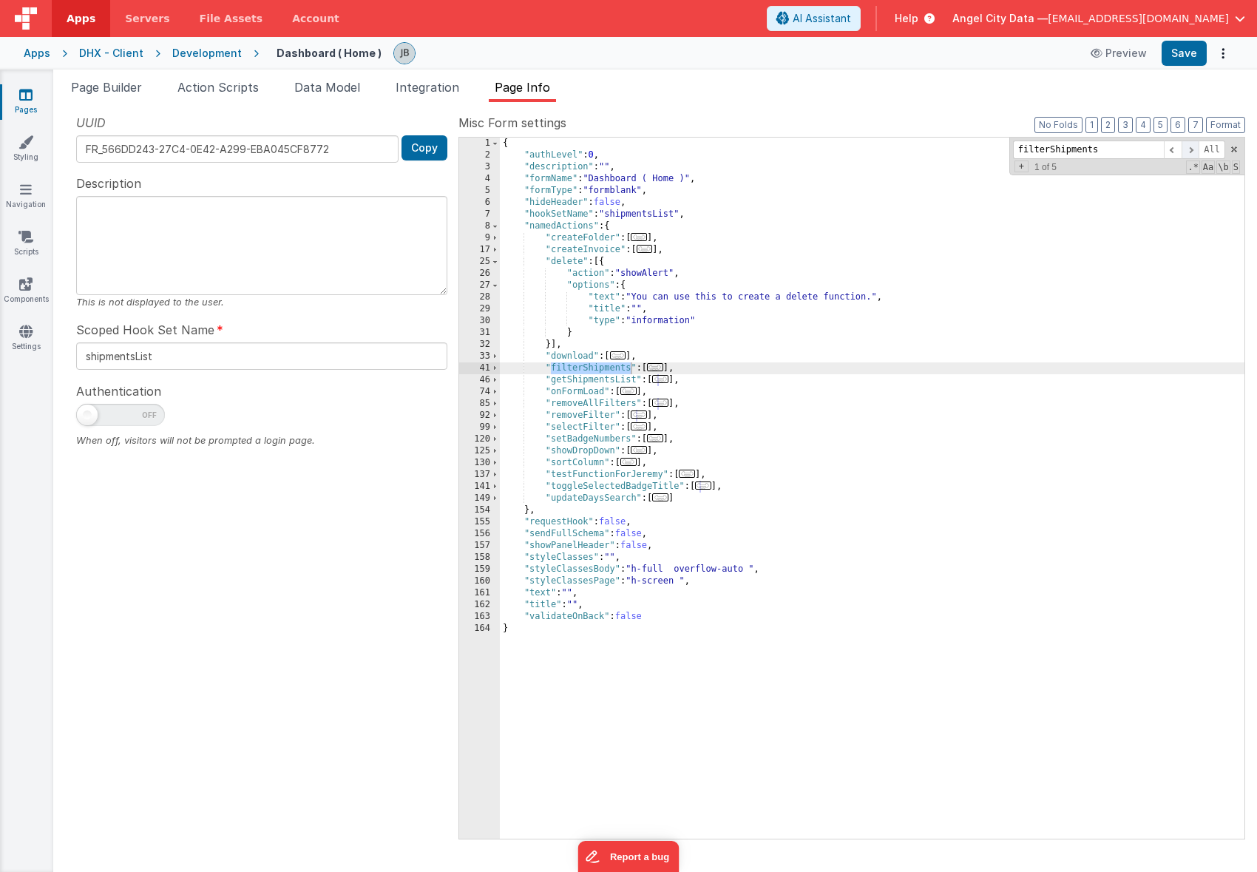
type input "filterShipments"
click at [1185, 152] on span at bounding box center [1191, 150] width 18 height 18
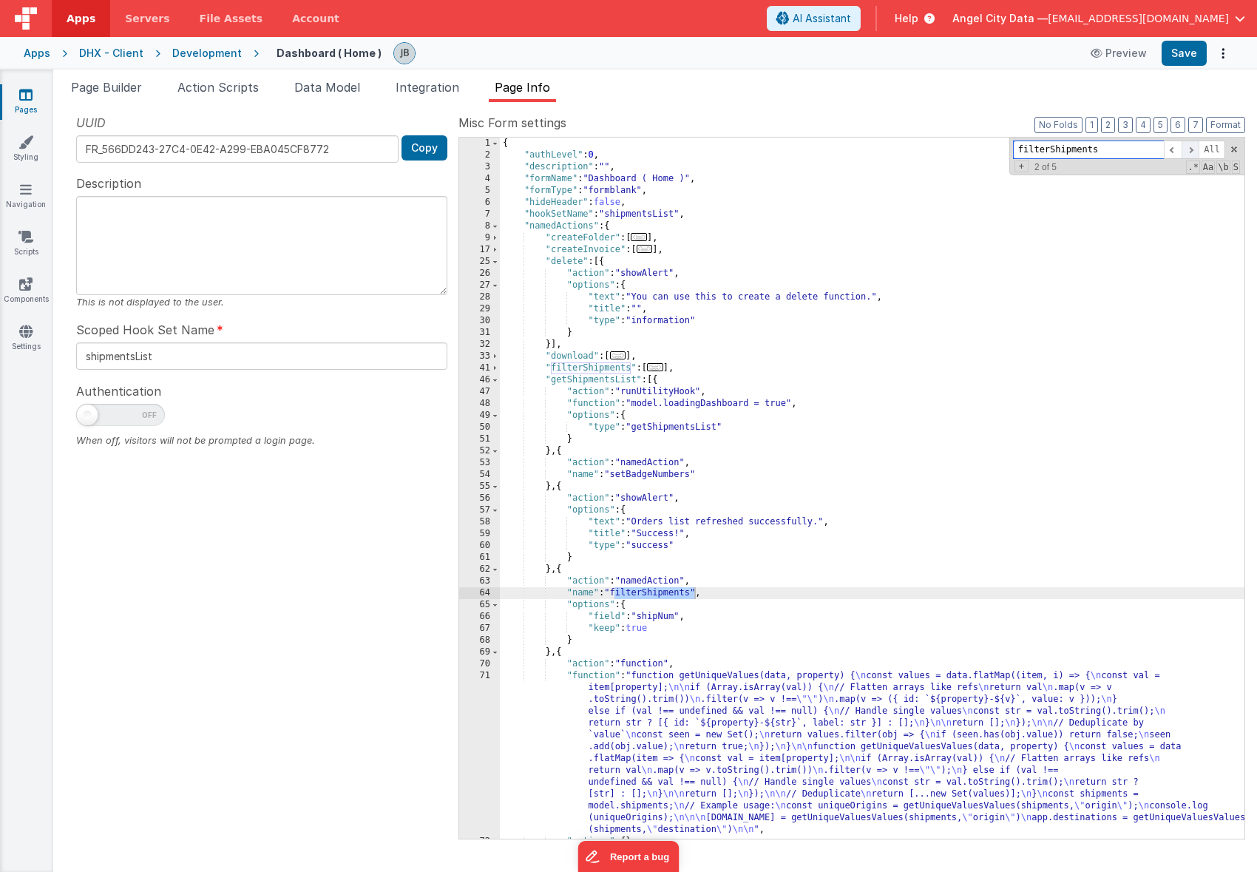
click at [1187, 150] on span at bounding box center [1191, 150] width 18 height 18
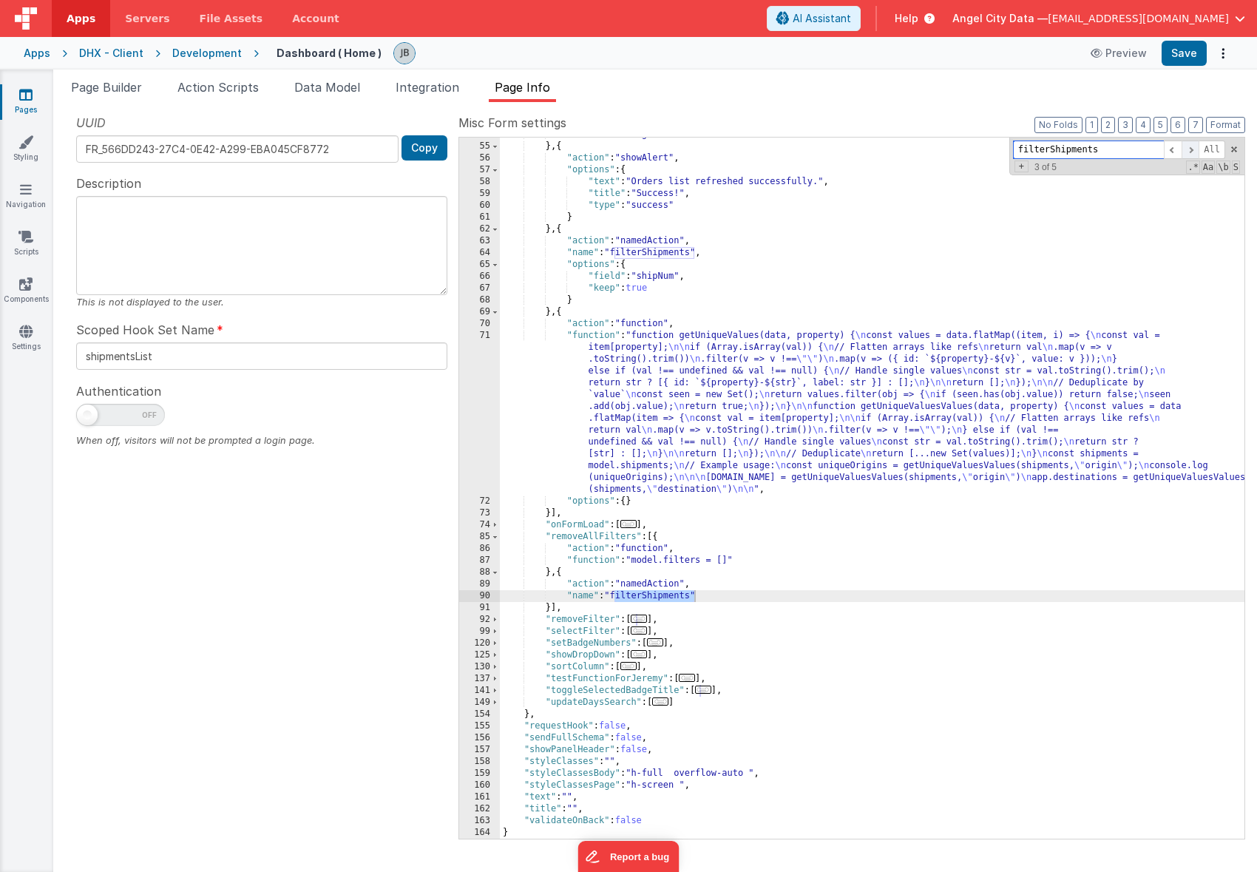
scroll to position [340, 0]
click at [1187, 150] on span at bounding box center [1191, 150] width 18 height 18
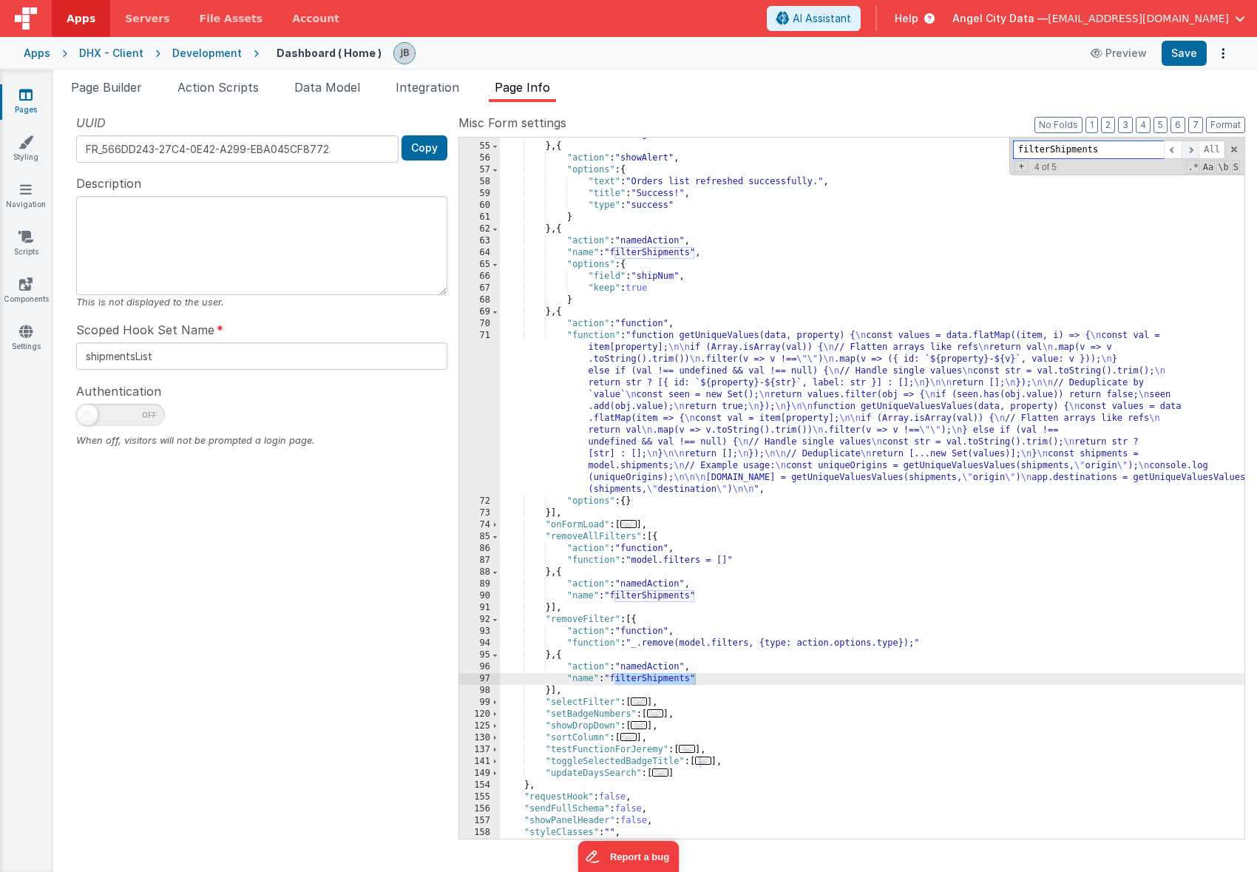
click at [1187, 150] on span at bounding box center [1191, 150] width 18 height 18
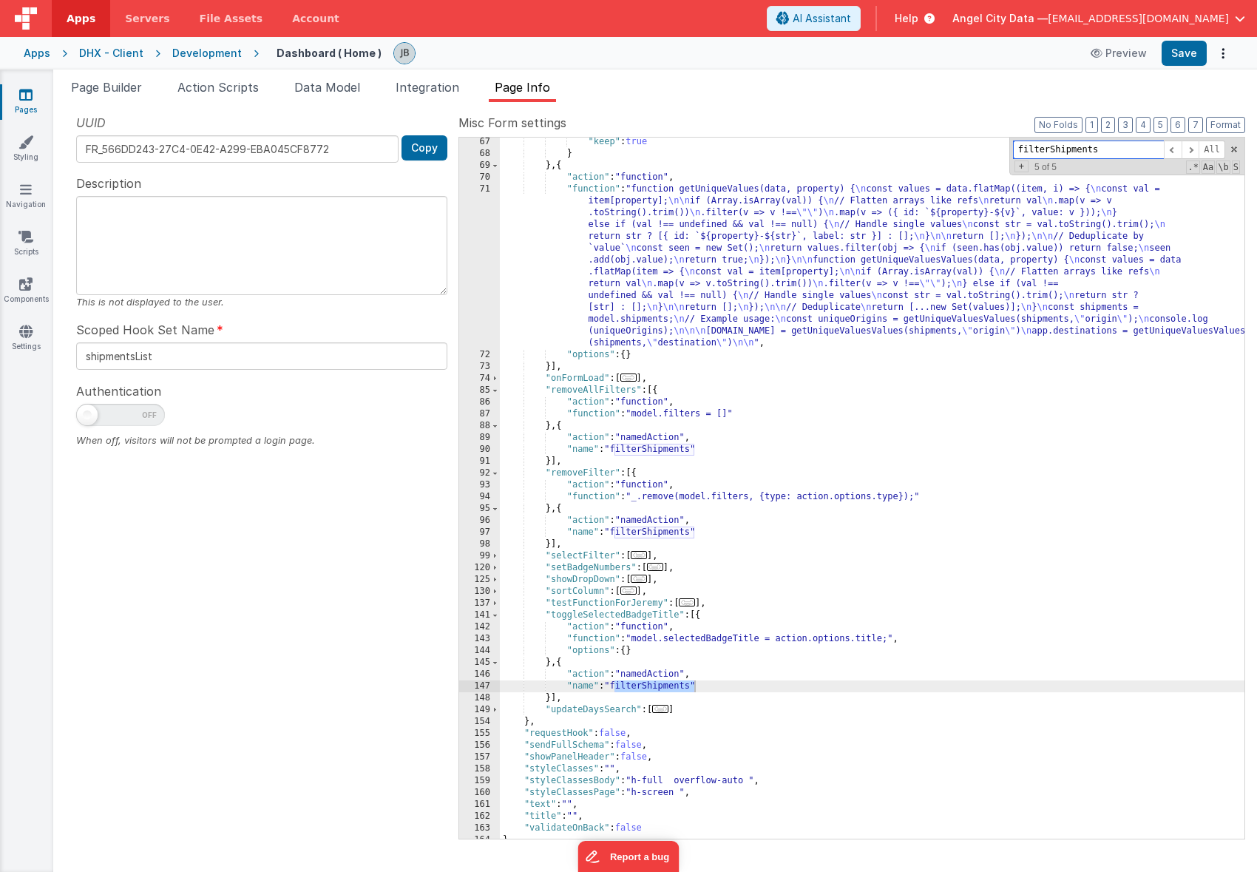
scroll to position [494, 0]
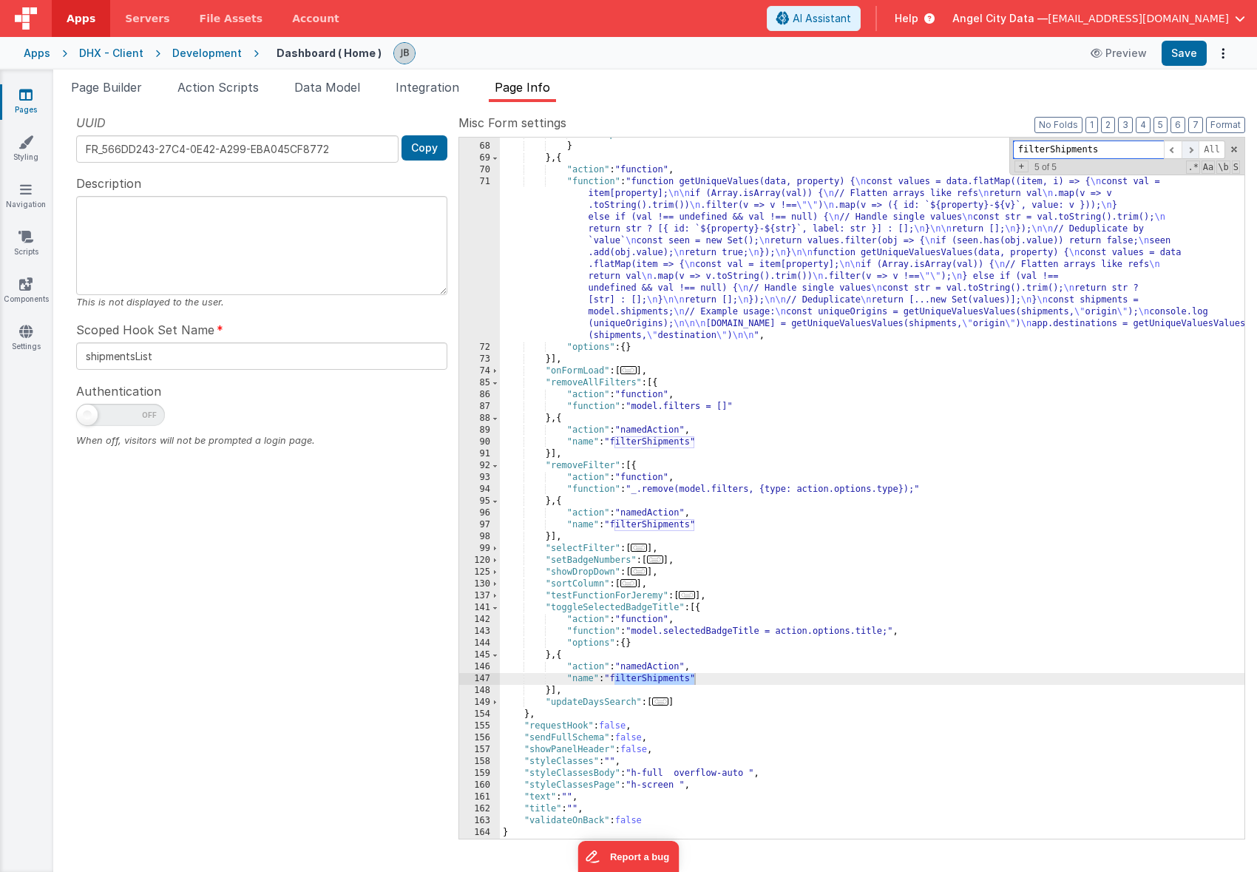
click at [1187, 144] on span at bounding box center [1191, 150] width 18 height 18
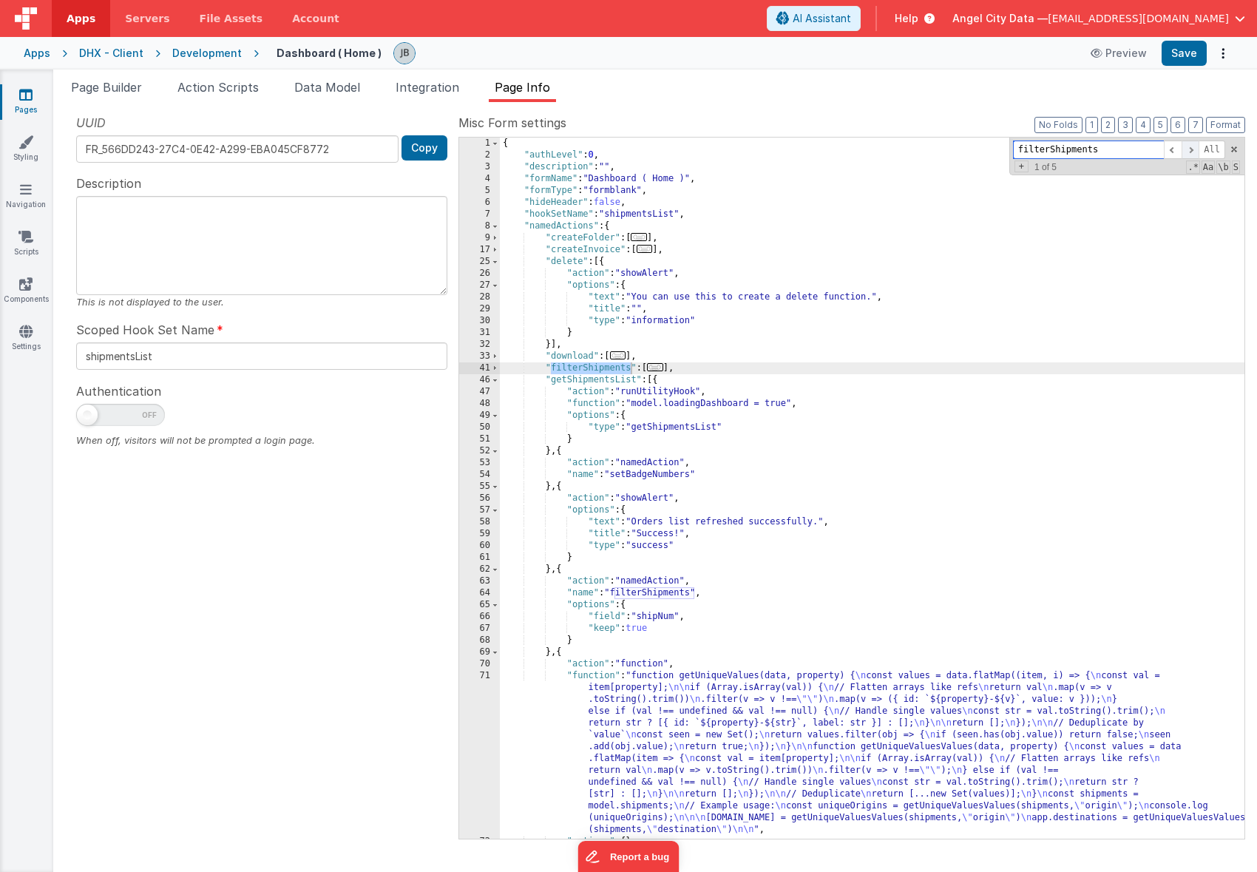
click at [1187, 144] on span at bounding box center [1191, 150] width 18 height 18
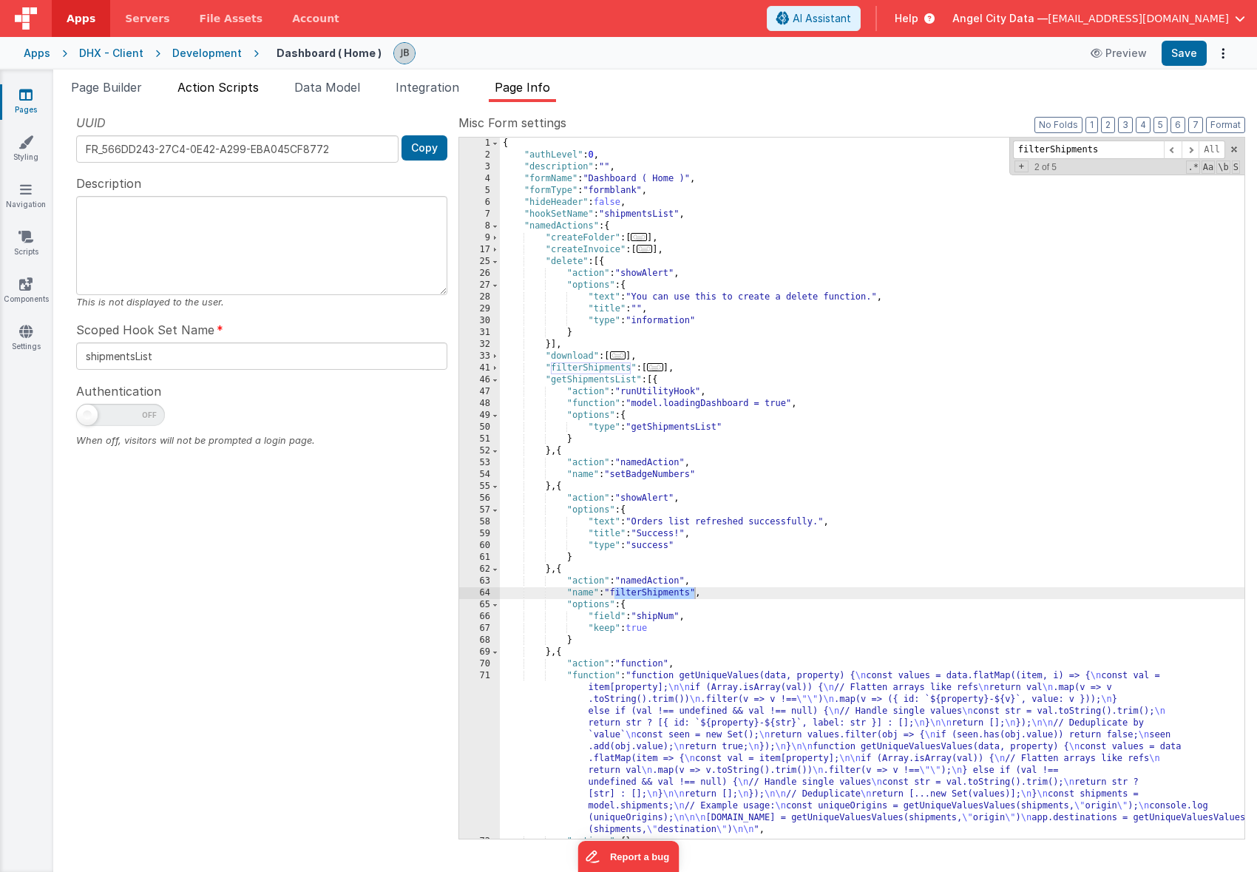
click at [207, 92] on span "Action Scripts" at bounding box center [218, 87] width 81 height 15
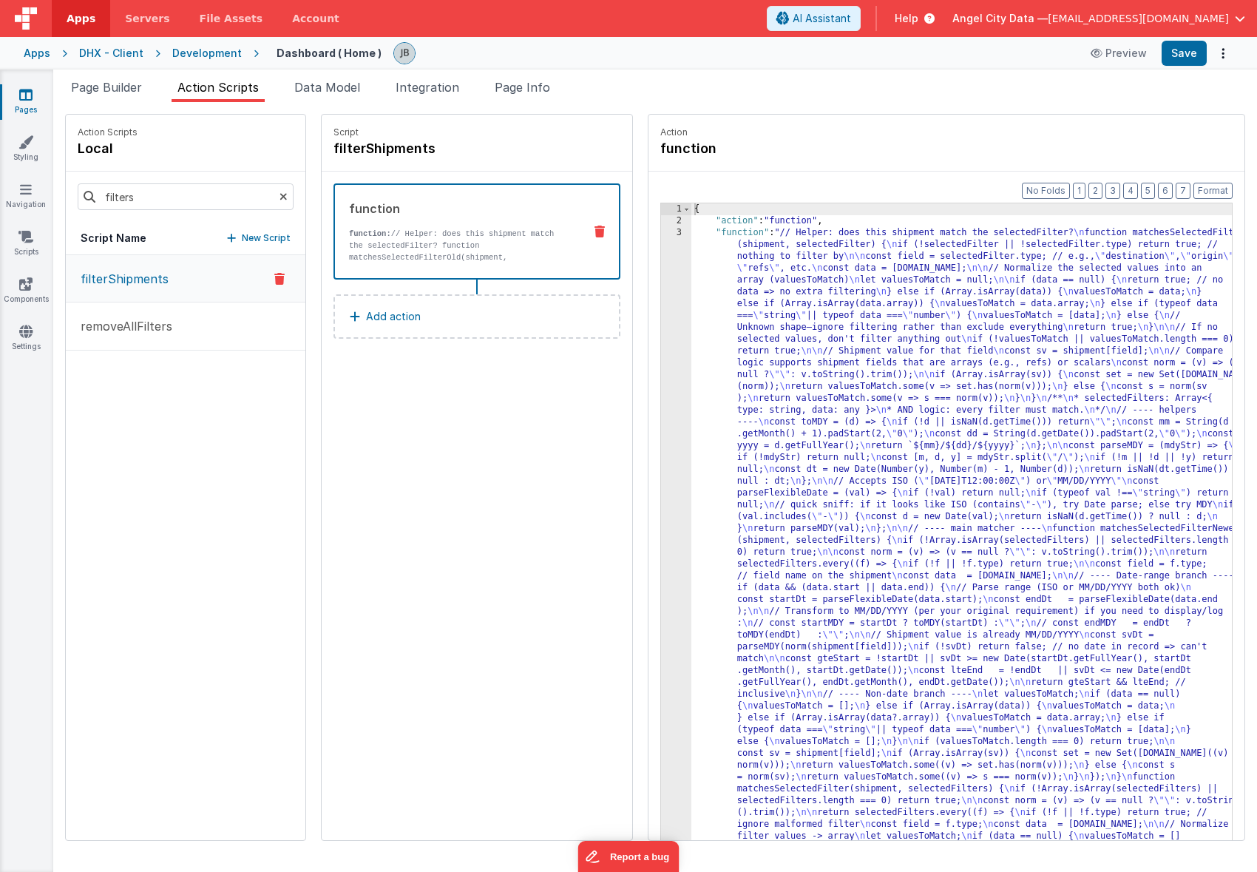
click at [202, 52] on div "Development" at bounding box center [207, 53] width 70 height 15
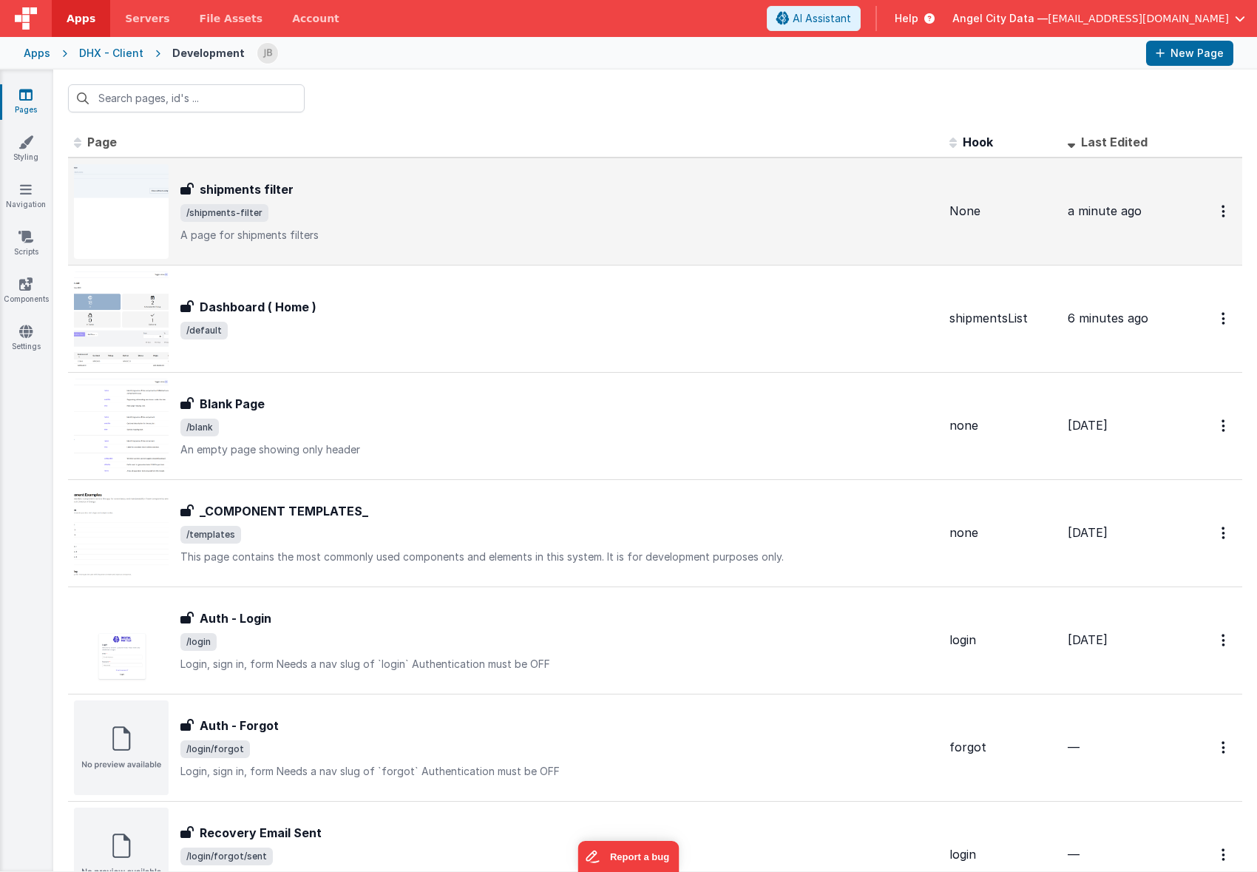
click at [259, 193] on h3 "shipments filter" at bounding box center [247, 189] width 94 height 18
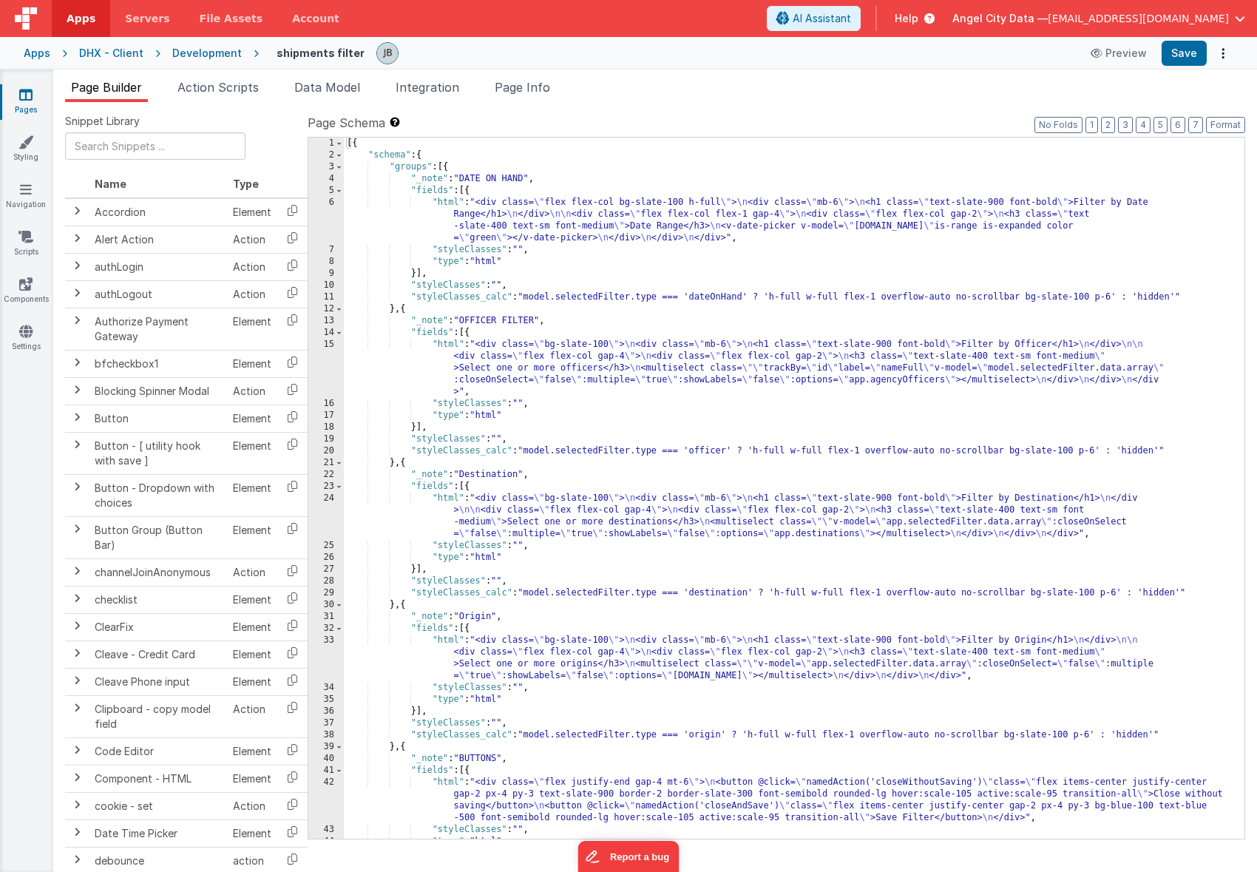
click at [541, 103] on div "Snippet Library Name Type Accordion Element Alert Action Action authLogin Actio…" at bounding box center [655, 499] width 1204 height 794
click at [538, 95] on li "Page Info" at bounding box center [522, 90] width 67 height 24
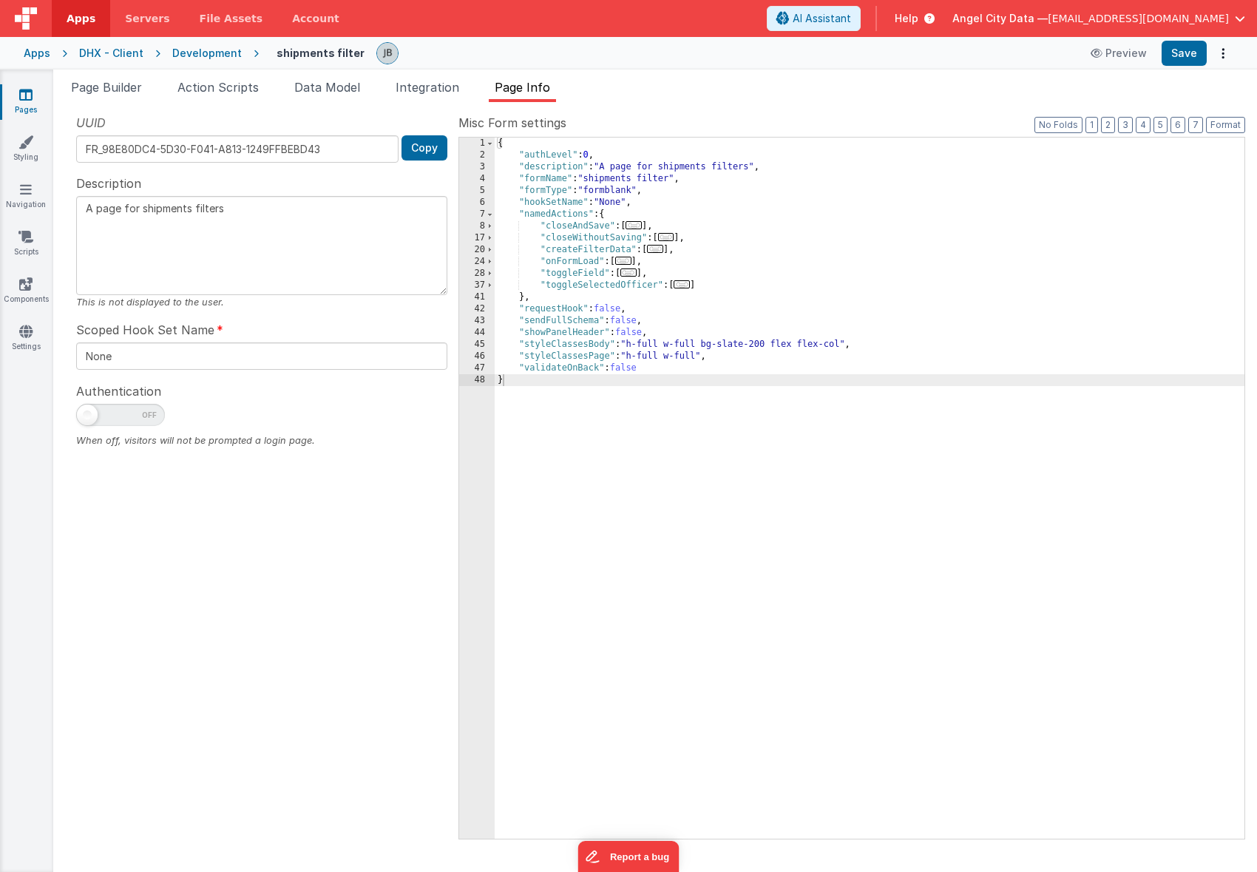
click at [591, 245] on div "{ "authLevel" : 0 , "description" : "A page for shipments filters" , "formName"…" at bounding box center [870, 500] width 750 height 725
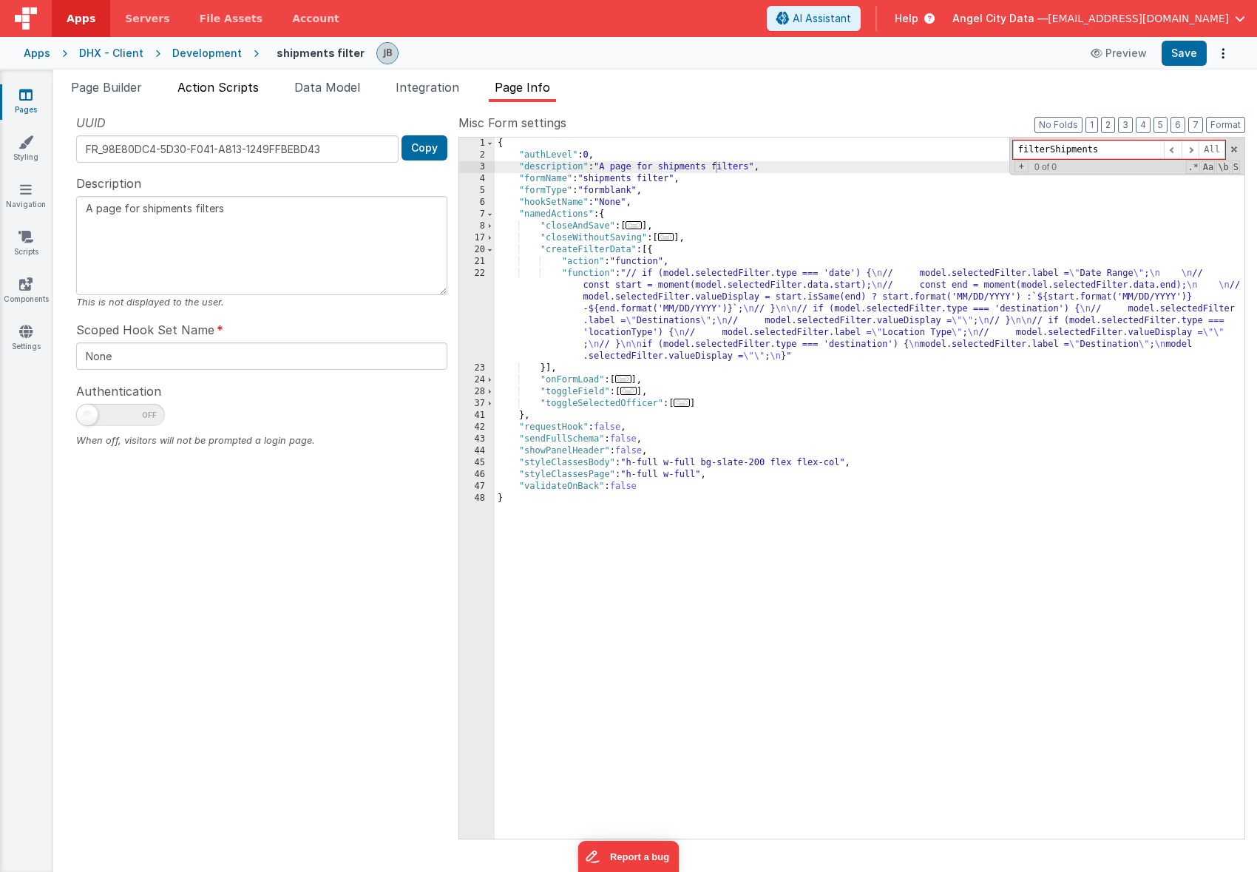
type input "filterShipments"
click at [242, 93] on span "Action Scripts" at bounding box center [218, 87] width 81 height 15
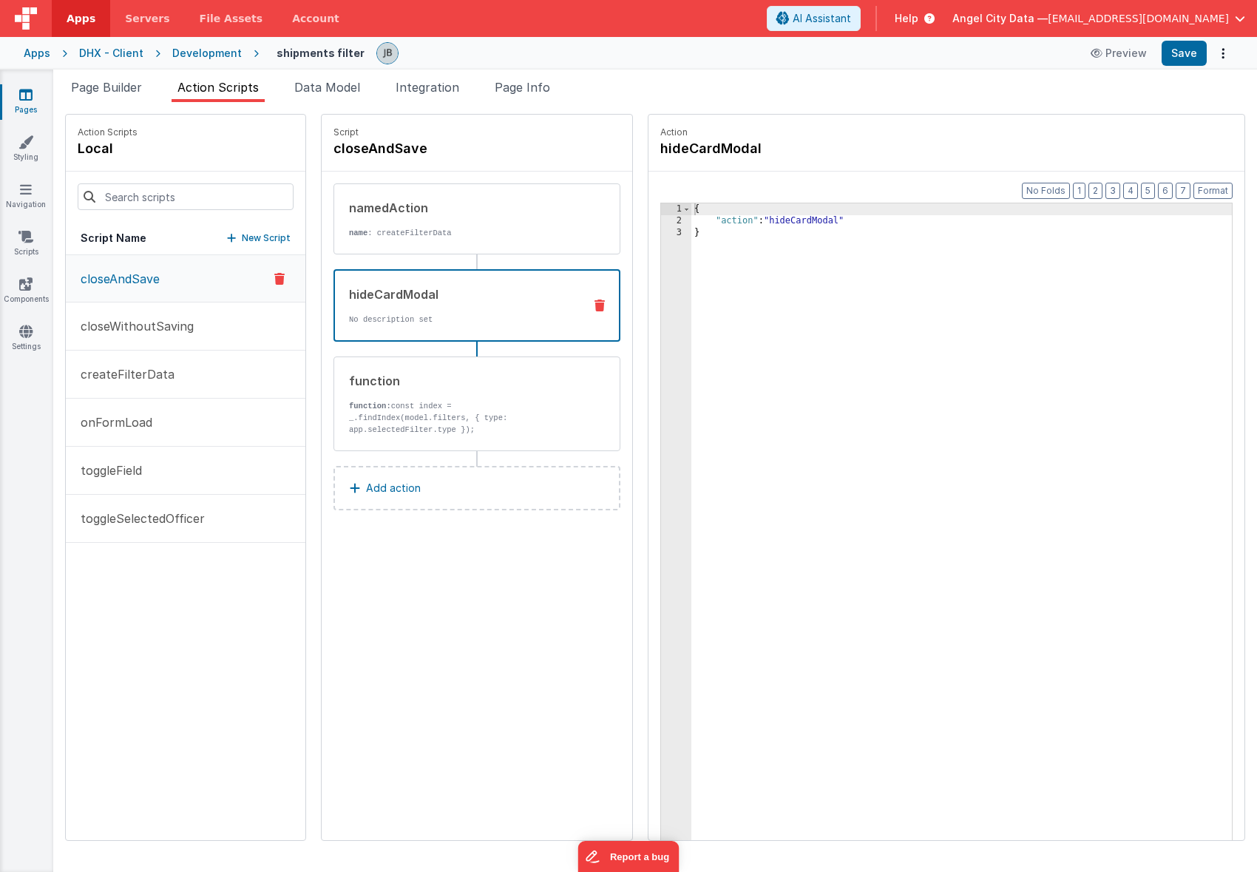
click at [335, 307] on div "hideCardModal No description set" at bounding box center [453, 305] width 237 height 40
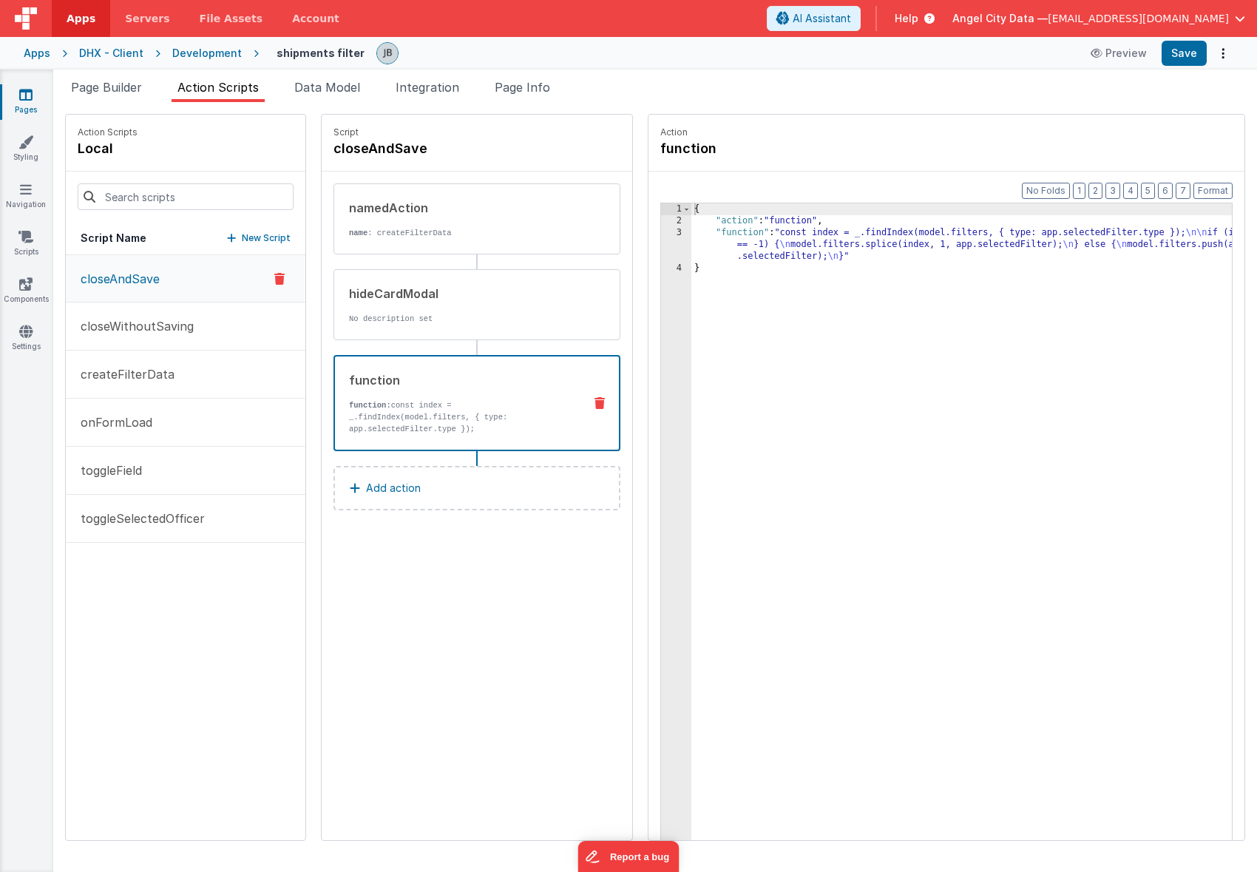
click at [351, 377] on div "function" at bounding box center [460, 380] width 223 height 18
click at [124, 328] on p "closeWithoutSaving" at bounding box center [133, 326] width 122 height 18
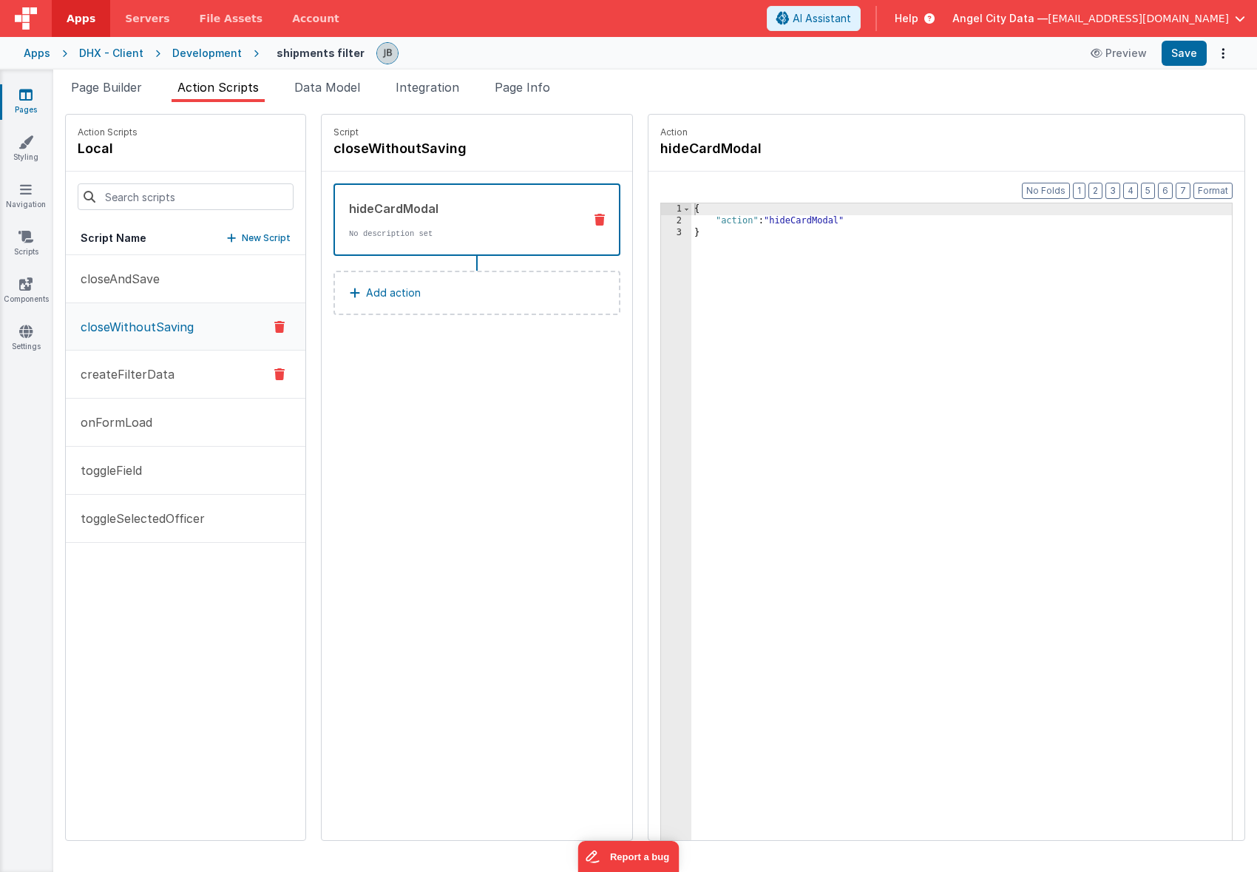
click at [134, 379] on p "createFilterData" at bounding box center [123, 374] width 103 height 18
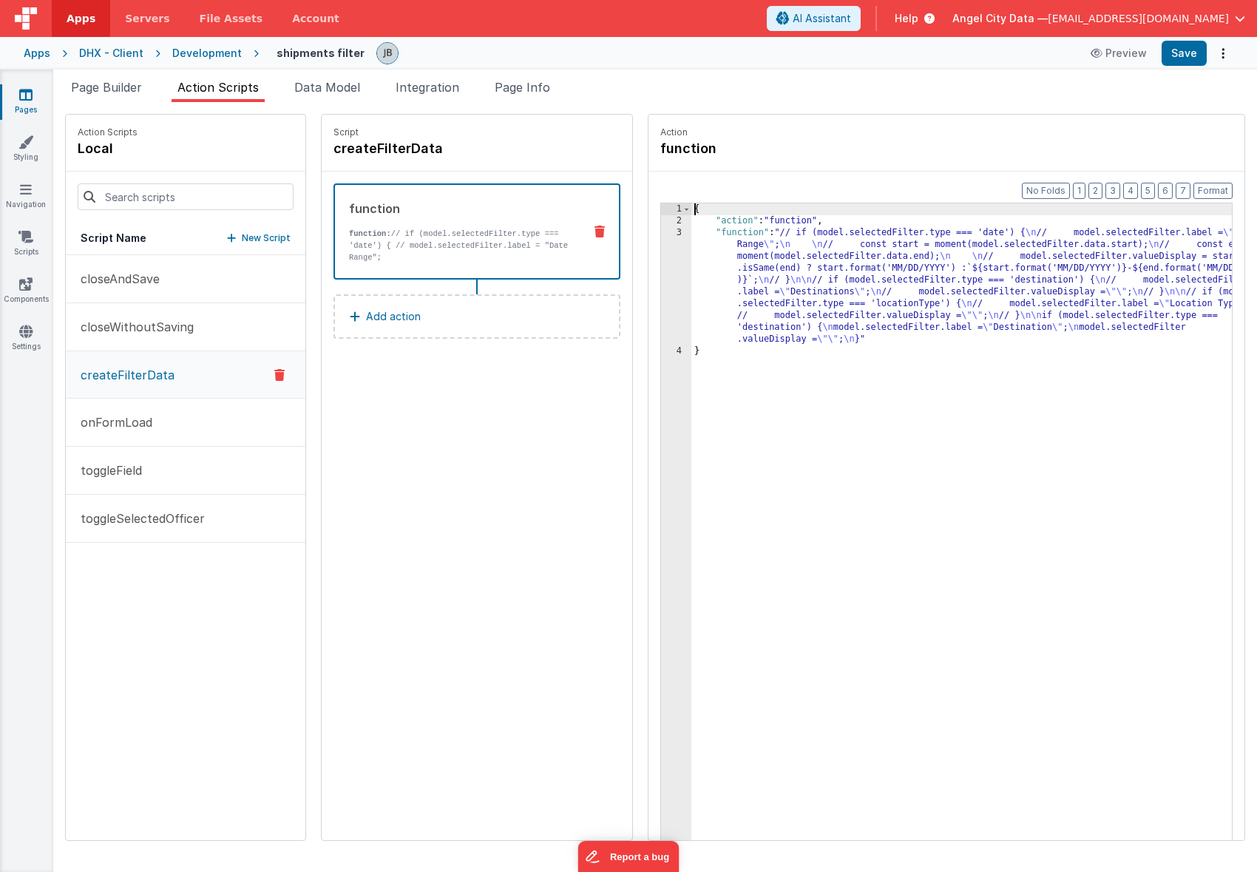
click at [661, 260] on div "3" at bounding box center [676, 286] width 30 height 118
click at [33, 294] on link "Components" at bounding box center [25, 292] width 53 height 30
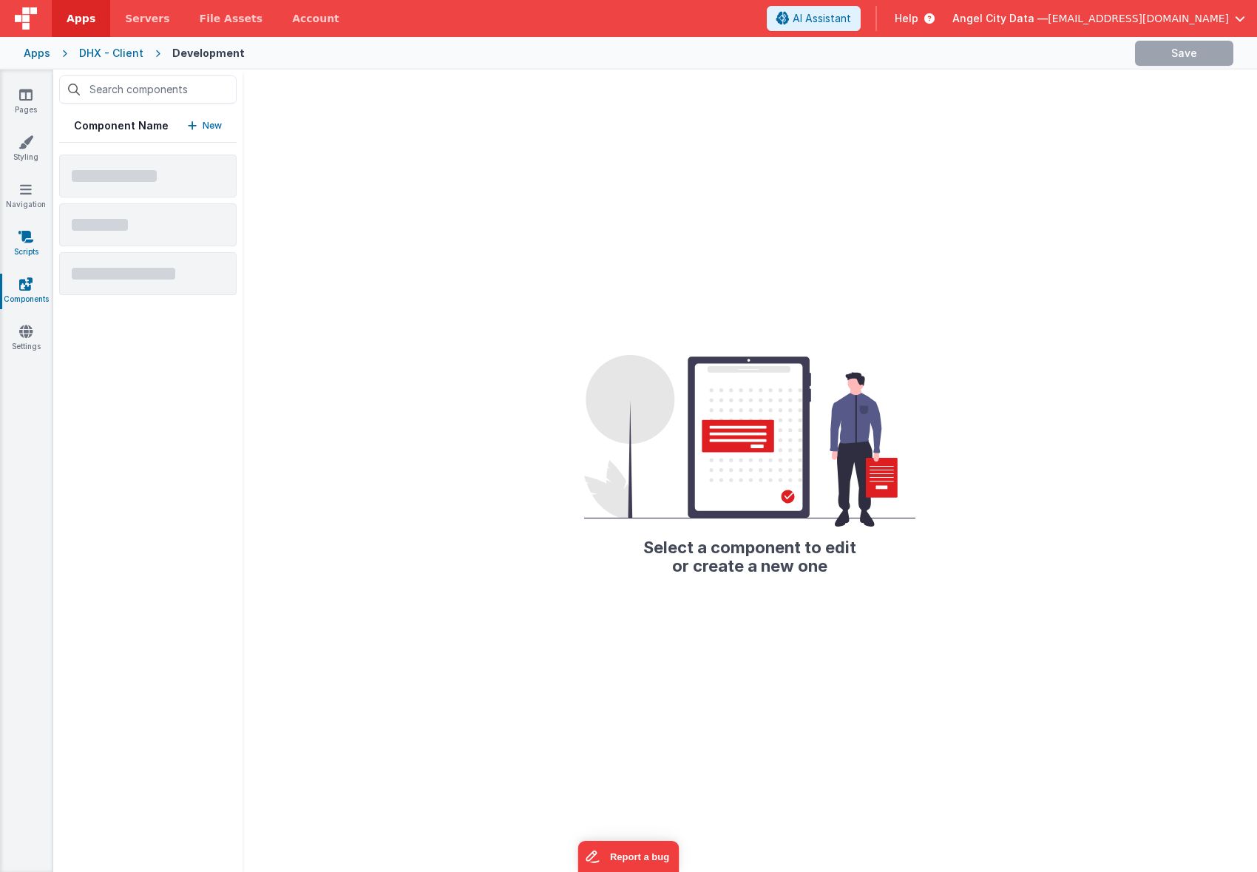
click at [35, 249] on link "Scripts" at bounding box center [25, 244] width 53 height 30
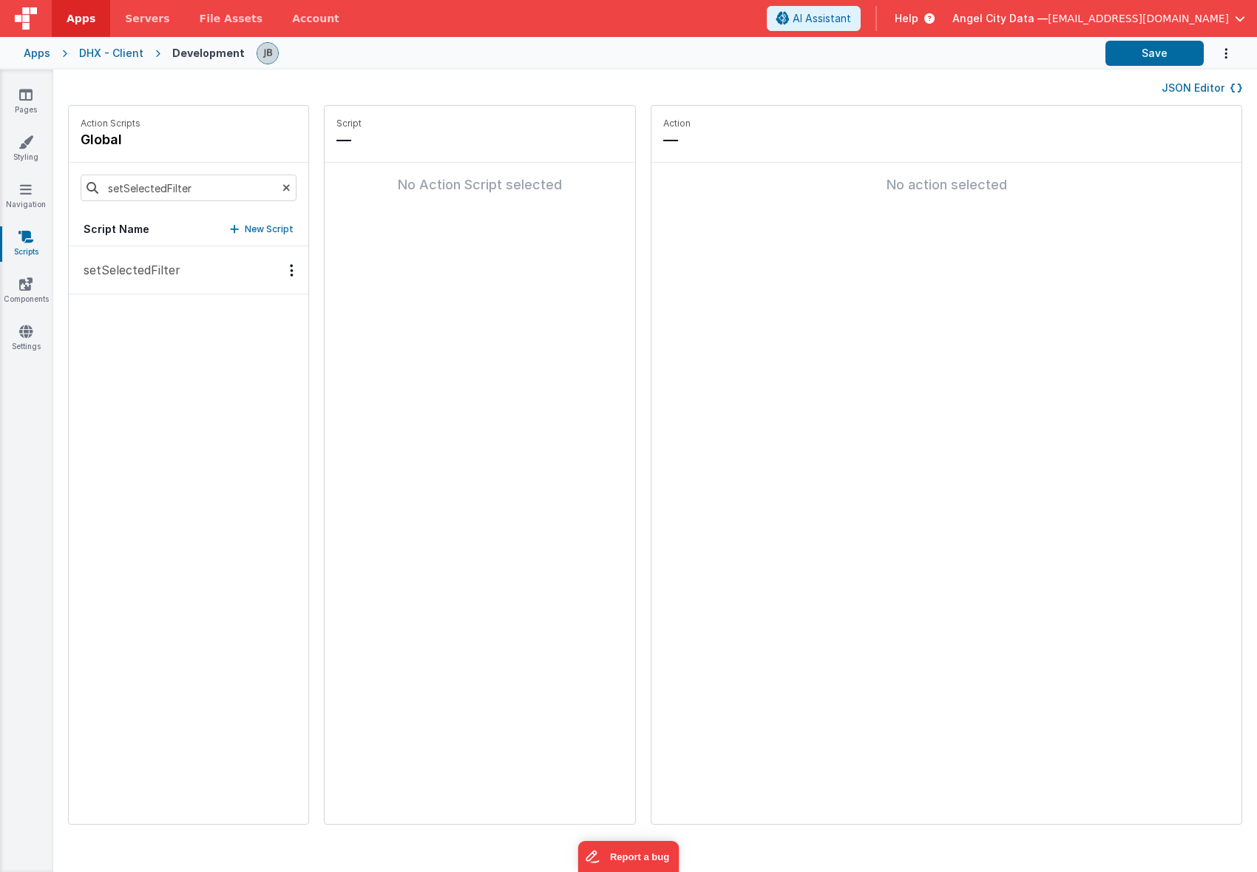
click at [101, 271] on p "setSelectedFilter" at bounding box center [128, 270] width 106 height 18
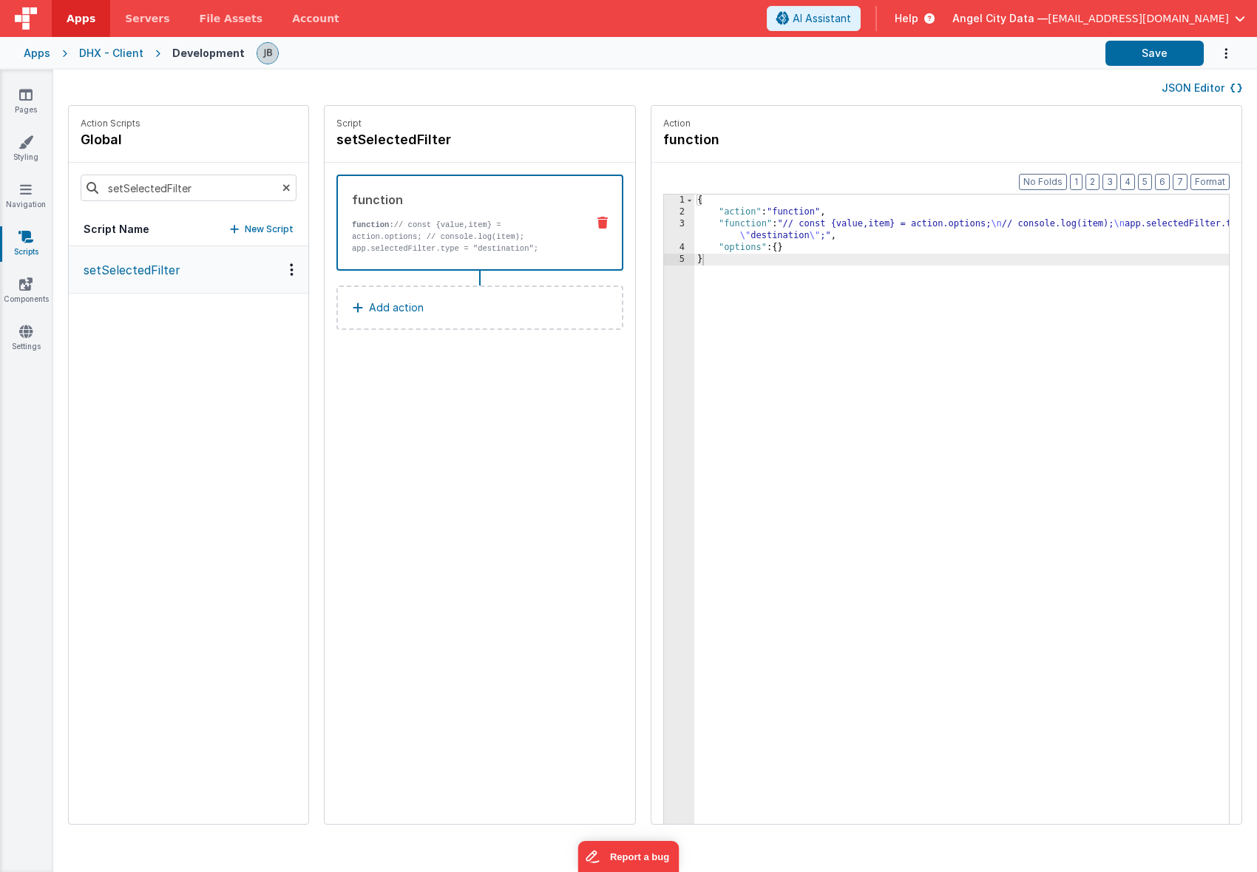
click at [112, 52] on div "DHX - Client" at bounding box center [111, 53] width 64 height 15
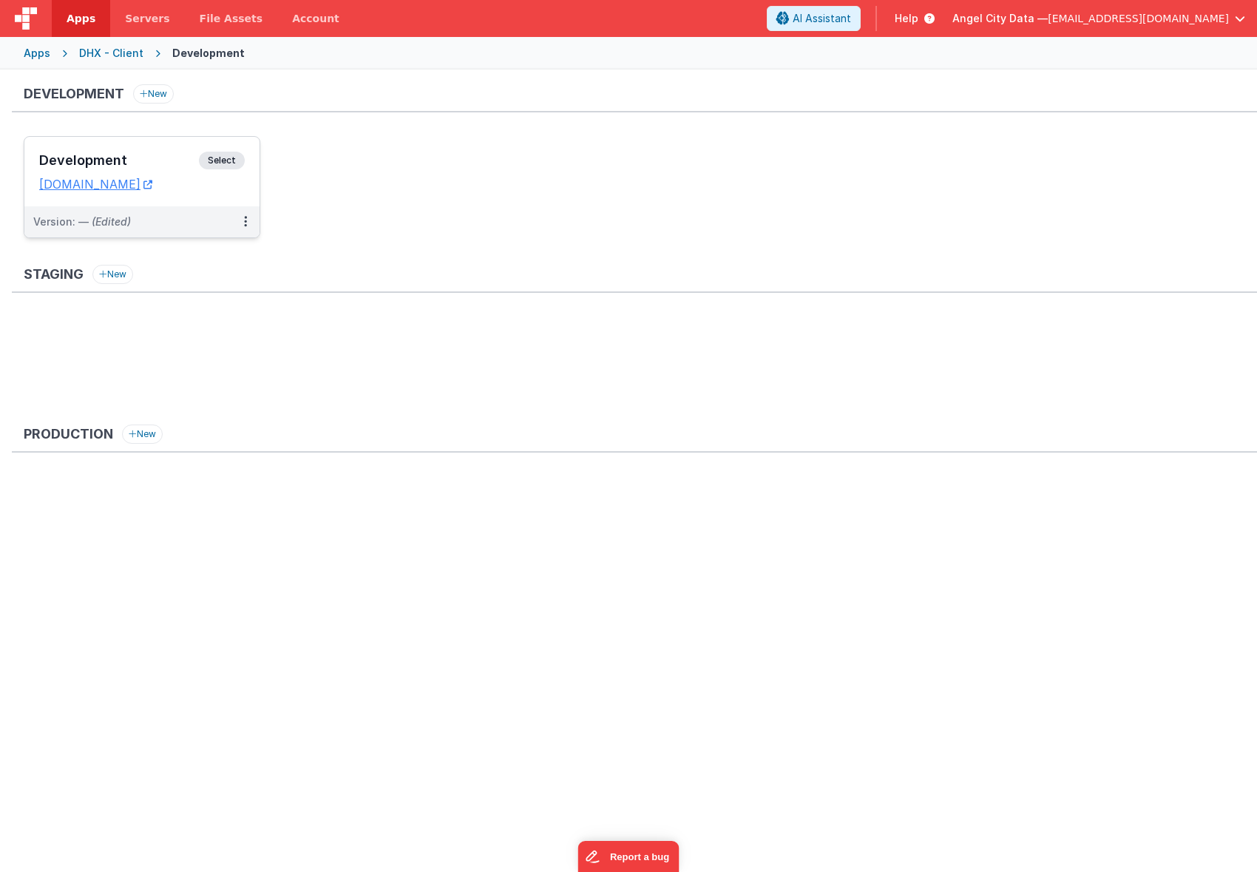
click at [132, 152] on div "Development Select" at bounding box center [142, 164] width 206 height 25
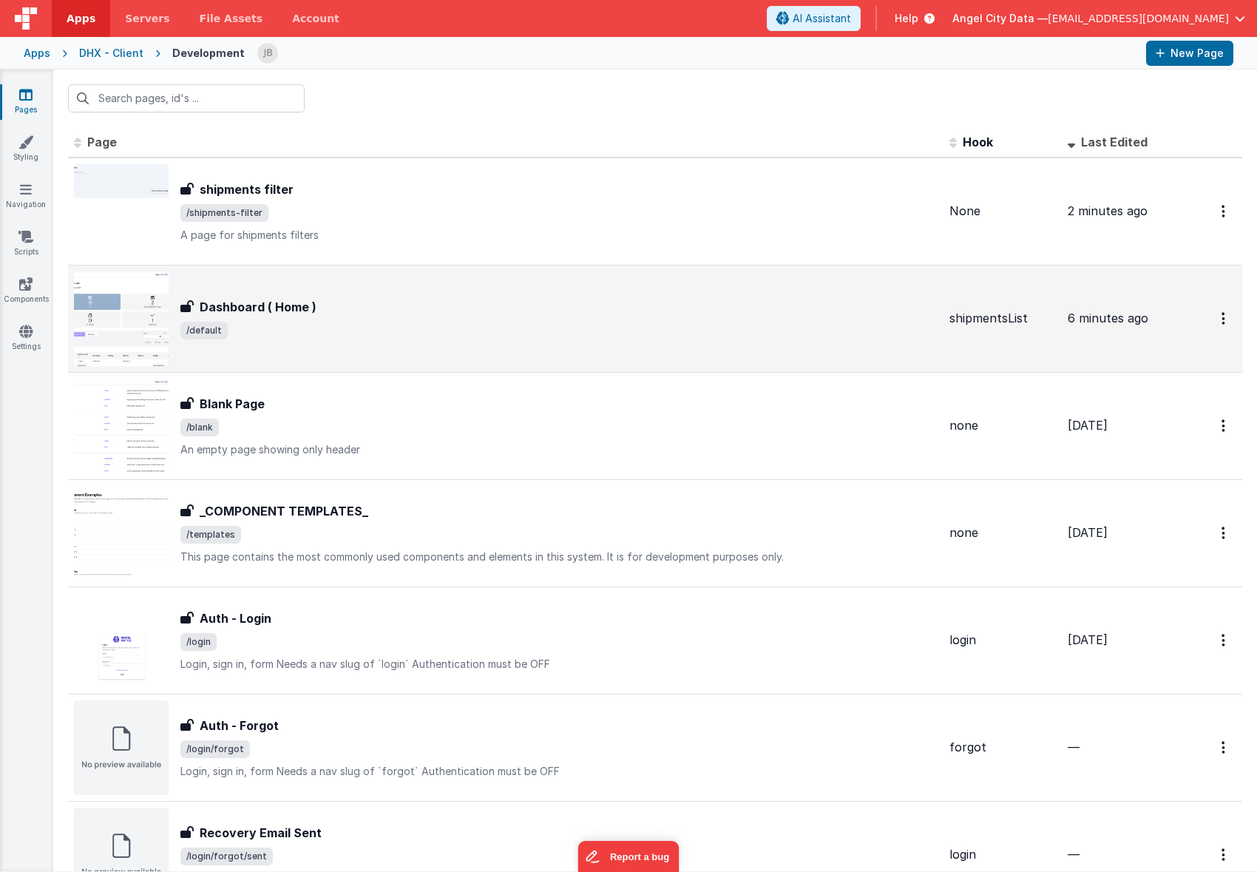
click at [147, 301] on img at bounding box center [121, 318] width 95 height 95
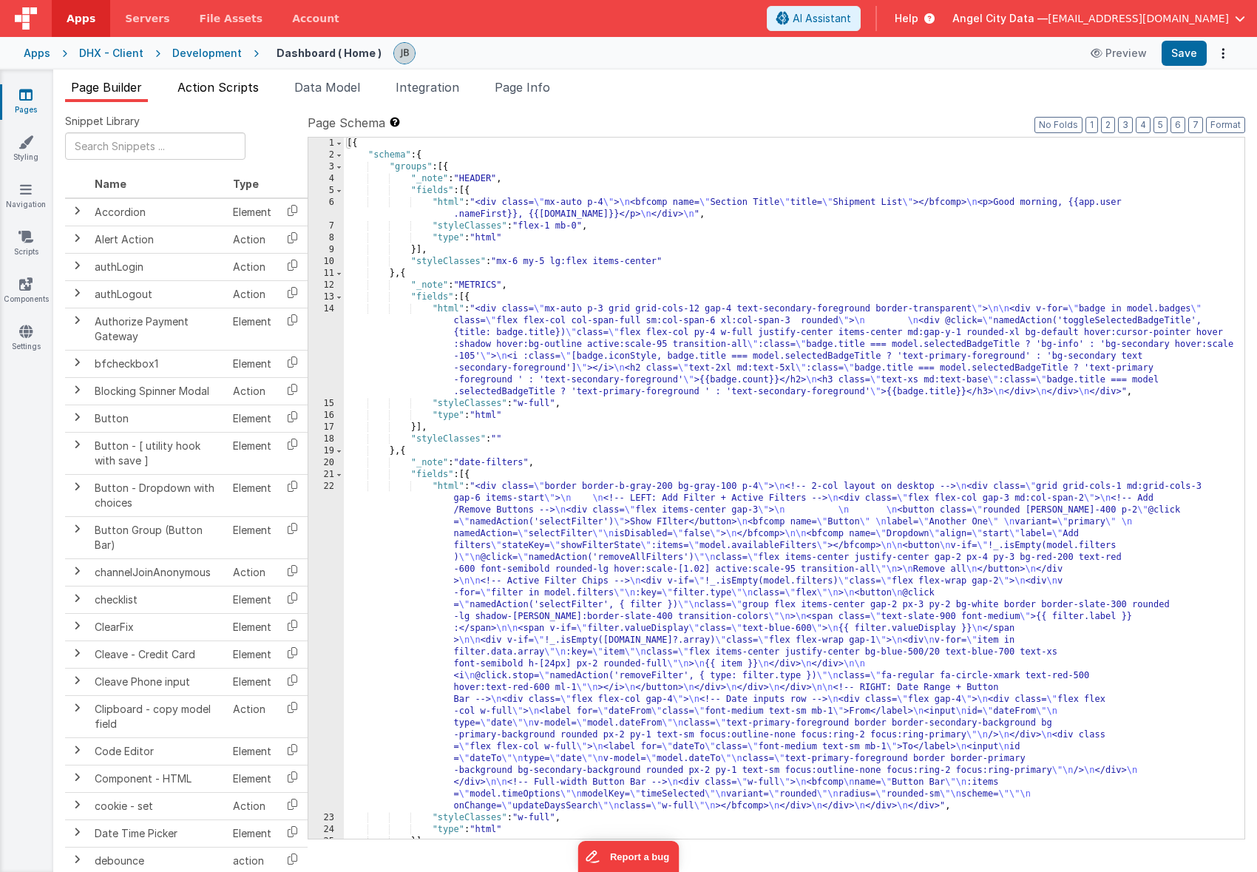
click at [208, 86] on span "Action Scripts" at bounding box center [218, 87] width 81 height 15
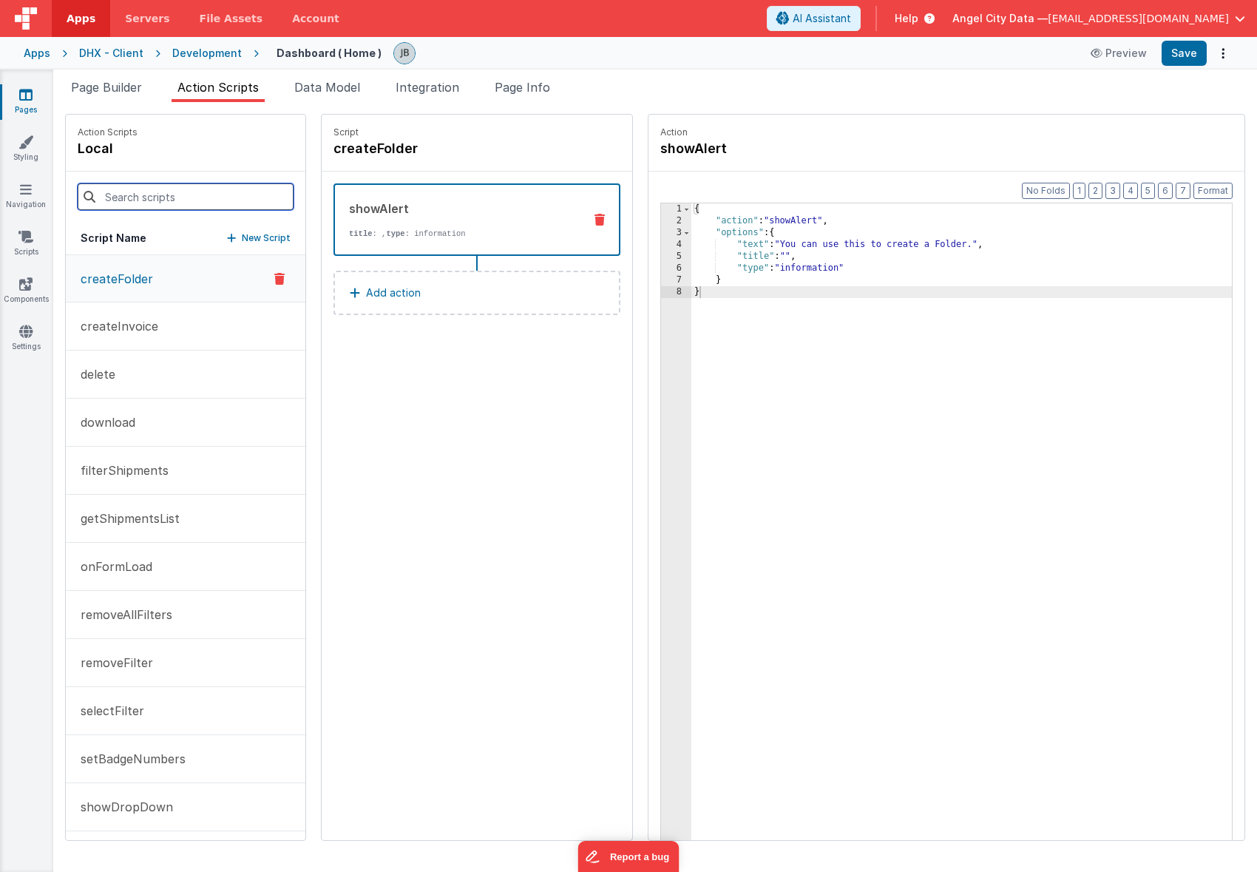
click at [167, 192] on input at bounding box center [186, 196] width 216 height 27
click at [119, 90] on span "Page Builder" at bounding box center [106, 87] width 71 height 15
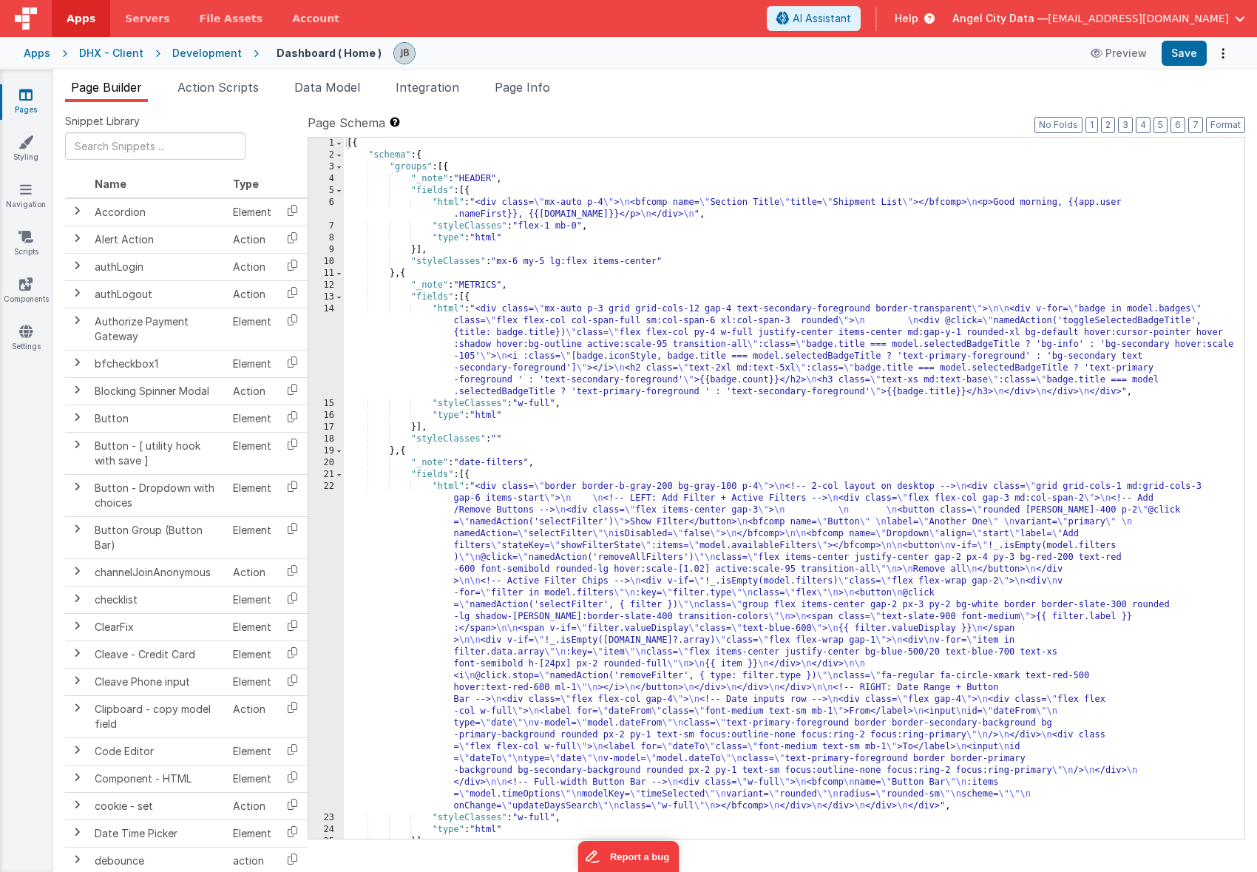
click at [315, 507] on div "22" at bounding box center [326, 646] width 36 height 331
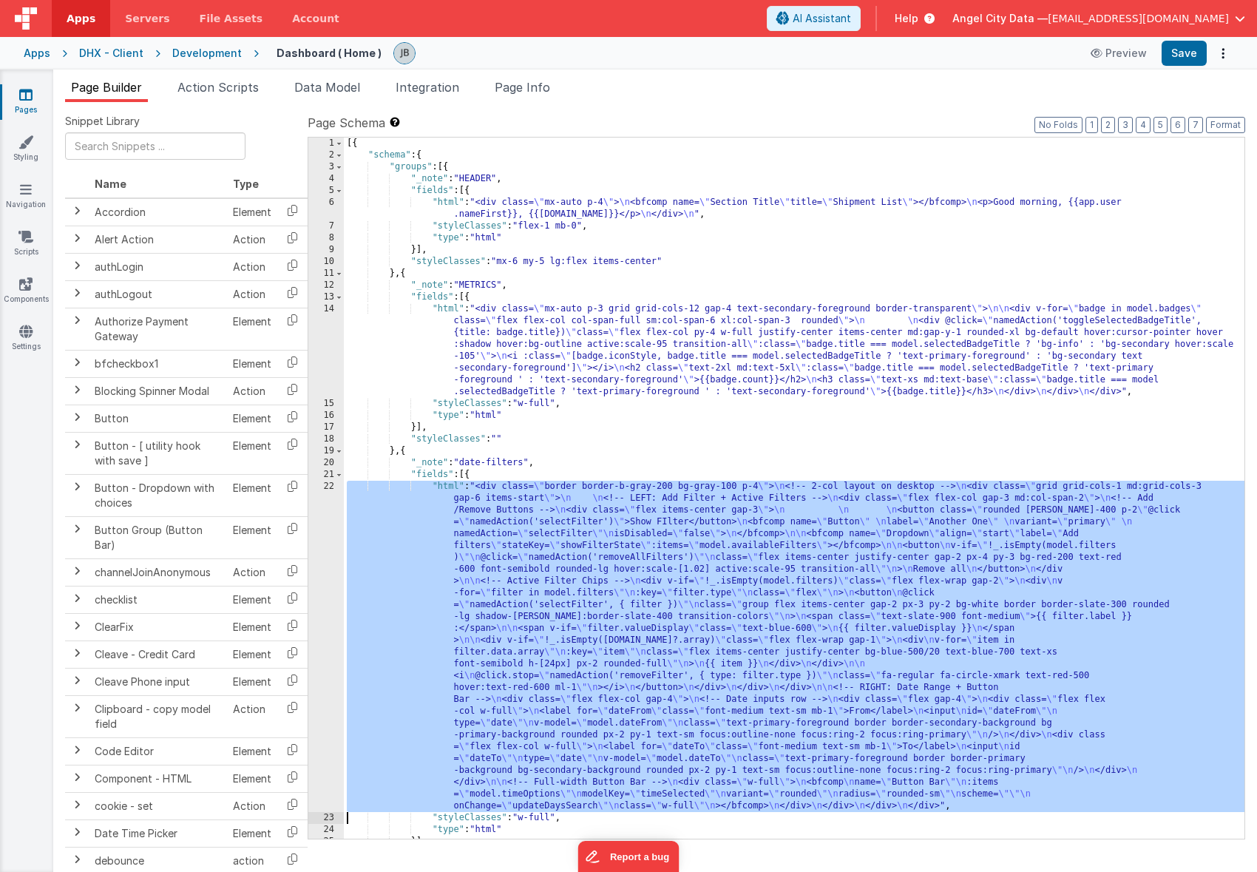
click at [323, 513] on div "22" at bounding box center [326, 646] width 36 height 331
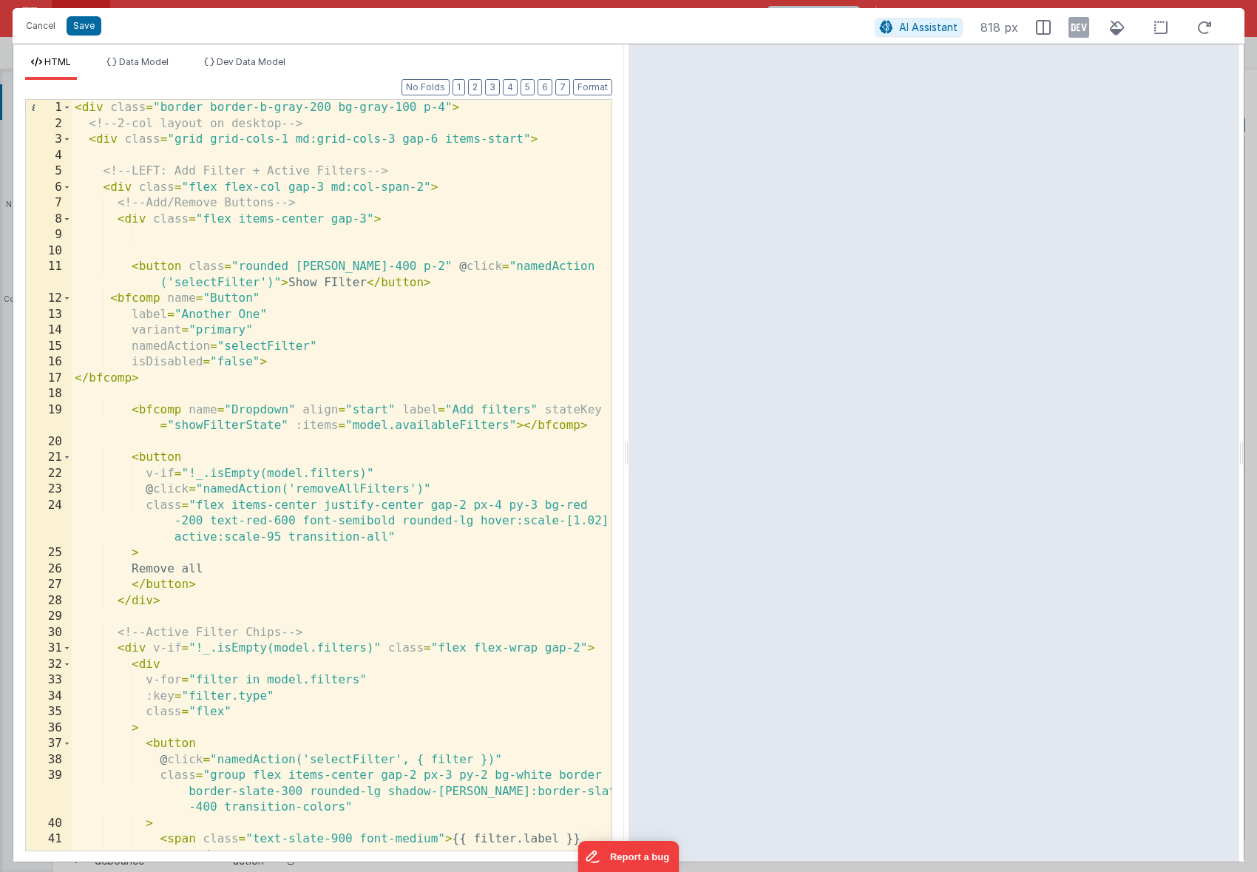
click at [235, 345] on div "< div class = "border border-b-gray-200 bg-gray-100 p-4" > <!-- 2-col layout on…" at bounding box center [342, 491] width 540 height 783
click at [46, 30] on button "Cancel" at bounding box center [40, 26] width 44 height 21
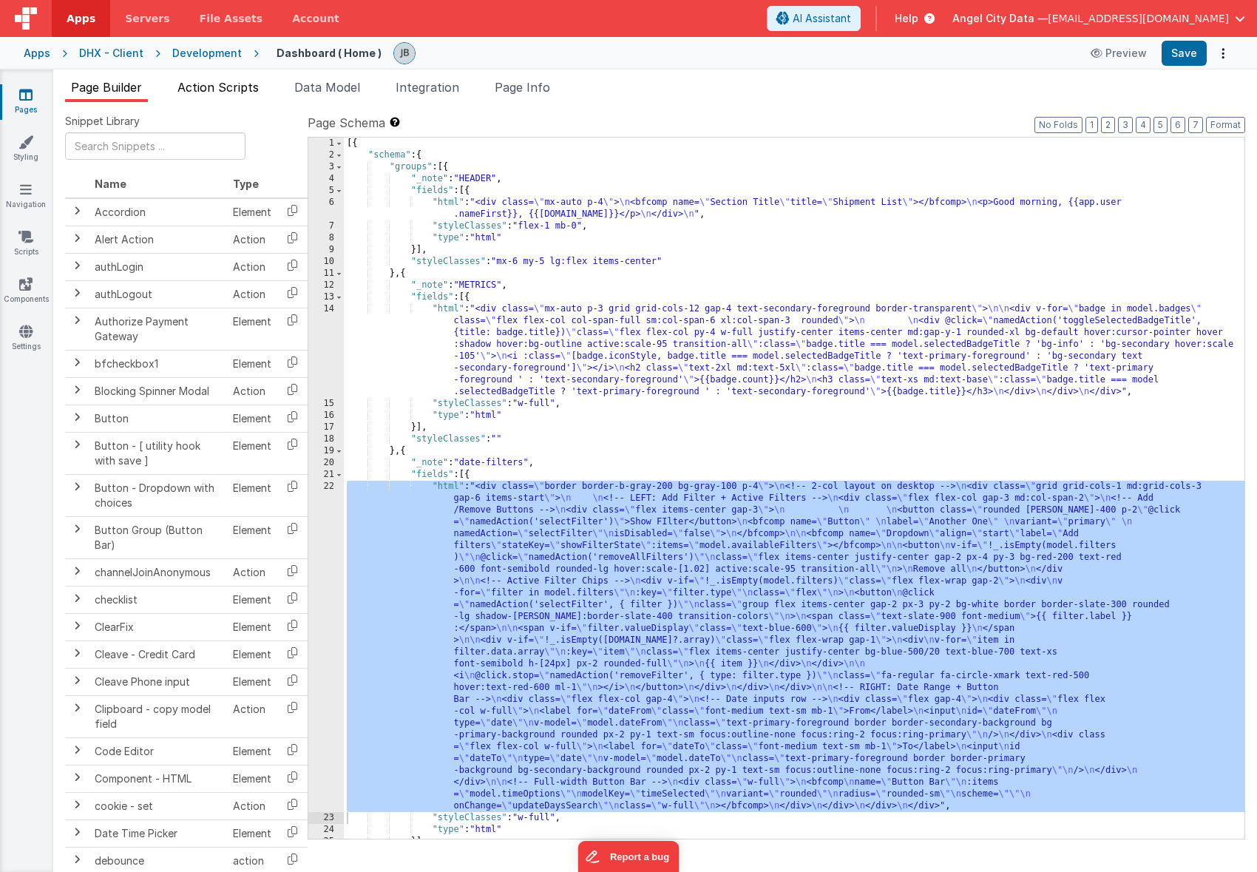
click at [212, 89] on span "Action Scripts" at bounding box center [218, 87] width 81 height 15
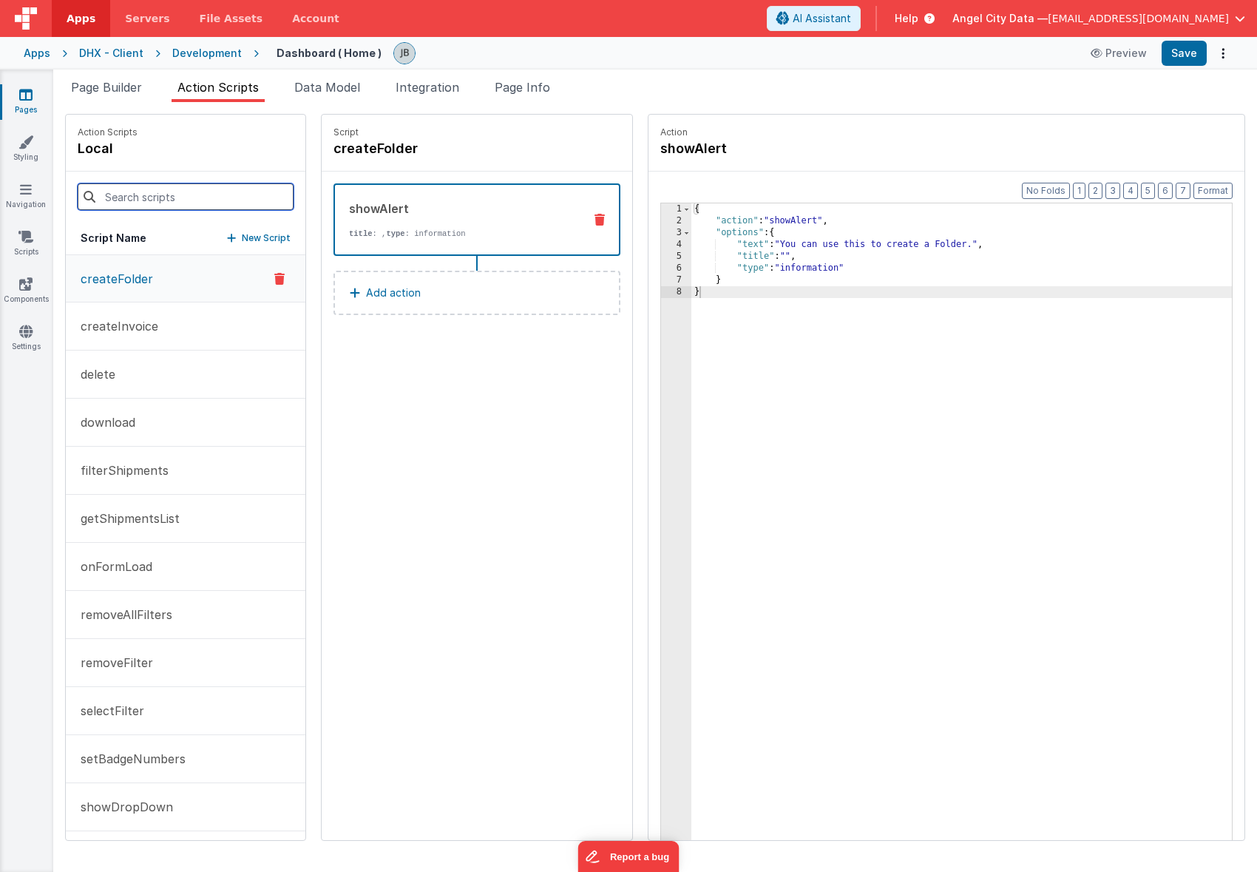
click at [150, 200] on input at bounding box center [186, 196] width 216 height 27
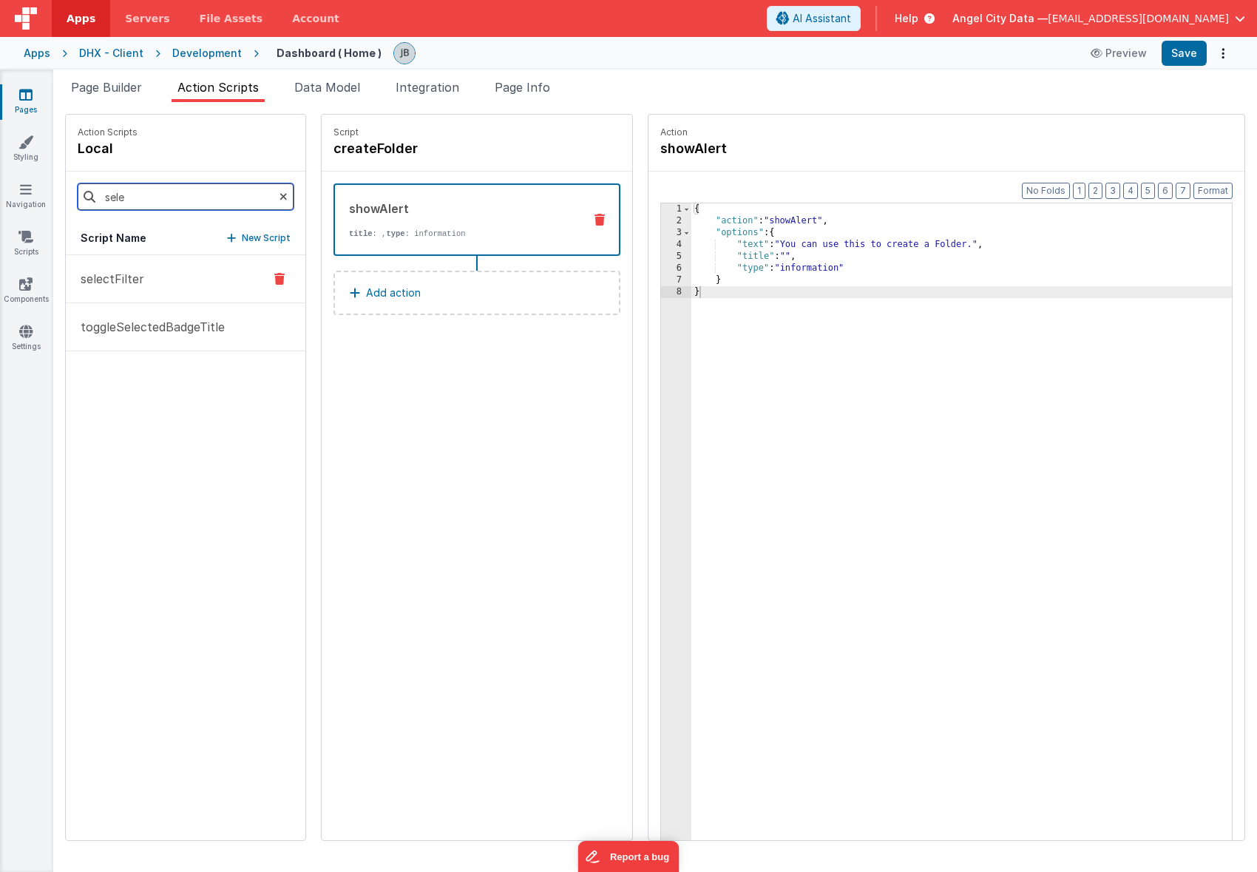
type input "sele"
click at [96, 284] on p "selectFilter" at bounding box center [108, 279] width 72 height 18
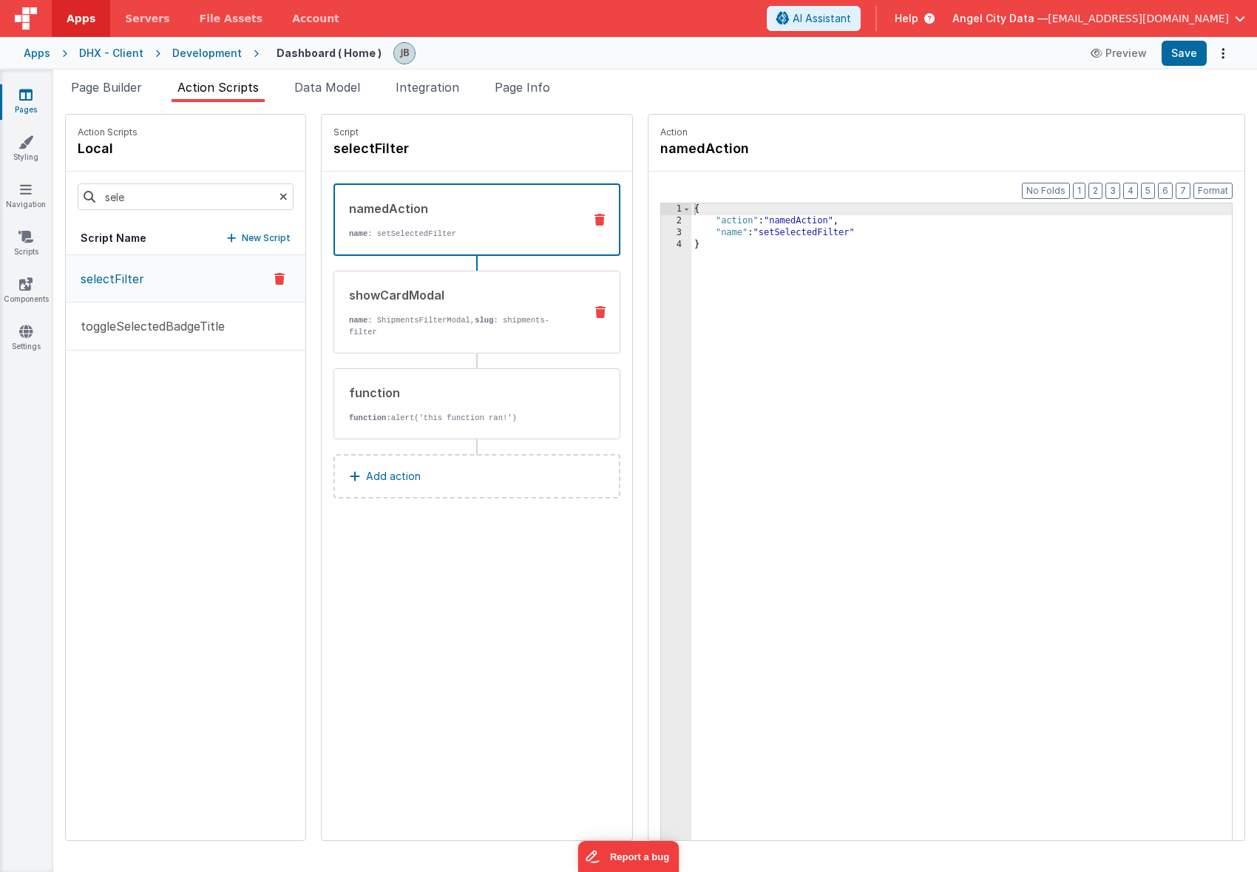
click at [470, 294] on div "showCardModal" at bounding box center [460, 295] width 223 height 18
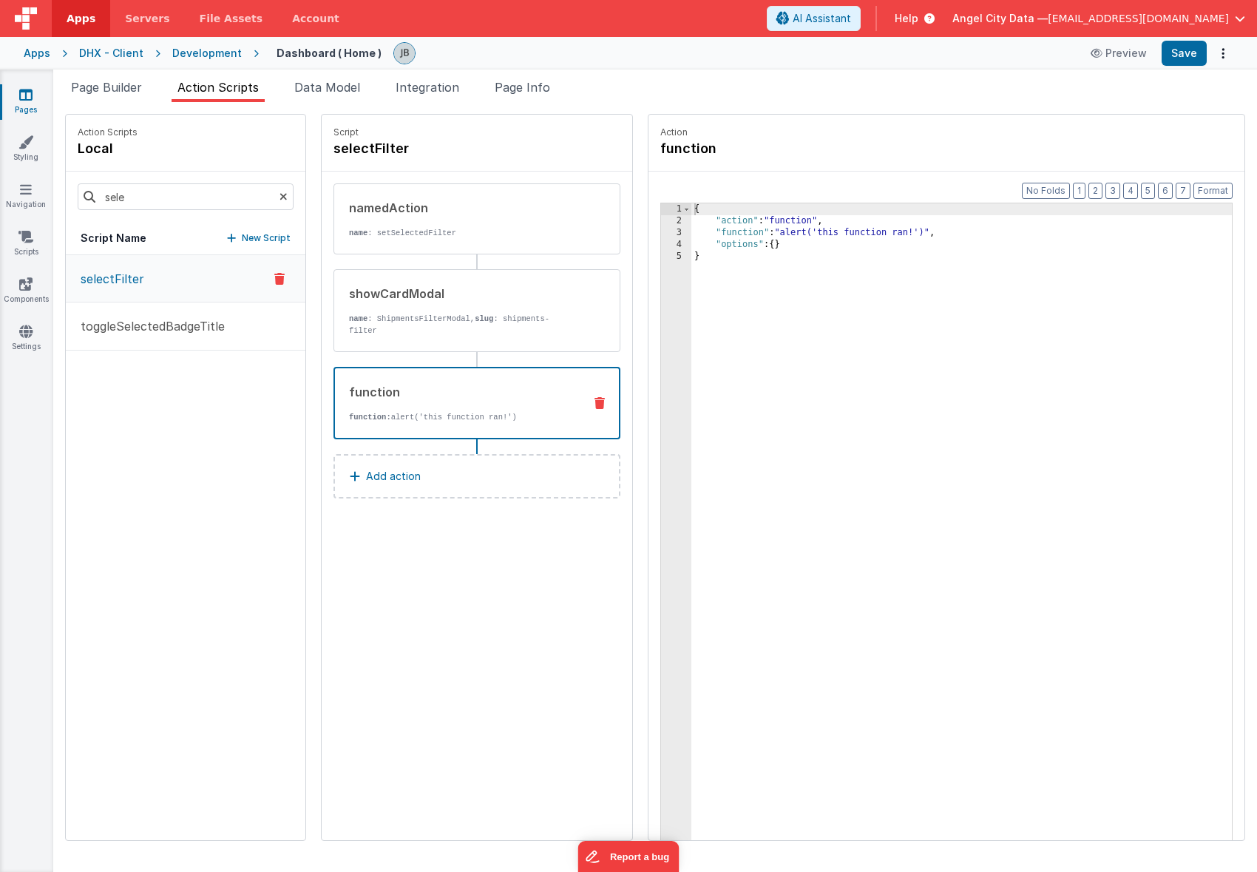
click at [483, 391] on div "function" at bounding box center [460, 392] width 223 height 18
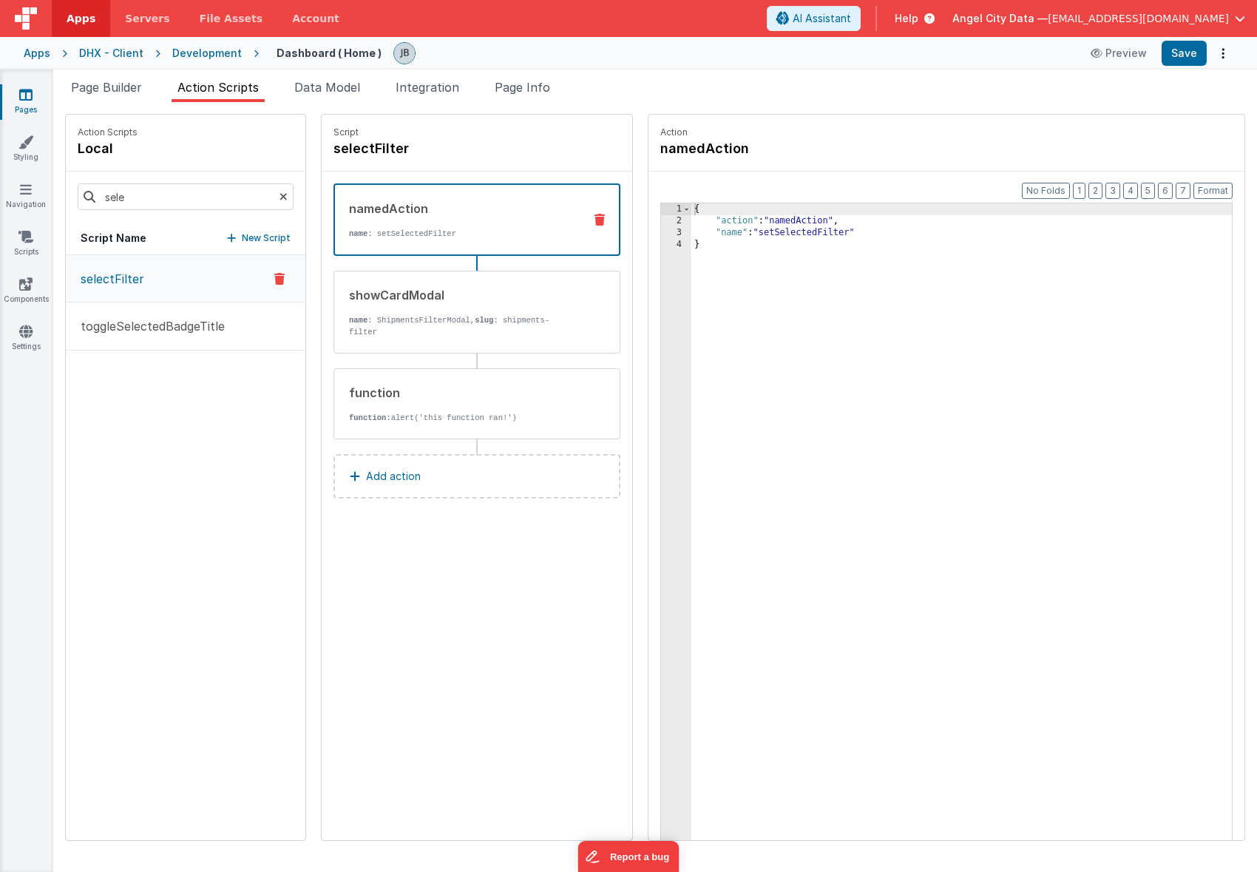
click at [428, 231] on p "name : setSelectedFilter" at bounding box center [460, 234] width 223 height 12
click at [1185, 53] on button "Save" at bounding box center [1184, 53] width 45 height 25
click at [122, 89] on span "Page Builder" at bounding box center [106, 87] width 71 height 15
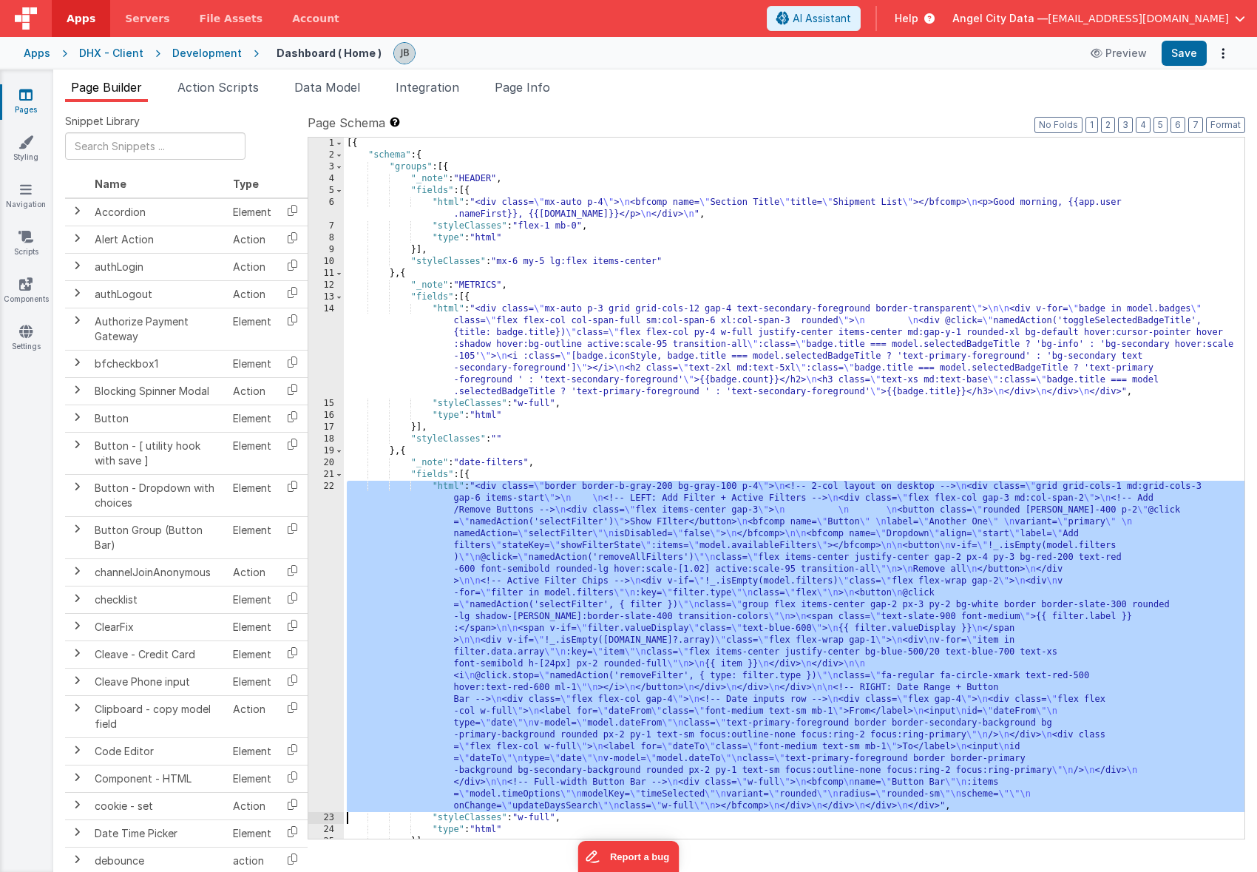
click at [333, 524] on div "22" at bounding box center [326, 646] width 36 height 331
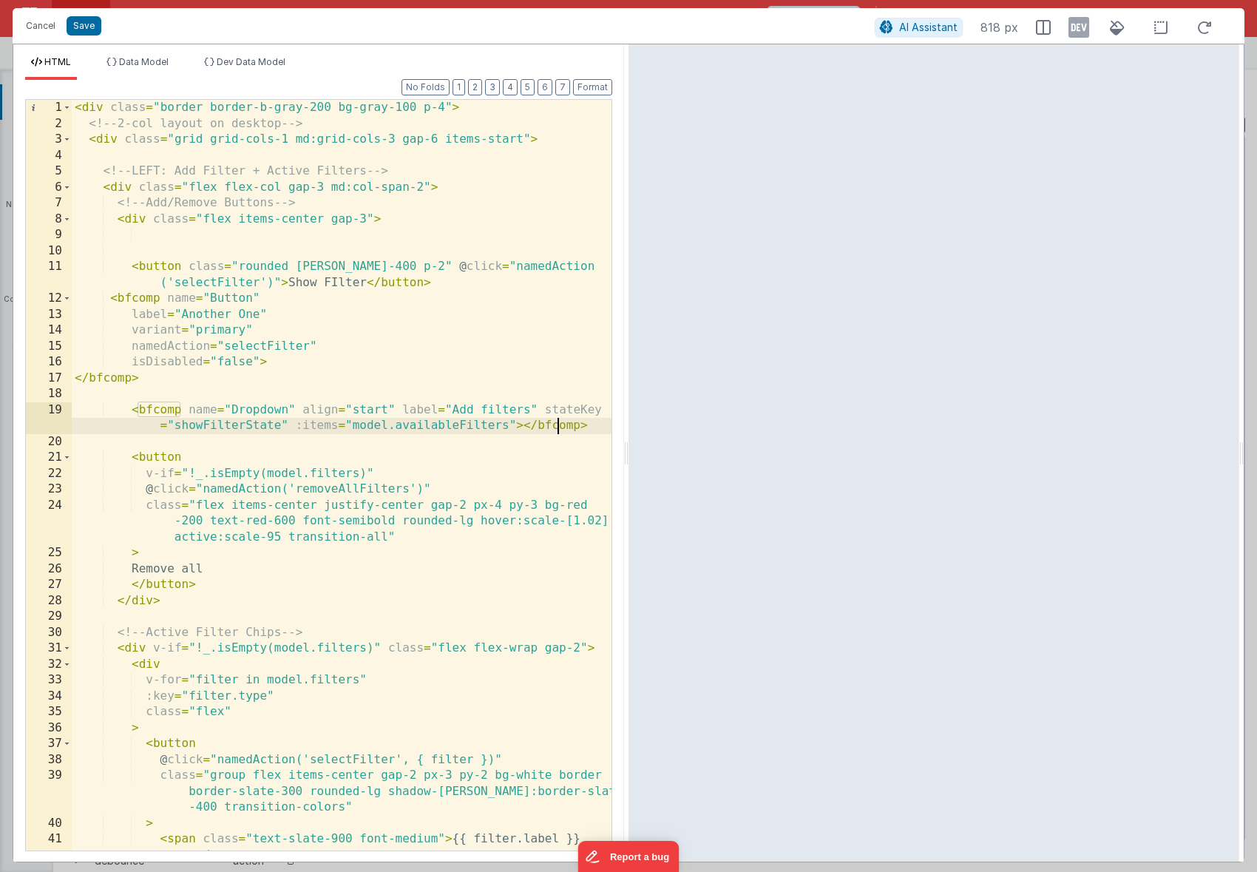
click at [239, 349] on div "< div class = "border border-b-gray-200 bg-gray-100 p-4" > <!-- 2-col layout on…" at bounding box center [342, 491] width 540 height 783
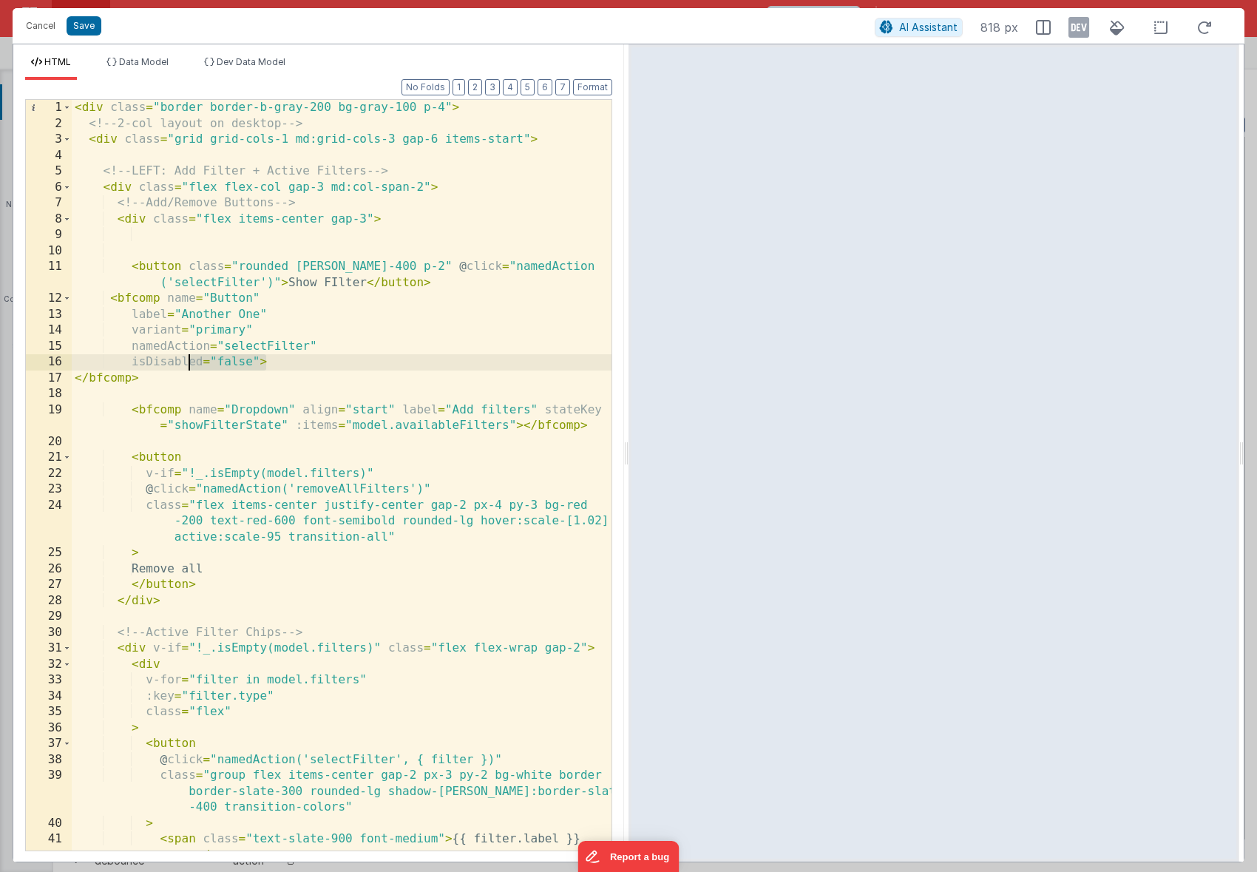
drag, startPoint x: 283, startPoint y: 361, endPoint x: 188, endPoint y: 361, distance: 94.7
click at [188, 361] on div "< div class = "border border-b-gray-200 bg-gray-100 p-4" > <!-- 2-col layout on…" at bounding box center [342, 491] width 540 height 783
click at [209, 361] on div "< div class = "border border-b-gray-200 bg-gray-100 p-4" > <!-- 2-col layout on…" at bounding box center [342, 491] width 540 height 783
click at [88, 28] on button "Save" at bounding box center [84, 25] width 35 height 19
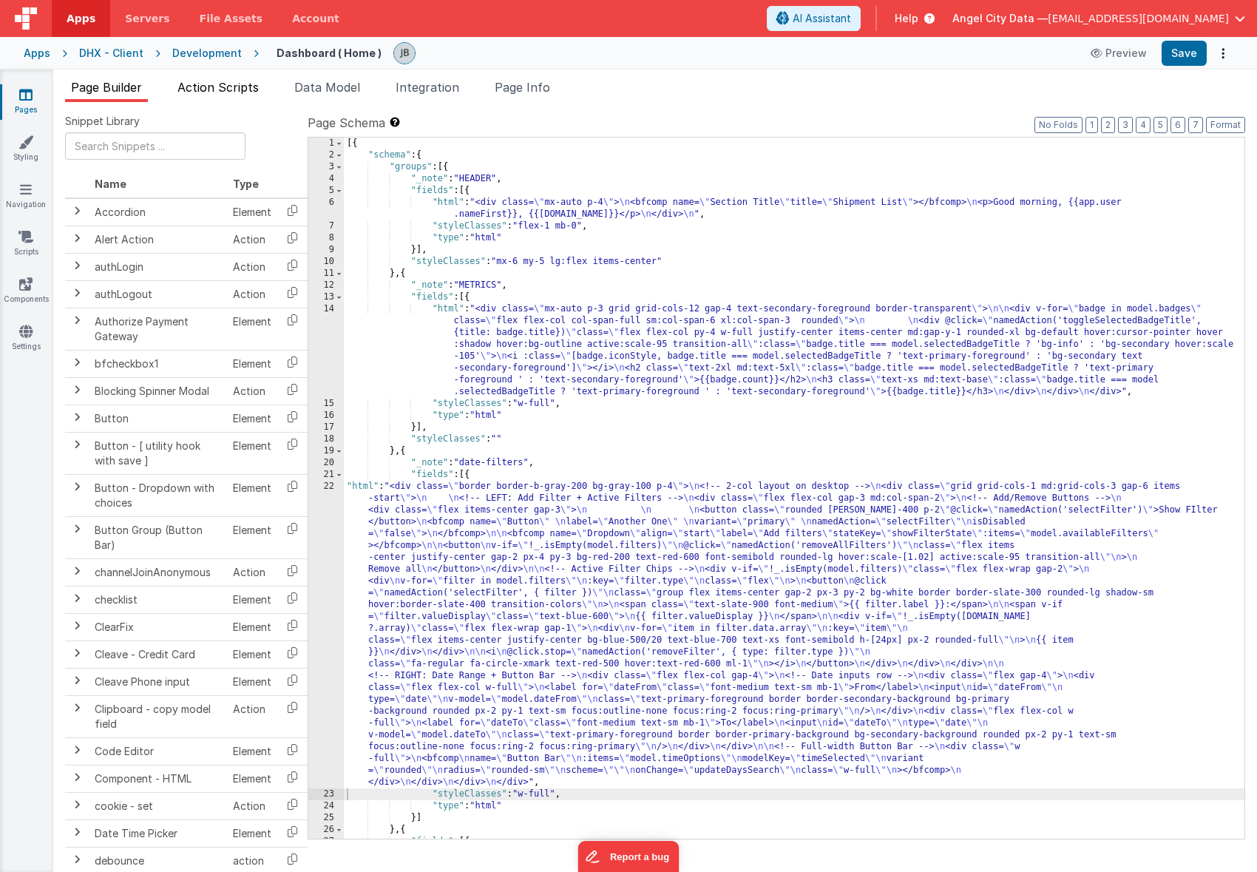
click at [252, 85] on span "Action Scripts" at bounding box center [218, 87] width 81 height 15
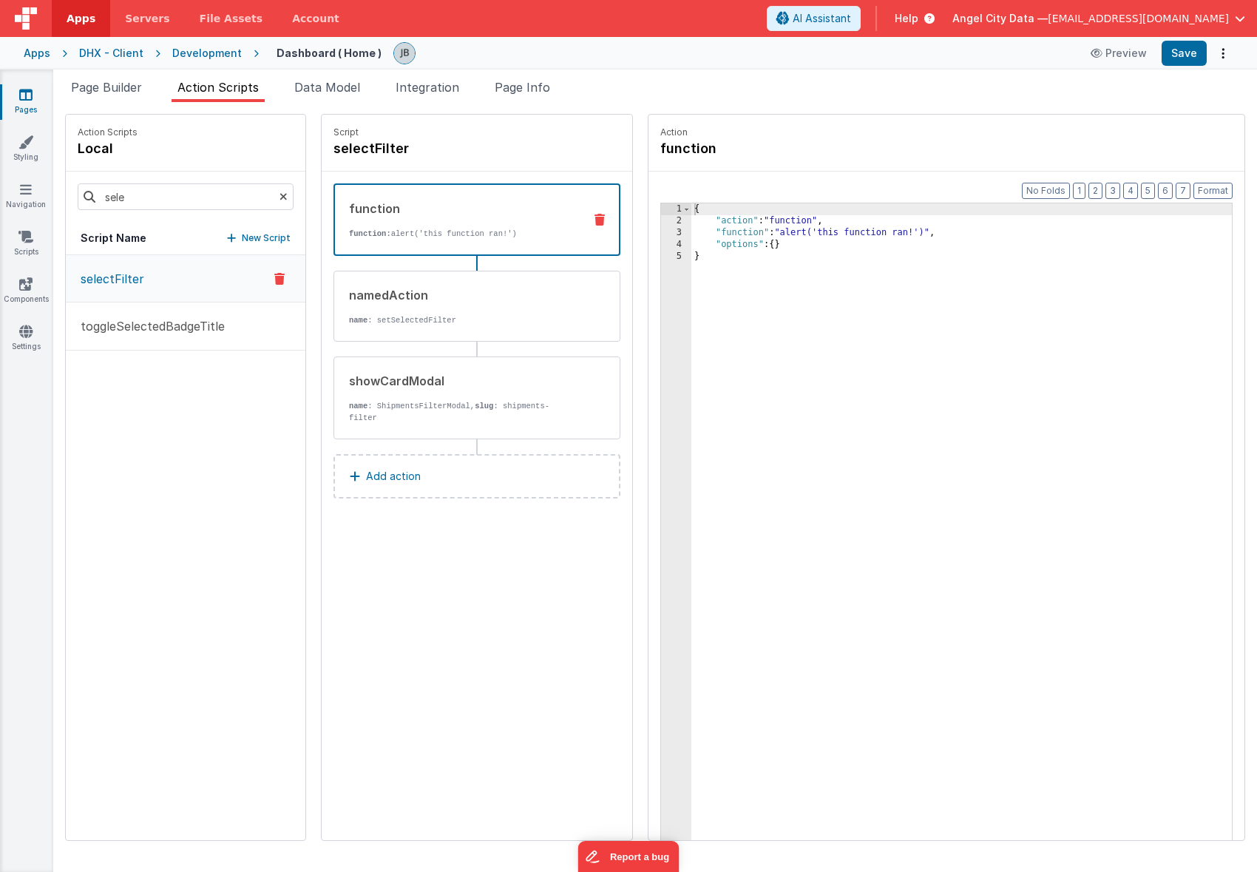
click at [280, 196] on icon at bounding box center [284, 197] width 8 height 50
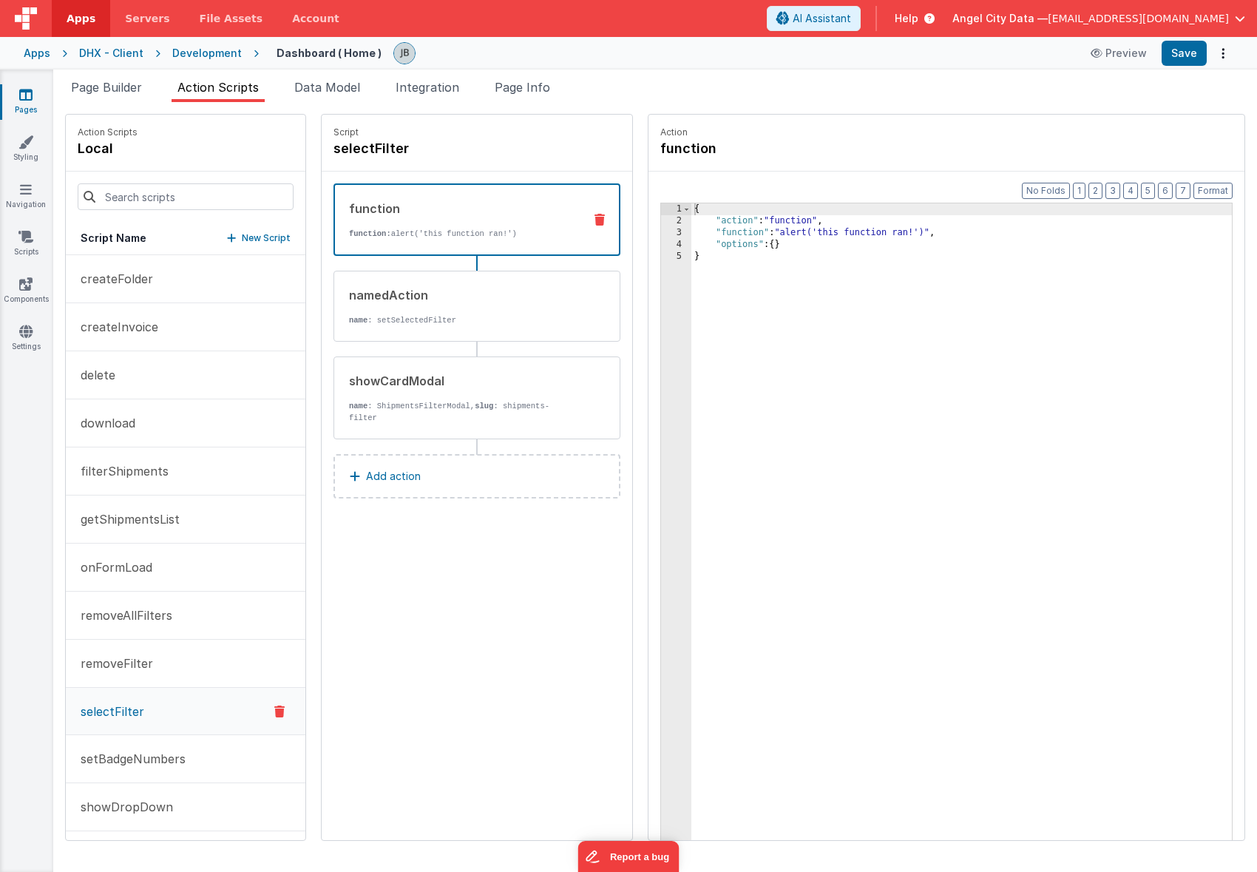
click at [214, 246] on div "Script Name New Script" at bounding box center [186, 238] width 240 height 33
click at [242, 240] on p "New Script" at bounding box center [266, 238] width 49 height 15
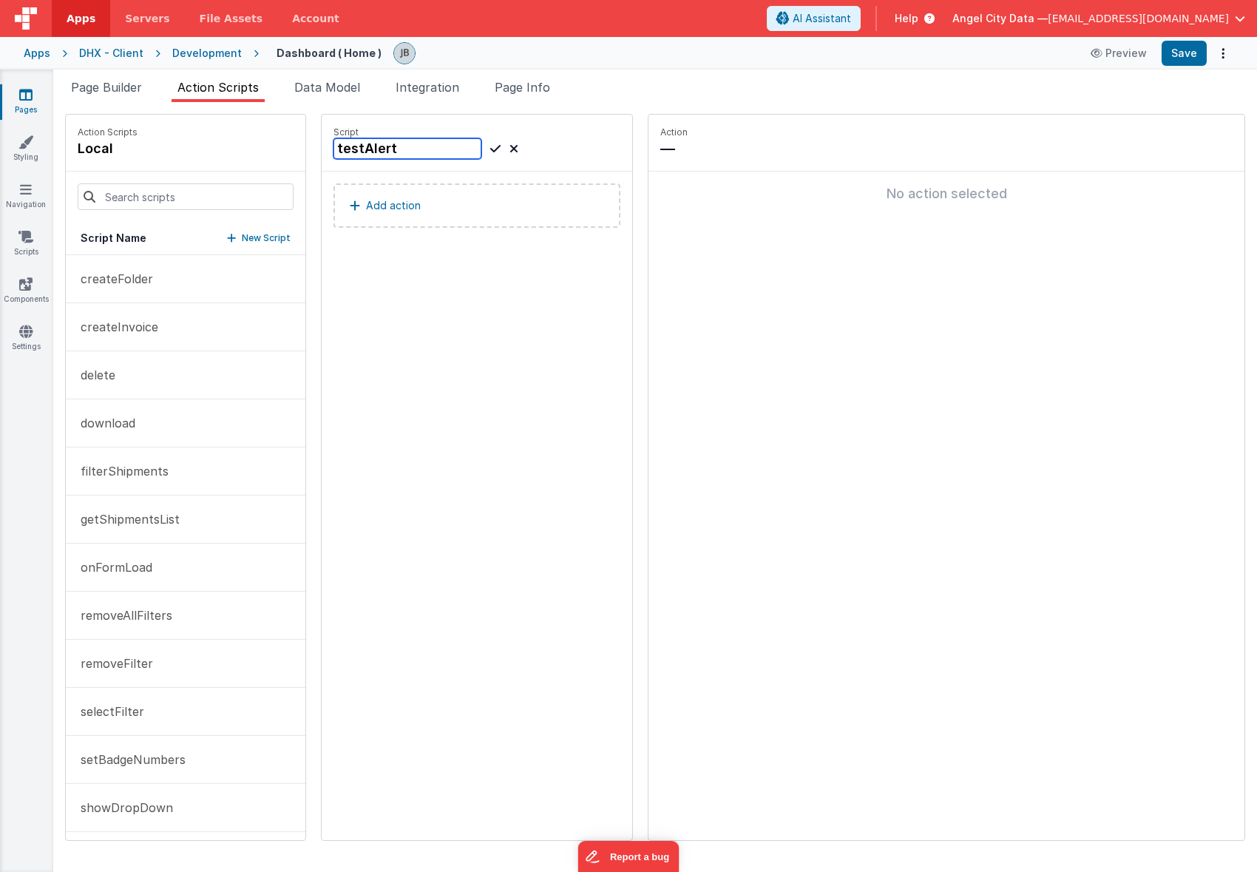
type input "testAlert"
click at [490, 152] on icon at bounding box center [495, 149] width 10 height 18
click at [425, 195] on button "Add action" at bounding box center [477, 205] width 287 height 44
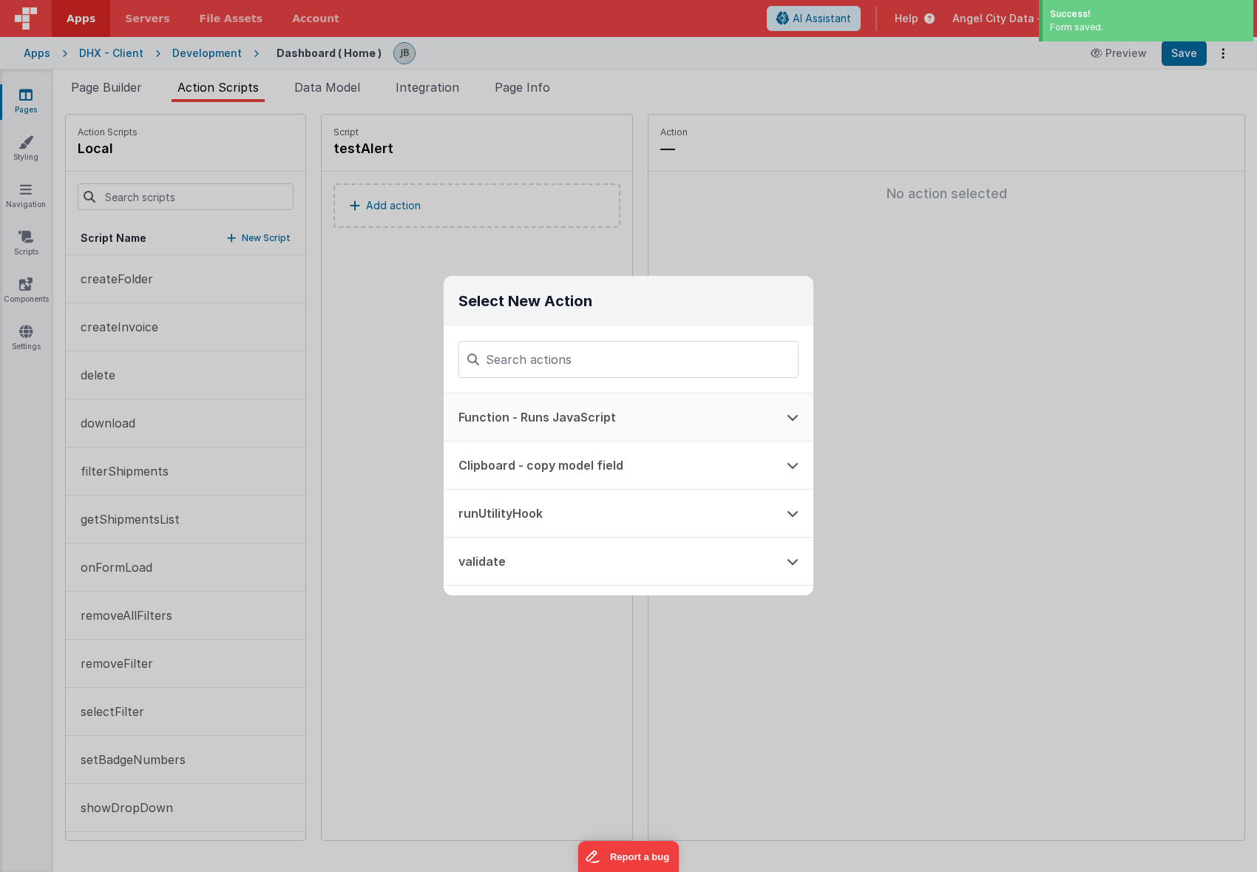
click at [531, 413] on button "Function - Runs JavaScript" at bounding box center [608, 416] width 328 height 47
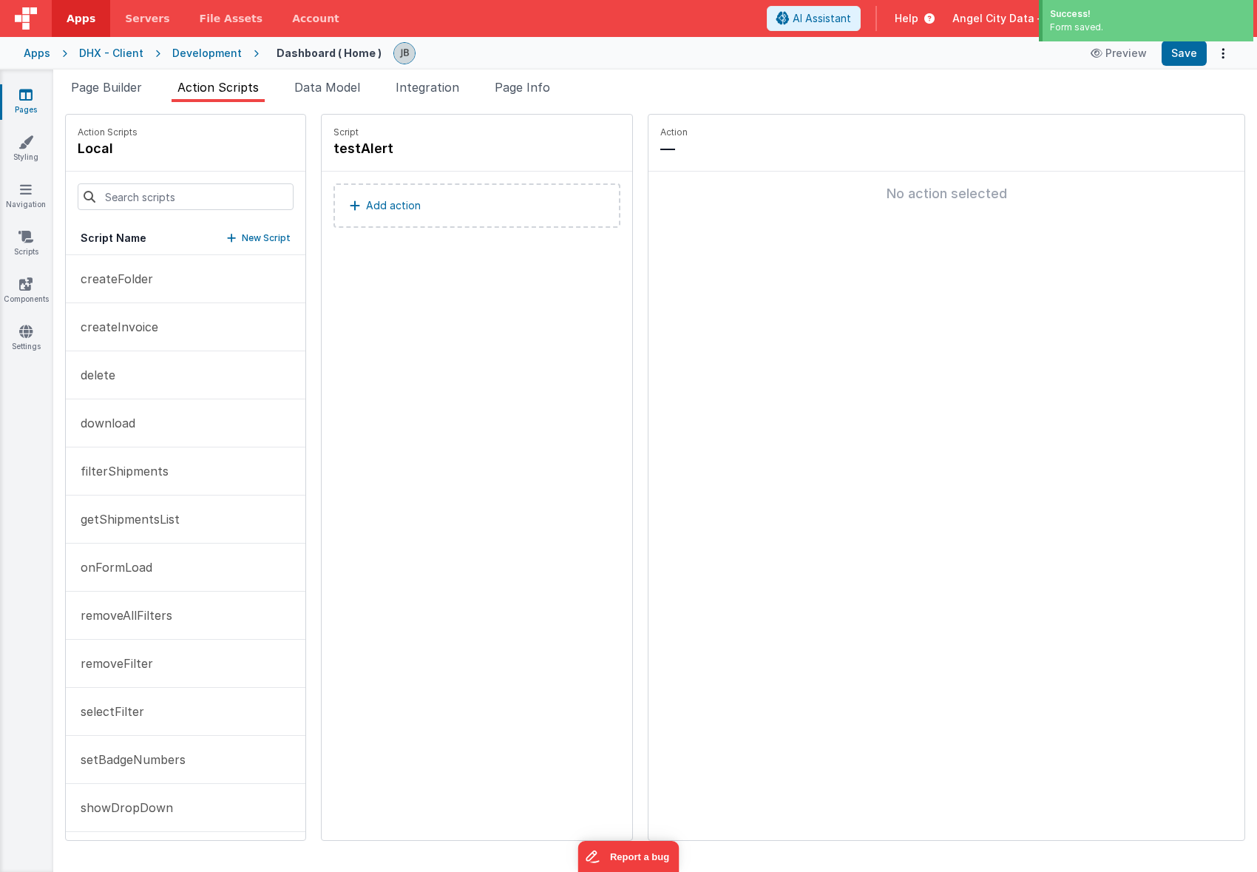
click at [446, 212] on button "Add action" at bounding box center [477, 205] width 287 height 44
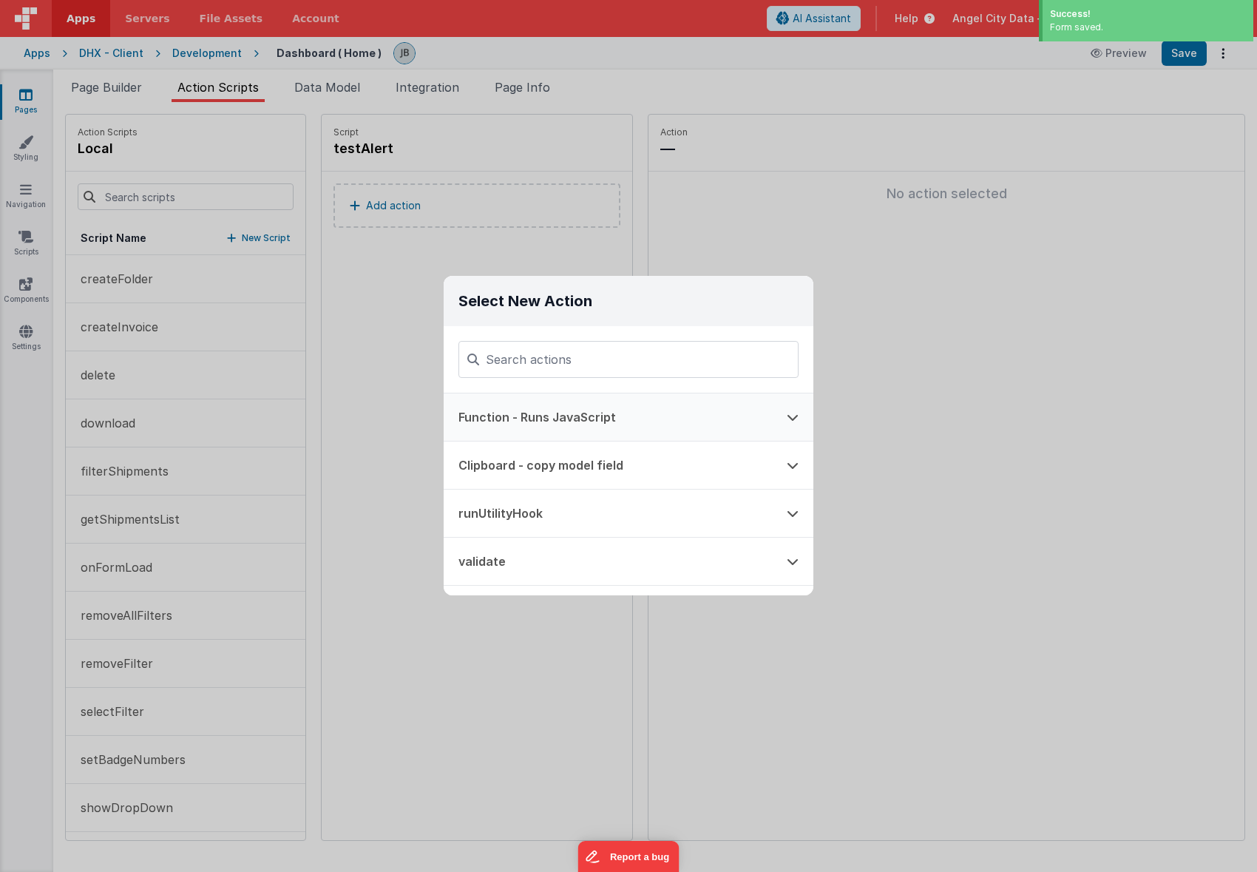
click at [524, 416] on button "Function - Runs JavaScript" at bounding box center [608, 416] width 328 height 47
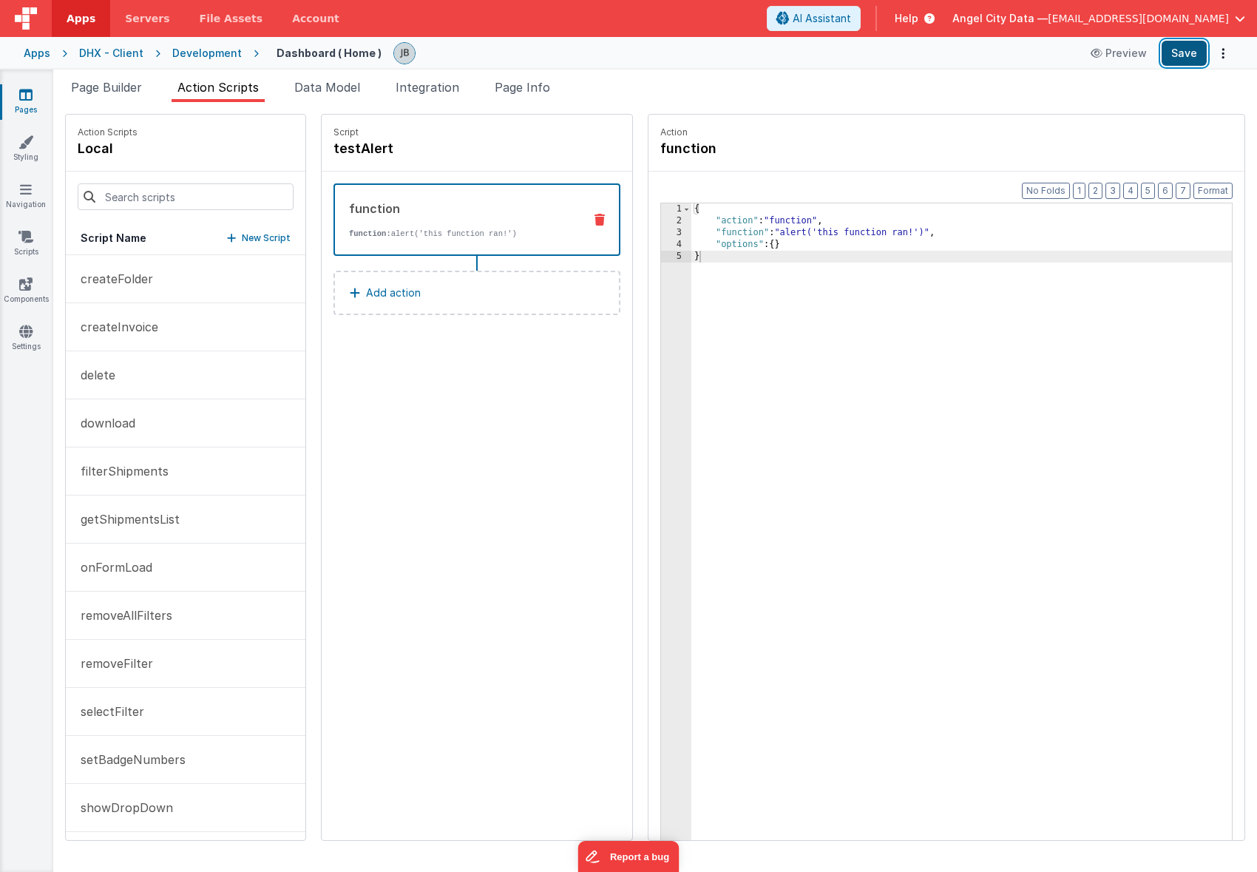
click at [1170, 58] on button "Save" at bounding box center [1184, 53] width 45 height 25
click at [117, 90] on span "Page Builder" at bounding box center [106, 87] width 71 height 15
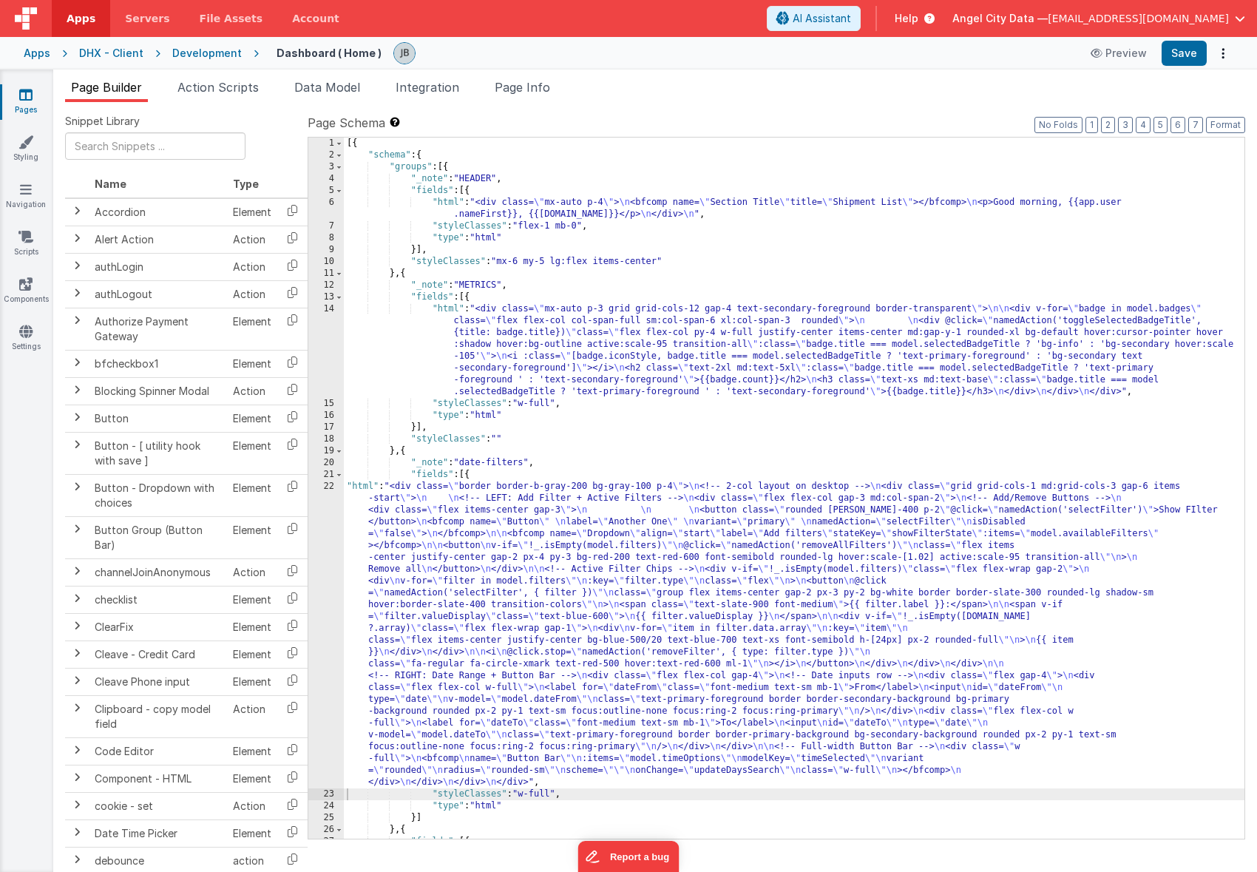
click at [331, 532] on div "22" at bounding box center [326, 635] width 36 height 308
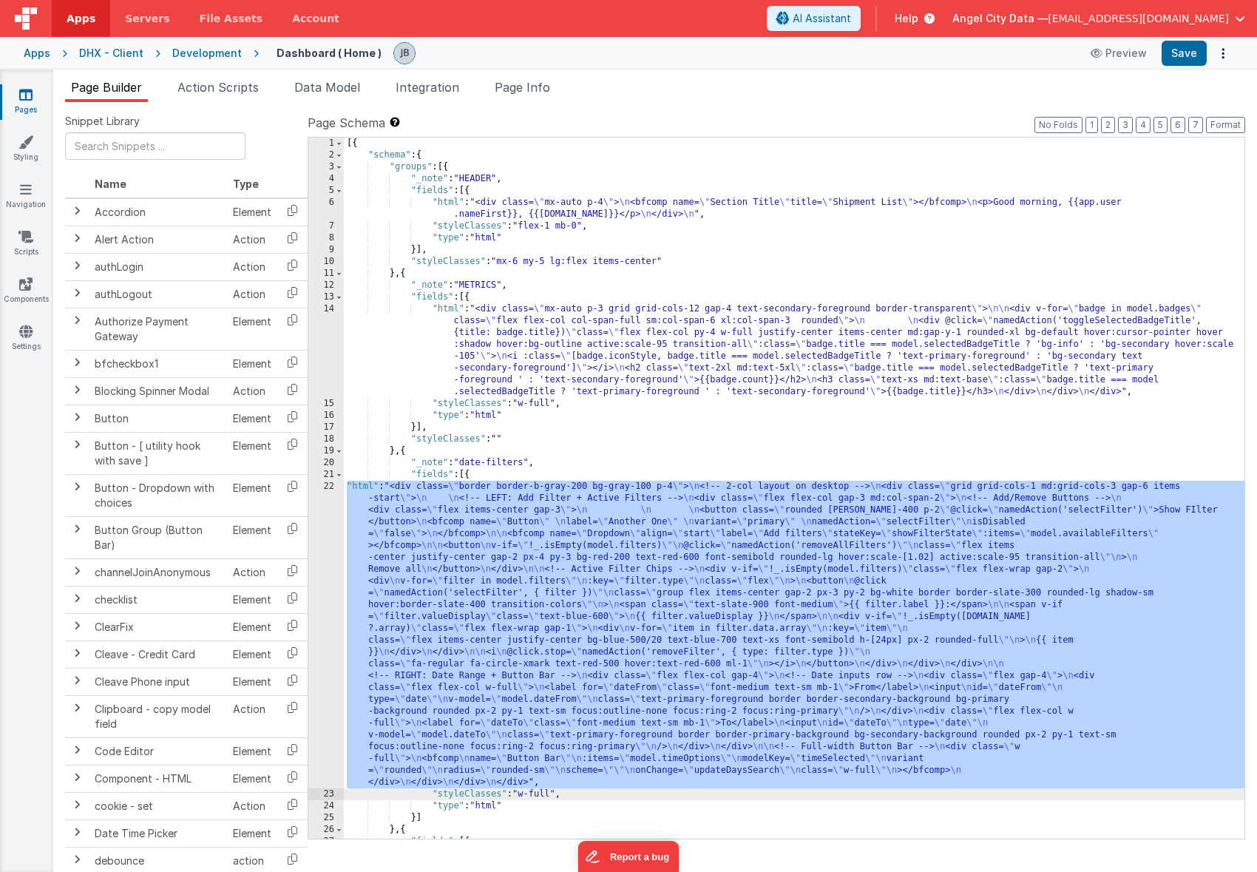
click at [334, 532] on div "22" at bounding box center [326, 635] width 36 height 308
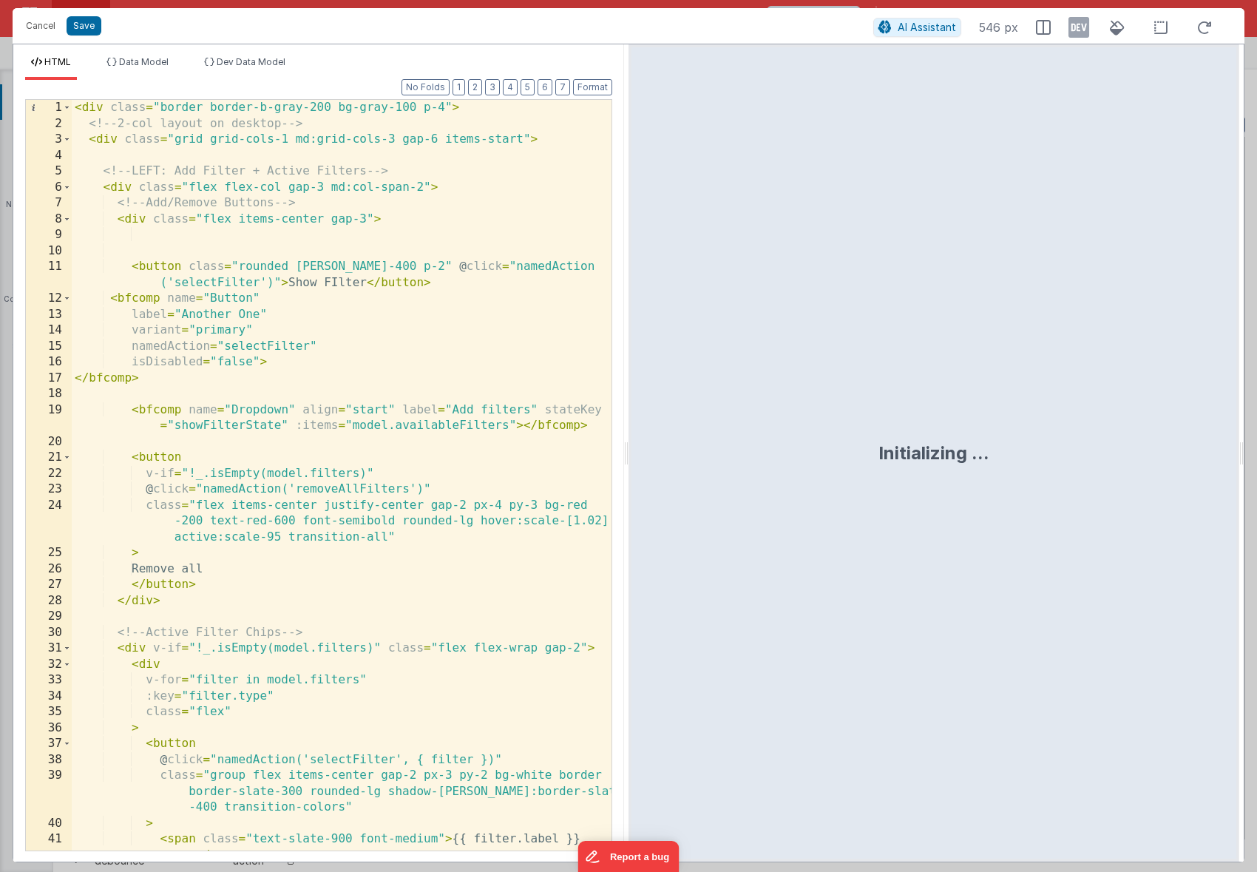
click at [220, 283] on div "< div class = "border border-b-gray-200 bg-gray-100 p-4" > <!-- 2-col layout on…" at bounding box center [342, 491] width 540 height 783
click at [254, 341] on div "< div class = "border border-b-gray-200 bg-gray-100 p-4" > <!-- 2-col layout on…" at bounding box center [342, 491] width 540 height 783
click at [91, 26] on button "Save" at bounding box center [84, 25] width 35 height 19
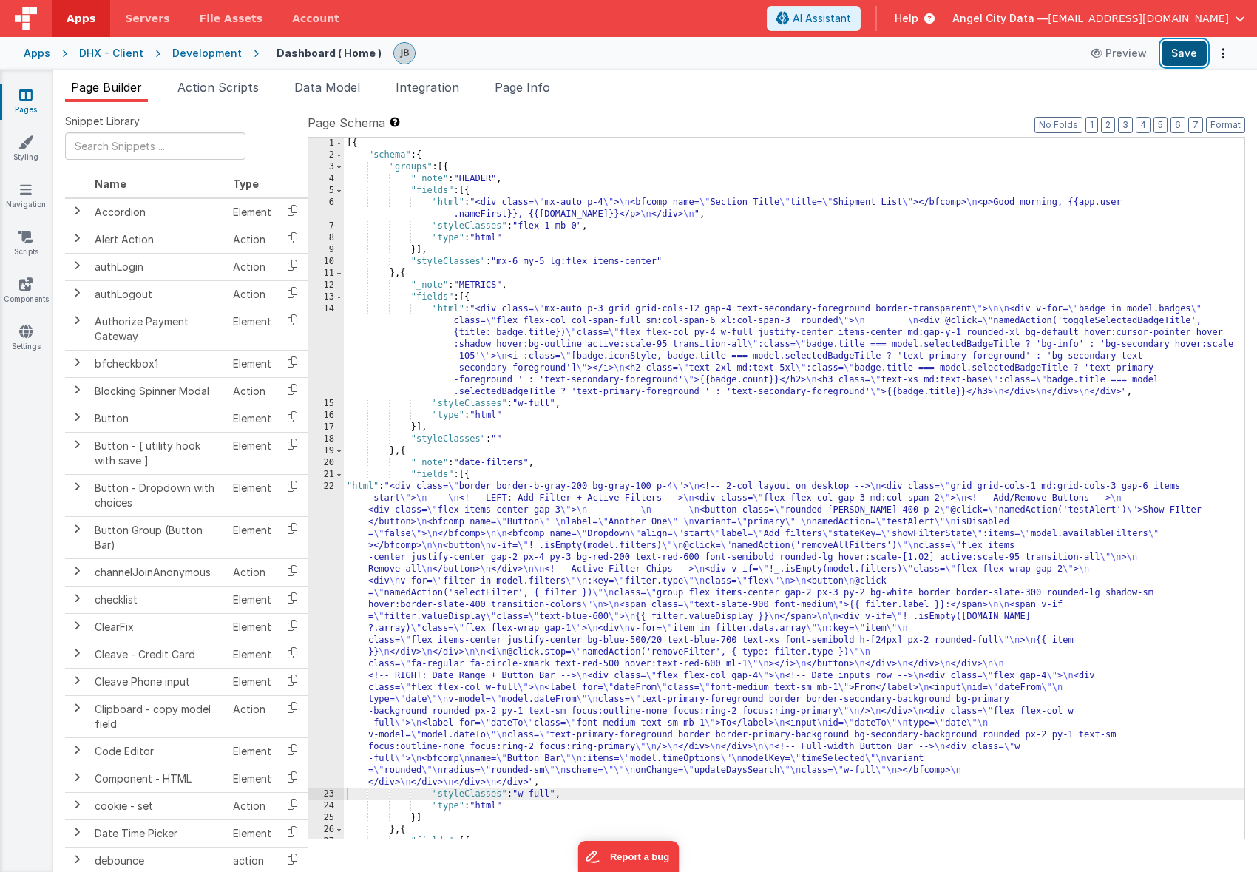
click at [1197, 55] on button "Save" at bounding box center [1184, 53] width 45 height 25
click at [330, 369] on div "14" at bounding box center [326, 350] width 36 height 95
click at [331, 530] on div "22" at bounding box center [326, 635] width 36 height 308
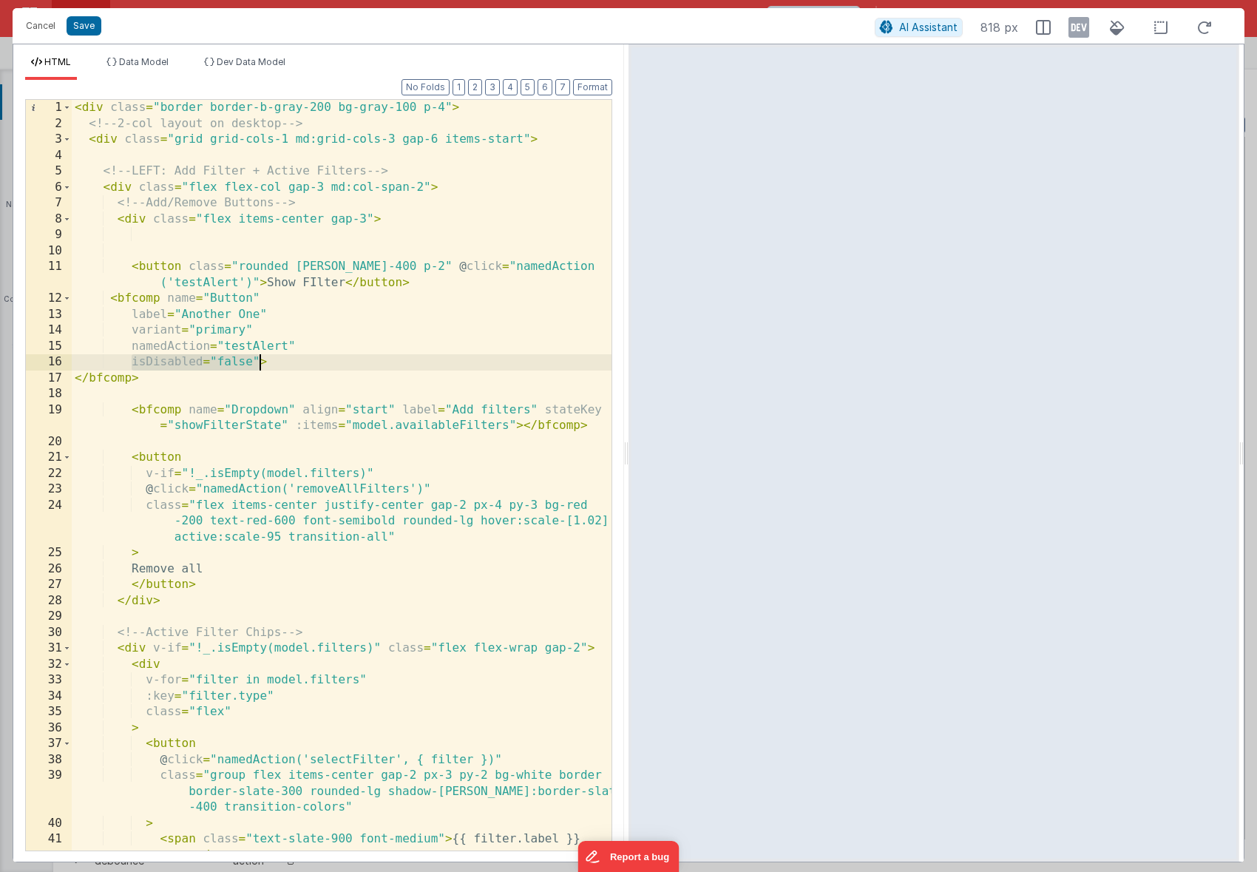
drag, startPoint x: 129, startPoint y: 359, endPoint x: 257, endPoint y: 362, distance: 128.0
click at [257, 362] on div "< div class = "border border-b-gray-200 bg-gray-100 p-4" > <!-- 2-col layout on…" at bounding box center [342, 491] width 540 height 783
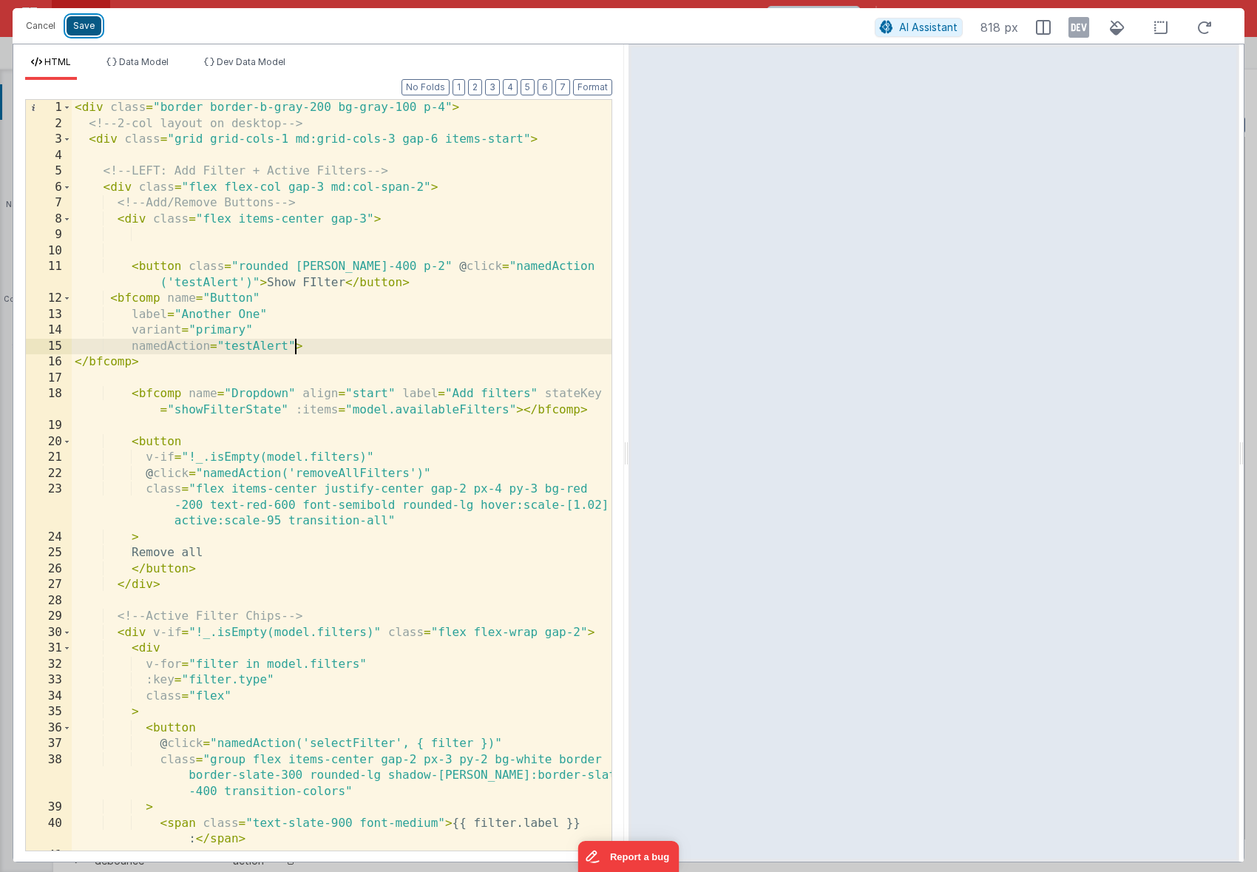
click at [79, 26] on button "Save" at bounding box center [84, 25] width 35 height 19
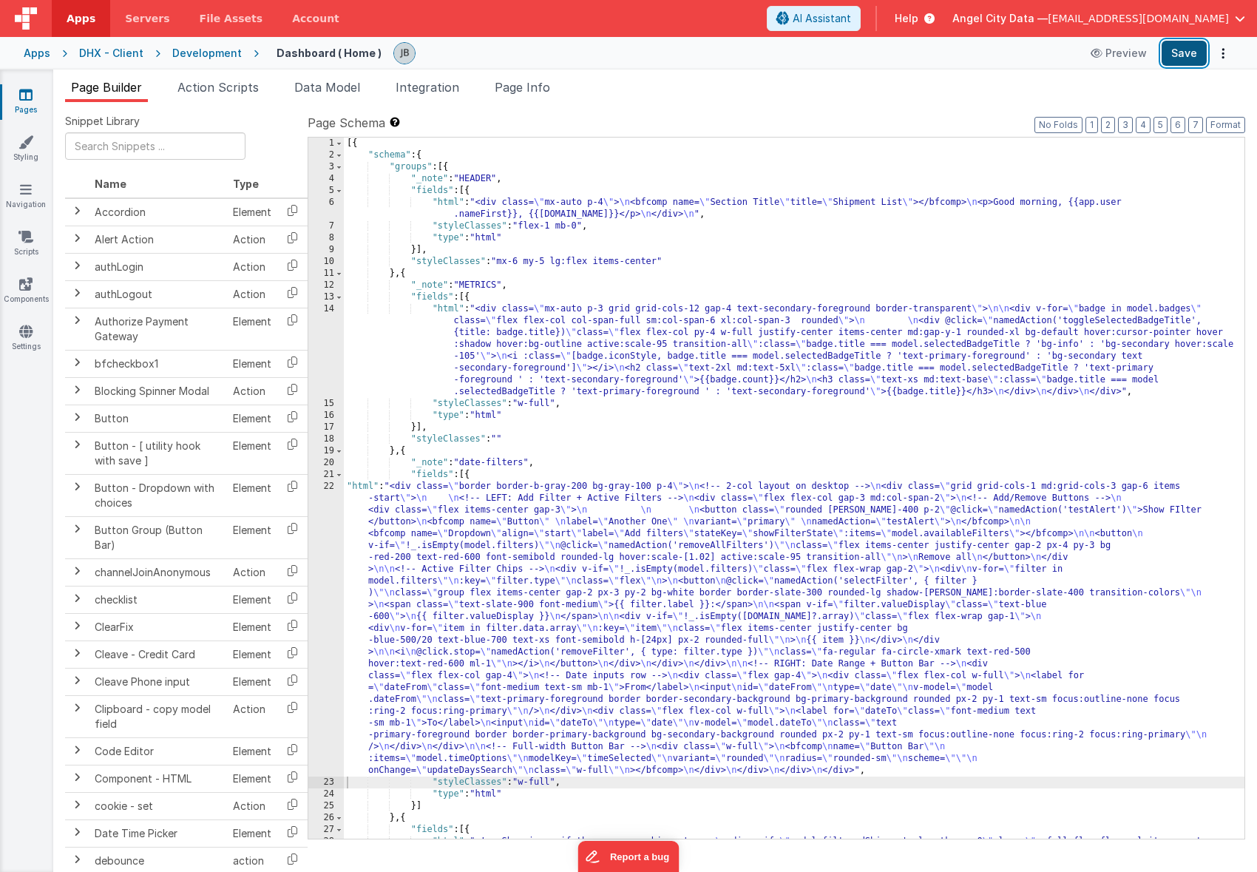
click at [1186, 56] on button "Save" at bounding box center [1184, 53] width 45 height 25
click at [334, 525] on div "22" at bounding box center [326, 629] width 36 height 296
click at [328, 524] on div "22" at bounding box center [326, 629] width 36 height 296
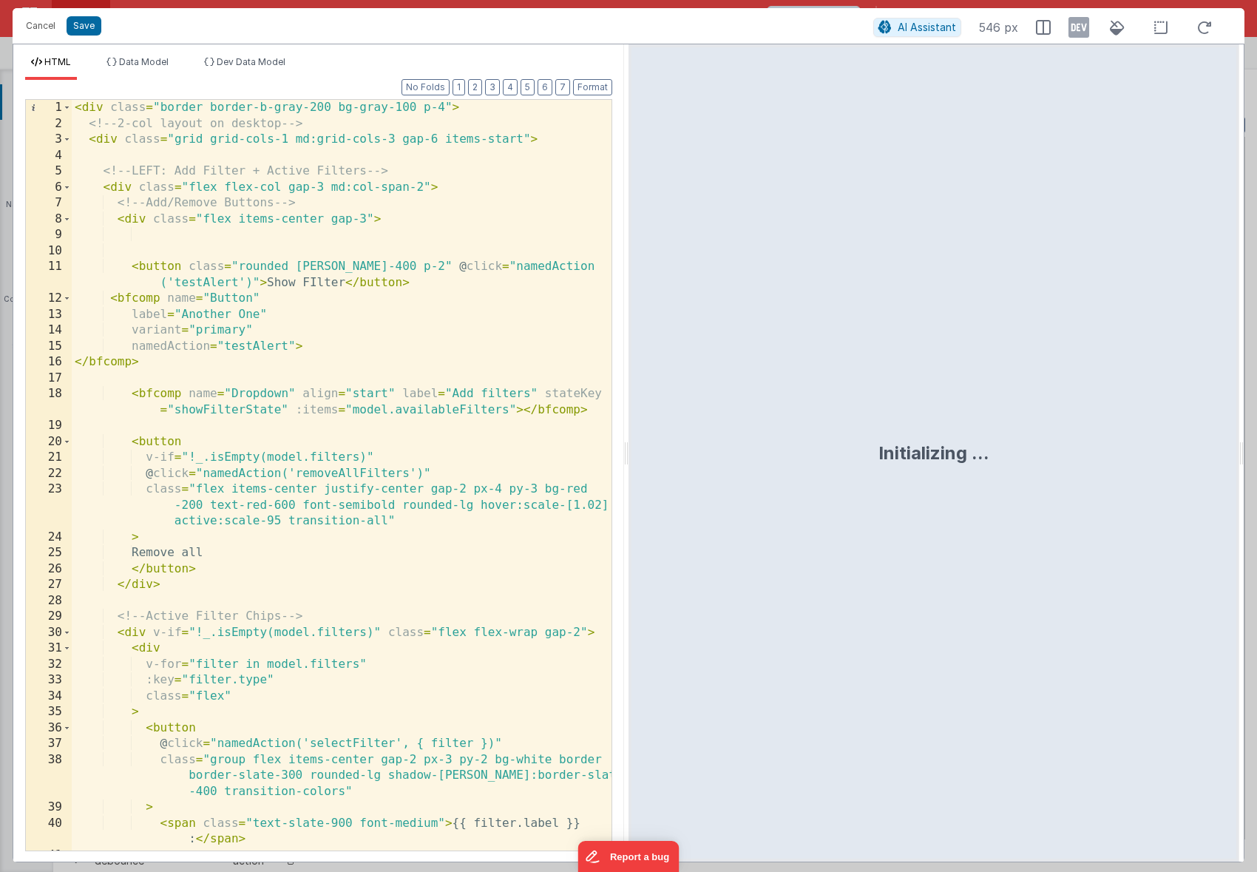
click at [203, 287] on div "< div class = "border border-b-gray-200 bg-gray-100 p-4" > <!-- 2-col layout on…" at bounding box center [342, 491] width 540 height 783
click at [251, 343] on div "< div class = "border border-b-gray-200 bg-gray-100 p-4" > <!-- 2-col layout on…" at bounding box center [342, 491] width 540 height 783
click at [78, 20] on button "Save" at bounding box center [84, 25] width 35 height 19
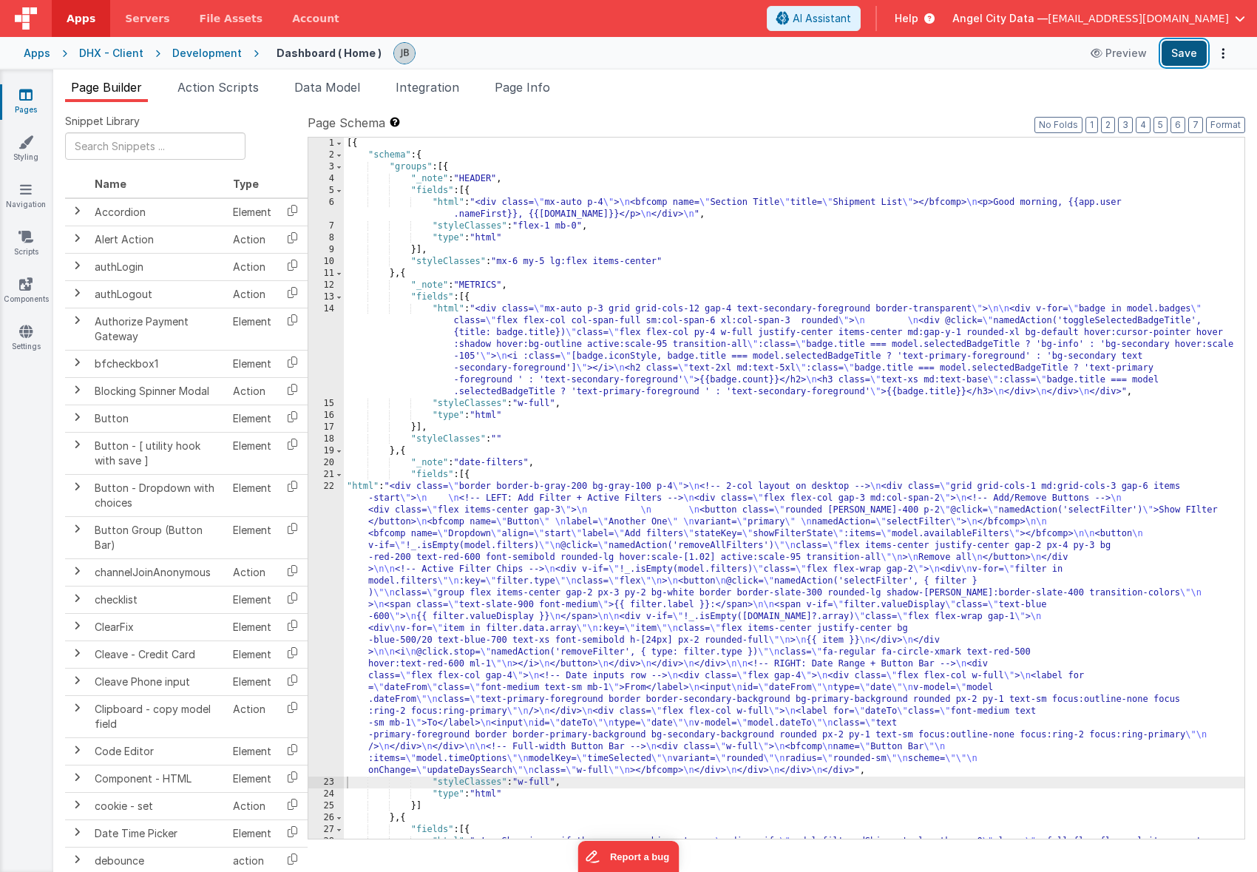
click at [1175, 55] on button "Save" at bounding box center [1184, 53] width 45 height 25
click at [323, 336] on div "14" at bounding box center [326, 350] width 36 height 95
click at [328, 369] on div "14" at bounding box center [326, 350] width 36 height 95
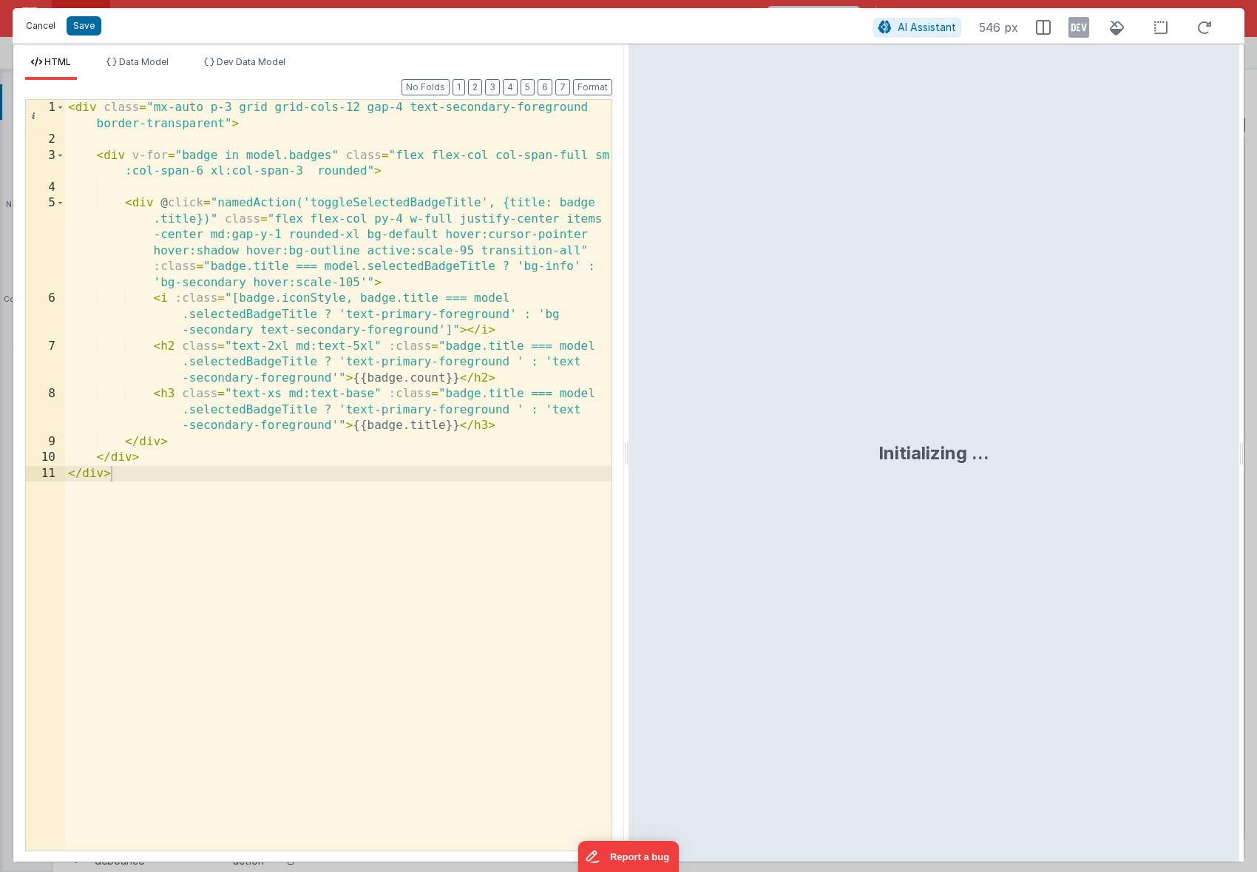
click at [43, 31] on button "Cancel" at bounding box center [40, 26] width 44 height 21
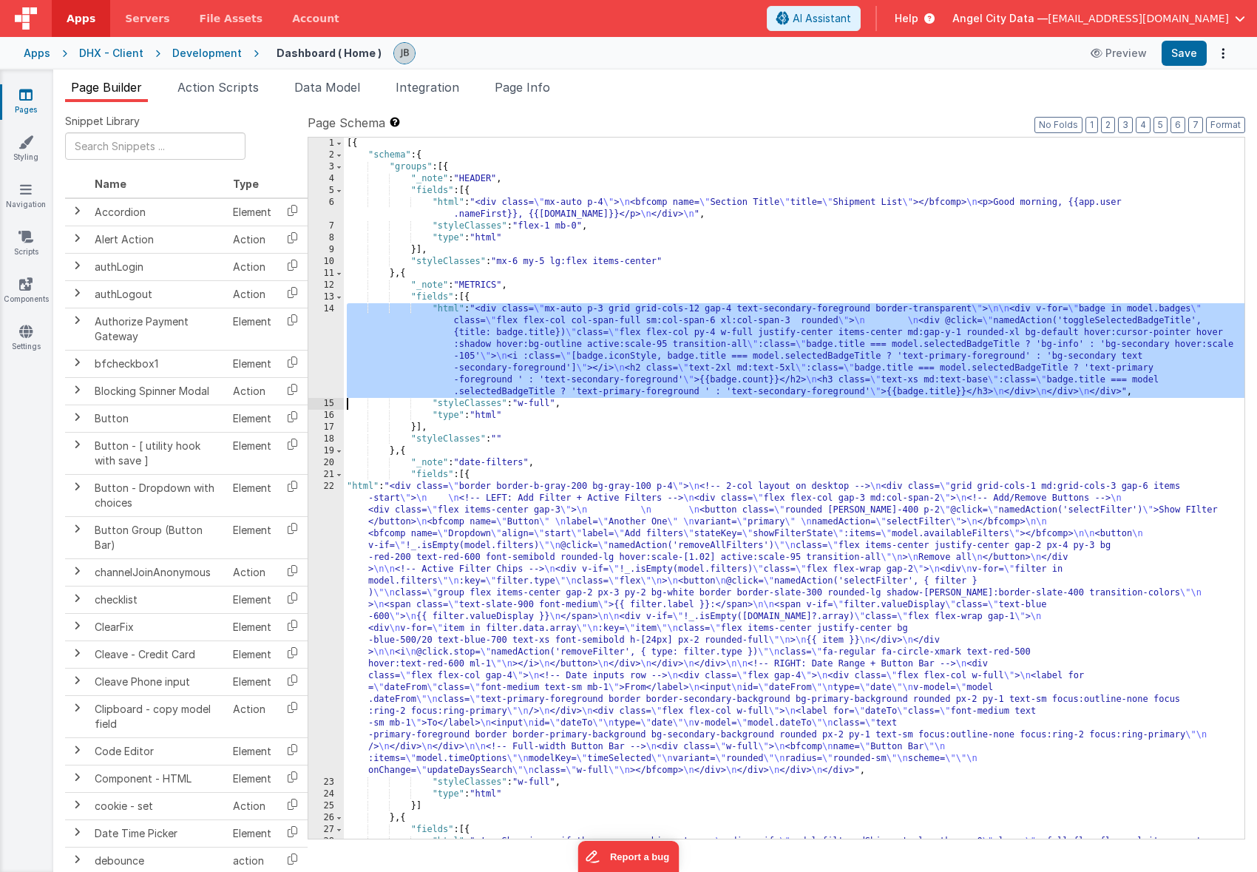
click at [326, 543] on div "22" at bounding box center [326, 629] width 36 height 296
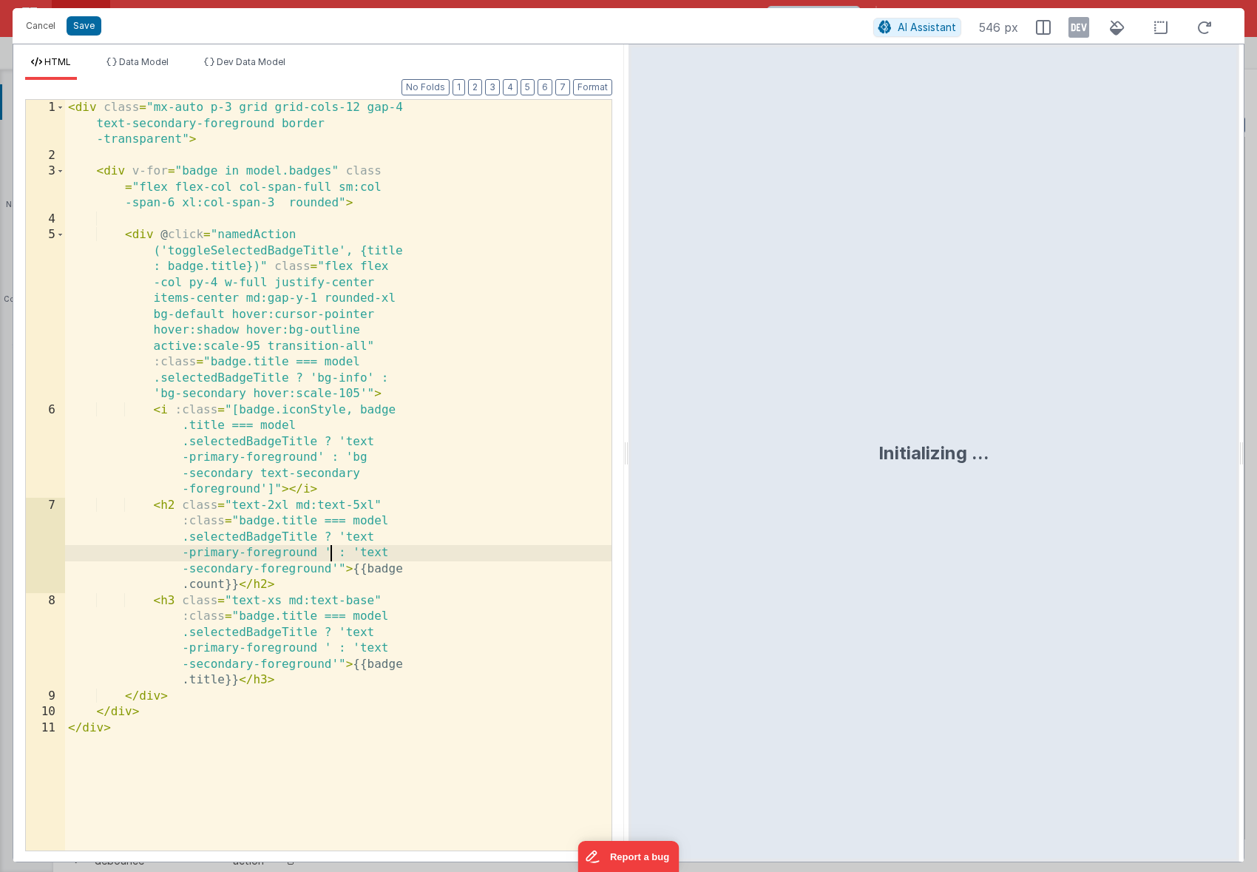
click at [328, 543] on div "< div class = "mx-auto p-3 grid grid-cols-12 gap-4 text-secondary-foreground bo…" at bounding box center [338, 507] width 547 height 814
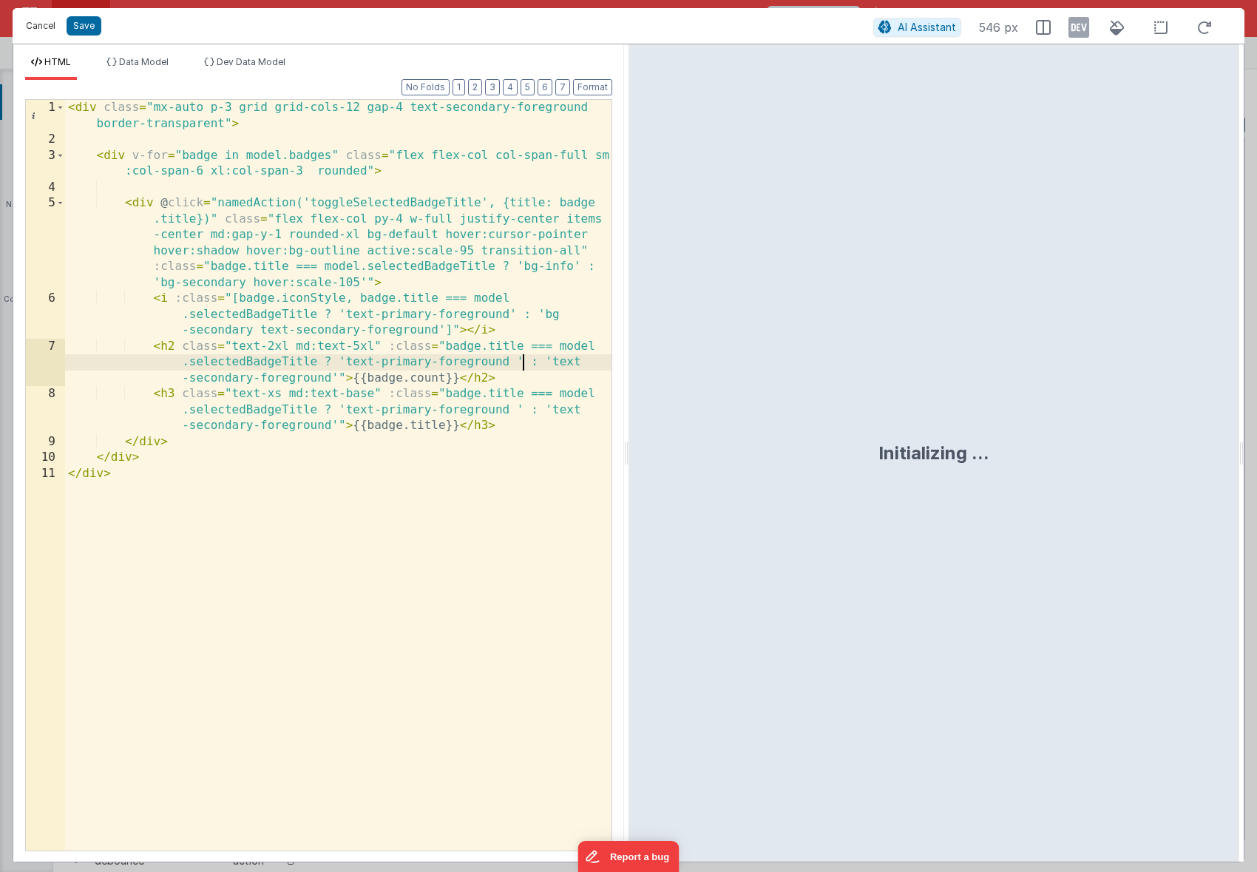
click at [50, 23] on button "Cancel" at bounding box center [40, 26] width 44 height 21
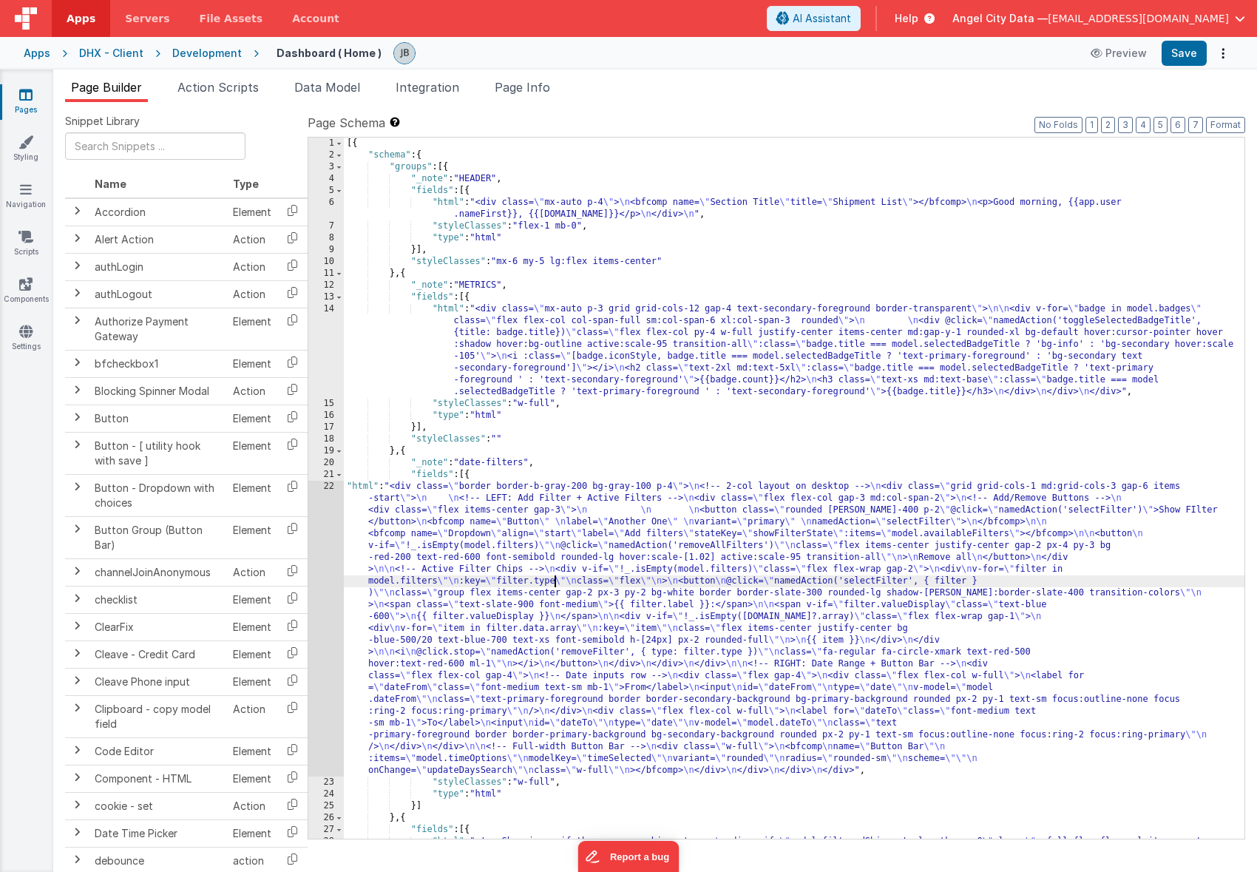
click at [555, 581] on div "[{ "schema" : { "groups" : [{ "_note" : "HEADER" , "fields" : [{ "html" : "<div…" at bounding box center [794, 512] width 901 height 749
click at [328, 553] on div "22" at bounding box center [326, 629] width 36 height 296
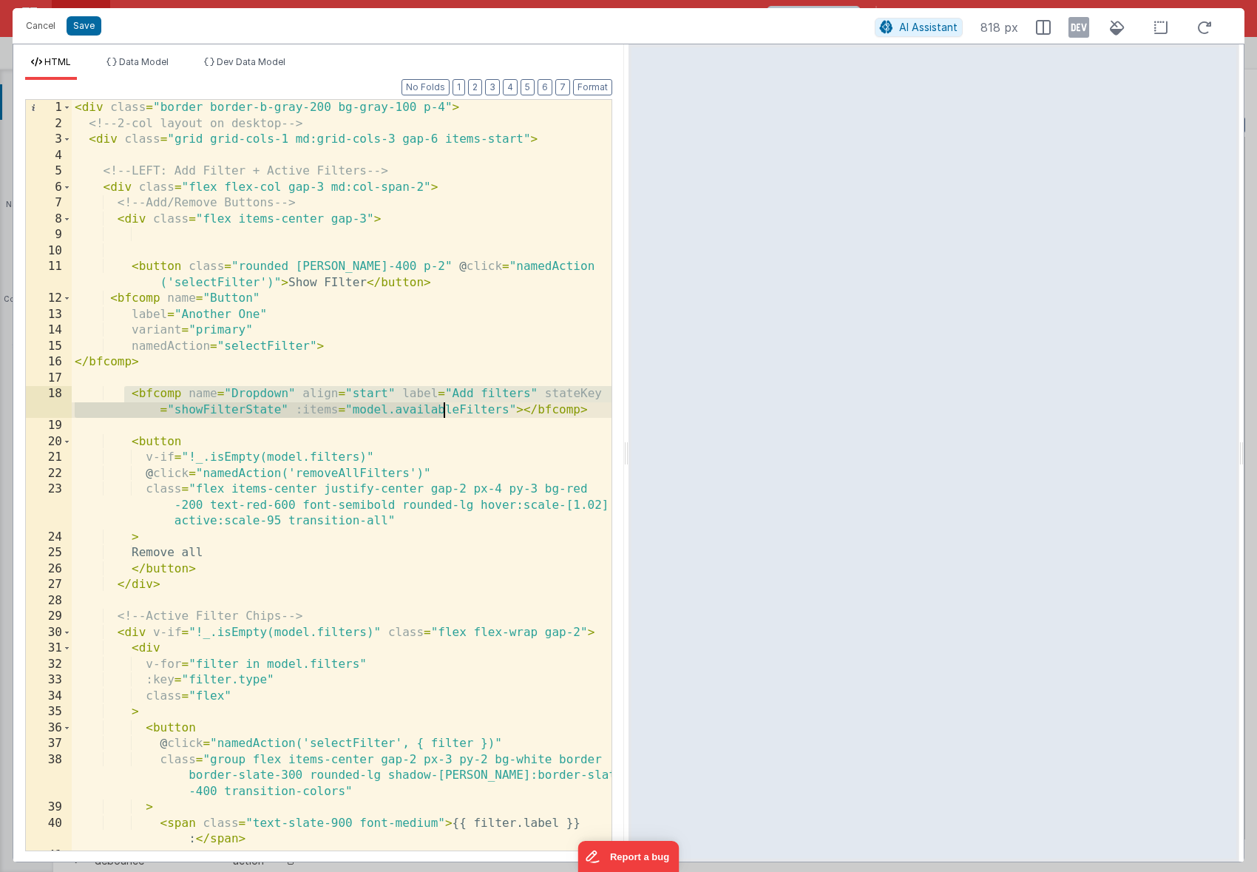
drag, startPoint x: 124, startPoint y: 393, endPoint x: 441, endPoint y: 403, distance: 317.5
click at [441, 403] on div "< div class = "border border-b-gray-200 bg-gray-100 p-4" > <!-- 2-col layout on…" at bounding box center [342, 491] width 540 height 783
click at [153, 59] on span "Data Model" at bounding box center [144, 61] width 50 height 11
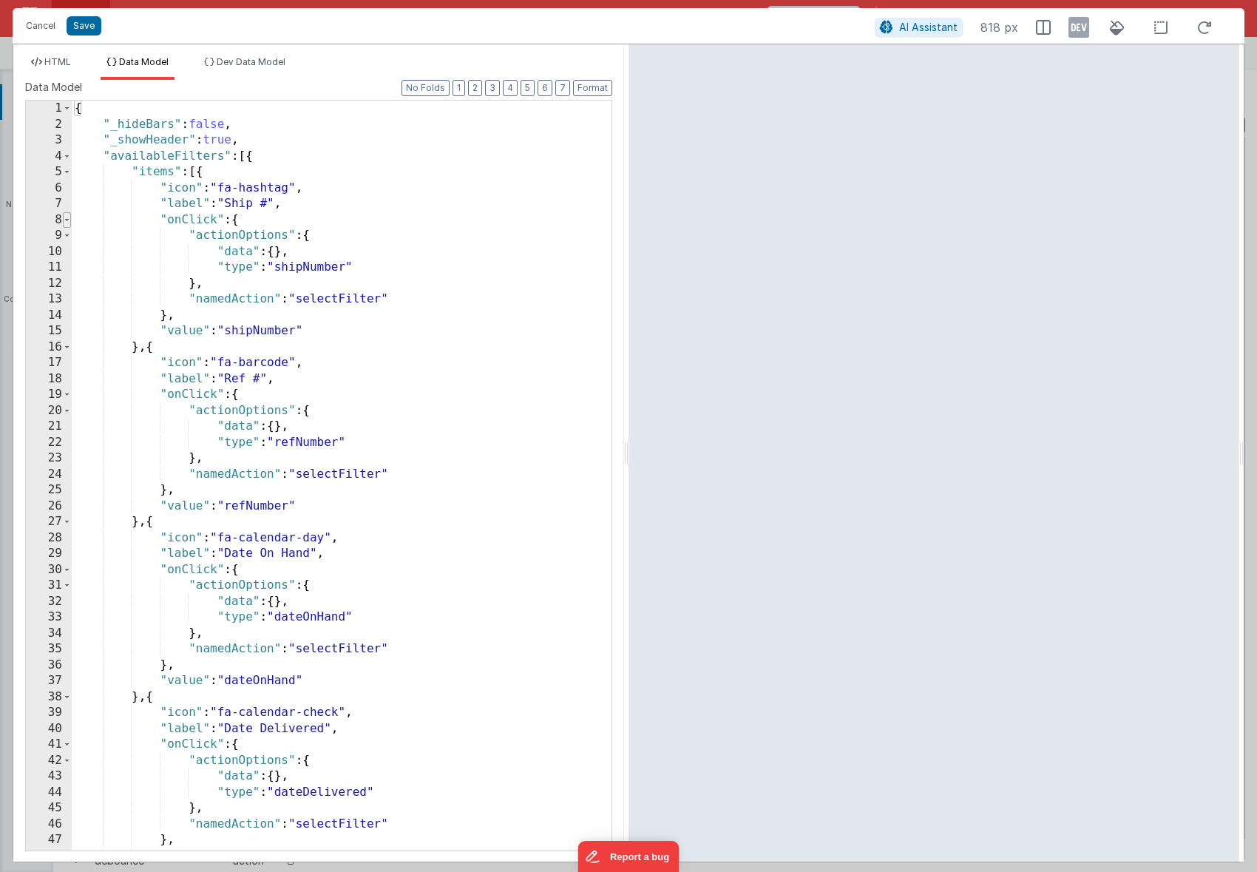
click at [64, 217] on span at bounding box center [67, 220] width 8 height 16
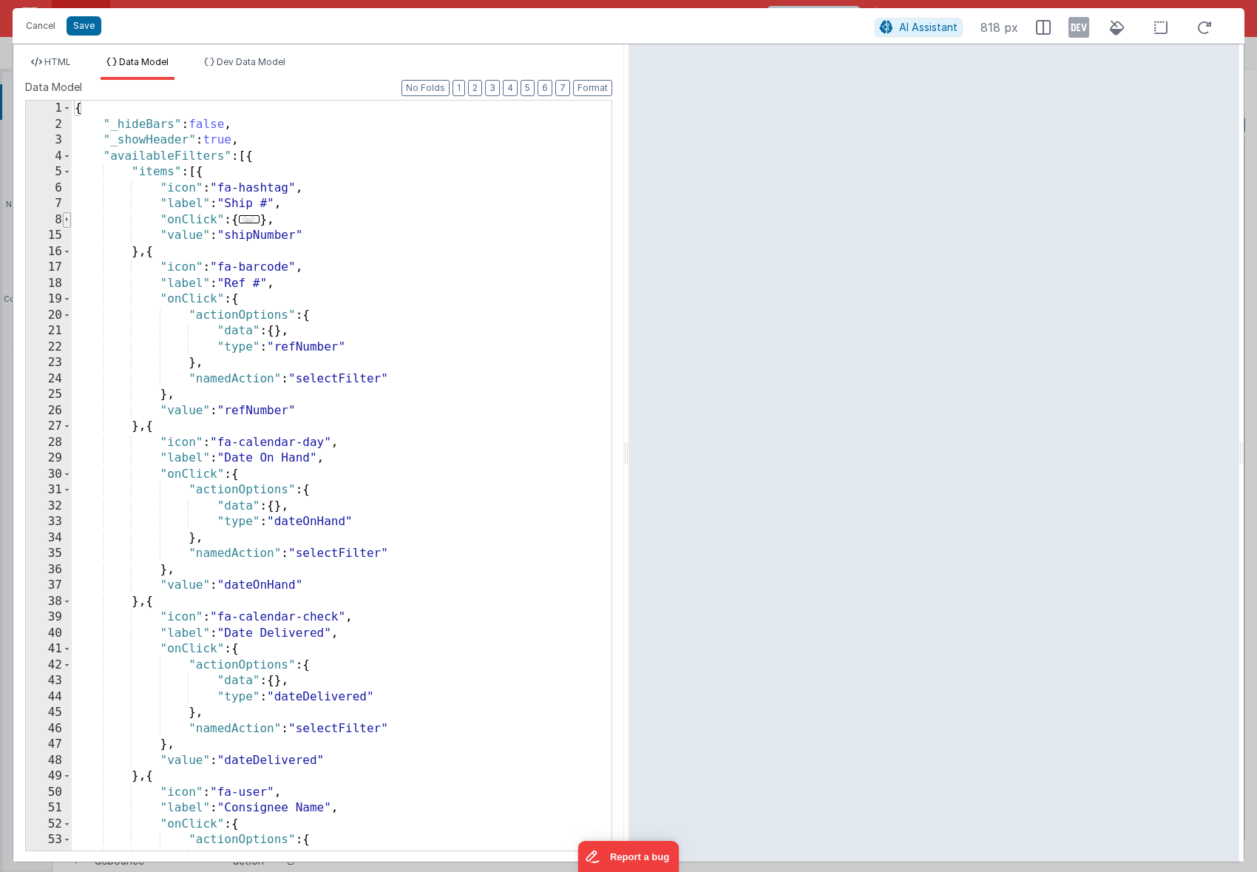
click at [64, 217] on span at bounding box center [67, 220] width 8 height 16
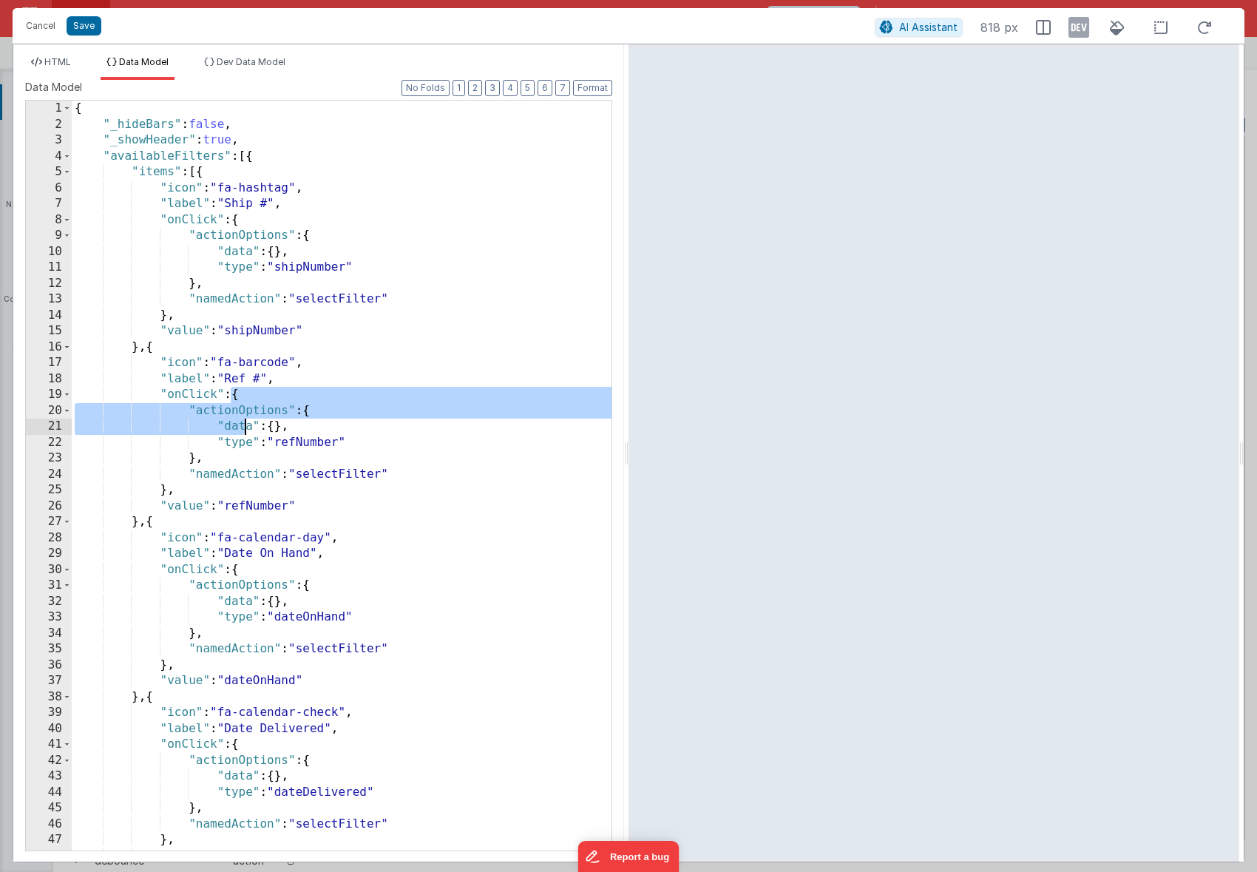
drag, startPoint x: 233, startPoint y: 394, endPoint x: 242, endPoint y: 422, distance: 28.8
click at [242, 422] on div "{ "_hideBars" : false , "_showHeader" : true , "availableFilters" : [{ "items" …" at bounding box center [342, 492] width 540 height 782
click at [237, 428] on div "{ "_hideBars" : false , "_showHeader" : true , "availableFilters" : [{ "items" …" at bounding box center [342, 492] width 540 height 782
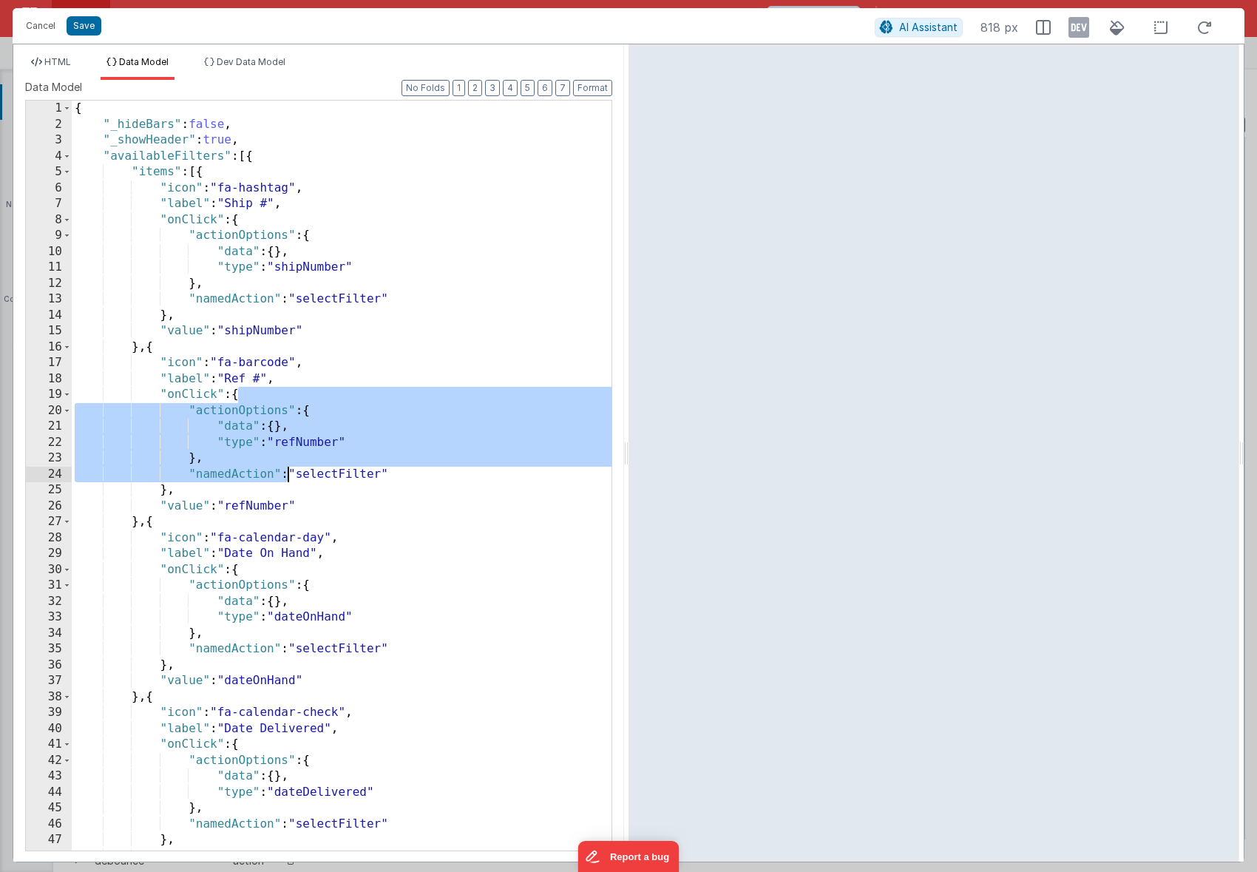
drag, startPoint x: 238, startPoint y: 396, endPoint x: 289, endPoint y: 477, distance: 96.0
click at [289, 477] on div "{ "_hideBars" : false , "_showHeader" : true , "availableFilters" : [{ "items" …" at bounding box center [342, 492] width 540 height 782
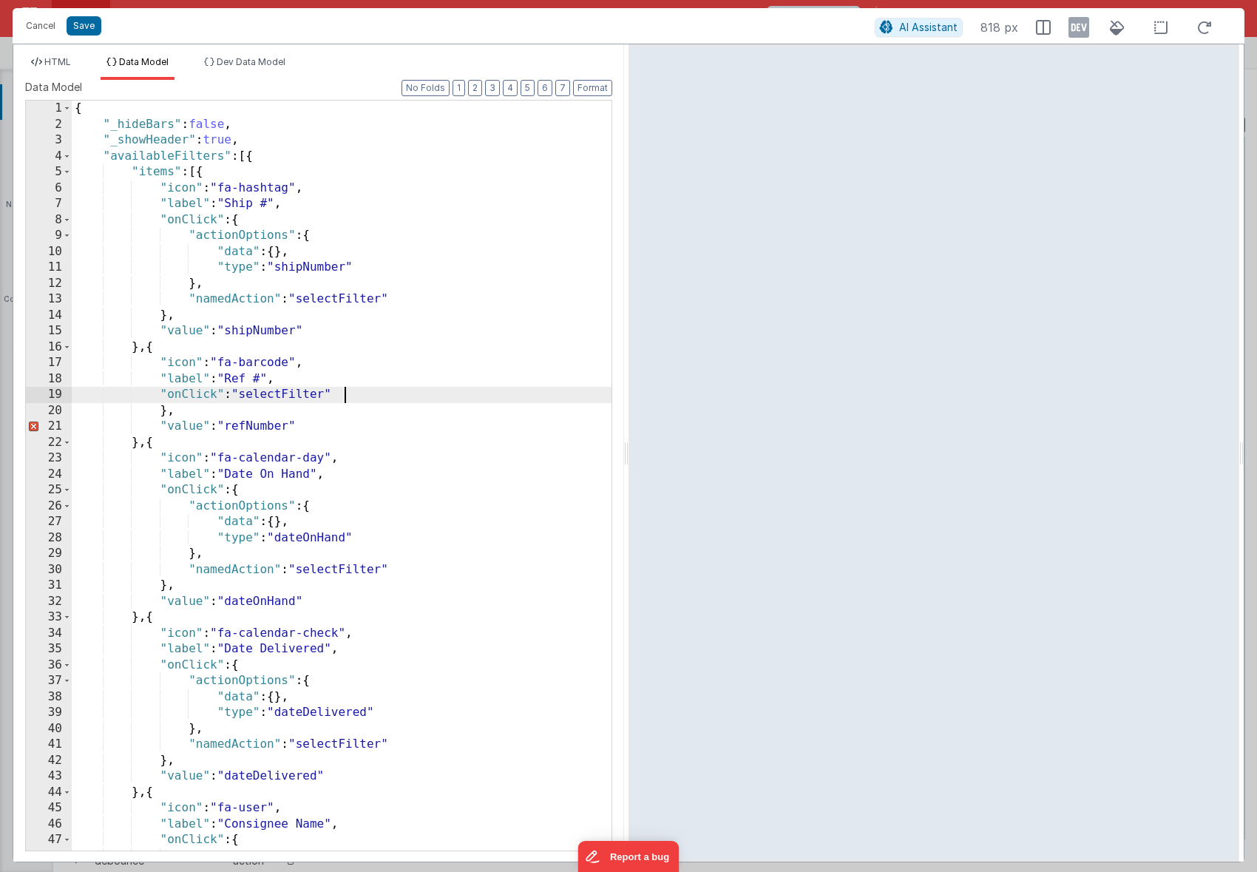
click at [375, 388] on div "{ "_hideBars" : false , "_showHeader" : true , "availableFilters" : [{ "items" …" at bounding box center [342, 492] width 540 height 782
drag, startPoint x: 177, startPoint y: 411, endPoint x: 157, endPoint y: 410, distance: 20.0
click at [157, 410] on div "{ "_hideBars" : false , "_showHeader" : true , "availableFilters" : [{ "items" …" at bounding box center [342, 492] width 540 height 782
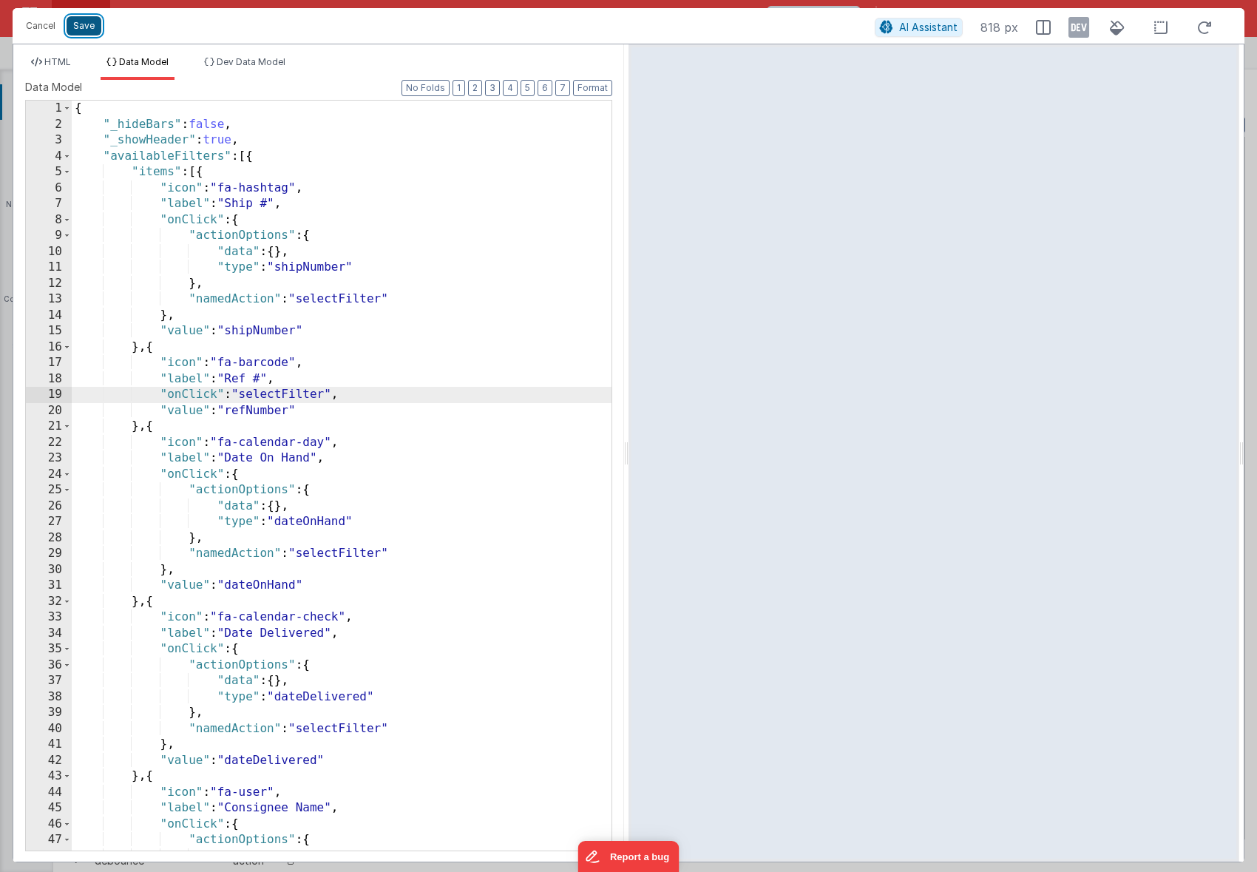
click at [79, 24] on button "Save" at bounding box center [84, 25] width 35 height 19
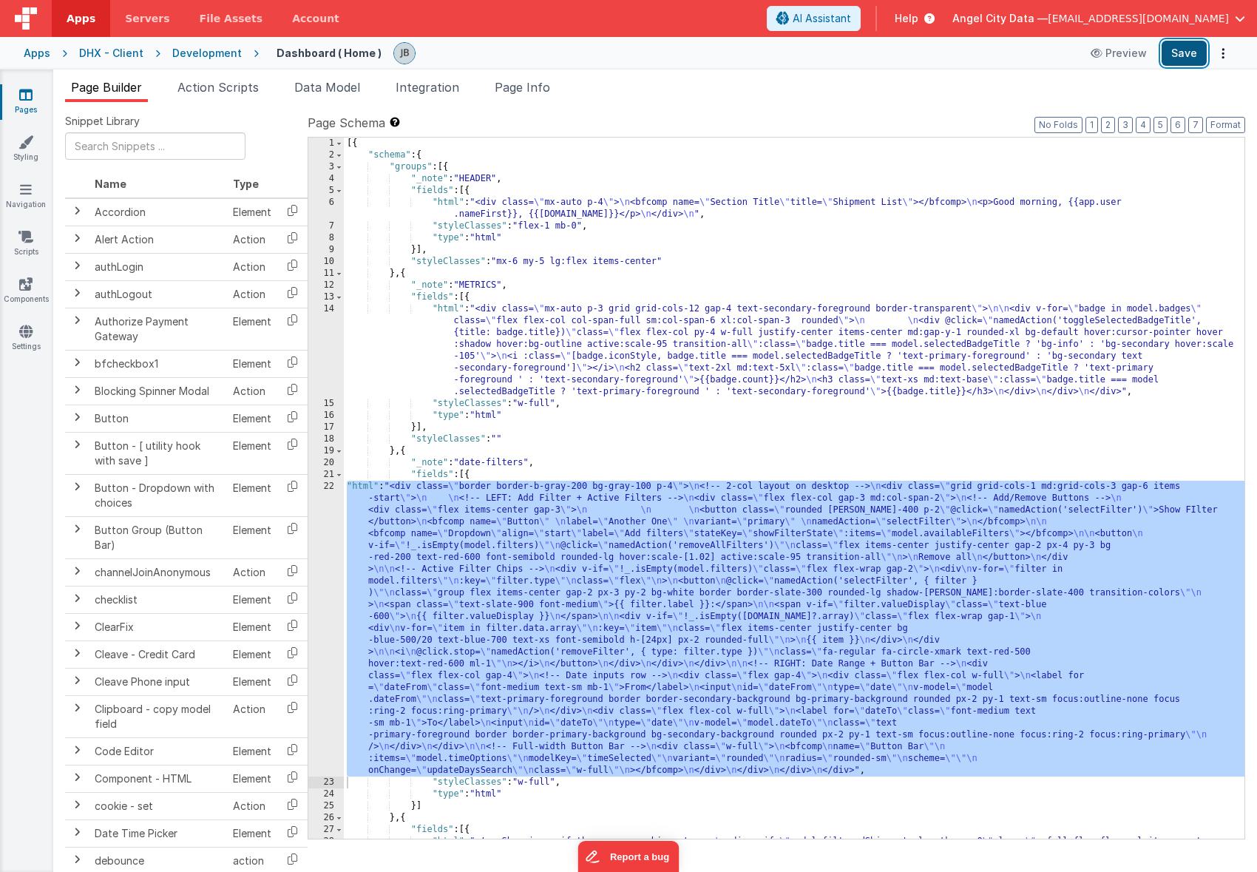
click at [1186, 54] on button "Save" at bounding box center [1184, 53] width 45 height 25
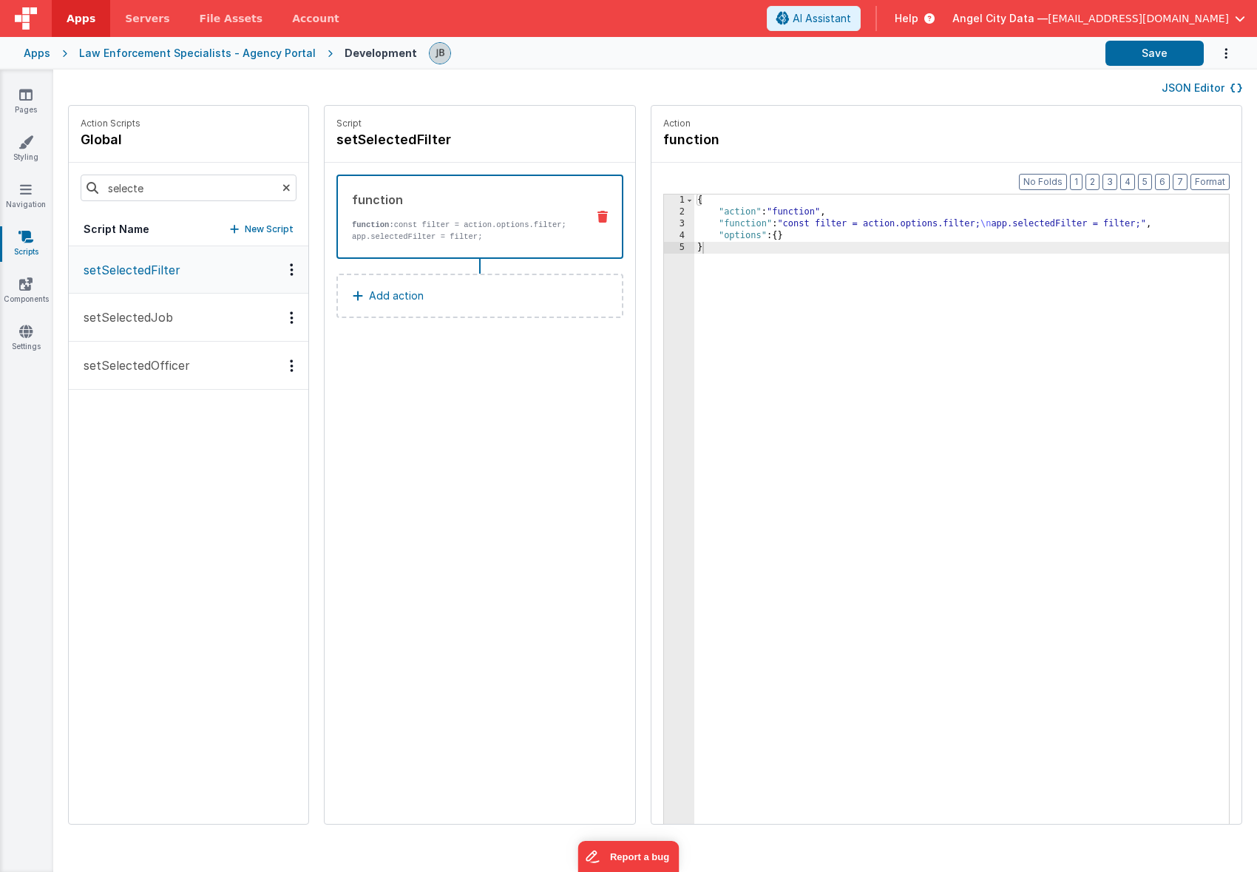
click at [41, 58] on div "Apps" at bounding box center [37, 53] width 27 height 15
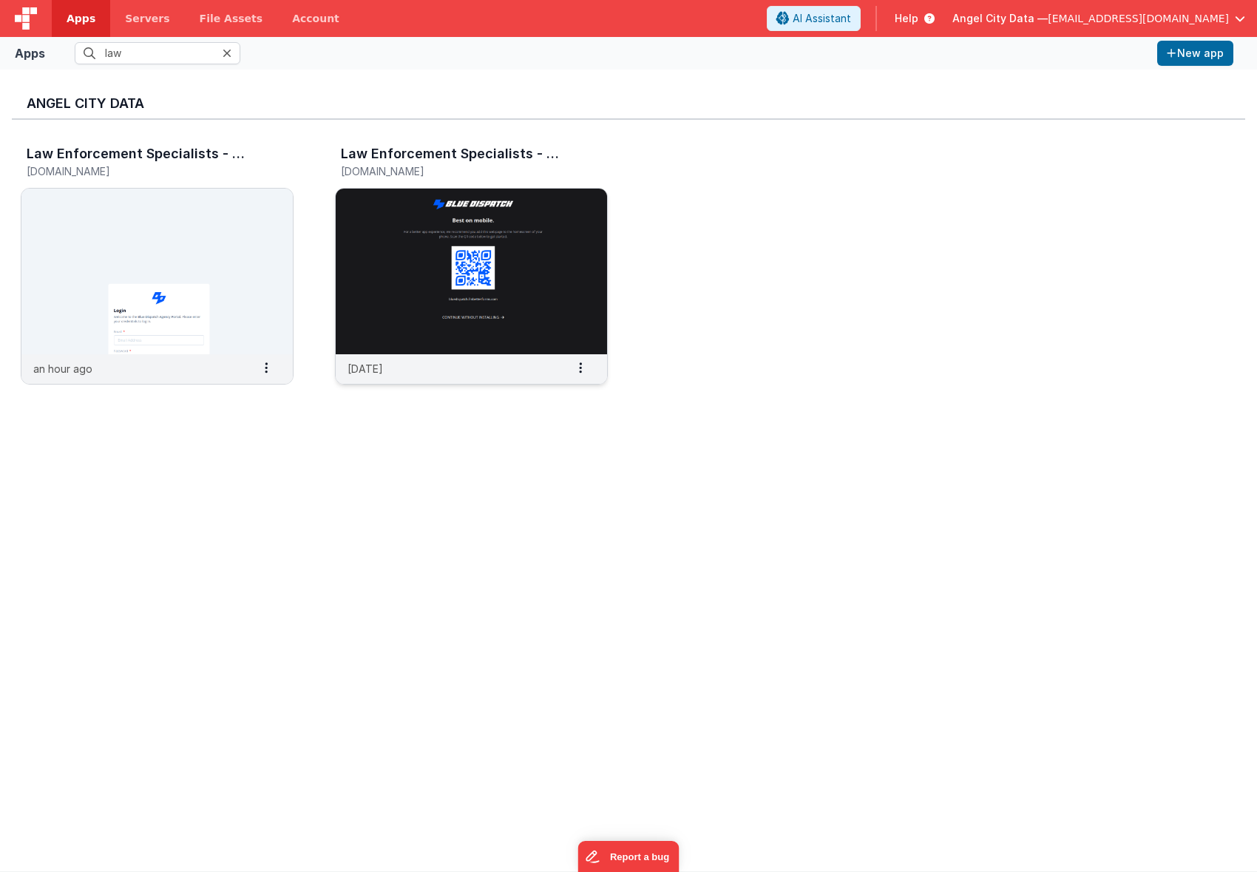
click at [462, 220] on img at bounding box center [471, 272] width 271 height 166
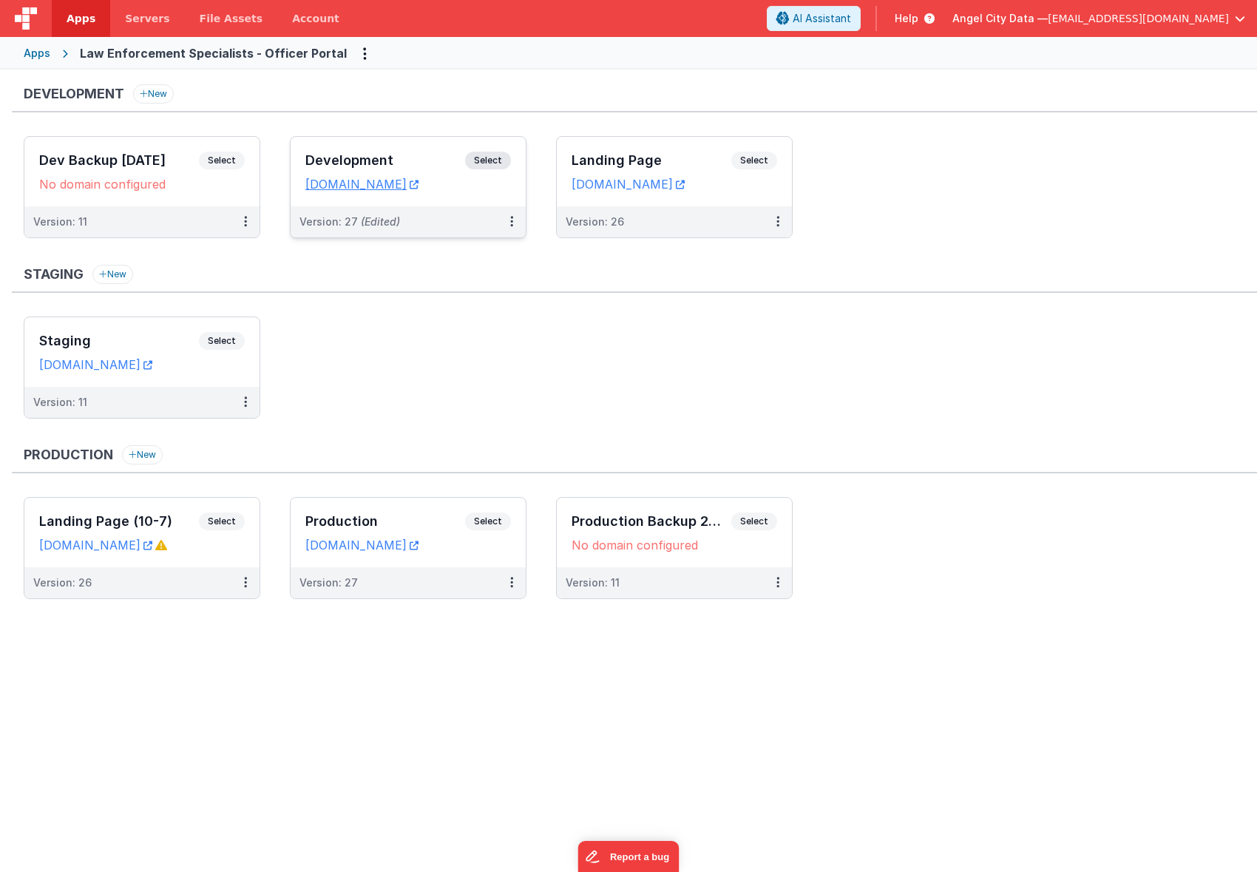
click at [380, 149] on div "Development Select URLs [DOMAIN_NAME]" at bounding box center [408, 172] width 235 height 70
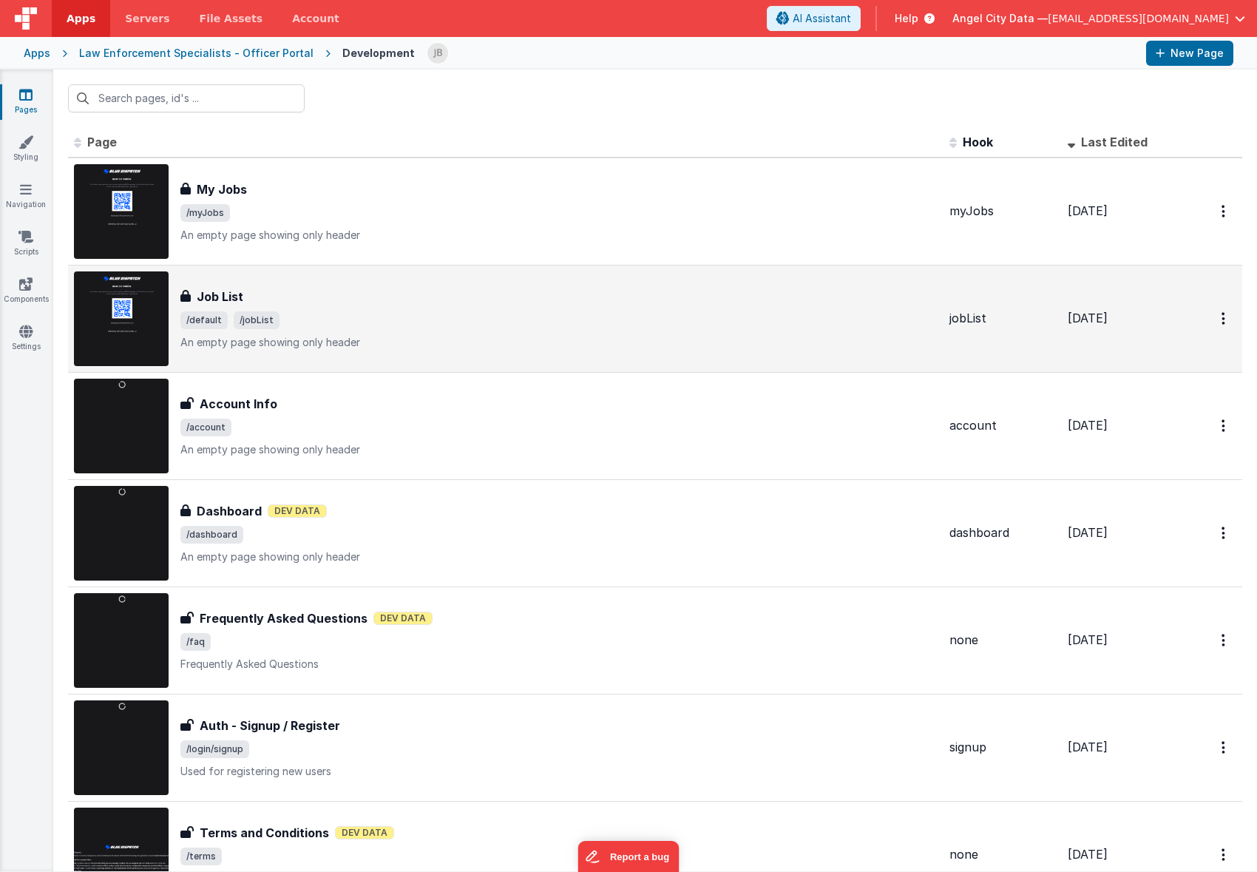
click at [301, 296] on div "Job List" at bounding box center [558, 297] width 757 height 18
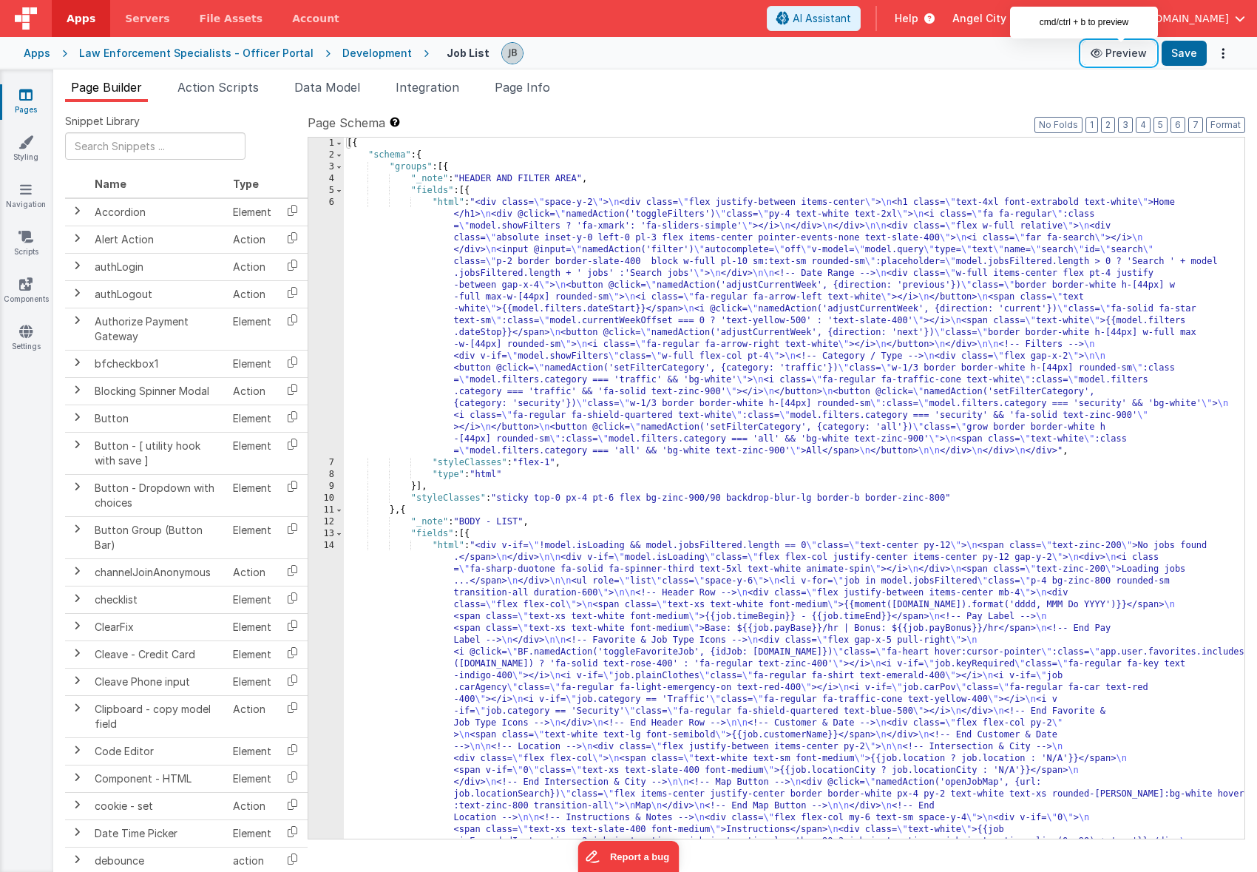
click at [1110, 58] on button "Preview" at bounding box center [1119, 53] width 74 height 24
click at [40, 53] on div "Apps" at bounding box center [37, 53] width 27 height 15
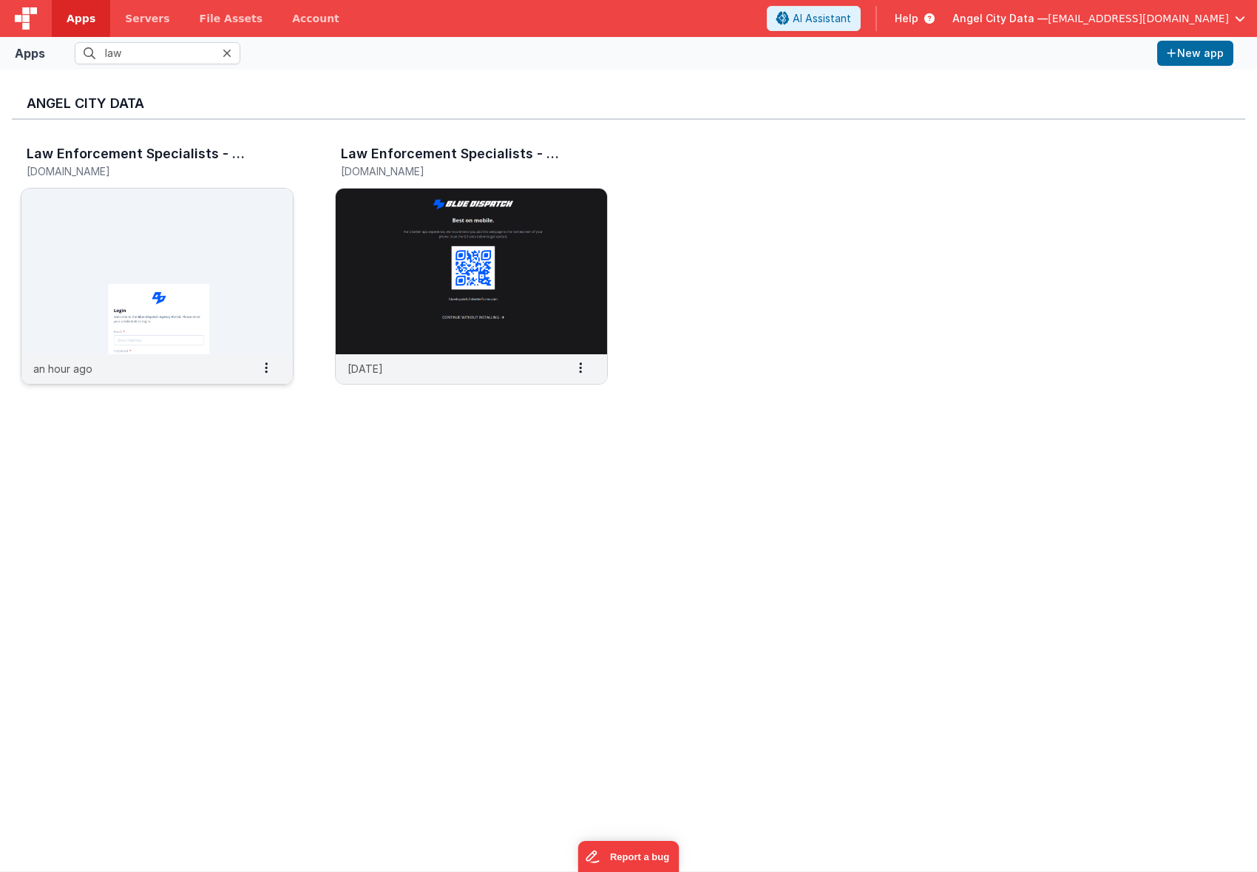
click at [151, 223] on img at bounding box center [156, 272] width 271 height 166
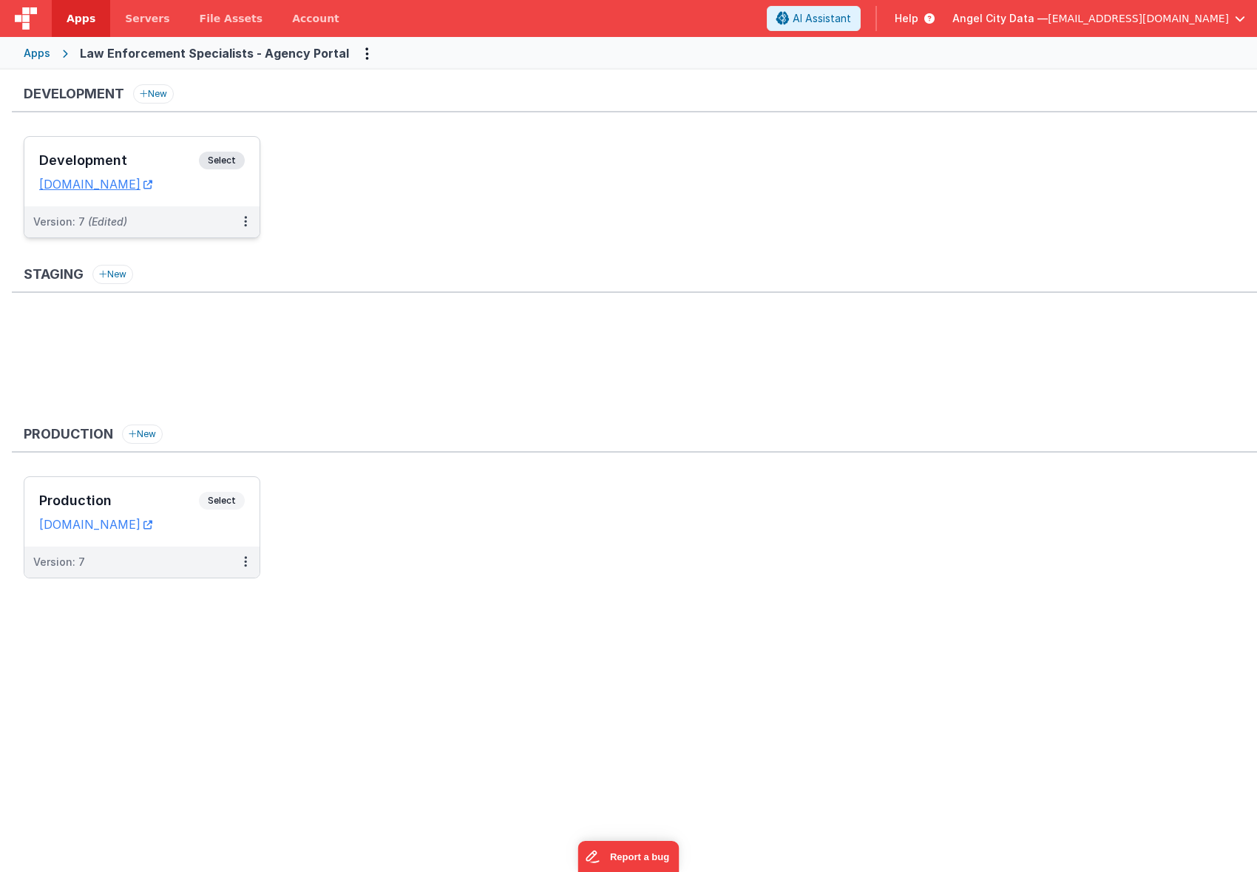
click at [157, 157] on h3 "Development" at bounding box center [119, 160] width 160 height 15
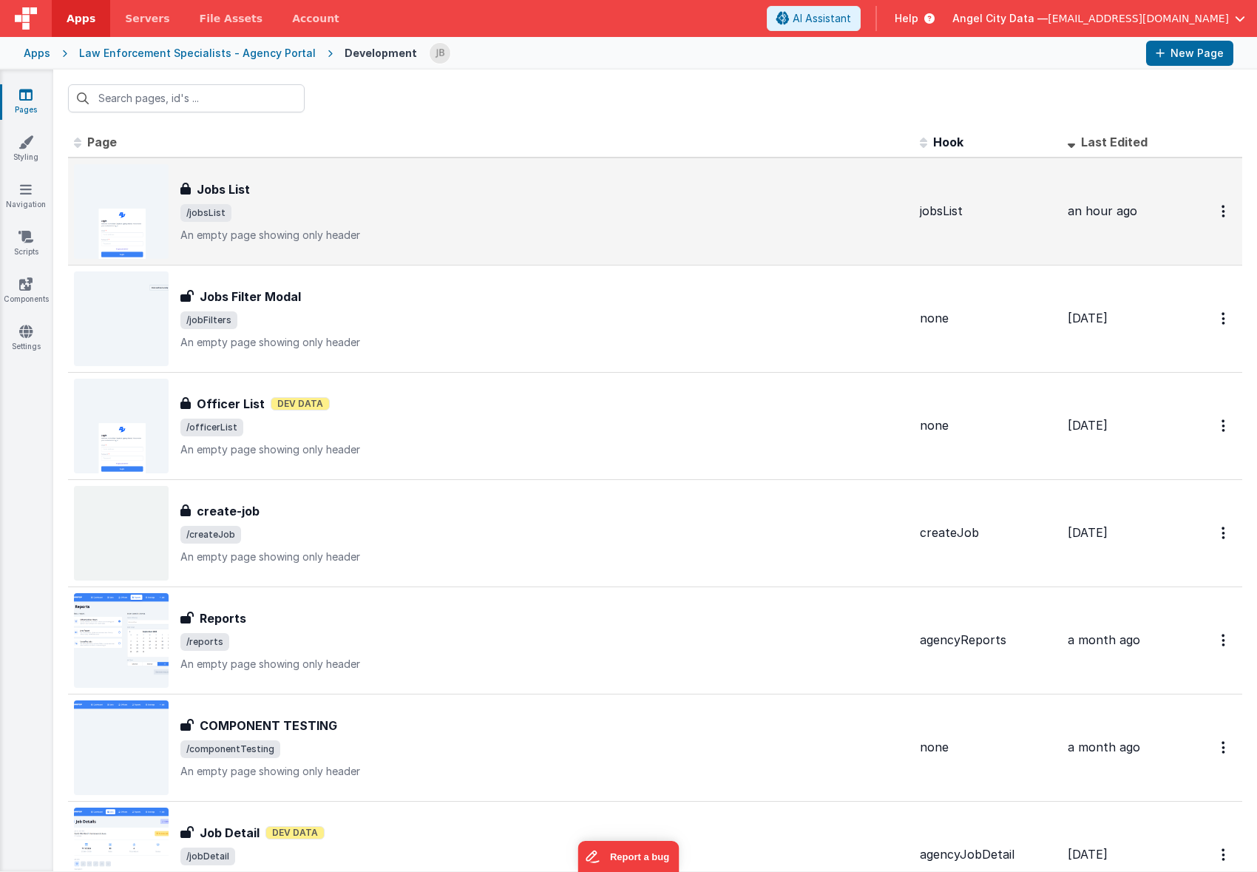
click at [251, 196] on div "Jobs List" at bounding box center [544, 189] width 728 height 18
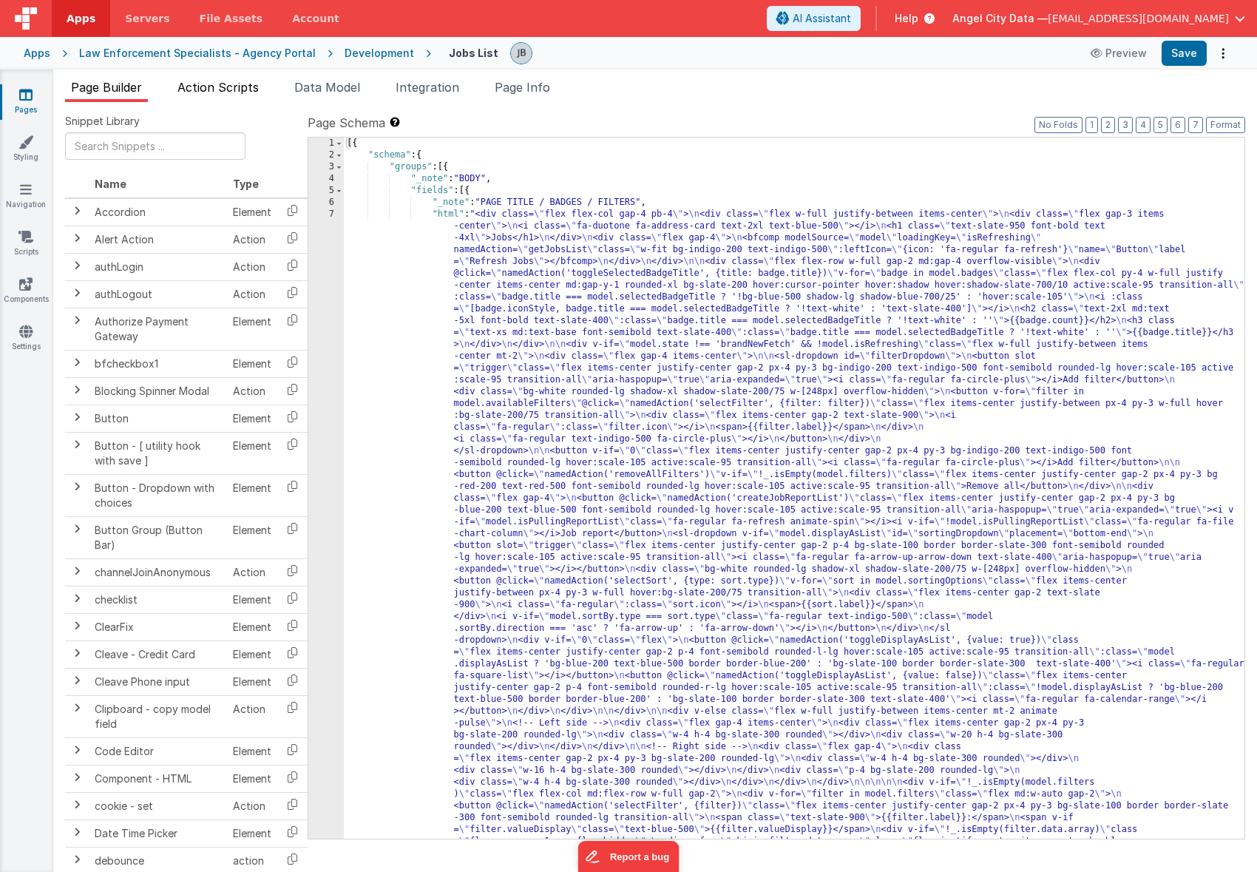
click at [209, 85] on span "Action Scripts" at bounding box center [218, 87] width 81 height 15
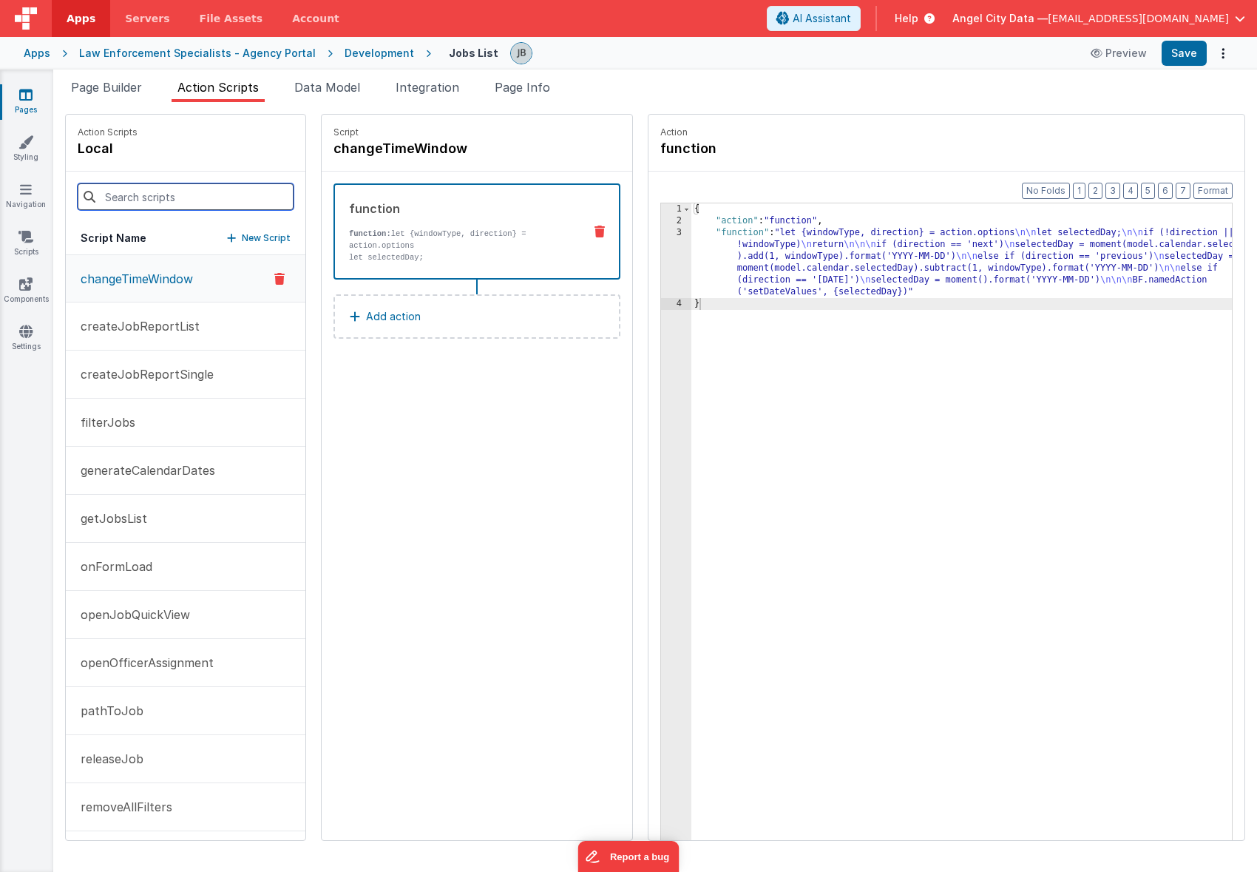
click at [135, 206] on input at bounding box center [186, 196] width 216 height 27
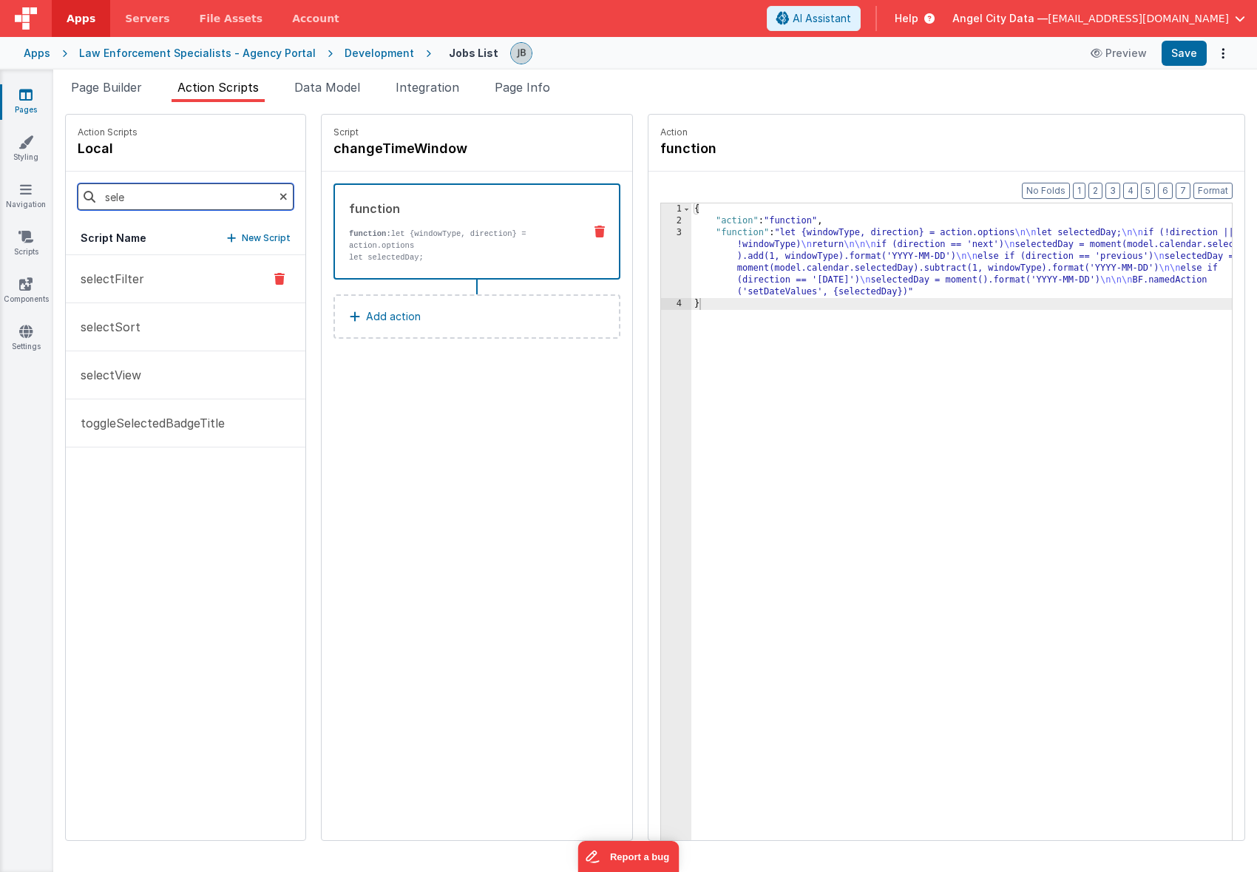
type input "sele"
click at [108, 274] on p "selectFilter" at bounding box center [108, 279] width 72 height 18
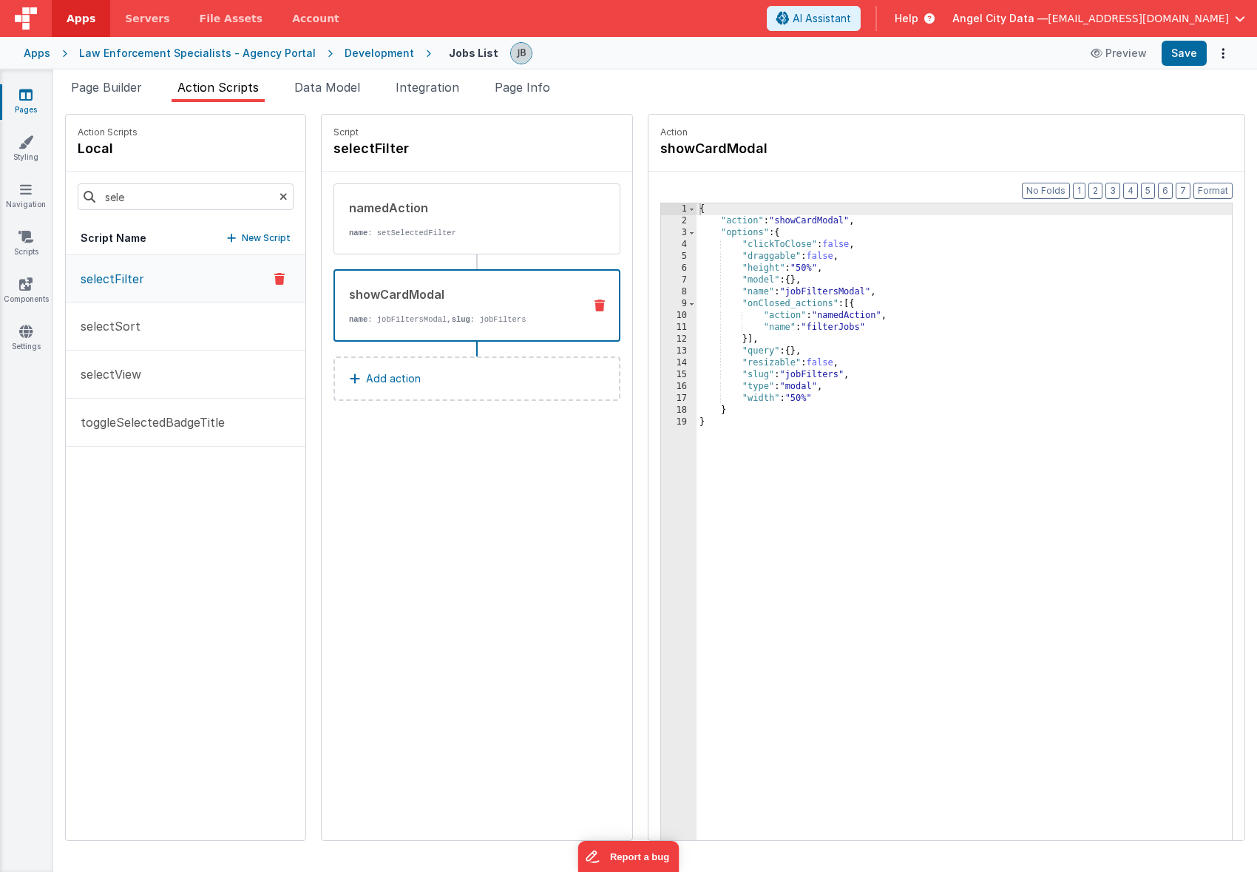
click at [358, 300] on div "showCardModal" at bounding box center [460, 294] width 223 height 18
click at [785, 289] on div "{ "action" : "showCardModal" , "options" : { "clickToClose" : false , "draggabl…" at bounding box center [983, 556] width 572 height 706
click at [36, 98] on link "Pages" at bounding box center [25, 102] width 53 height 30
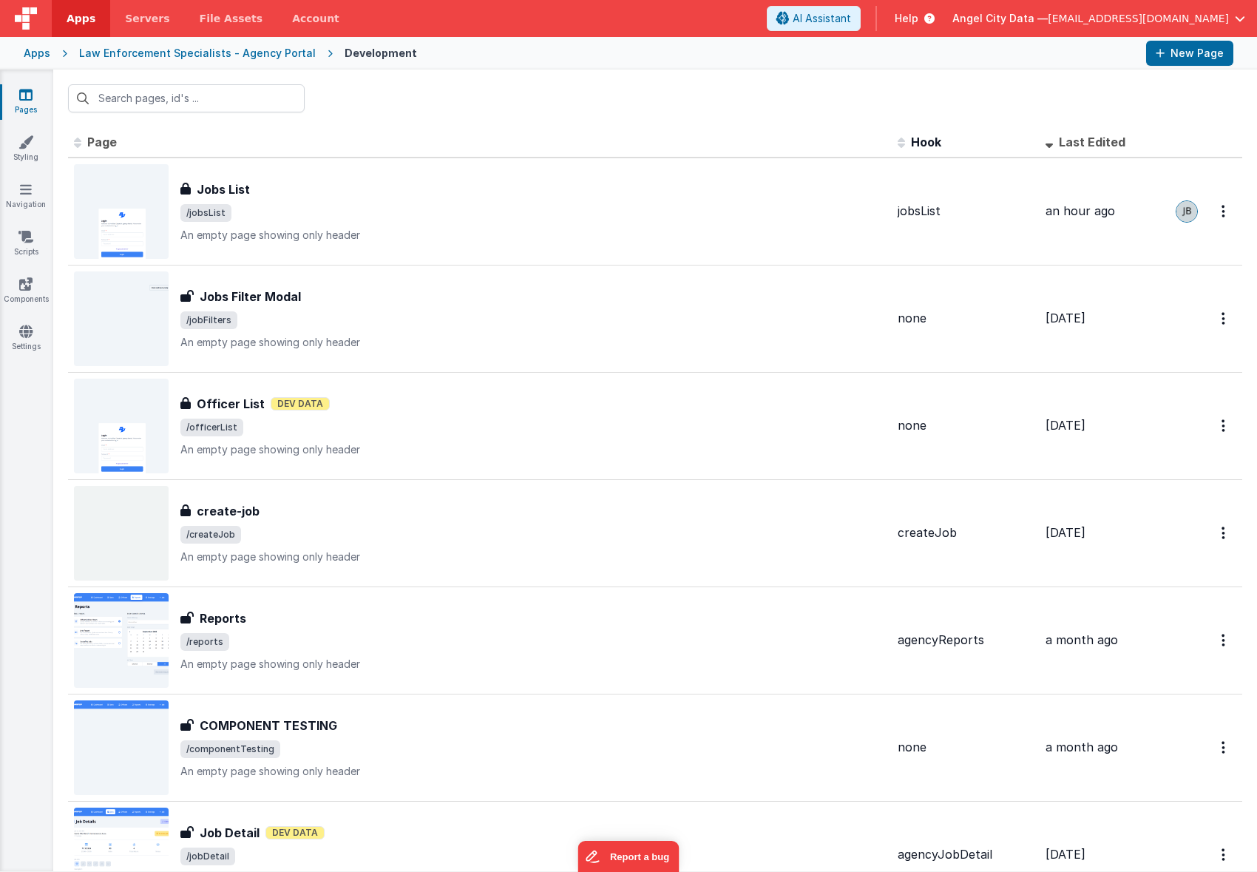
click at [175, 112] on div at bounding box center [655, 99] width 1204 height 58
click at [174, 112] on input "text" at bounding box center [186, 98] width 237 height 28
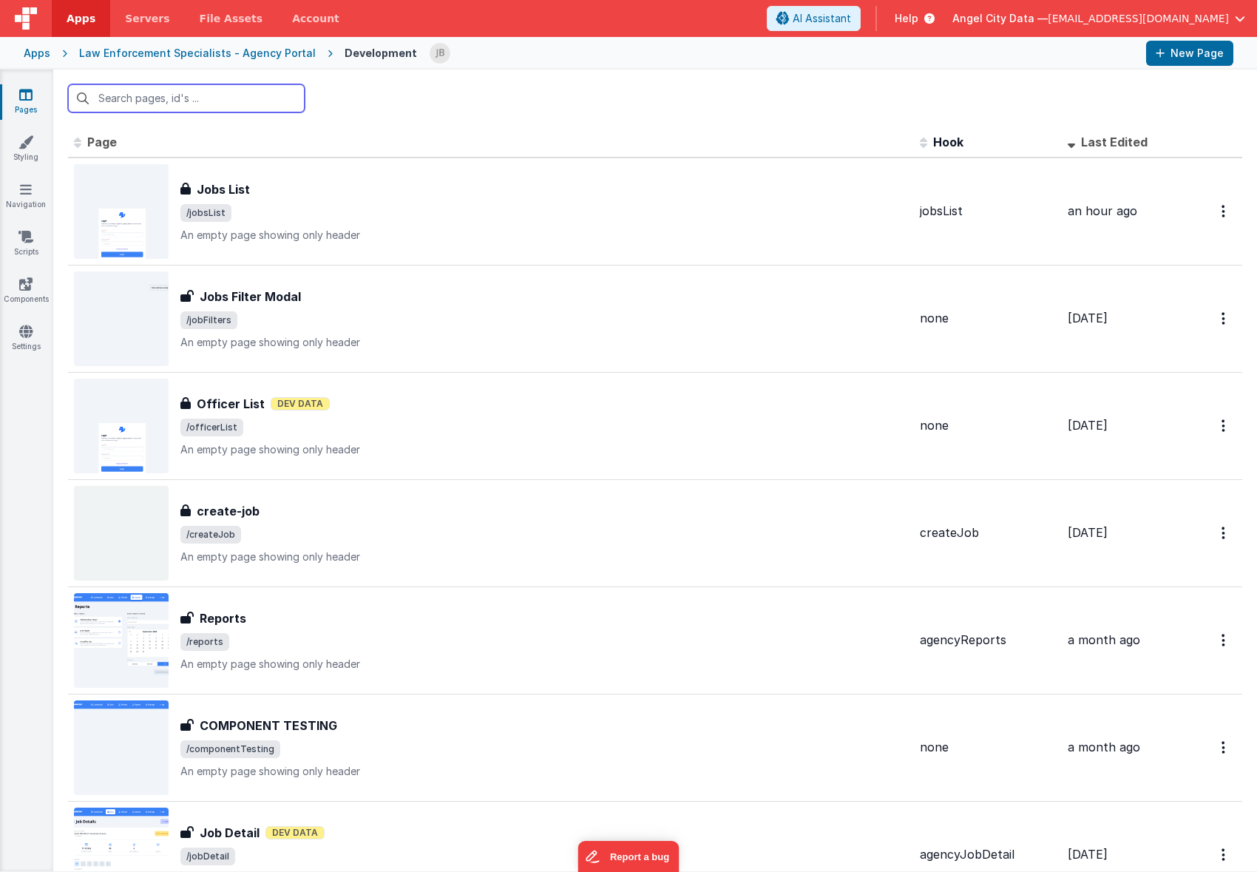
click at [172, 111] on input "text" at bounding box center [186, 98] width 237 height 28
paste input "jobFiltersModal"
type input "jobFiltersModal"
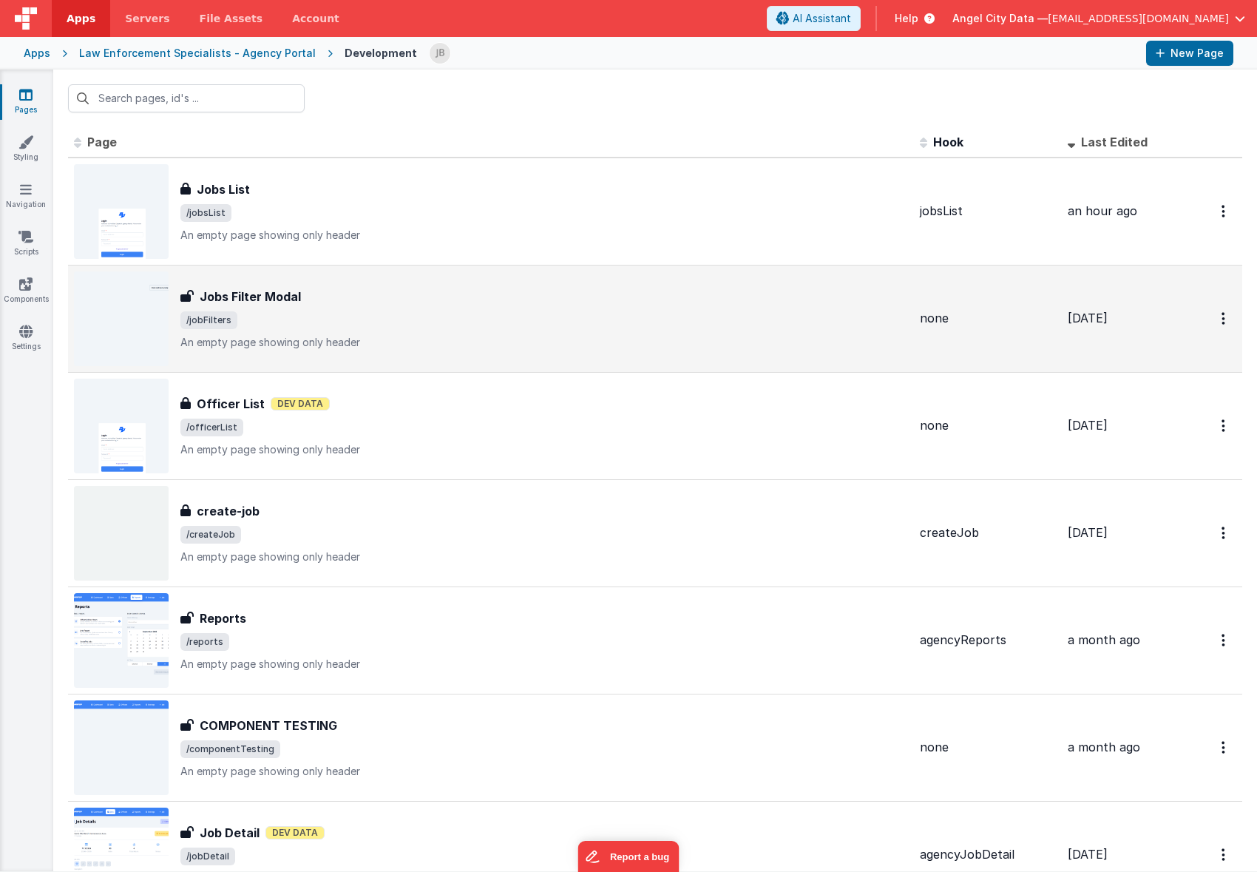
click at [245, 284] on div "Jobs Filter Modal Jobs Filter Modal /jobFilters An empty page showing only head…" at bounding box center [491, 318] width 834 height 95
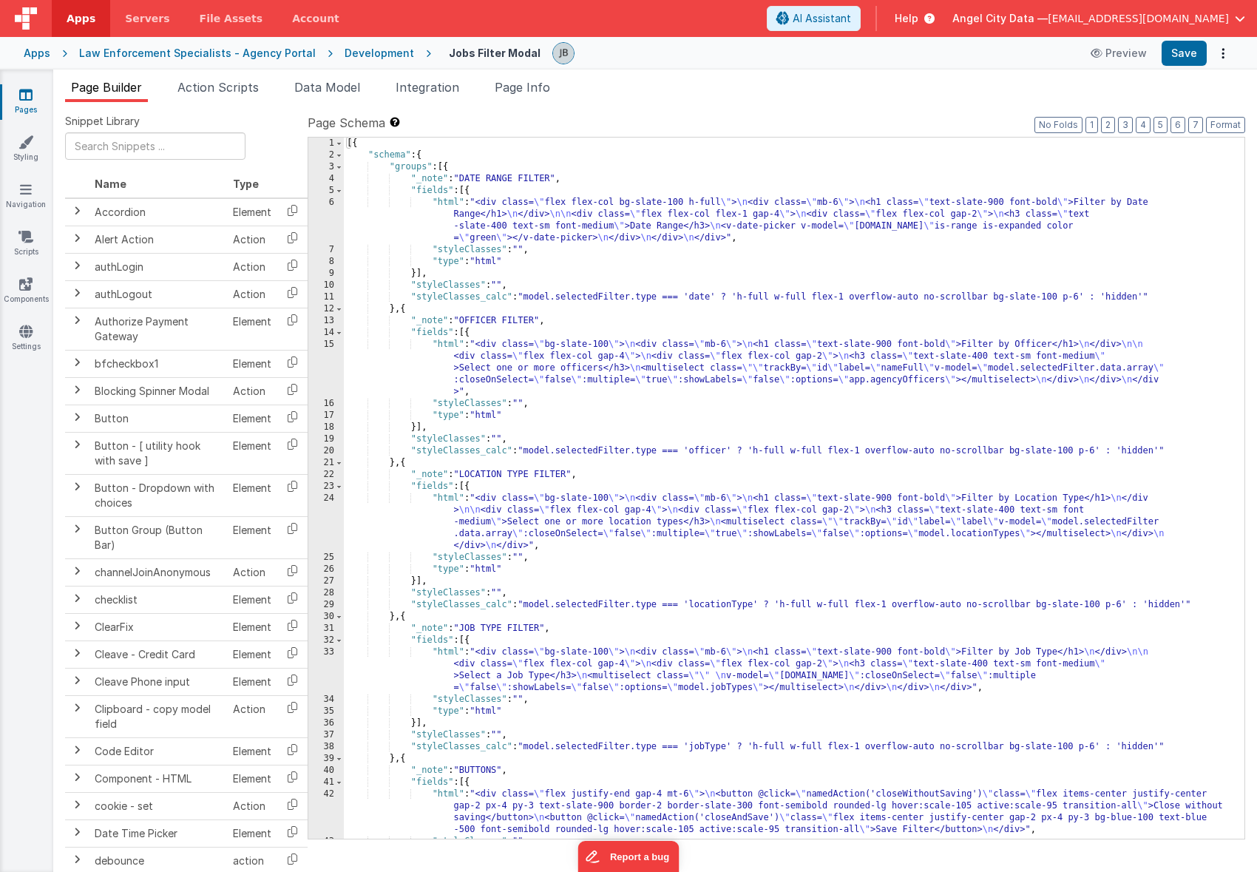
click at [1236, 49] on div "Apps Law Enforcement Specialists - Agency Portal Development Jobs Filter Modal …" at bounding box center [628, 53] width 1257 height 33
click at [1225, 49] on button "Options" at bounding box center [1223, 53] width 21 height 21
click at [830, 92] on button at bounding box center [628, 436] width 1257 height 872
click at [23, 182] on icon at bounding box center [26, 189] width 12 height 15
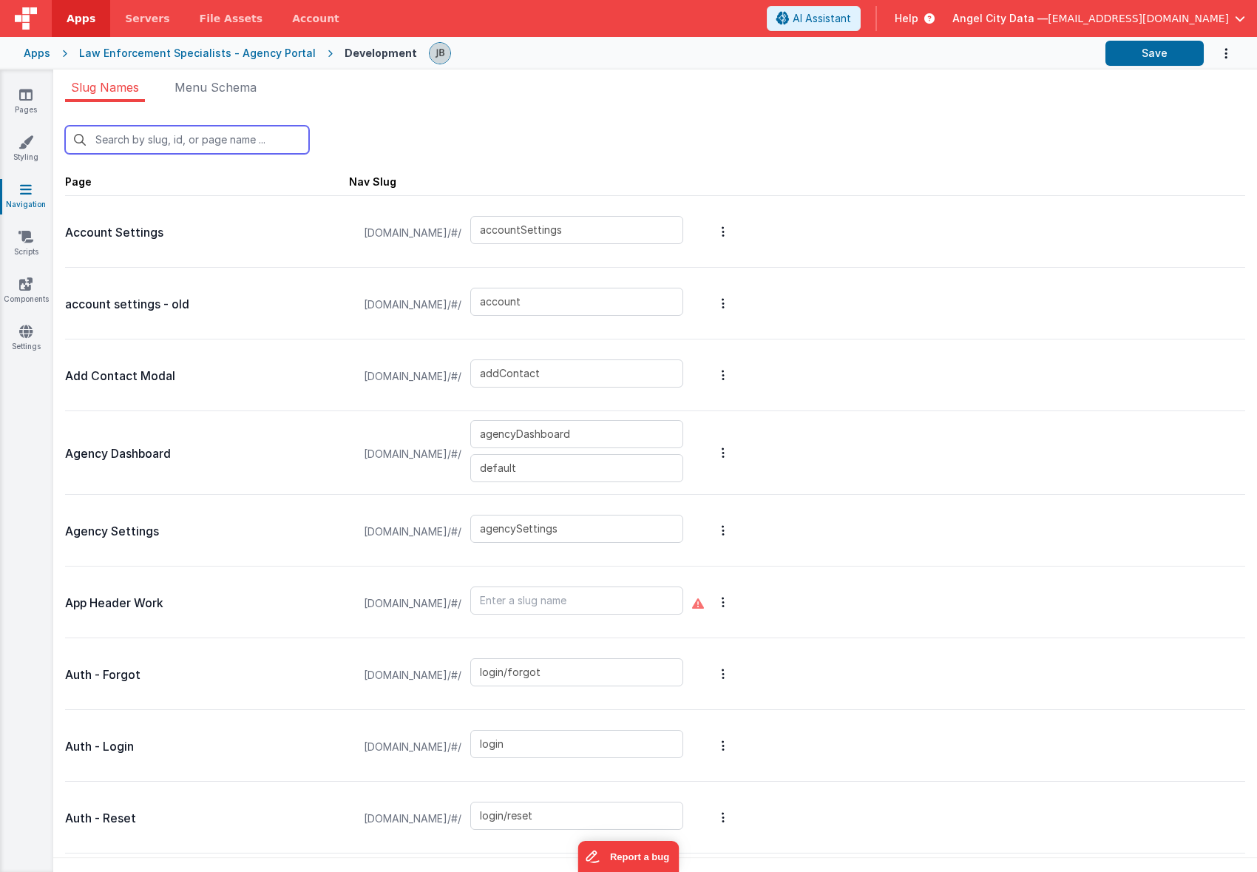
click at [140, 133] on input "text" at bounding box center [187, 140] width 244 height 28
type input "m"
type input "addContact"
type input "componentTesting"
type input "dashboardOld"
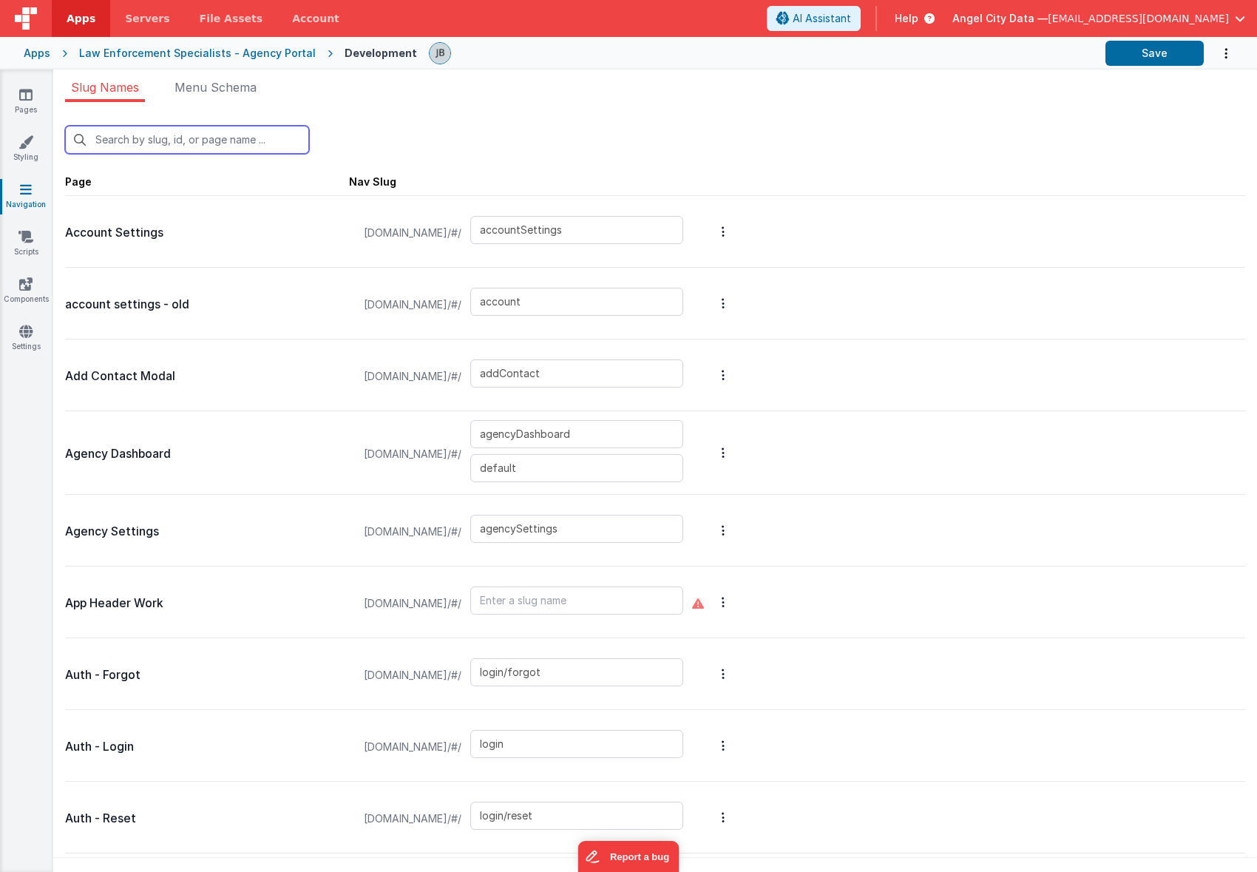
type input "invoices_simple"
type input "job-confirmation"
type input "jobQuickViewModal"
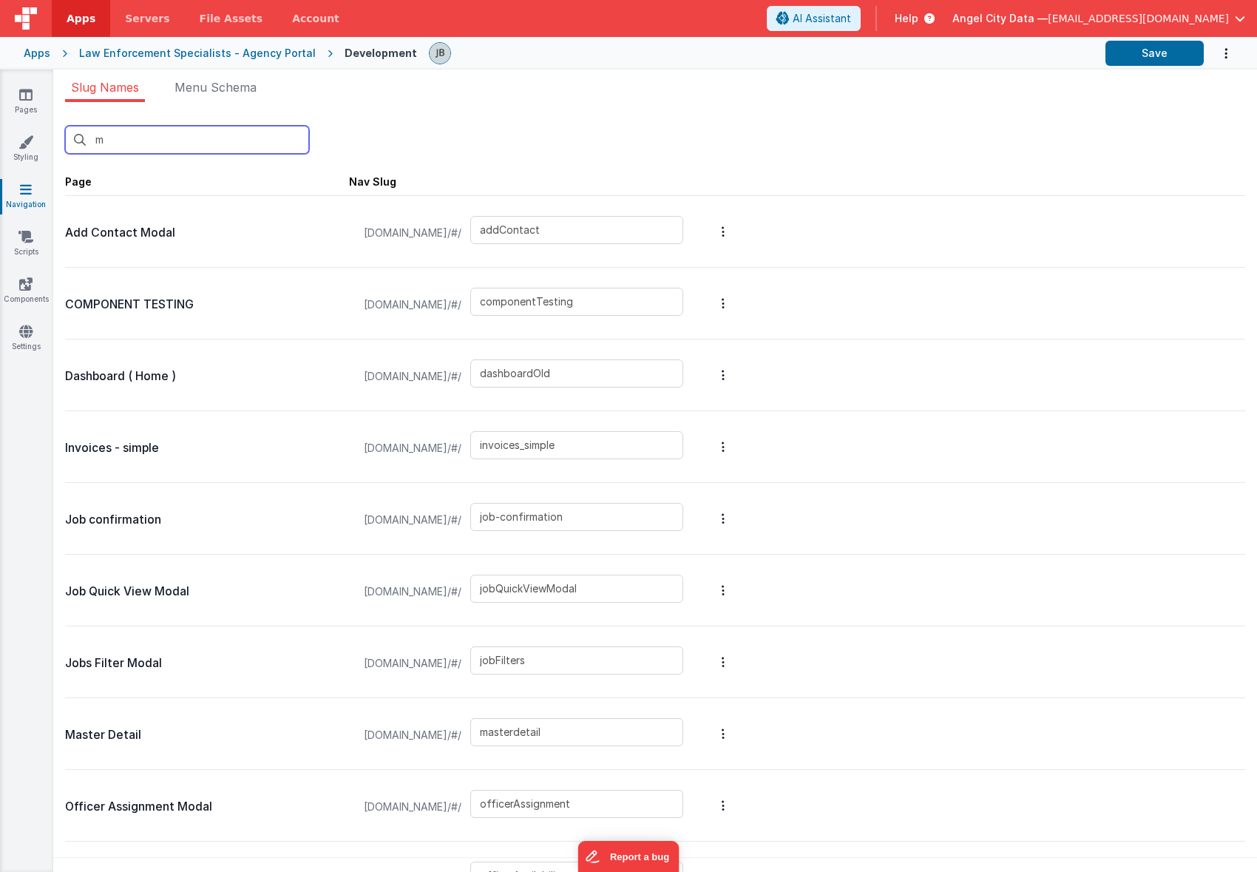
type input "mo"
type input "jobQuickViewModal"
type input "jobFilters"
type input "officerAssignment"
type input "officerAvailability"
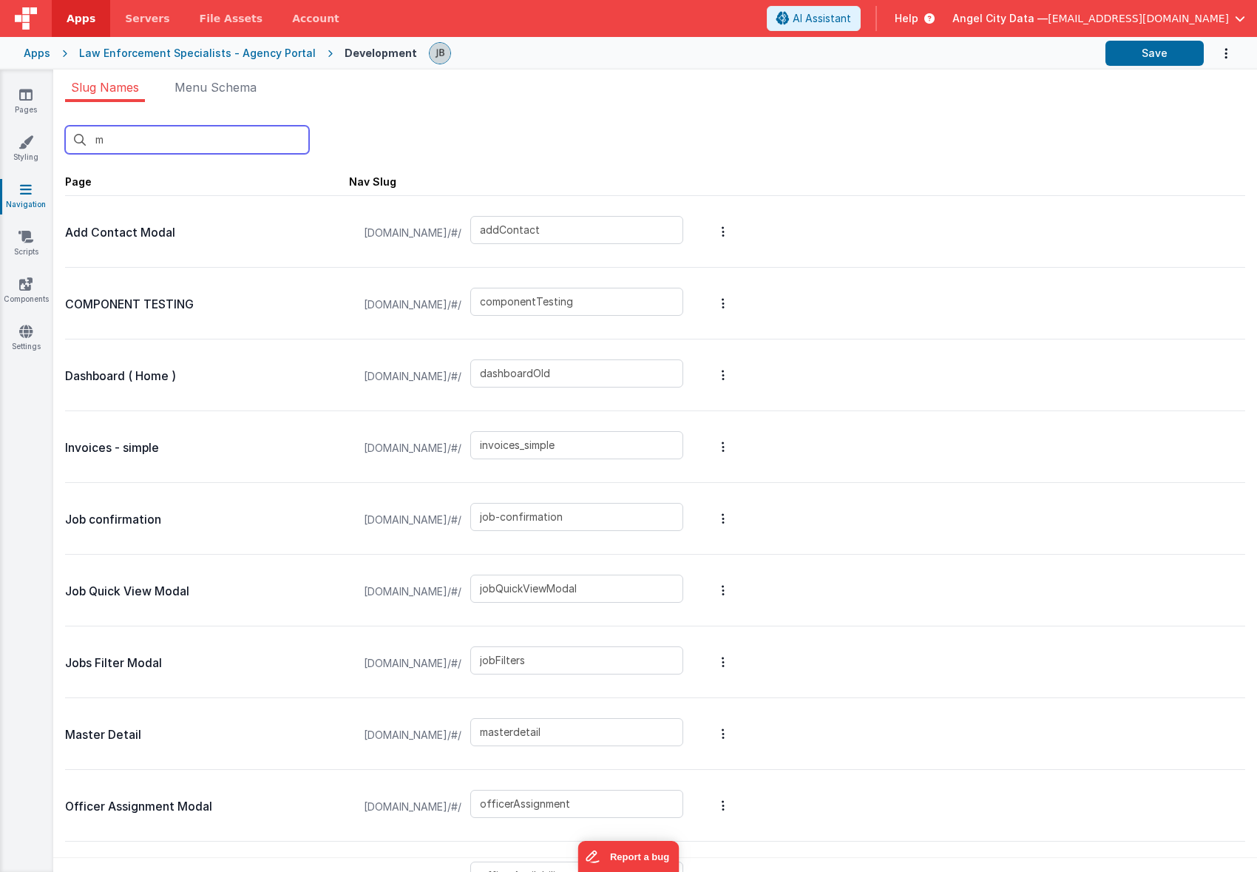
type input "upload"
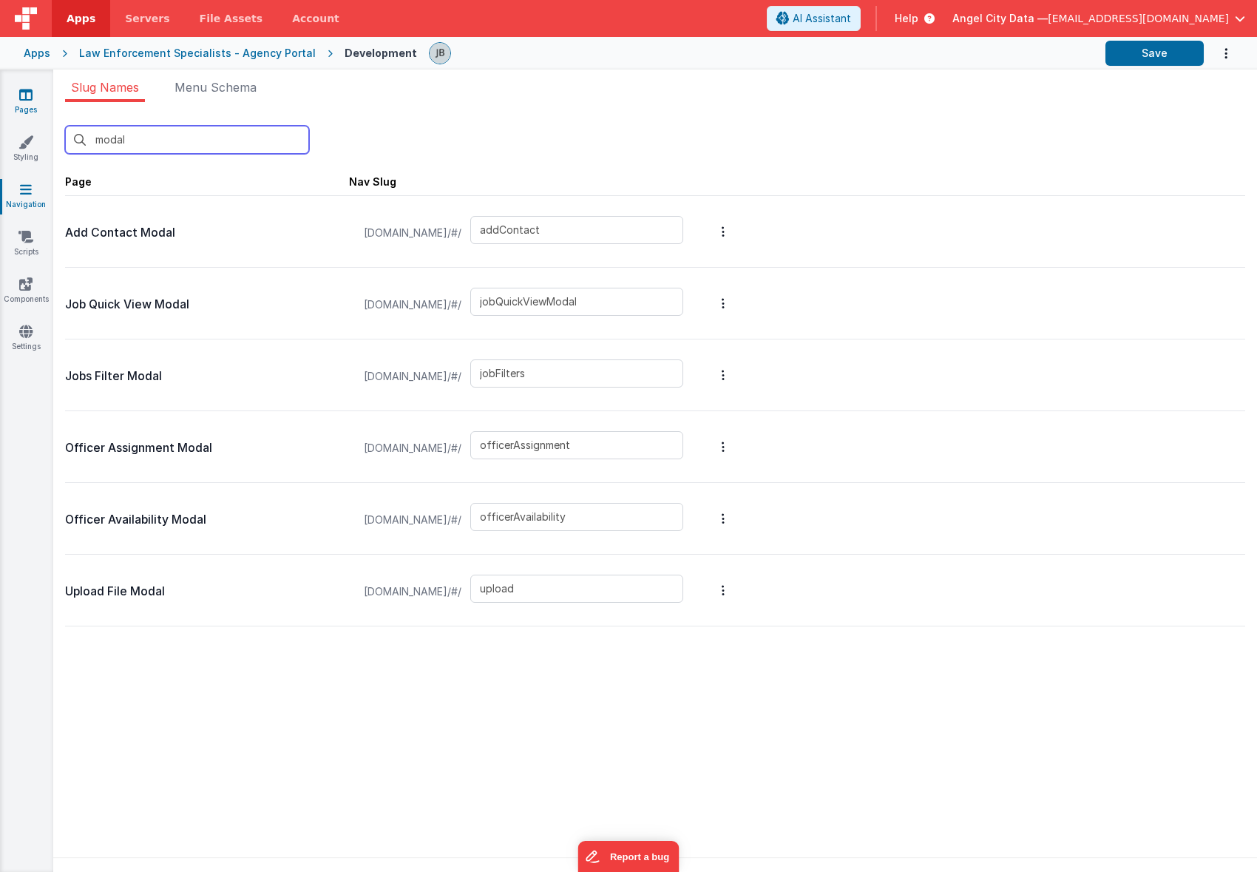
type input "modal"
click at [26, 101] on icon at bounding box center [25, 94] width 13 height 15
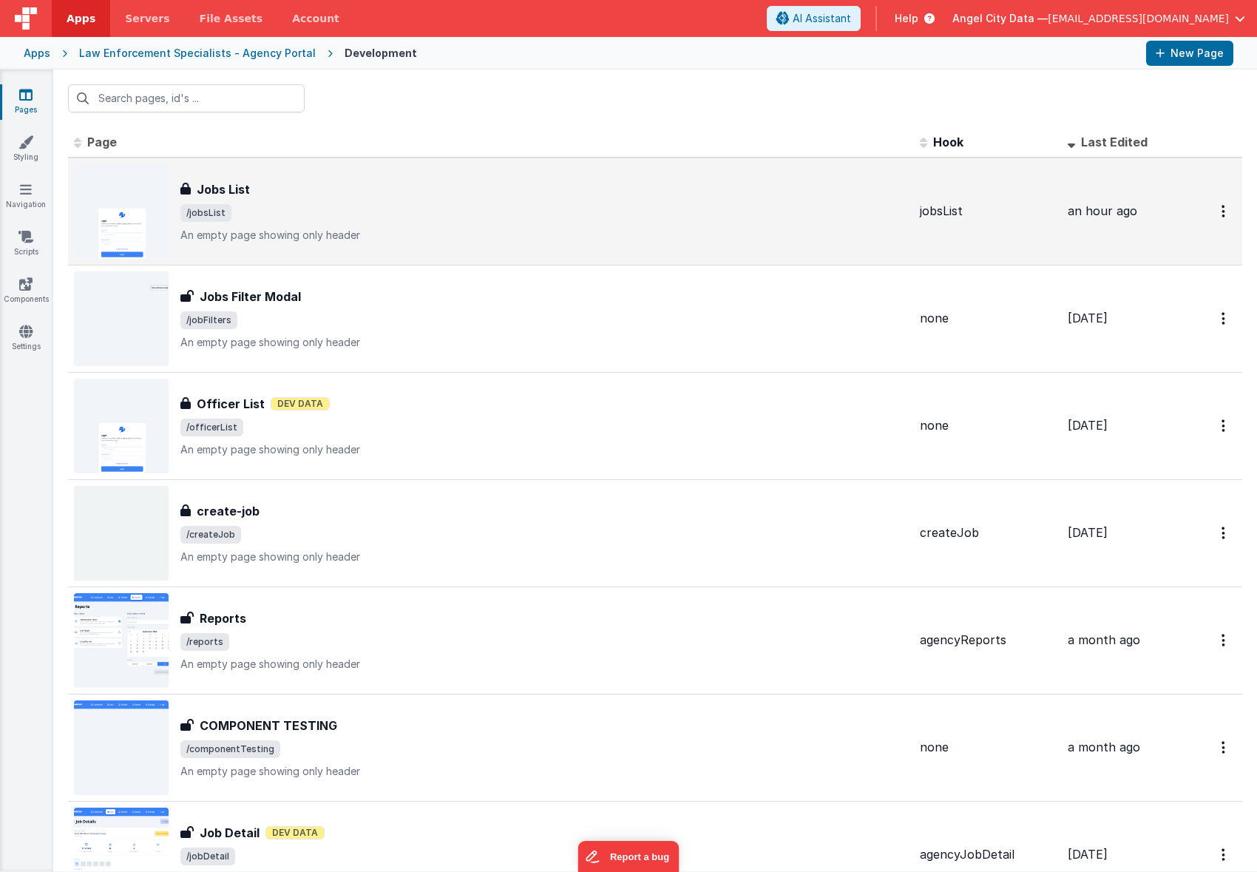
click at [219, 185] on h3 "Jobs List" at bounding box center [223, 189] width 53 height 18
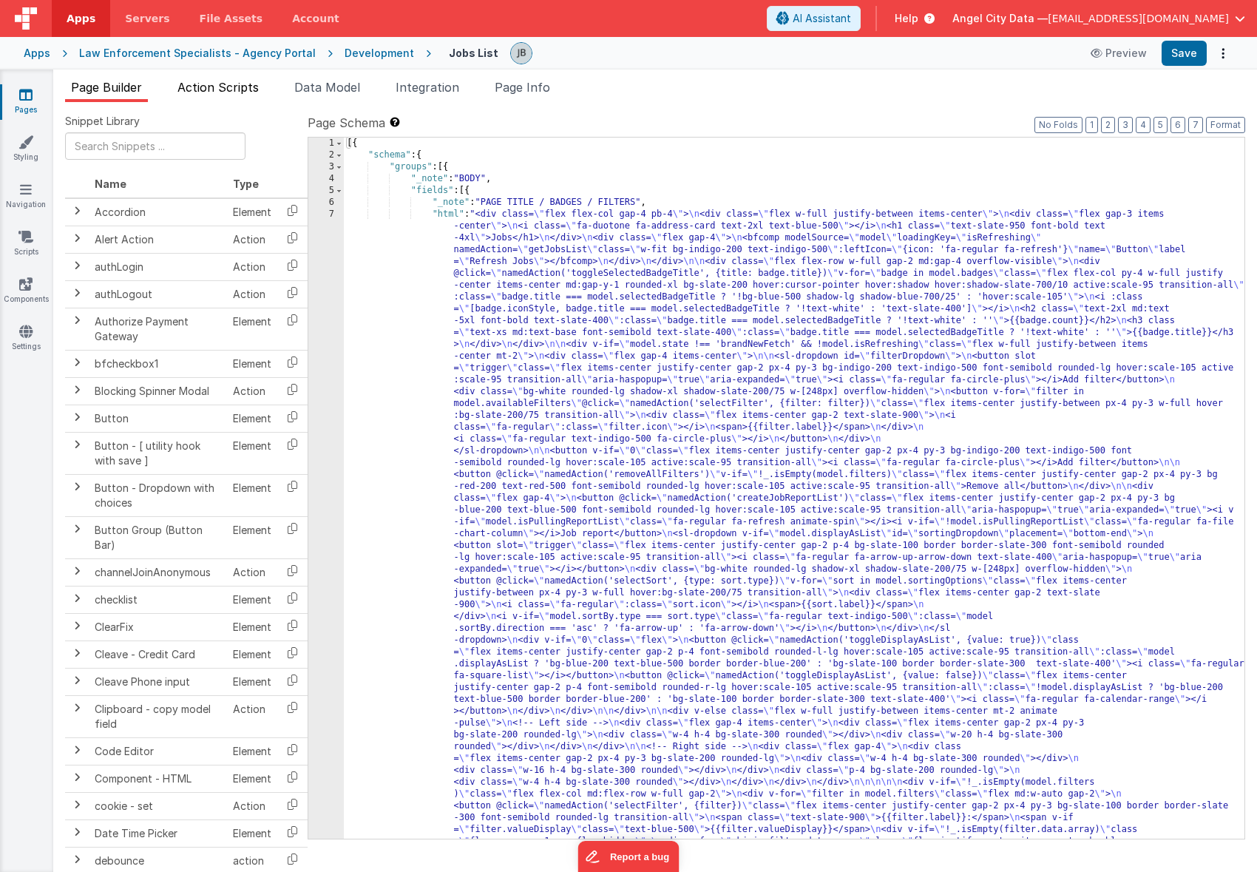
click at [219, 95] on li "Action Scripts" at bounding box center [218, 90] width 93 height 24
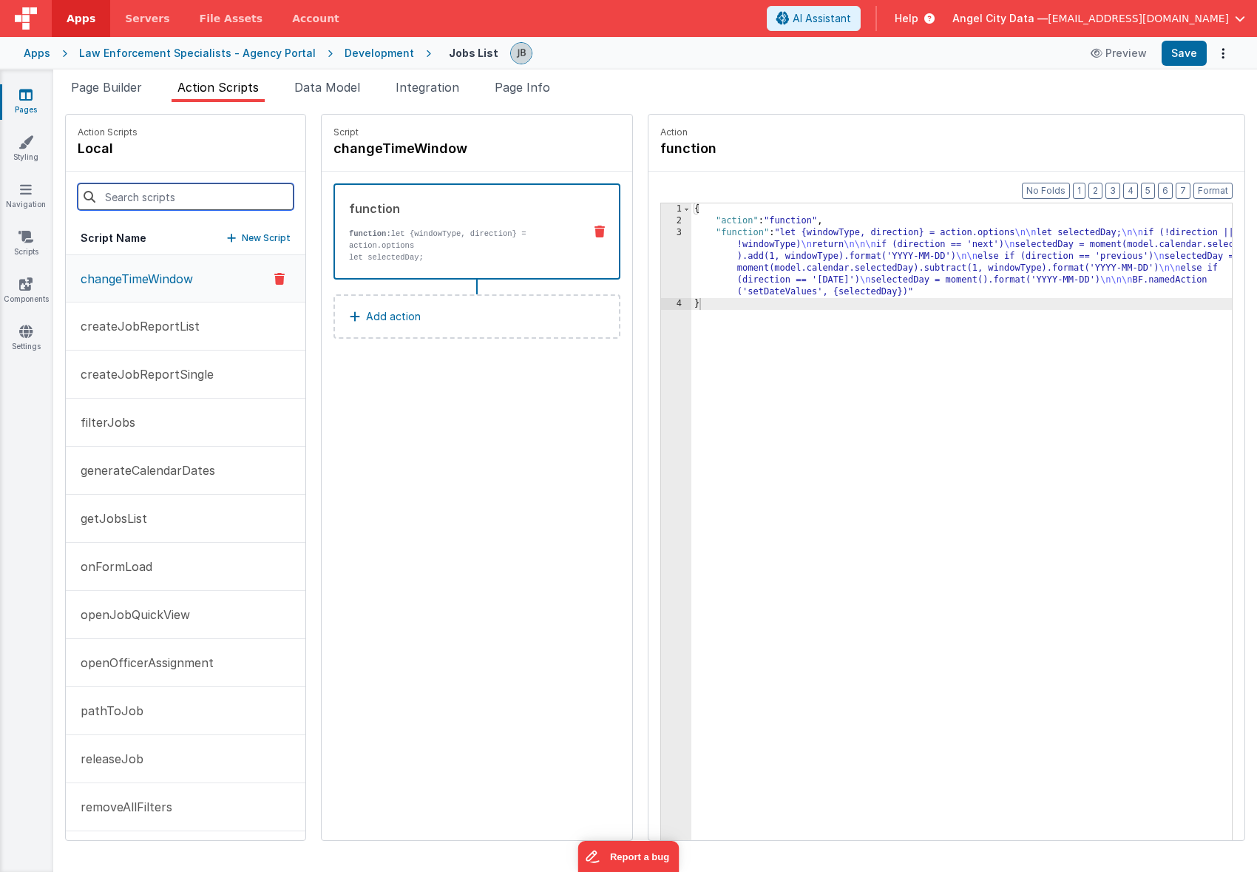
click at [206, 190] on input at bounding box center [186, 196] width 216 height 27
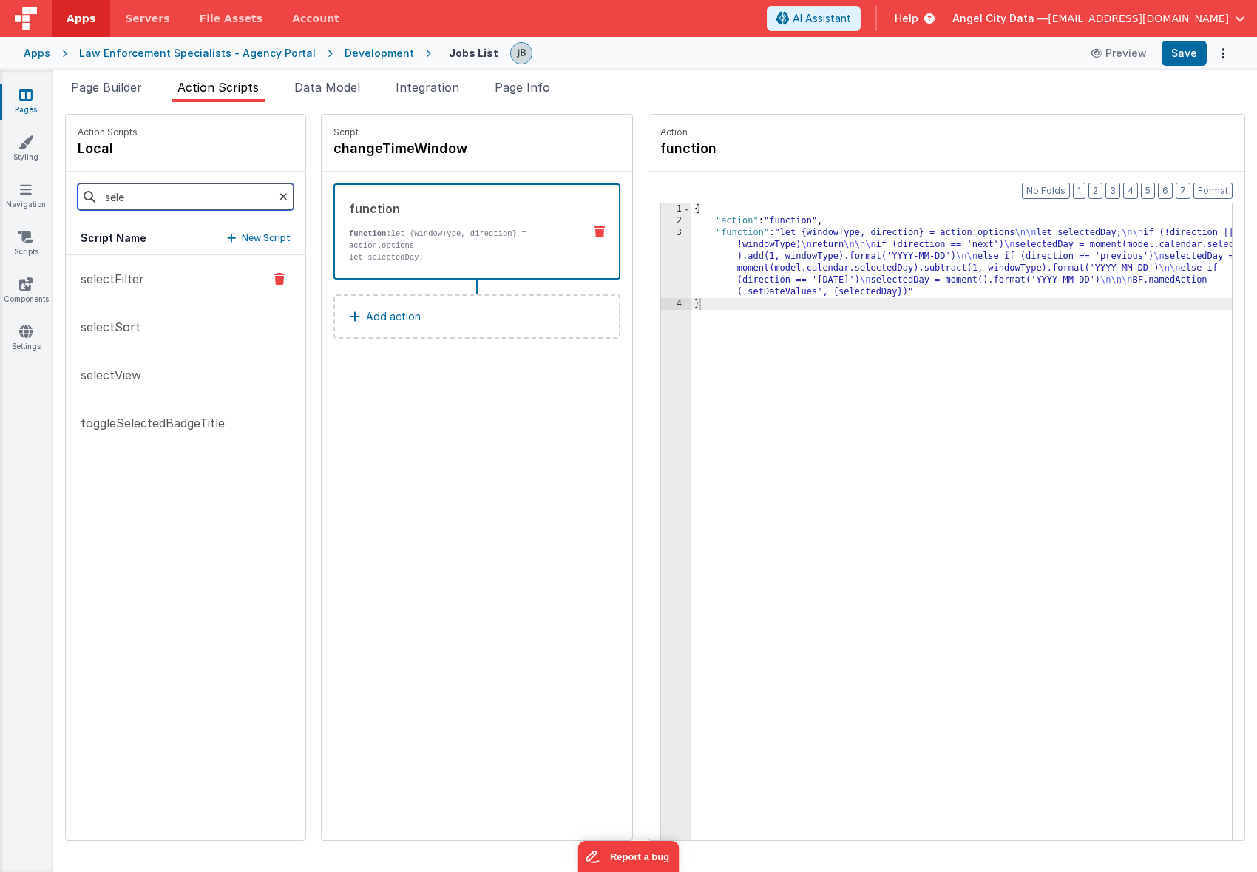
type input "sele"
click at [145, 281] on button "selectFilter" at bounding box center [186, 279] width 240 height 48
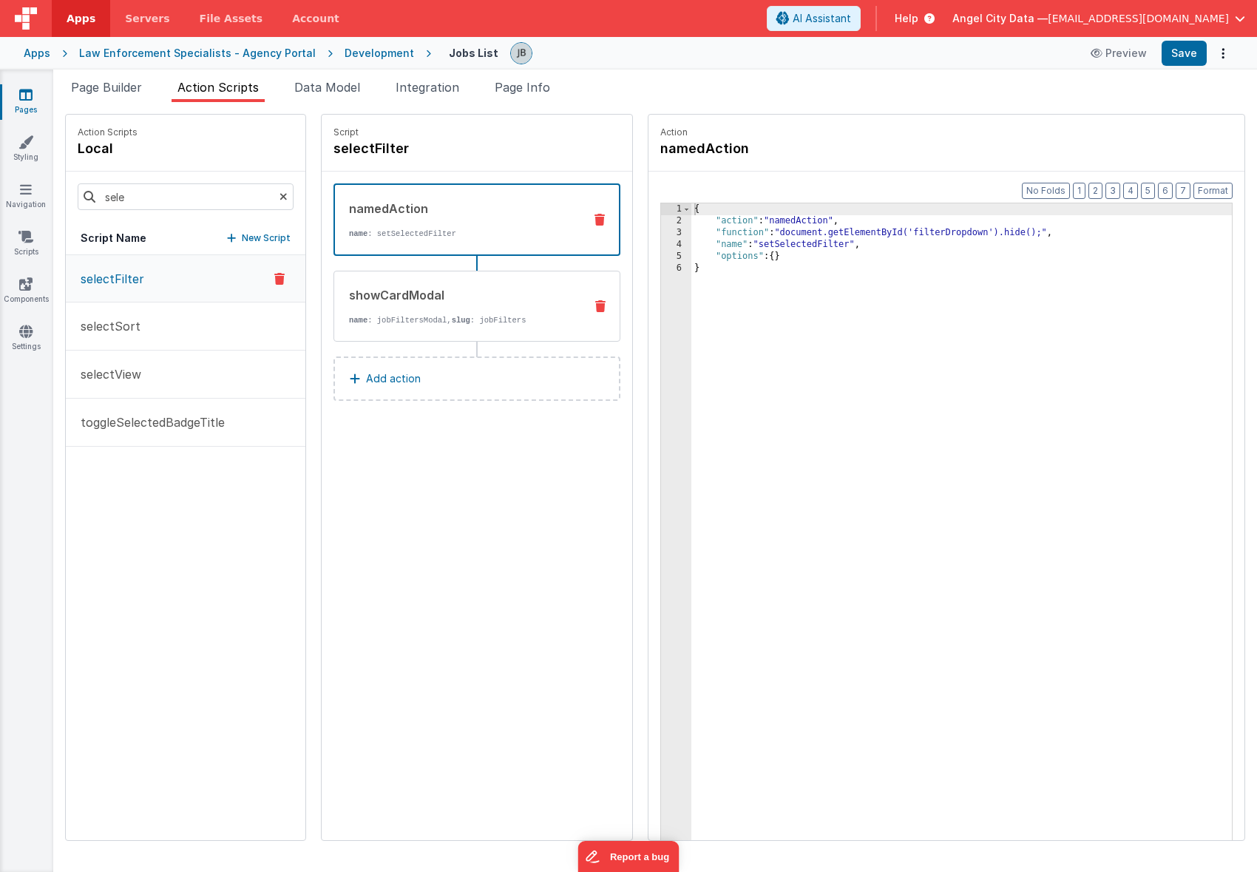
click at [430, 293] on div "showCardModal" at bounding box center [460, 295] width 223 height 18
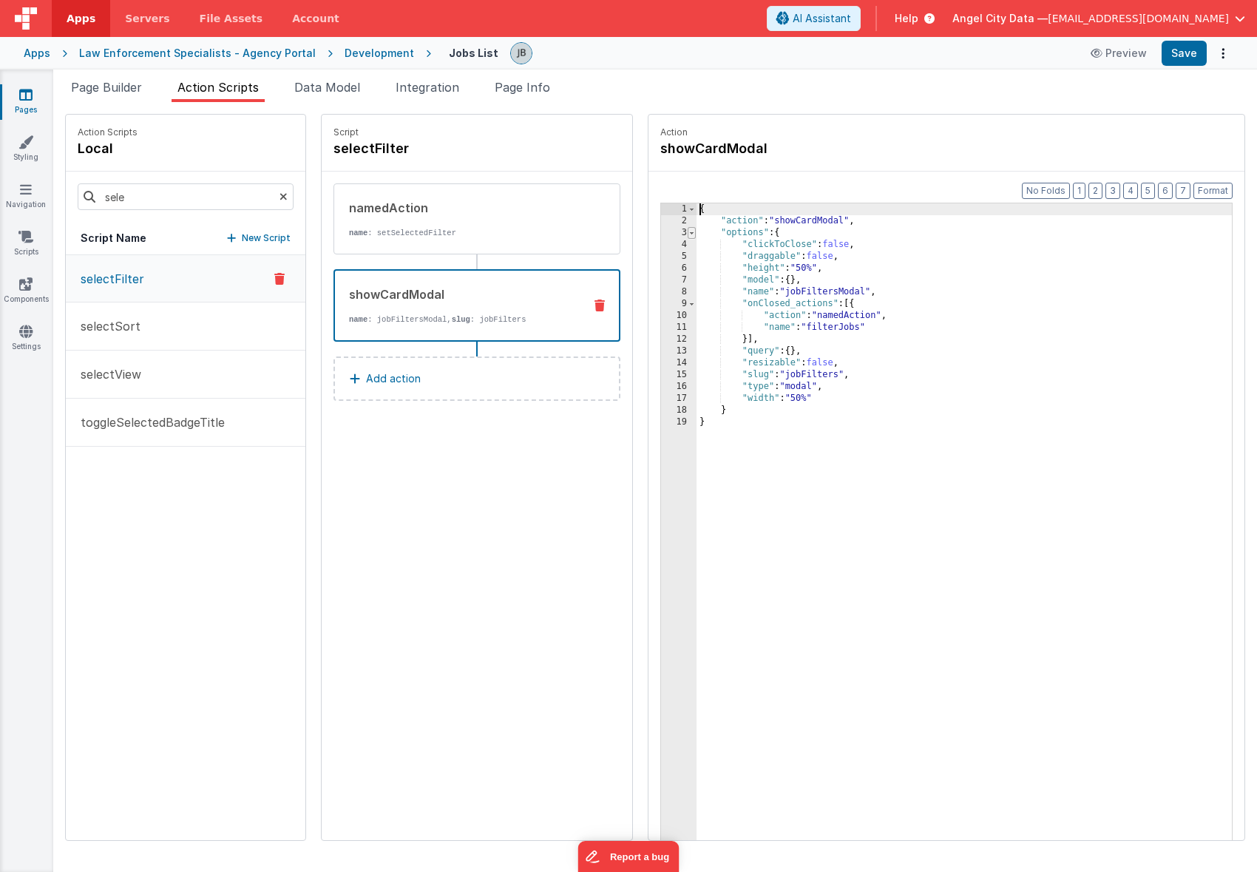
click at [688, 235] on span at bounding box center [692, 233] width 8 height 12
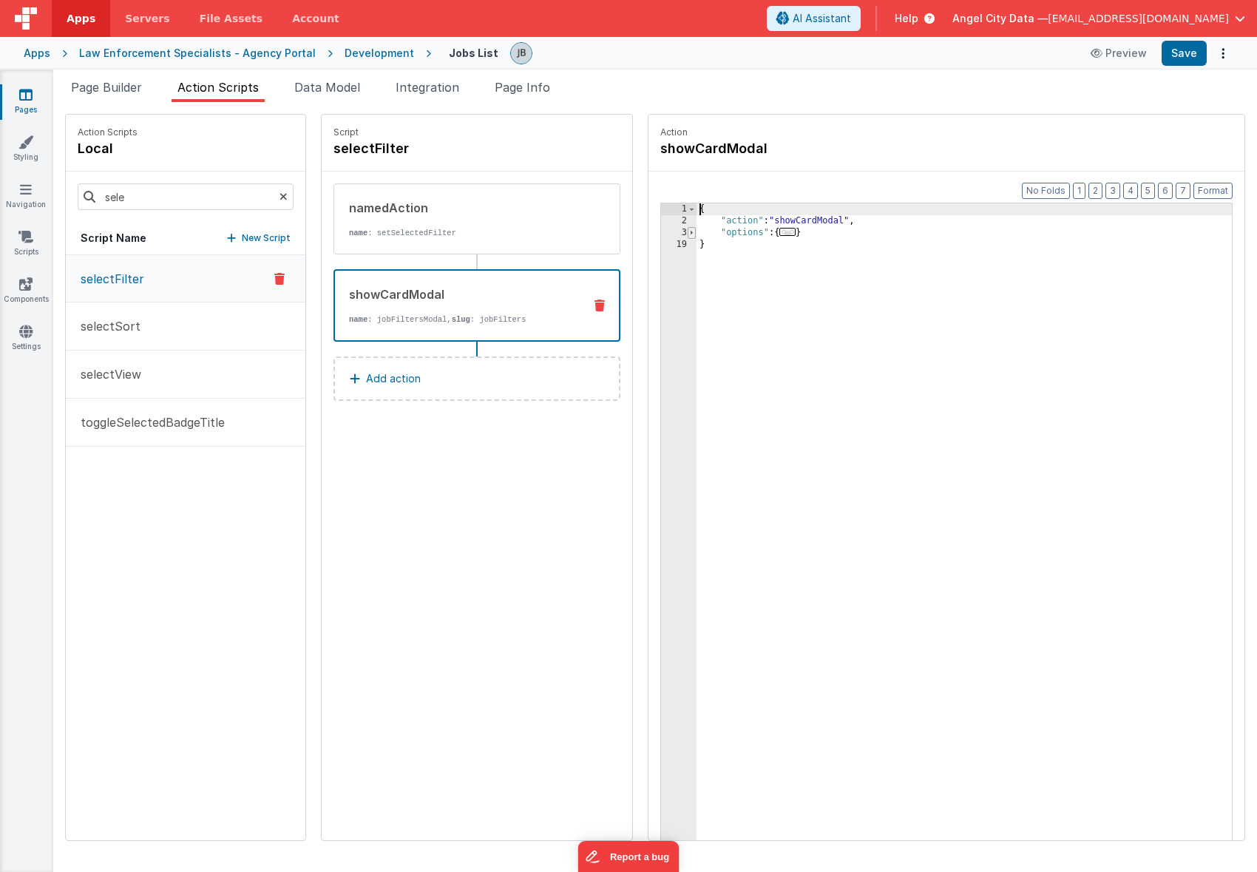
click at [688, 235] on span at bounding box center [692, 233] width 8 height 12
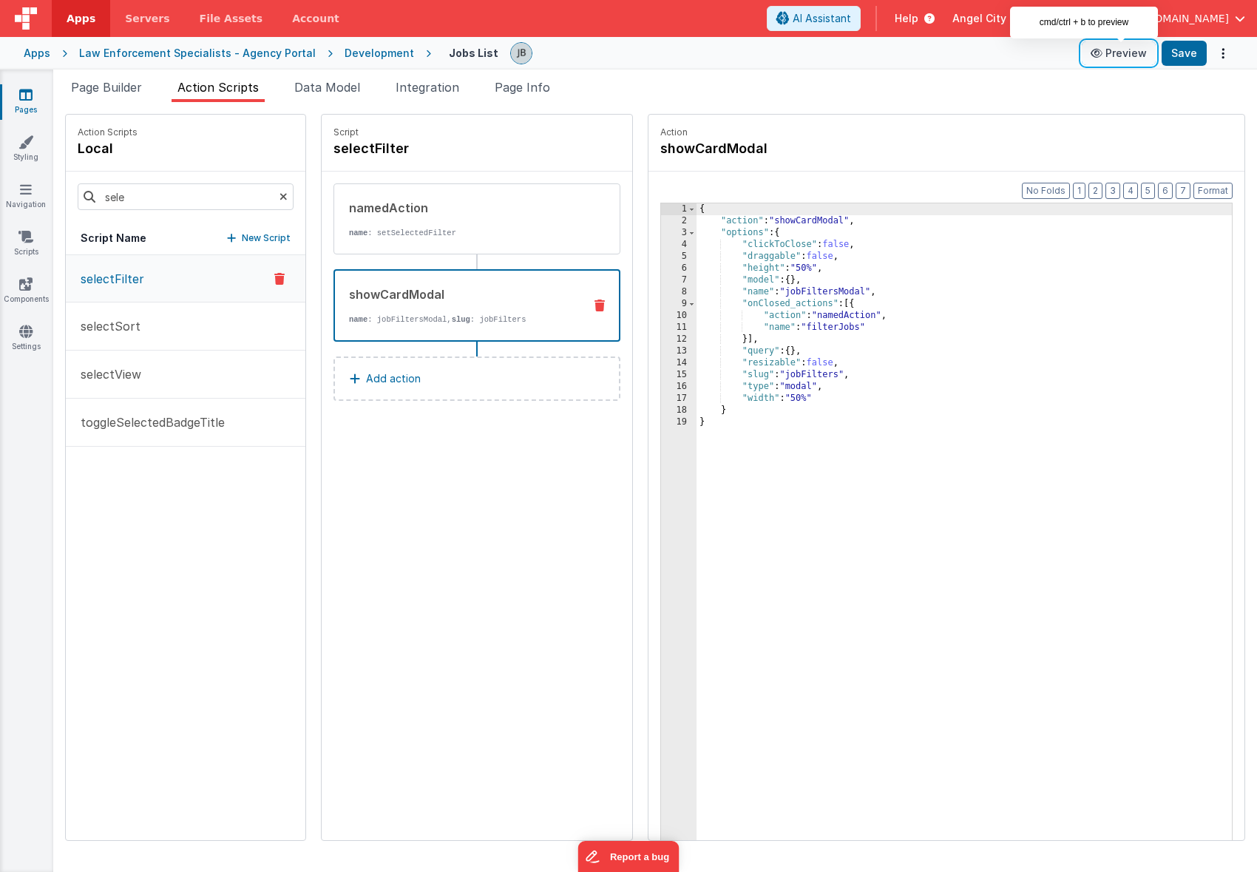
click at [1126, 58] on button "Preview" at bounding box center [1119, 53] width 74 height 24
click at [359, 53] on div "Development" at bounding box center [380, 53] width 70 height 15
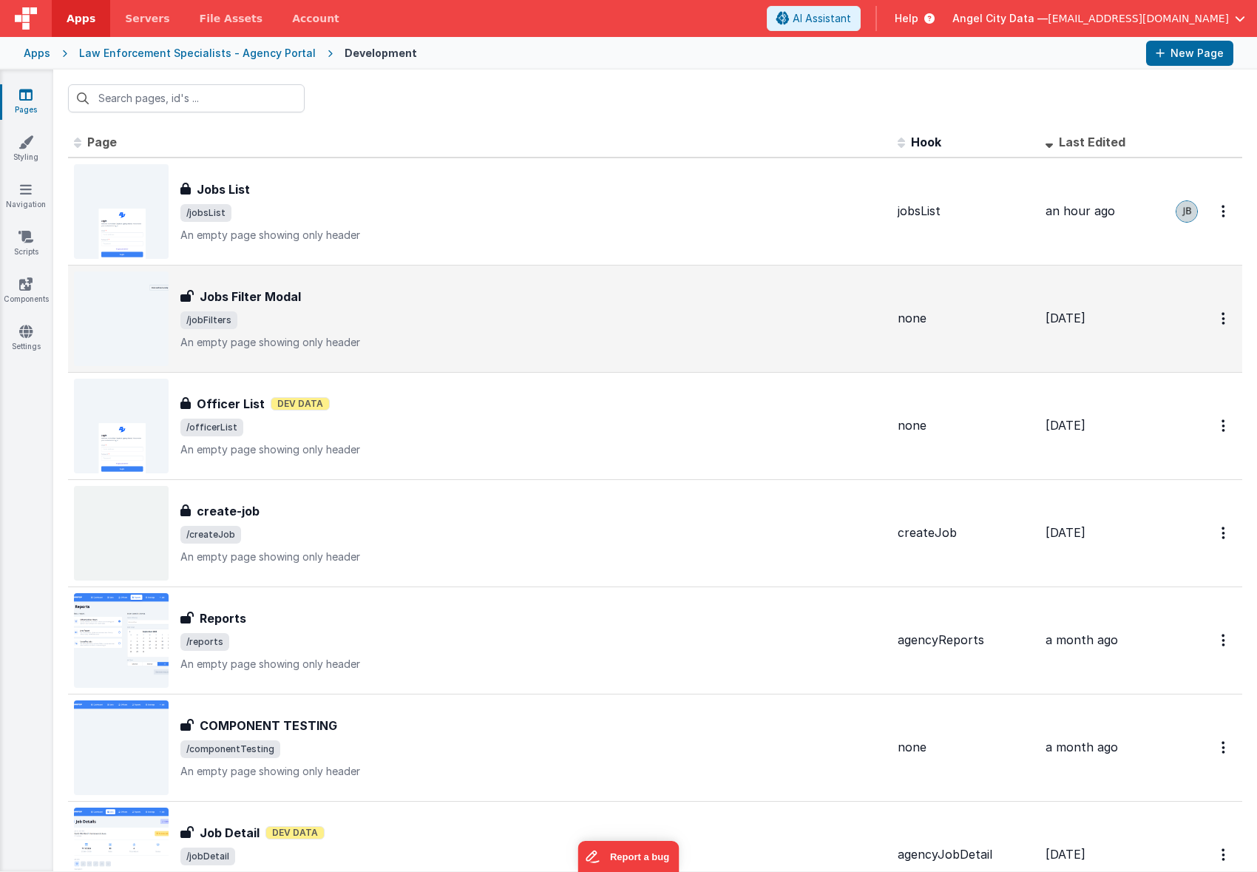
click at [226, 291] on h3 "Jobs Filter Modal" at bounding box center [250, 297] width 101 height 18
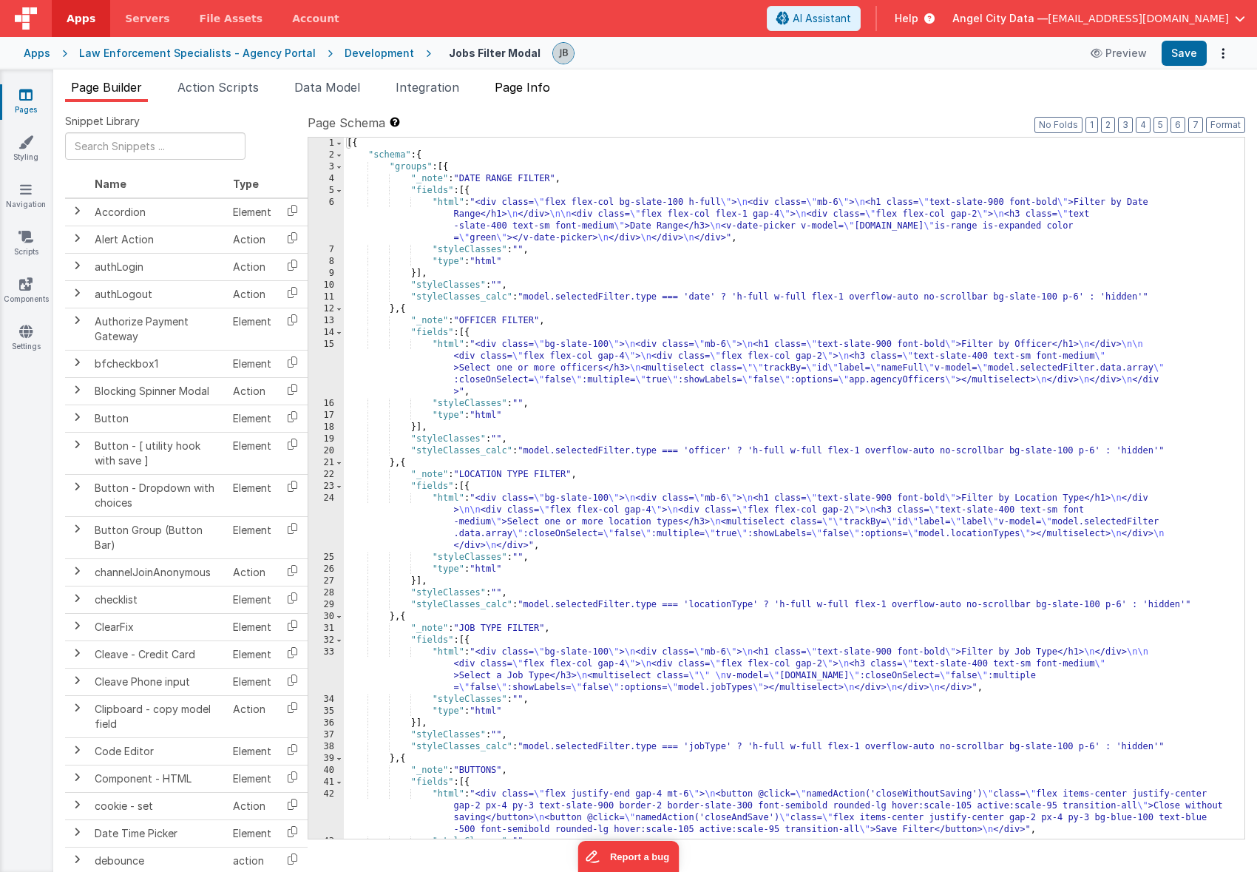
click at [519, 92] on span "Page Info" at bounding box center [522, 87] width 55 height 15
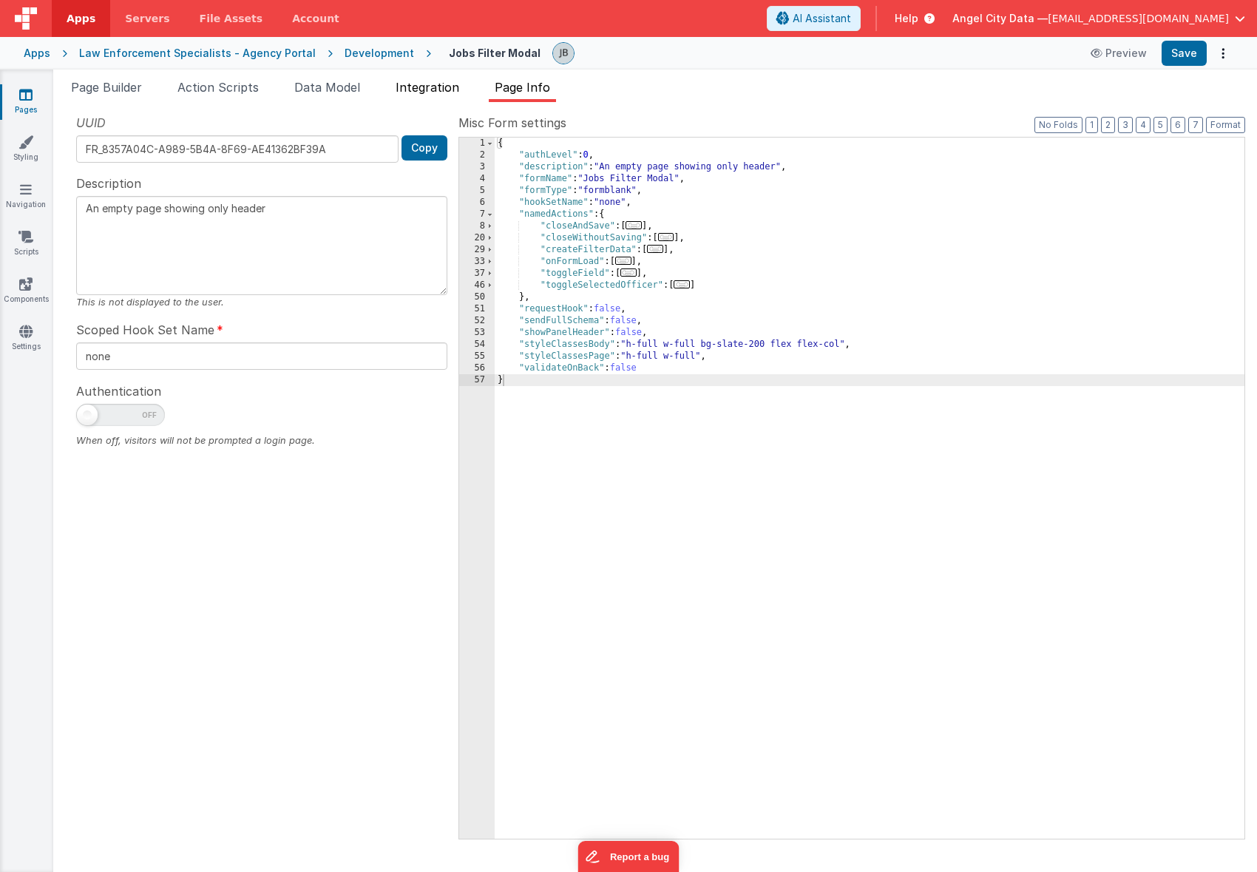
click at [419, 87] on span "Integration" at bounding box center [428, 87] width 64 height 15
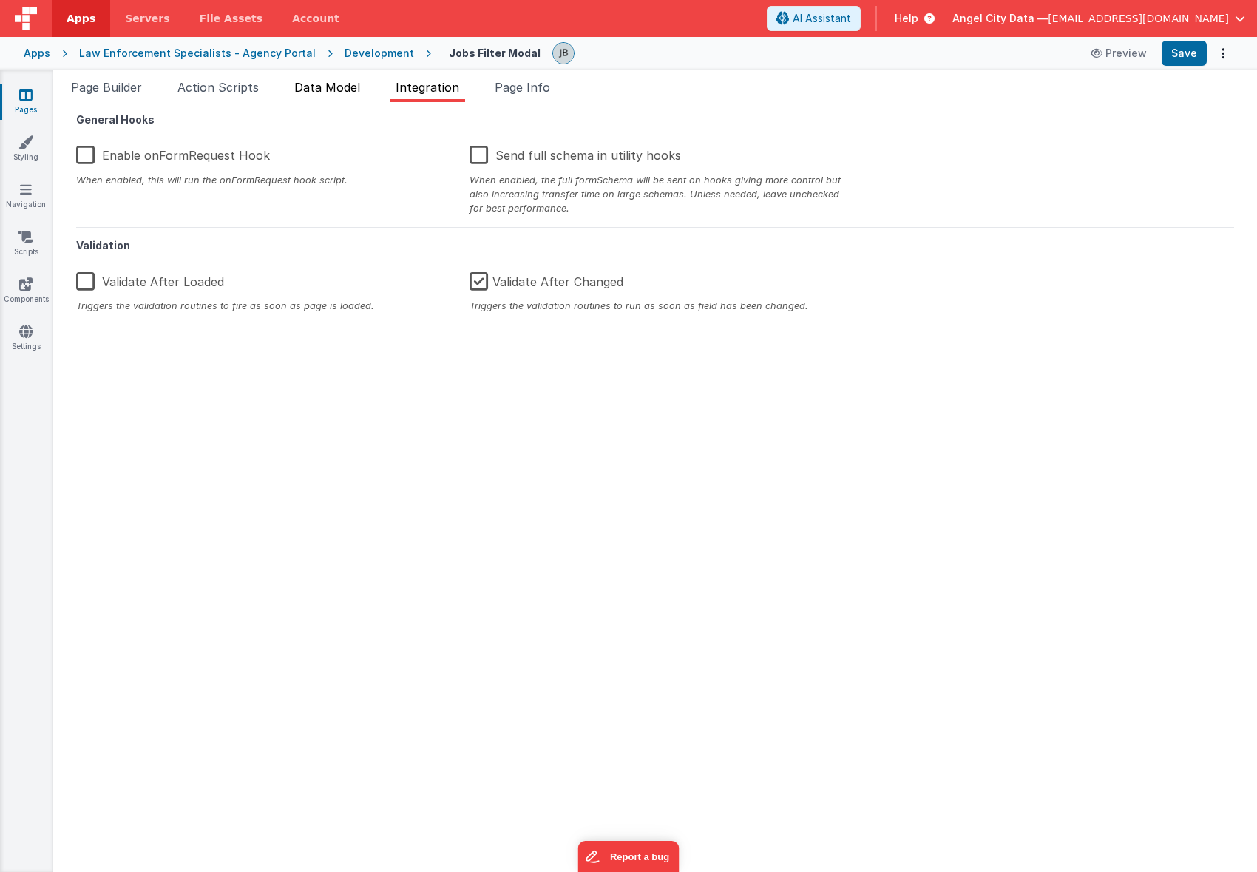
click at [332, 88] on span "Data Model" at bounding box center [327, 87] width 66 height 15
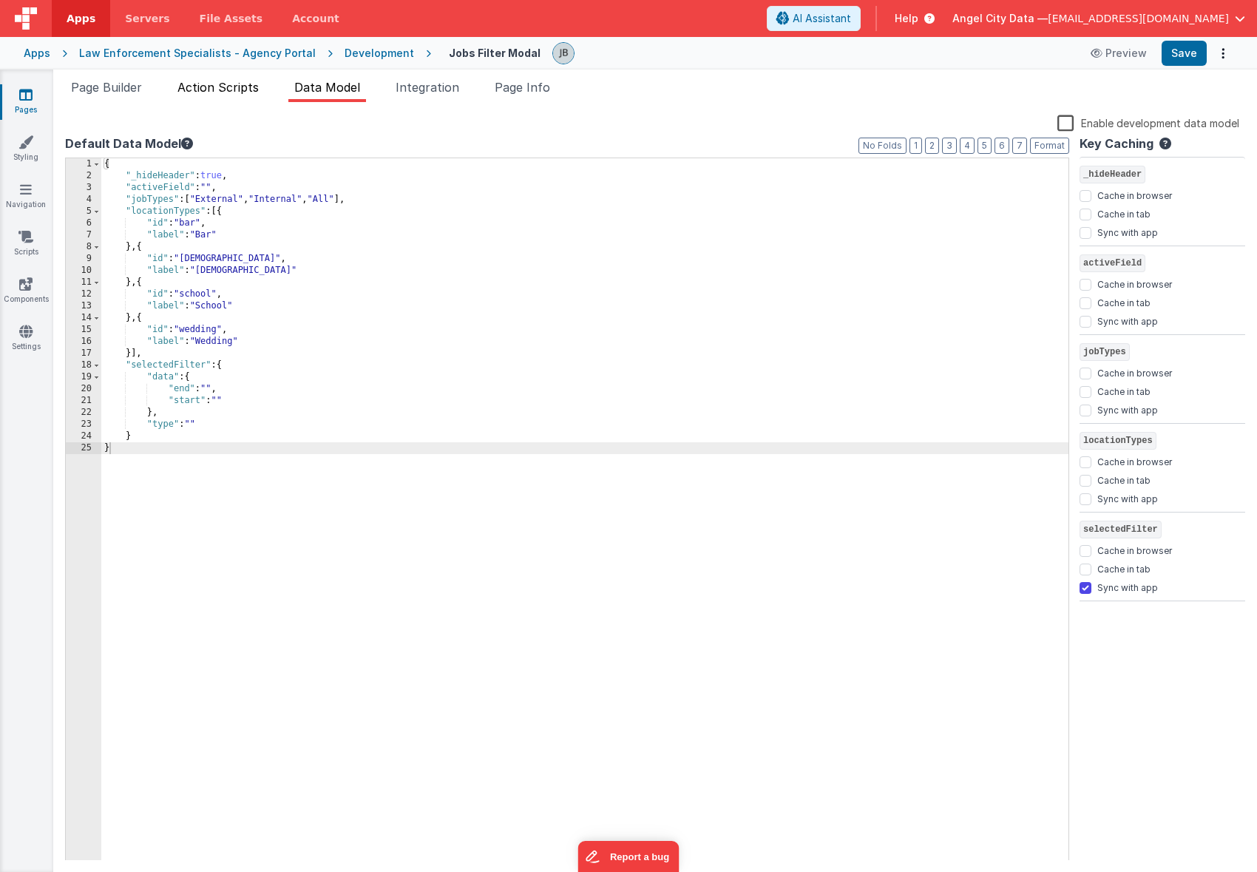
click at [225, 84] on span "Action Scripts" at bounding box center [218, 87] width 81 height 15
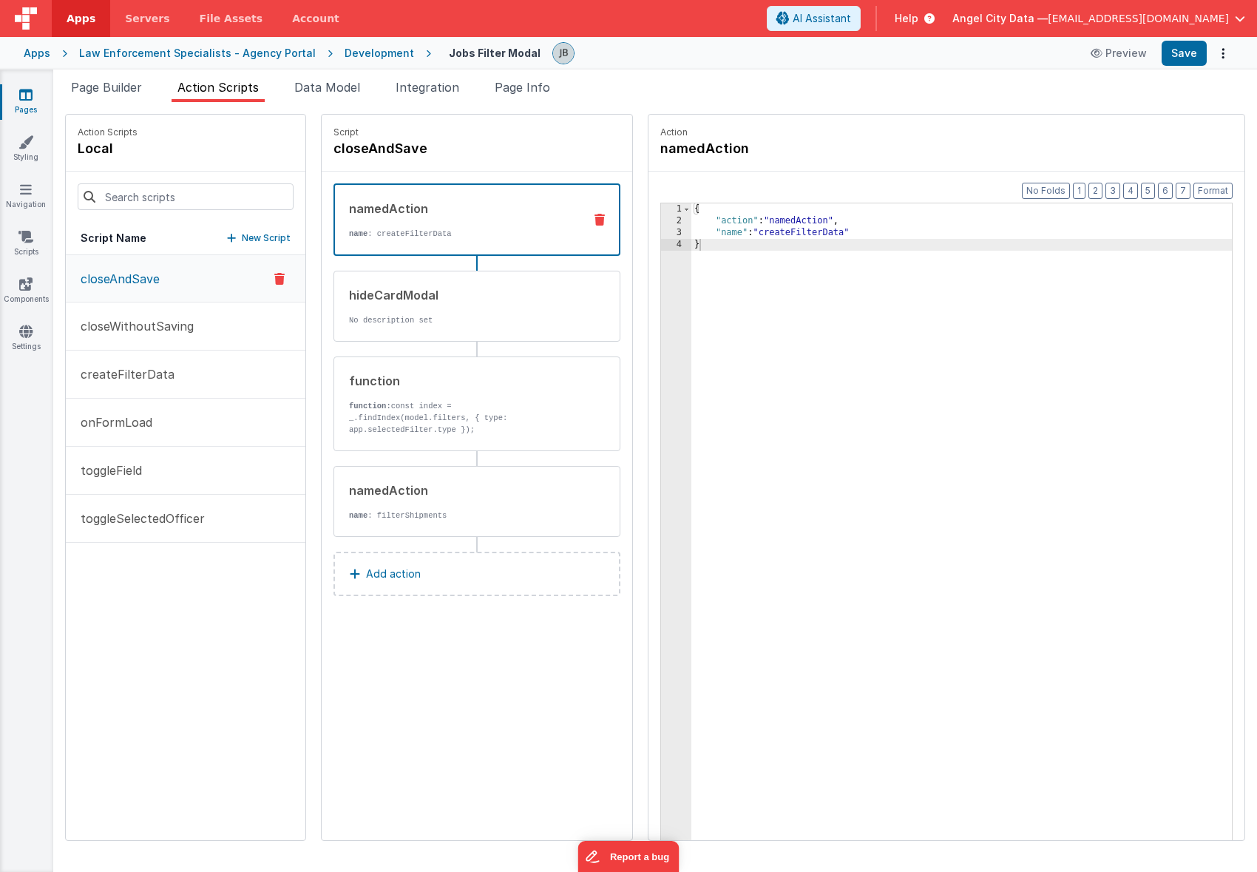
click at [356, 53] on div "Development" at bounding box center [380, 53] width 70 height 15
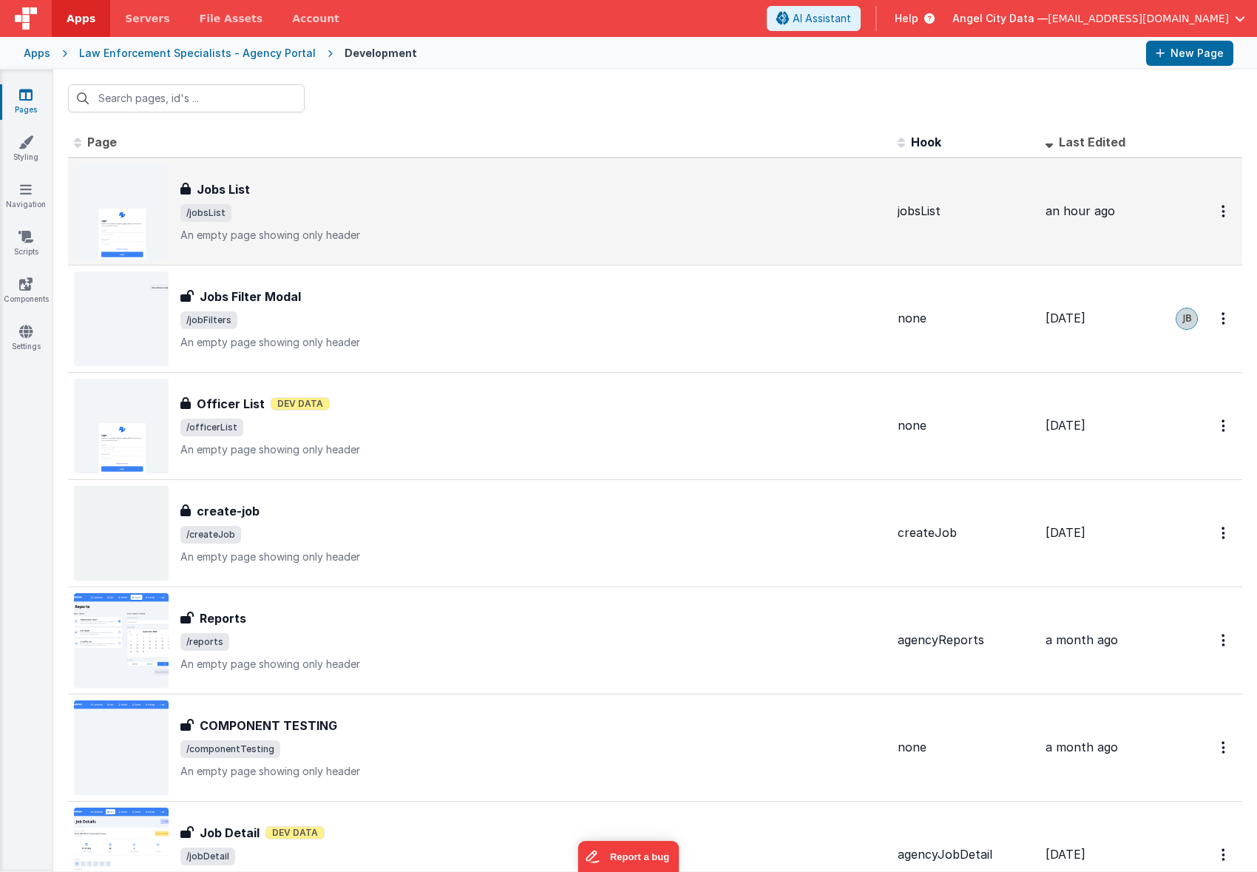
click at [229, 192] on h3 "Jobs List" at bounding box center [223, 189] width 53 height 18
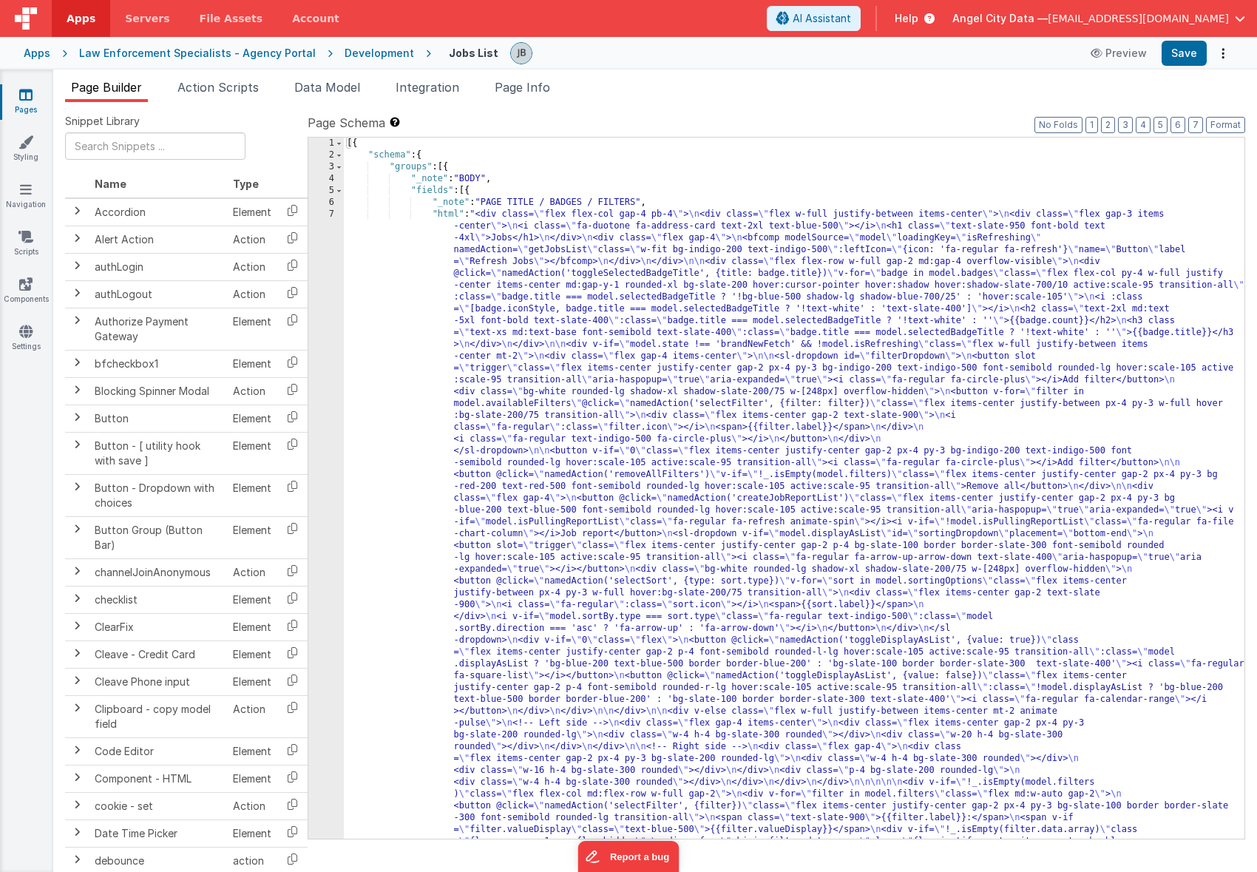
click at [223, 83] on span "Action Scripts" at bounding box center [218, 87] width 81 height 15
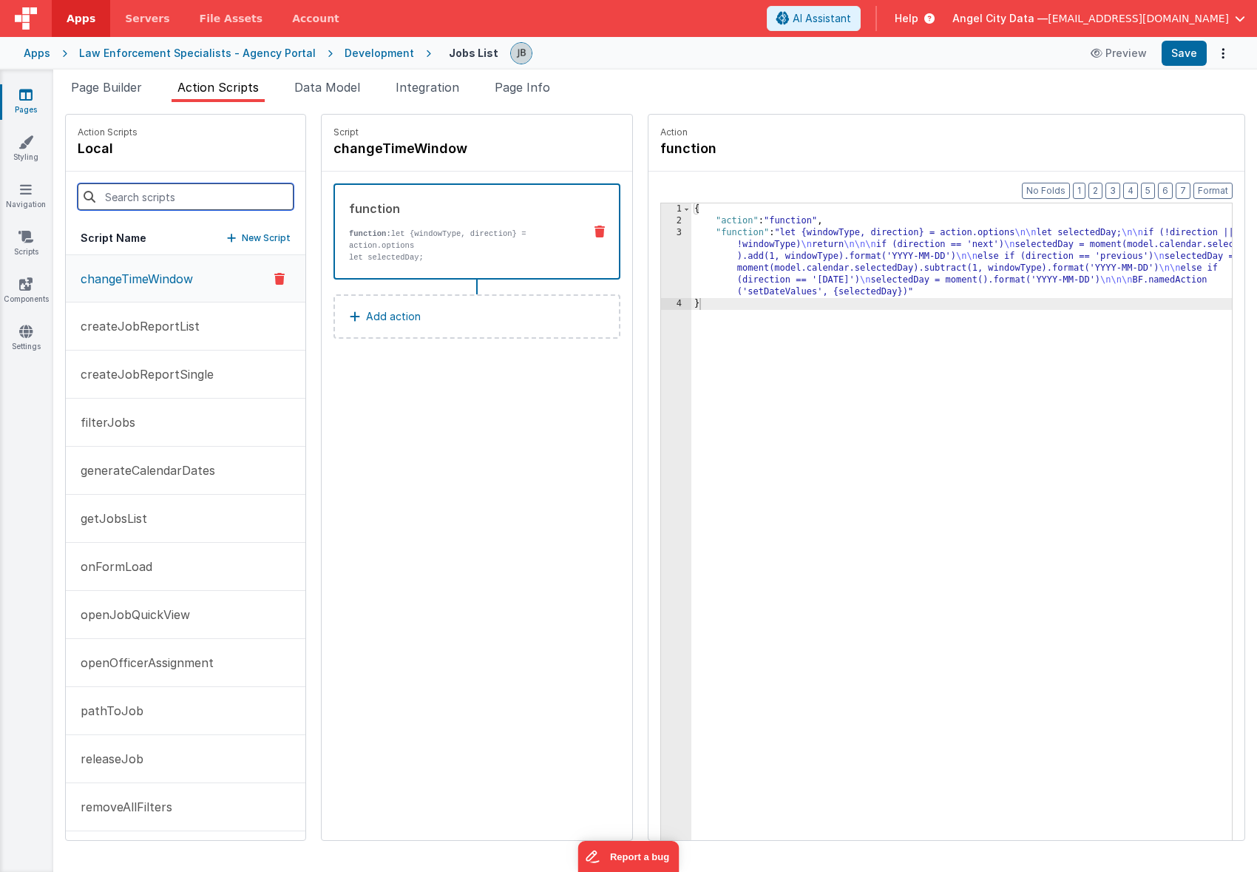
click at [149, 199] on input at bounding box center [186, 196] width 216 height 27
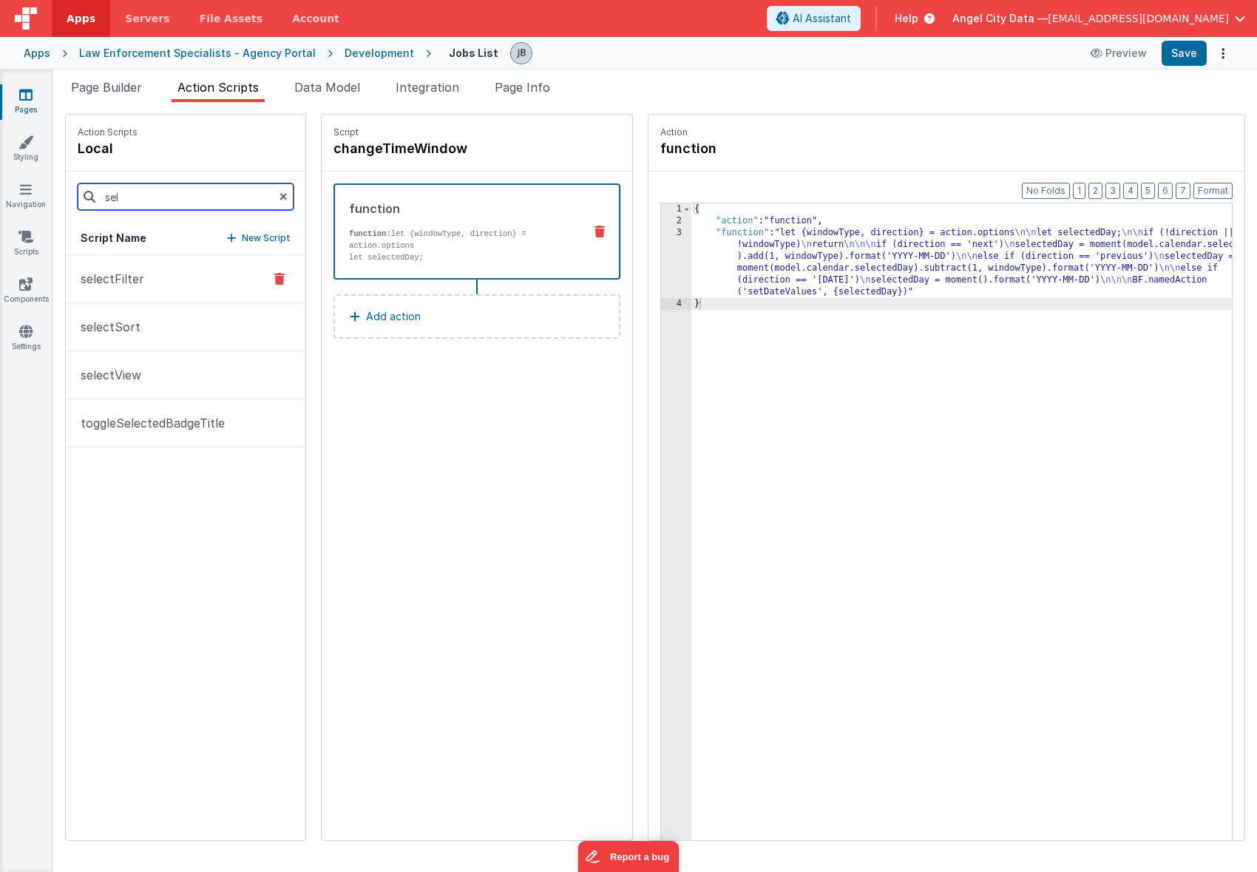
type input "sel"
click at [112, 291] on button "selectFilter" at bounding box center [186, 279] width 240 height 48
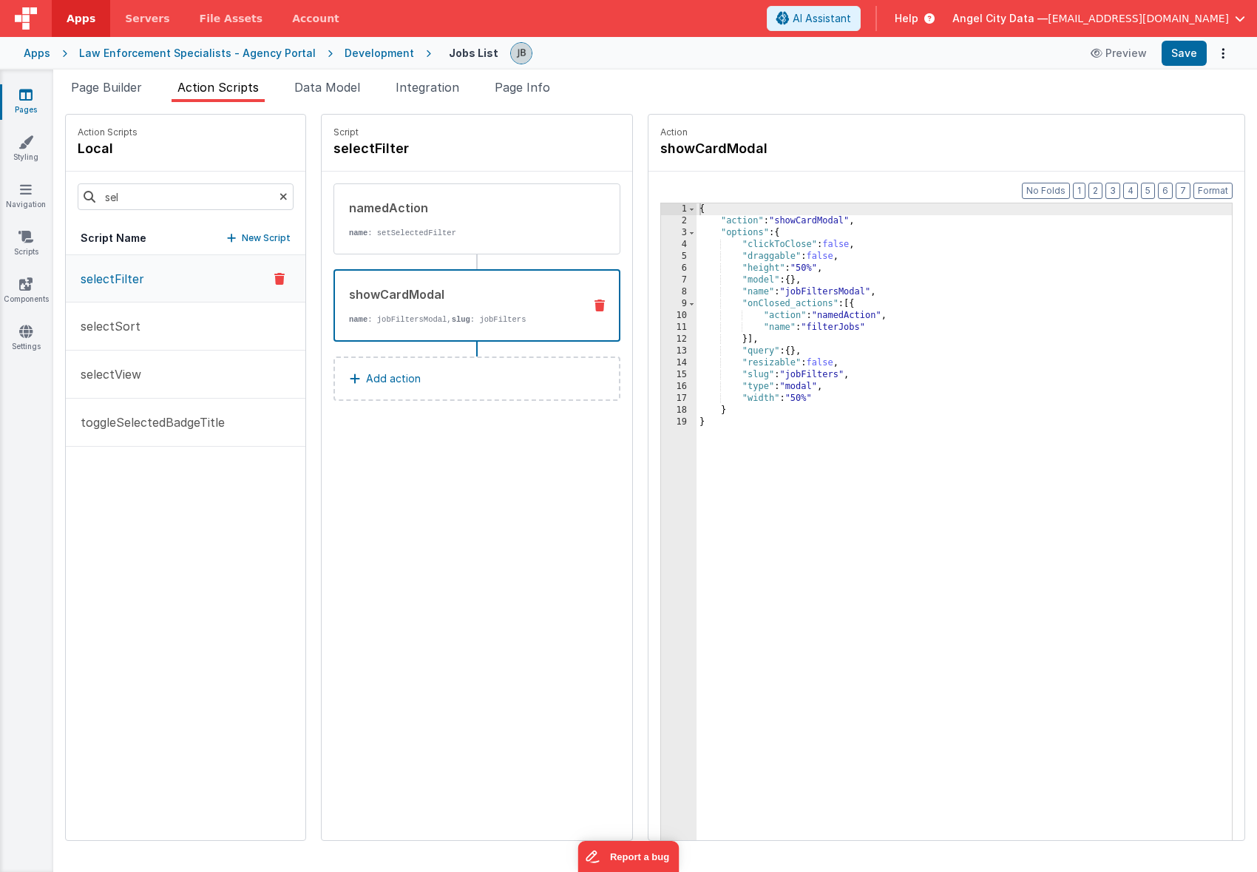
click at [339, 305] on div "showCardModal name : jobFiltersModal, slug : jobFilters" at bounding box center [453, 305] width 237 height 40
